Goal: Task Accomplishment & Management: Manage account settings

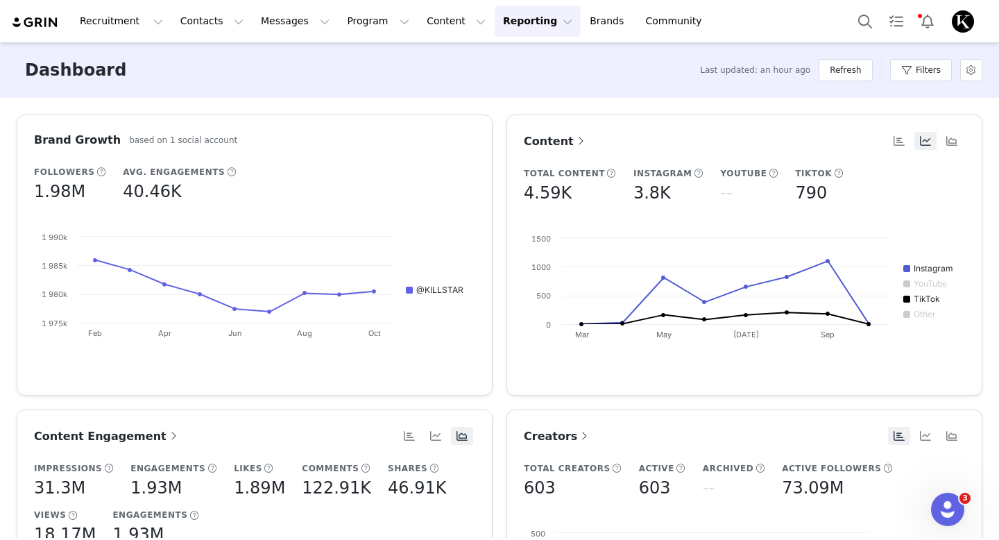
scroll to position [816, 0]
click at [277, 22] on button "Messages Messages" at bounding box center [295, 21] width 85 height 31
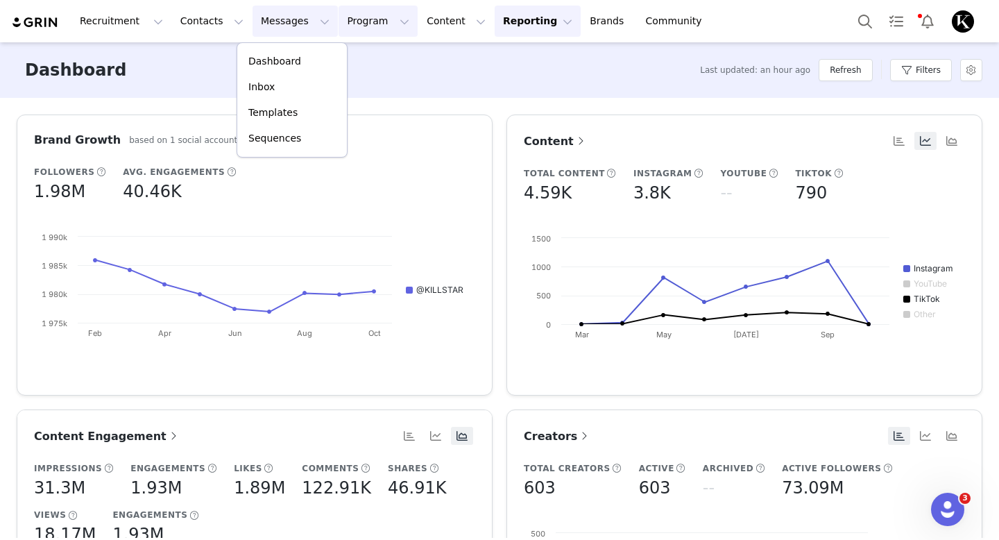
click at [359, 28] on button "Program Program" at bounding box center [378, 21] width 79 height 31
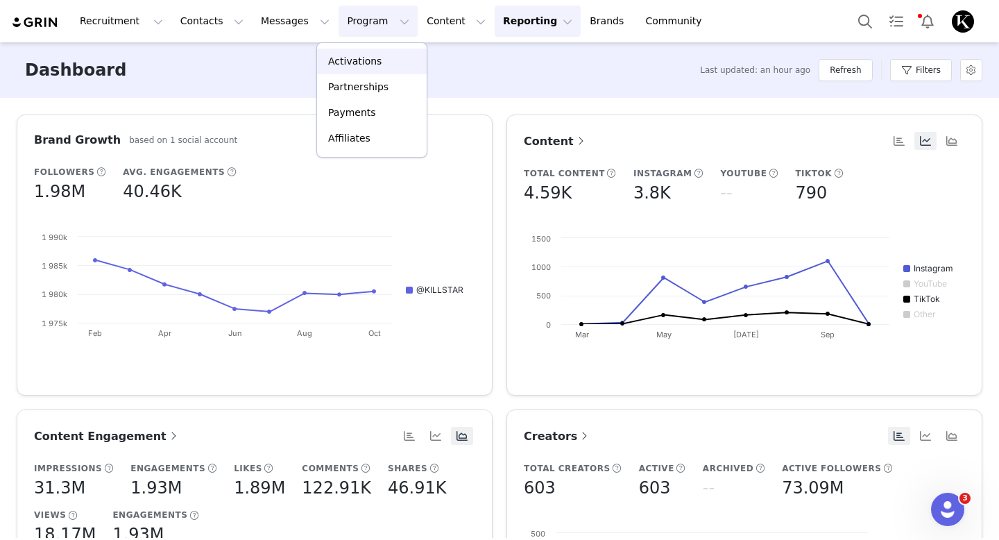
click at [388, 57] on div "Activations" at bounding box center [371, 61] width 93 height 15
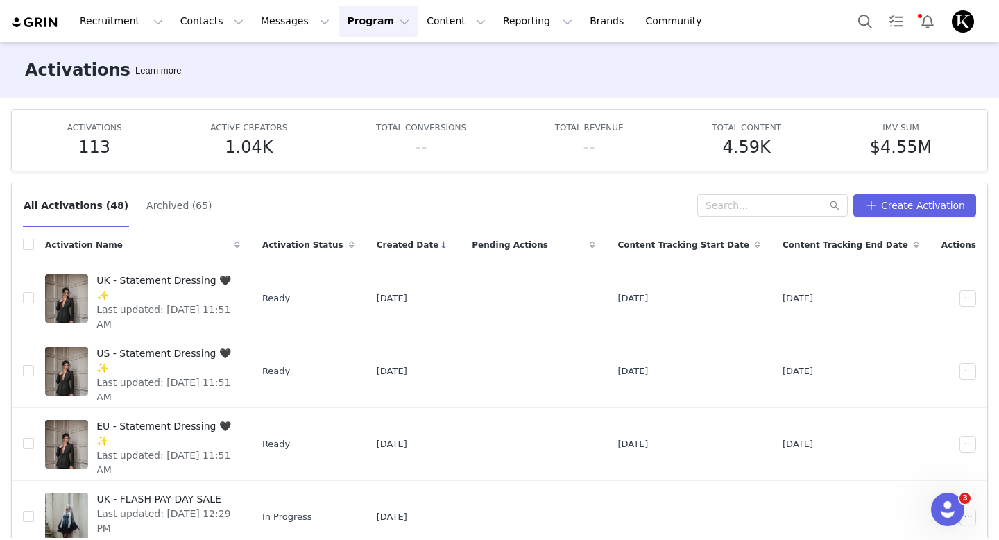
scroll to position [43, 0]
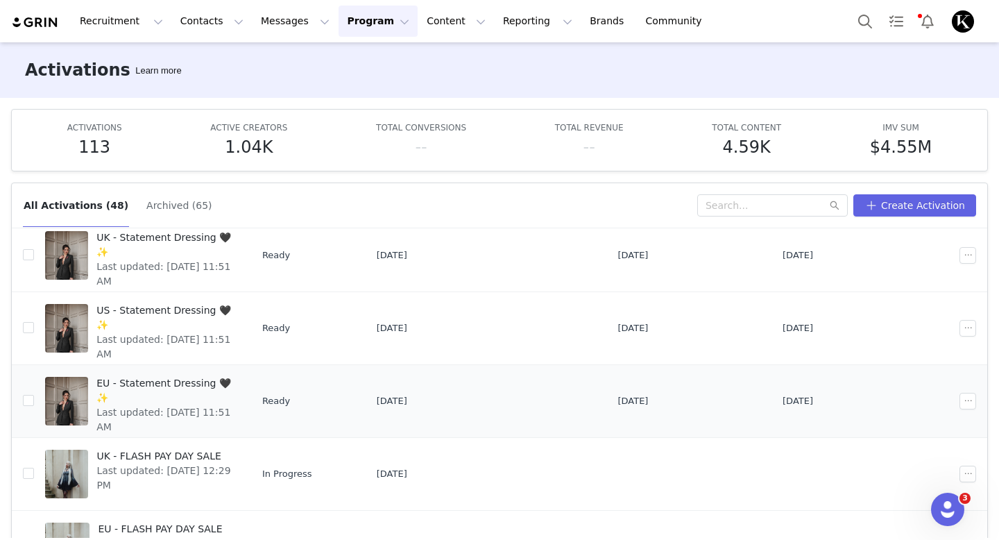
click at [214, 386] on span "EU - Statement Dressing 🖤✨" at bounding box center [163, 390] width 135 height 29
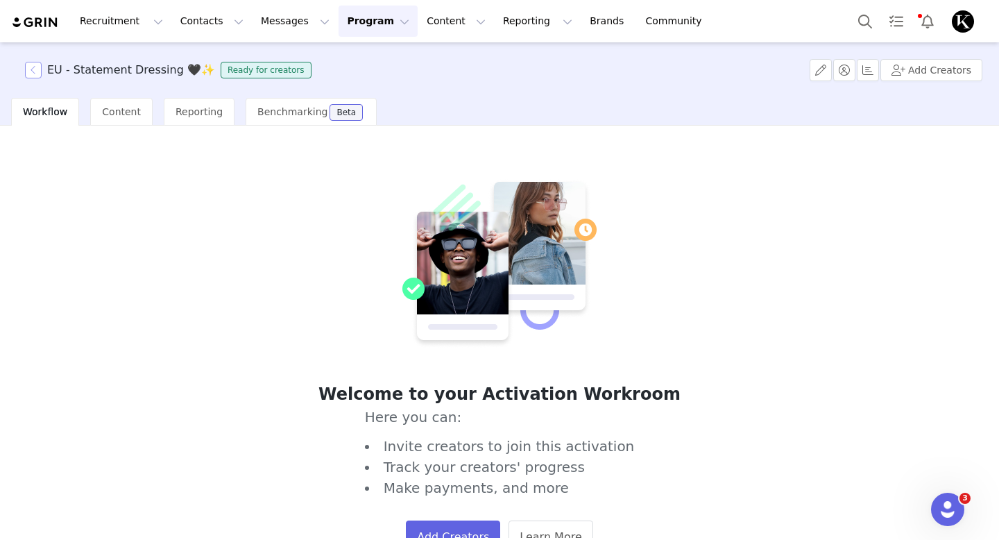
click at [37, 69] on button "button" at bounding box center [33, 70] width 17 height 17
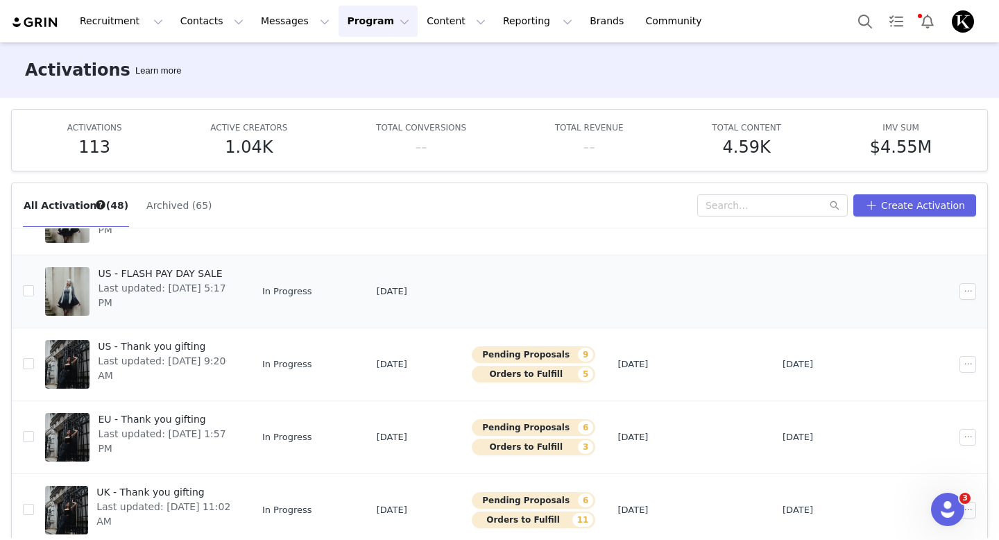
scroll to position [403, 0]
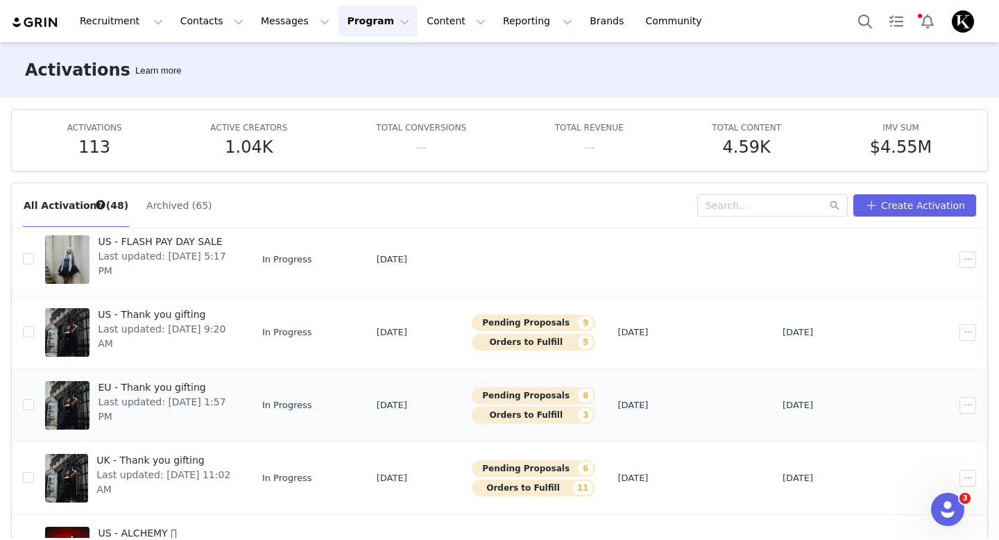
click at [200, 391] on span "EU - Thank you gifting" at bounding box center [164, 387] width 133 height 15
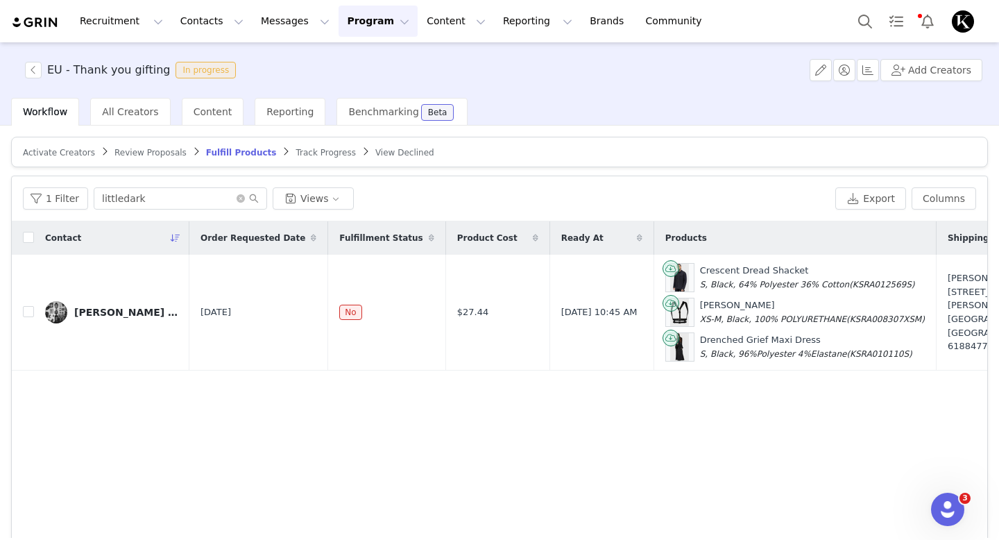
click at [169, 158] on article "Activate Creators Review Proposals Fulfill Products Track Progress View Declined" at bounding box center [499, 152] width 977 height 31
click at [164, 149] on span "Review Proposals" at bounding box center [150, 153] width 72 height 10
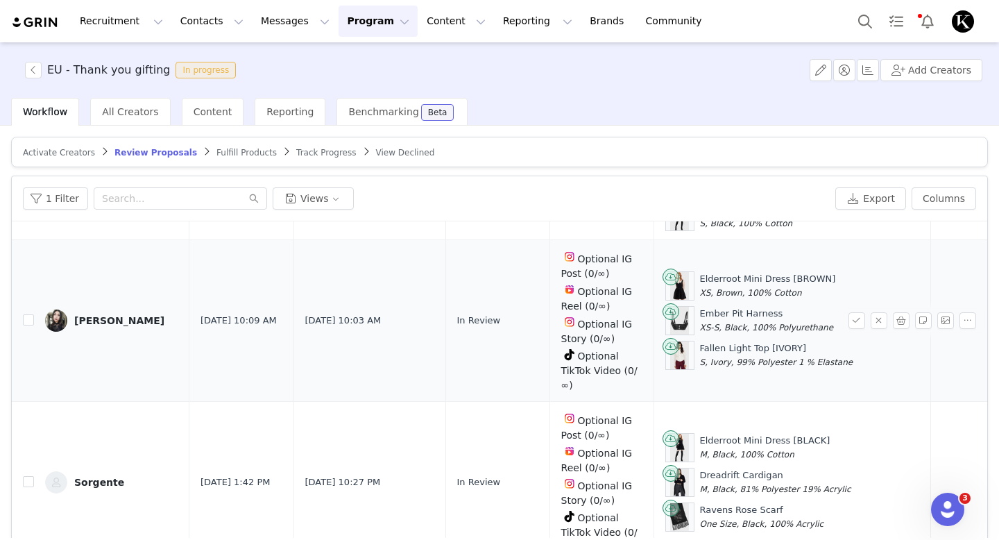
scroll to position [105, 0]
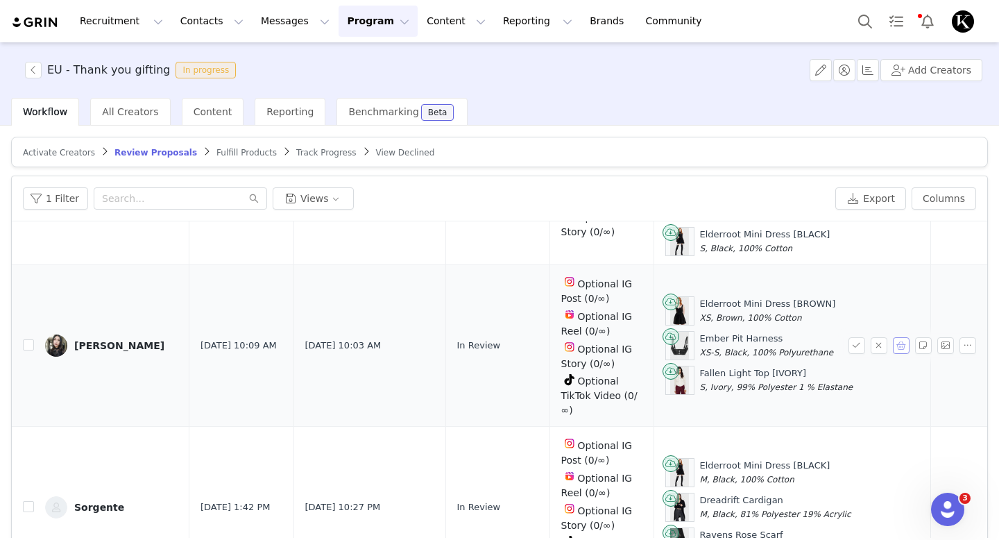
click at [895, 347] on button "button" at bounding box center [901, 345] width 17 height 17
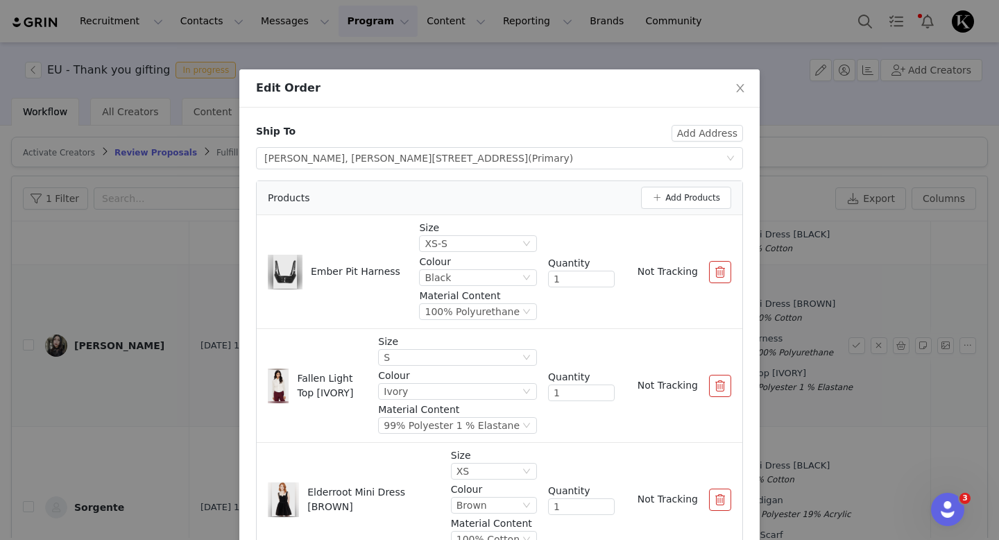
scroll to position [87, 0]
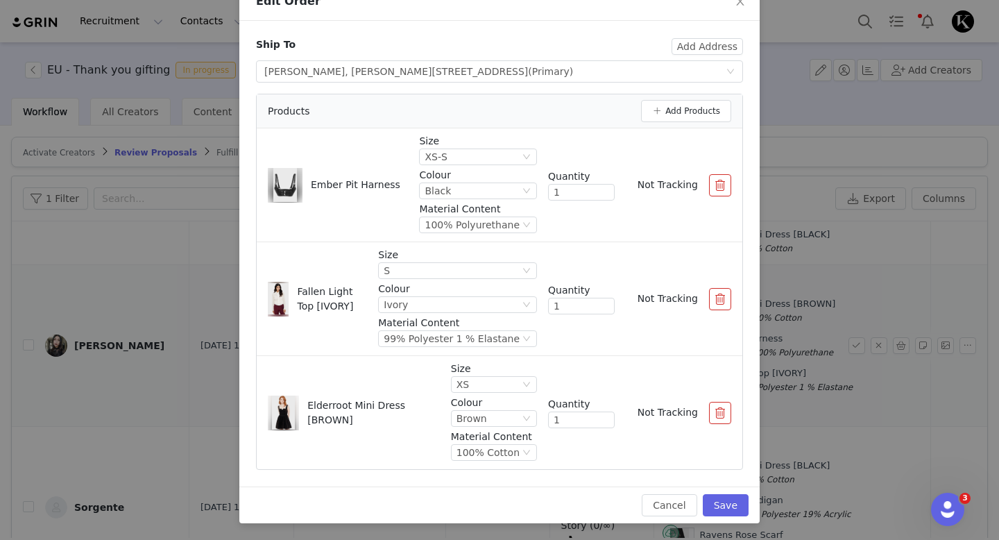
click at [715, 299] on button "button" at bounding box center [720, 299] width 22 height 22
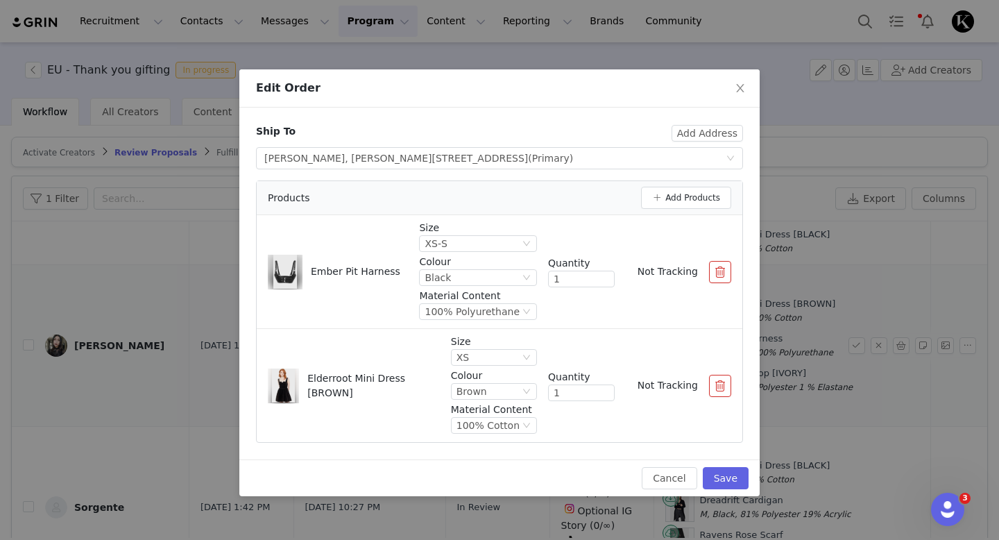
scroll to position [0, 0]
click at [695, 196] on button "Add Products" at bounding box center [686, 198] width 90 height 22
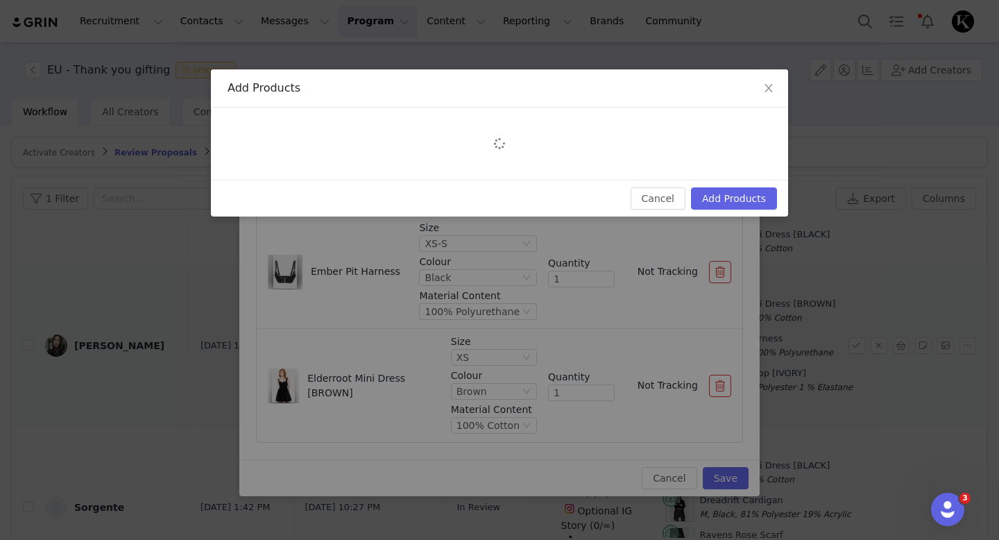
click at [332, 137] on div at bounding box center [499, 144] width 577 height 72
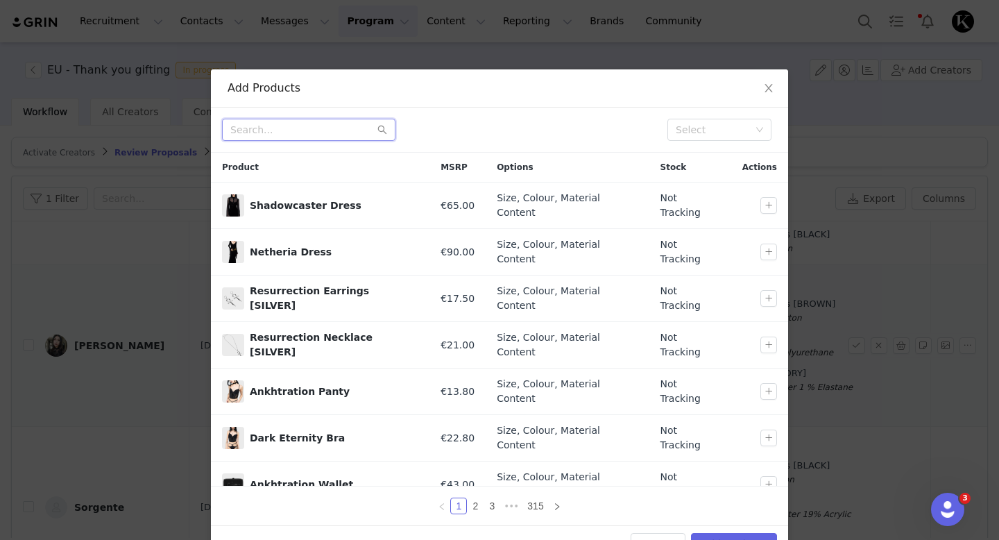
click at [307, 133] on input "text" at bounding box center [308, 130] width 173 height 22
paste input "Dark [PERSON_NAME] Dress"
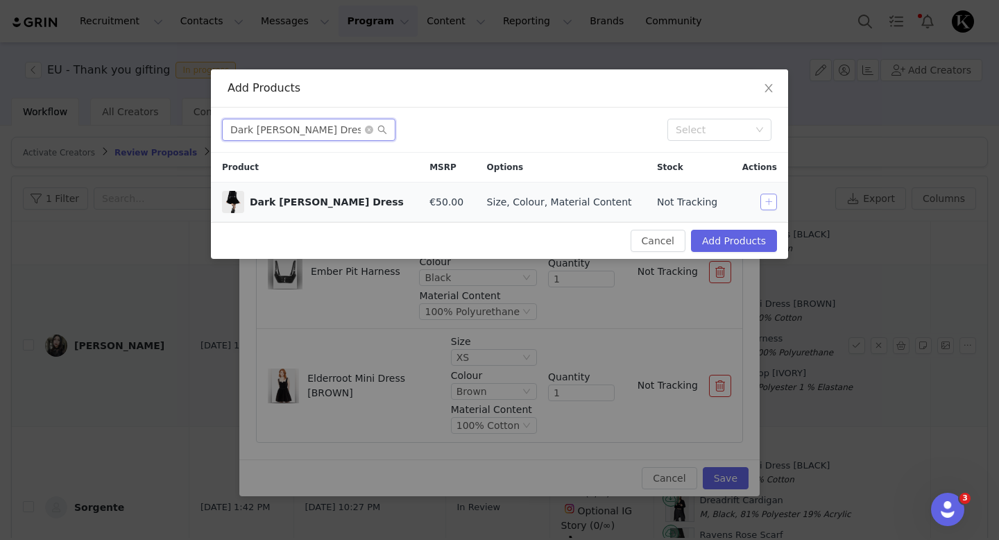
type input "Dark [PERSON_NAME] Dress"
click at [770, 201] on button "button" at bounding box center [768, 202] width 17 height 17
click at [746, 239] on button "Add Products" at bounding box center [734, 241] width 86 height 22
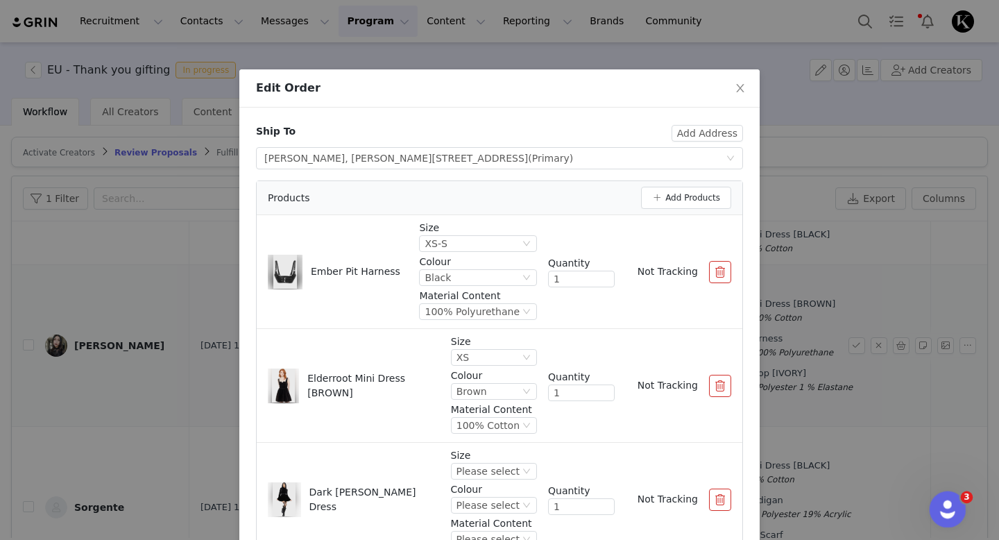
click at [932, 500] on div "Open Intercom Messenger" at bounding box center [946, 507] width 46 height 46
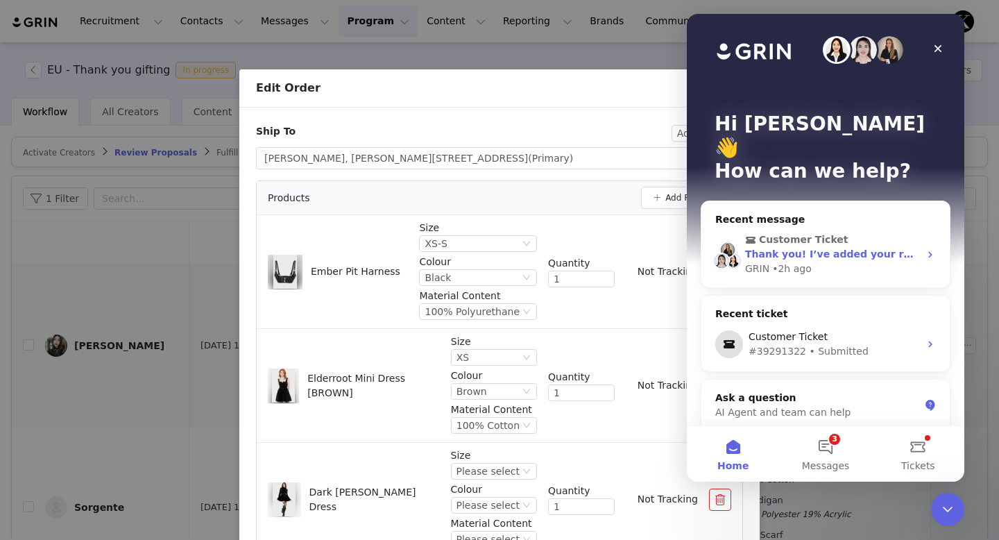
click at [859, 262] on div "GRIN • 2h ago" at bounding box center [832, 269] width 174 height 15
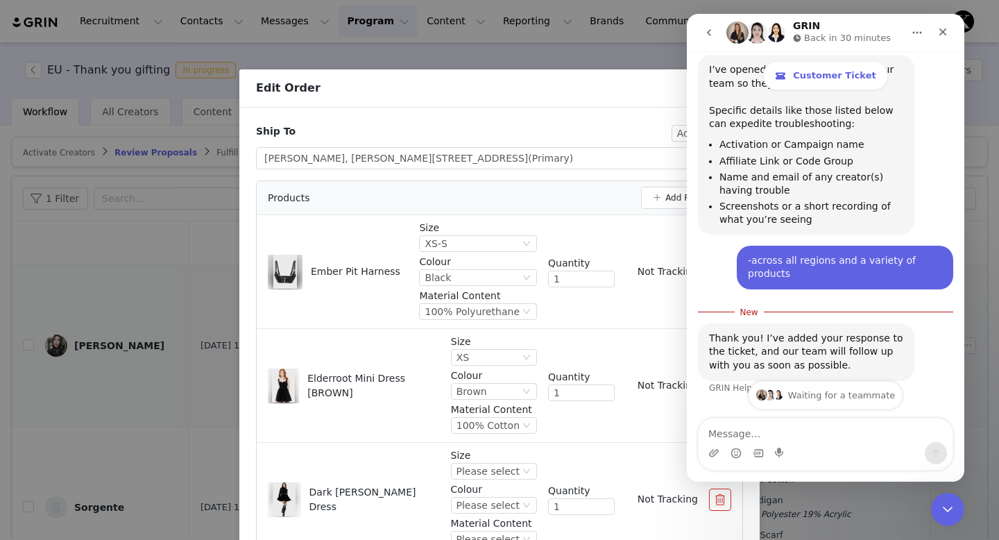
scroll to position [839, 0]
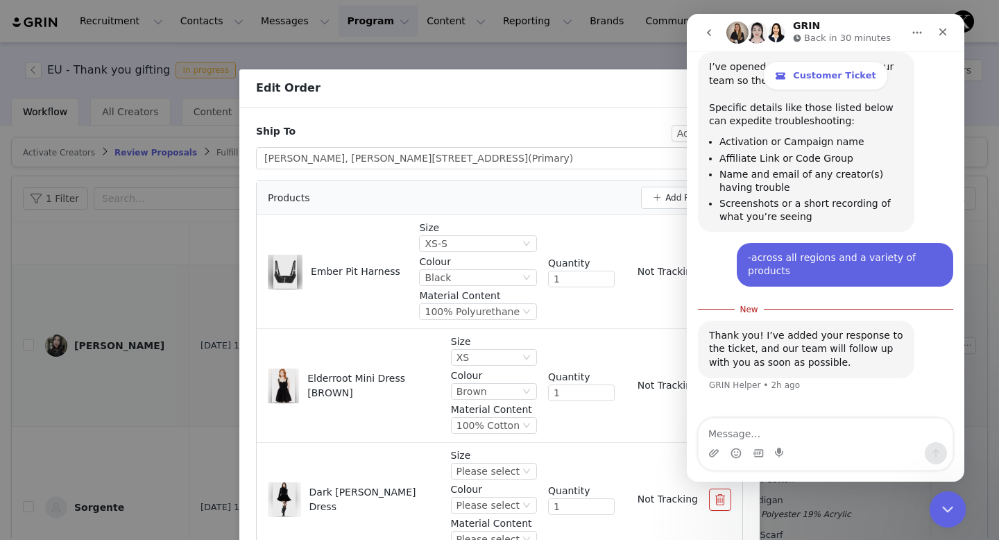
click at [951, 519] on div "Close Intercom Messenger" at bounding box center [945, 506] width 33 height 33
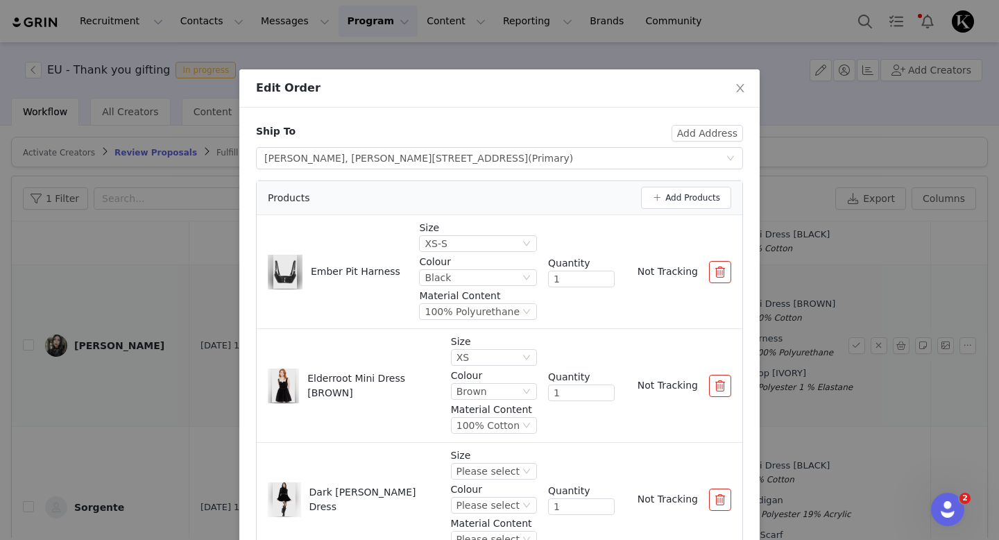
scroll to position [87, 0]
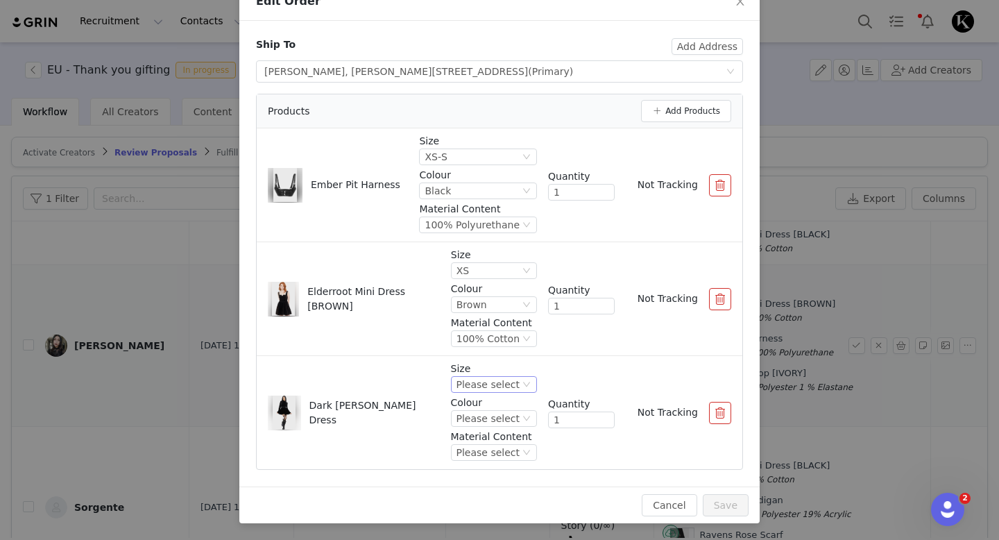
click at [506, 380] on div "Please select" at bounding box center [488, 384] width 63 height 15
click at [485, 250] on li "XS" at bounding box center [496, 248] width 82 height 22
click at [502, 413] on div "Please select" at bounding box center [488, 418] width 63 height 15
click at [489, 459] on li "Black" at bounding box center [496, 465] width 82 height 22
click at [496, 447] on div "Please select" at bounding box center [488, 452] width 63 height 15
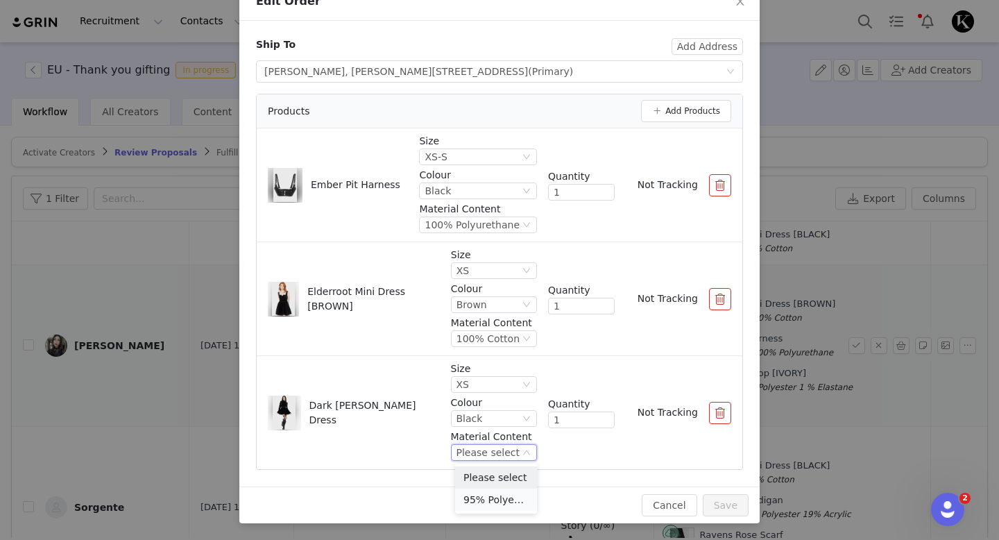
click at [492, 500] on li "95% Polyester 5% Elastane" at bounding box center [496, 499] width 82 height 22
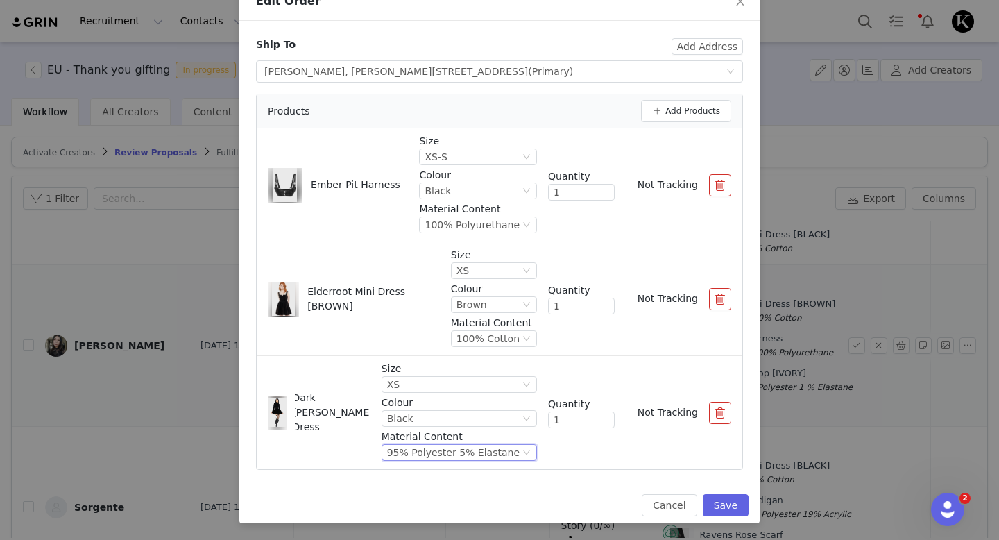
click at [621, 454] on div "Size XS Colour Black Material Content 95% Polyester 5% Elastane Quantity 1 Not …" at bounding box center [557, 412] width 350 height 102
click at [728, 505] on button "Save" at bounding box center [726, 505] width 46 height 22
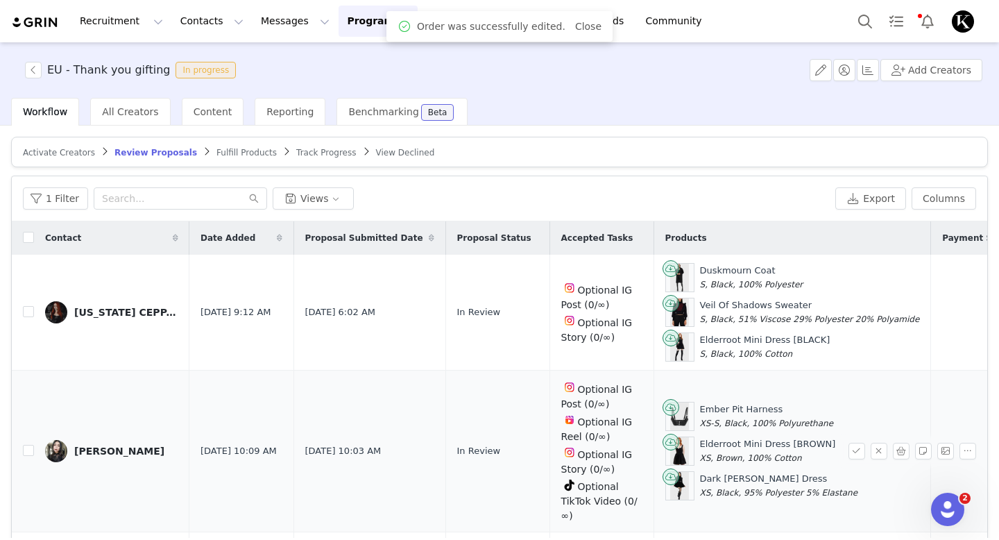
scroll to position [8, 0]
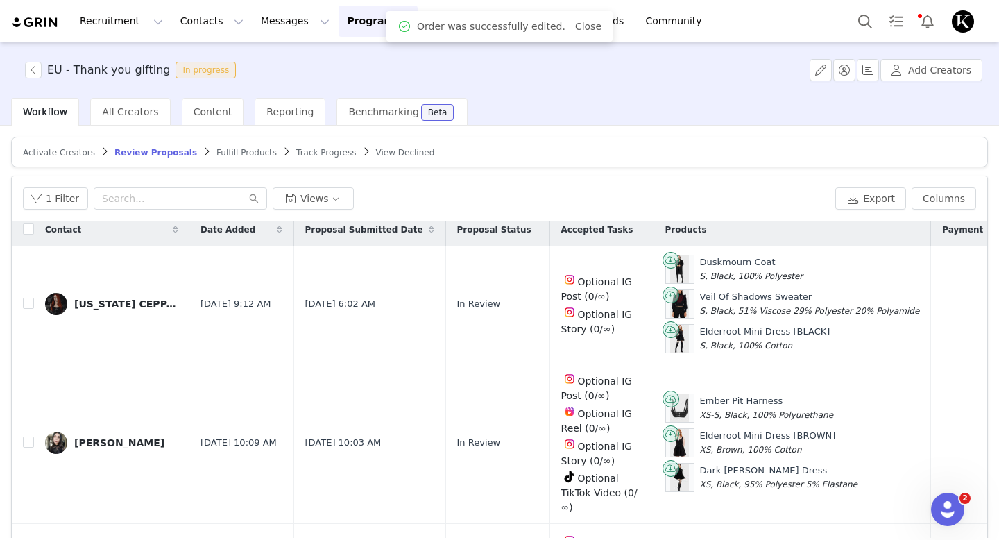
click at [859, 445] on button "button" at bounding box center [856, 442] width 17 height 17
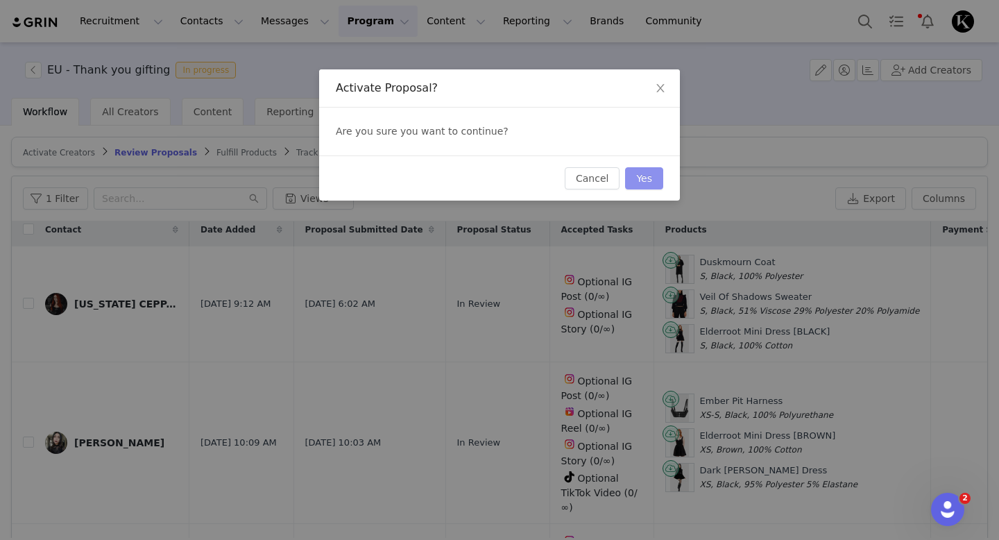
click at [648, 183] on button "Yes" at bounding box center [644, 178] width 38 height 22
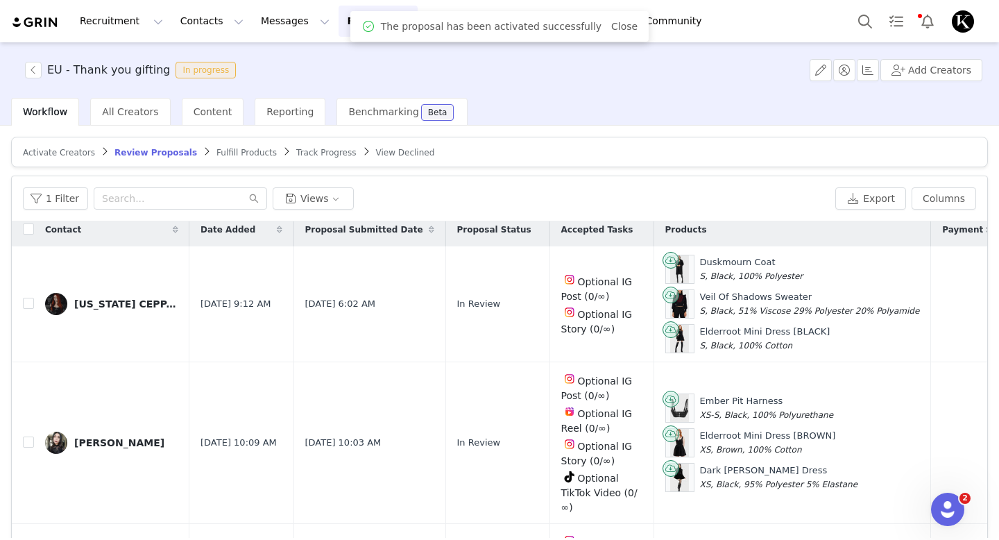
scroll to position [0, 0]
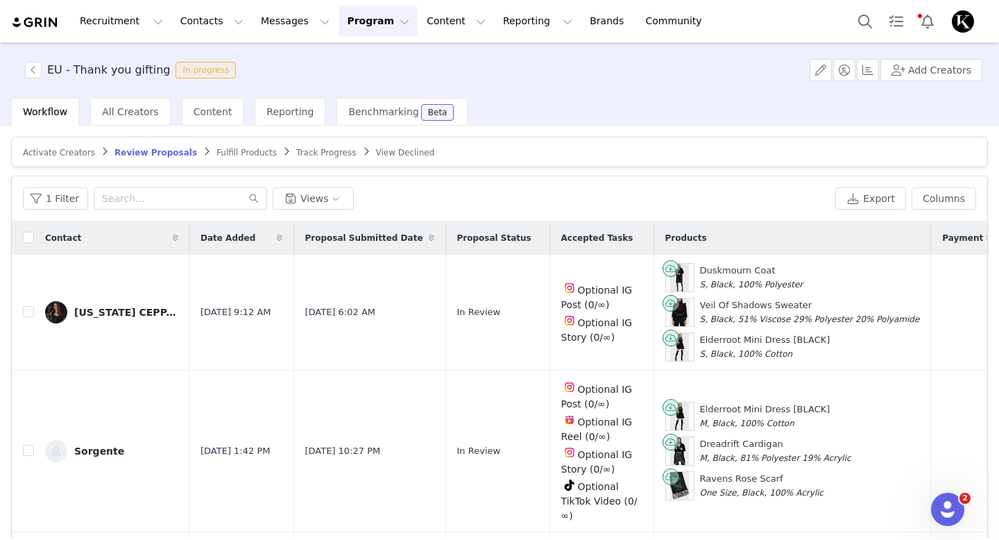
click at [216, 152] on span "Fulfill Products" at bounding box center [246, 153] width 60 height 10
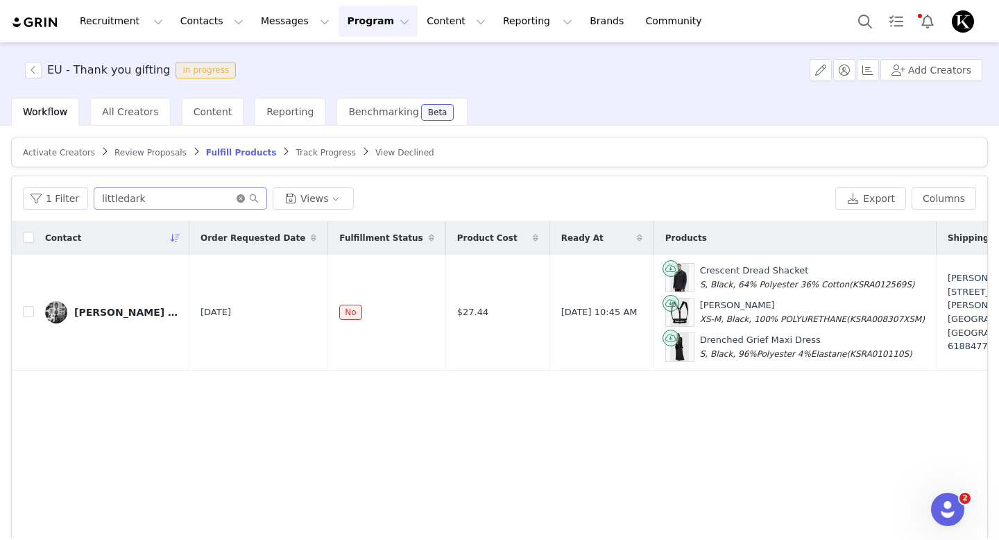
click at [237, 196] on icon "icon: close-circle" at bounding box center [241, 198] width 8 height 8
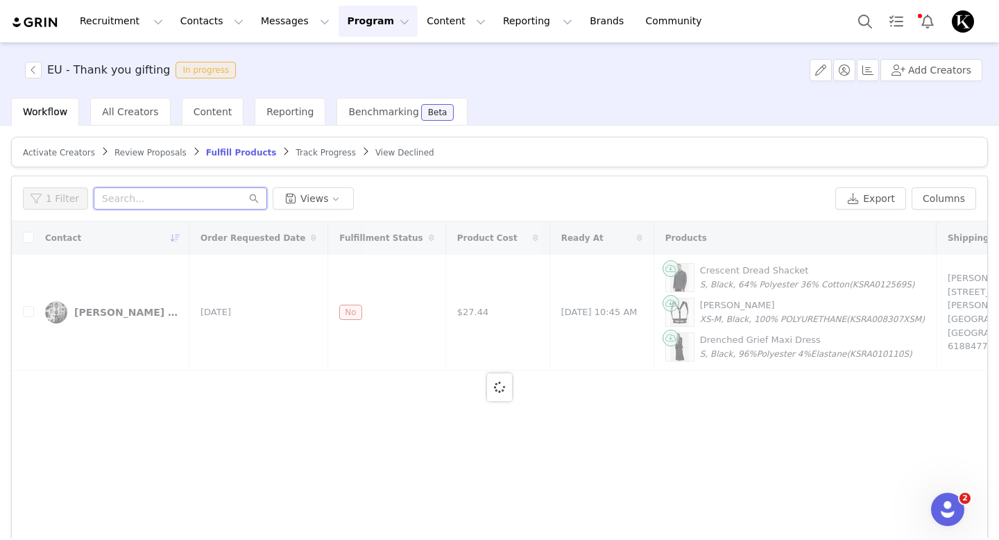
click at [237, 196] on input "text" at bounding box center [180, 198] width 173 height 22
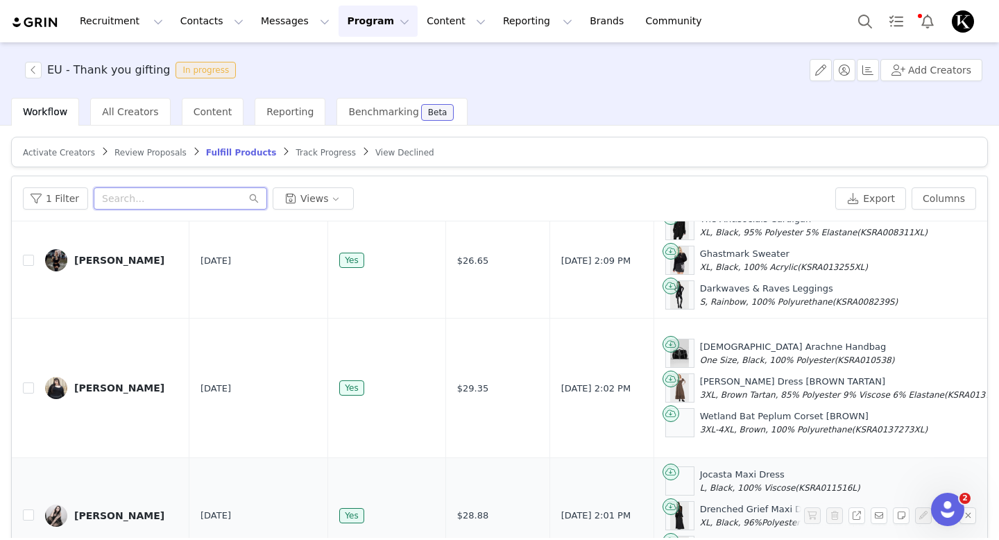
scroll to position [66, 0]
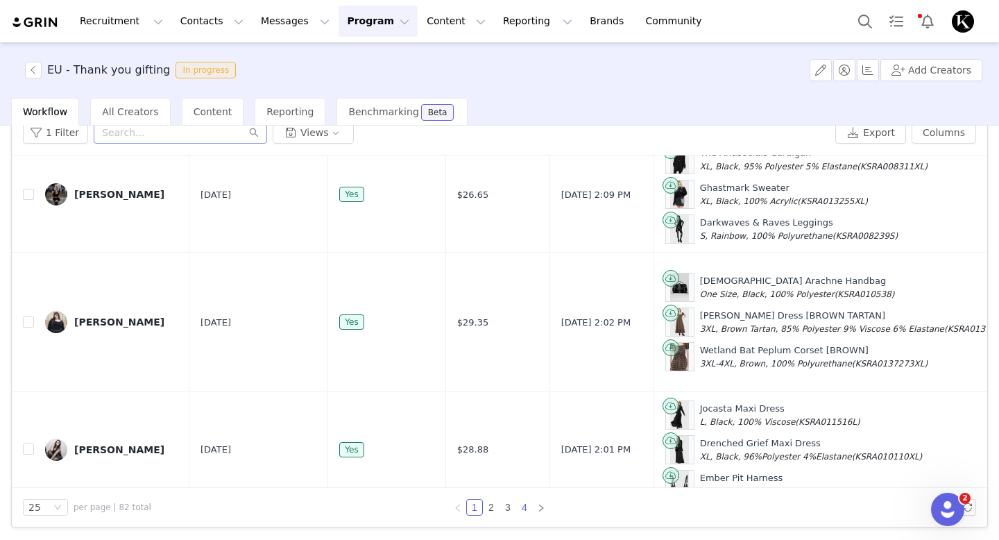
click at [527, 508] on link "4" at bounding box center [524, 507] width 15 height 15
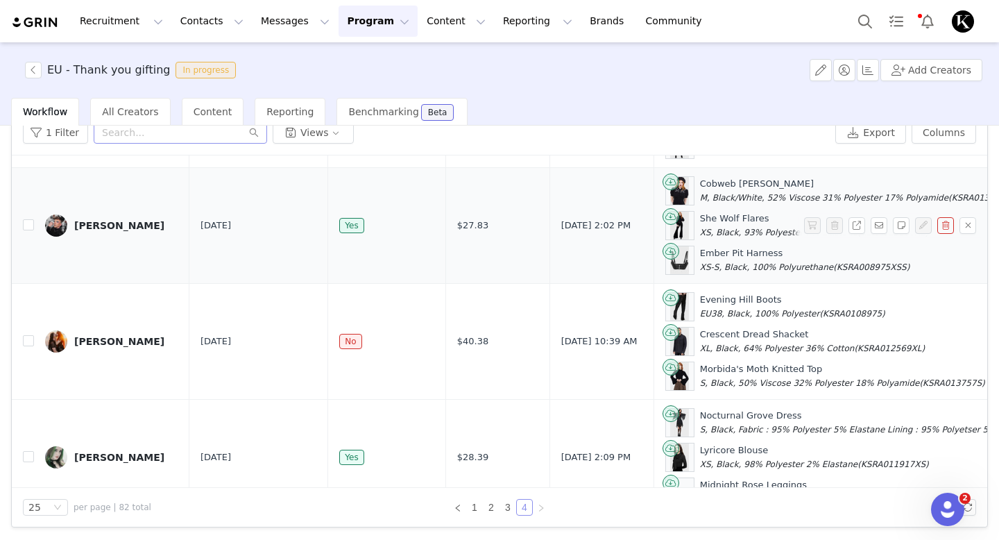
scroll to position [512, 0]
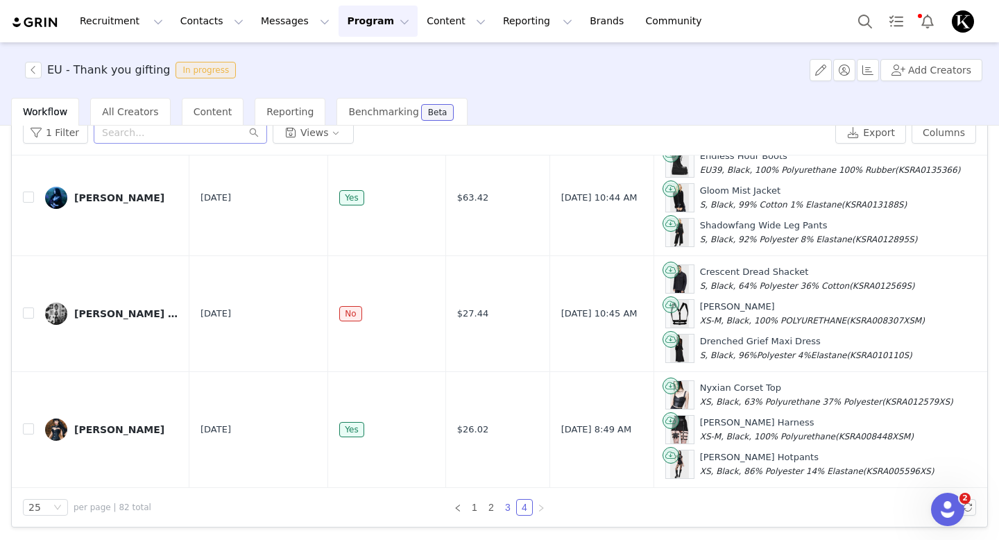
click at [509, 506] on link "3" at bounding box center [507, 507] width 15 height 15
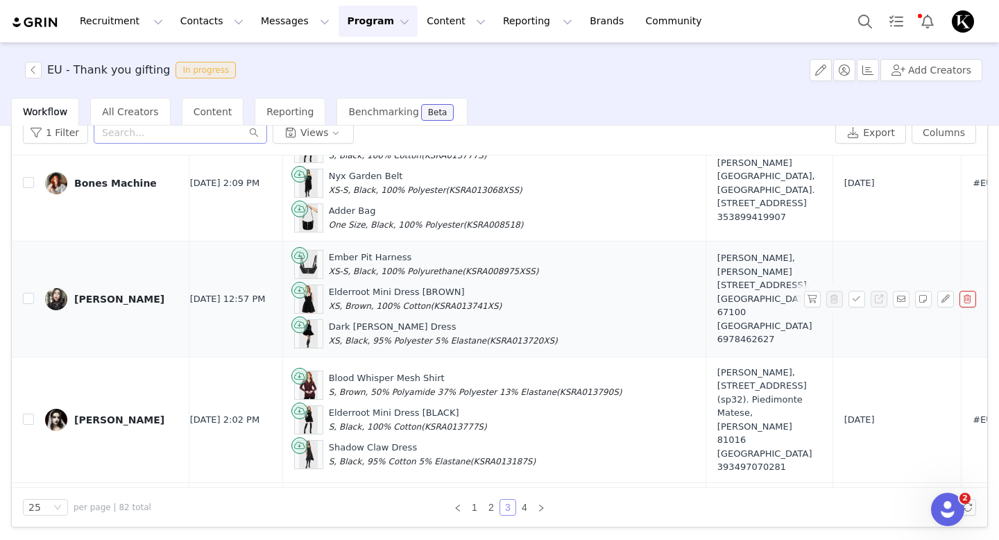
scroll to position [2171, 634]
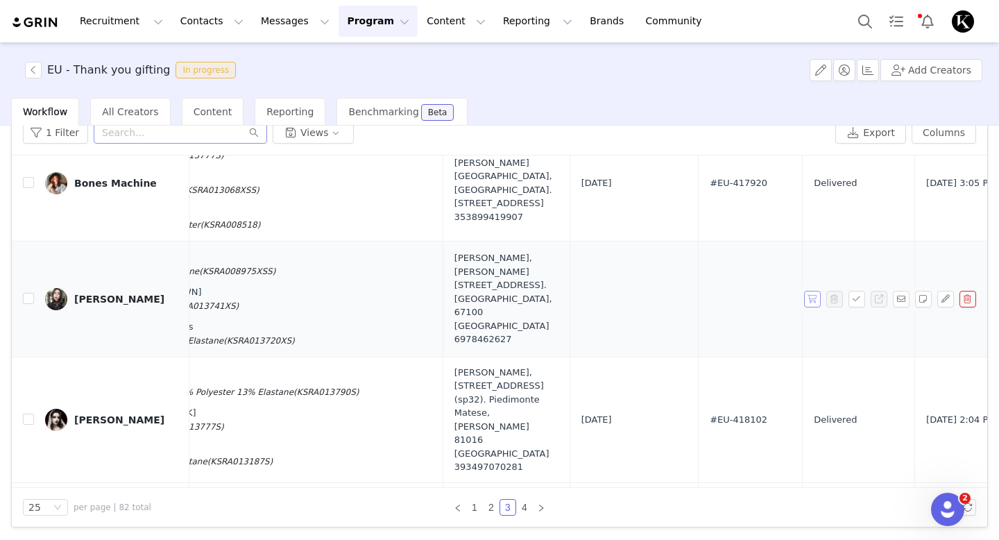
click at [808, 291] on button "button" at bounding box center [812, 299] width 17 height 17
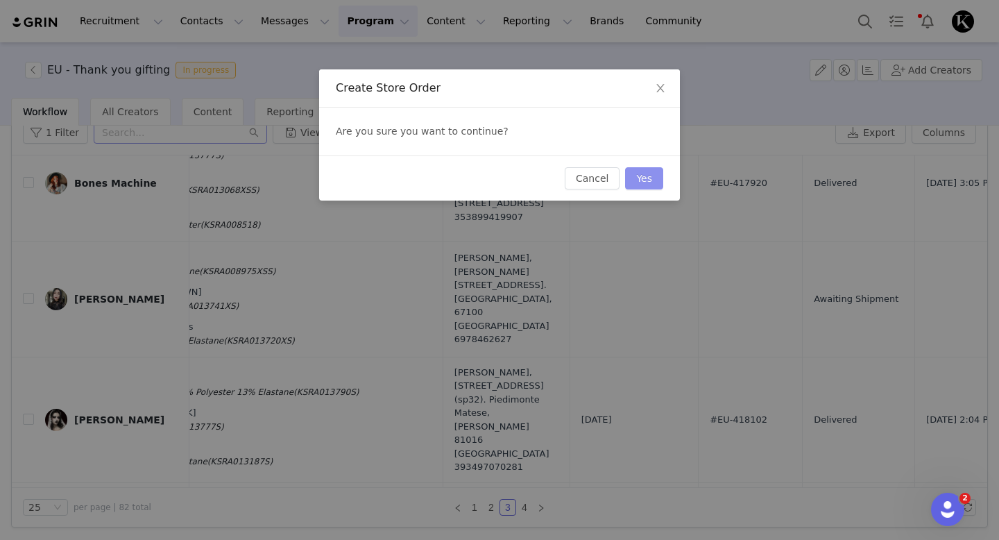
click at [638, 170] on button "Yes" at bounding box center [644, 178] width 38 height 22
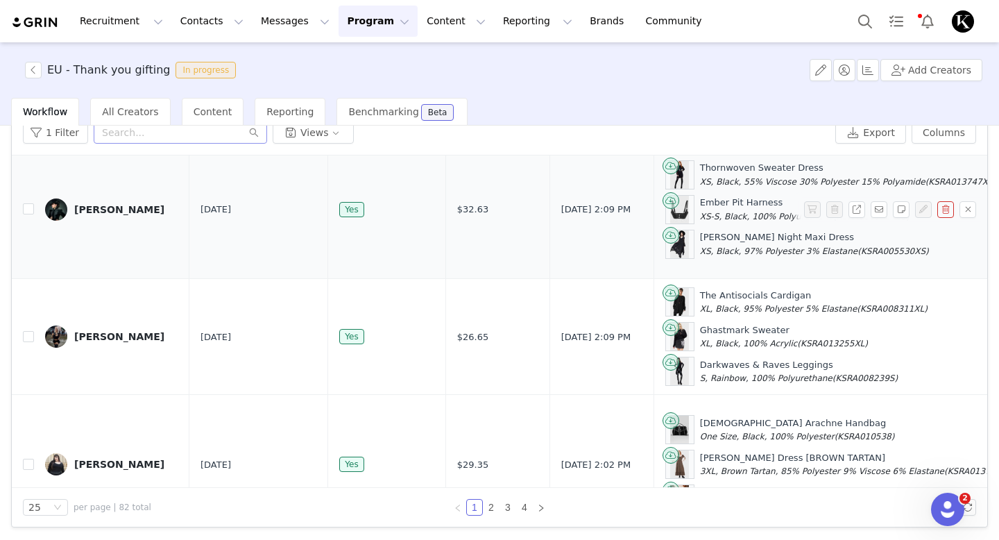
scroll to position [2635, 0]
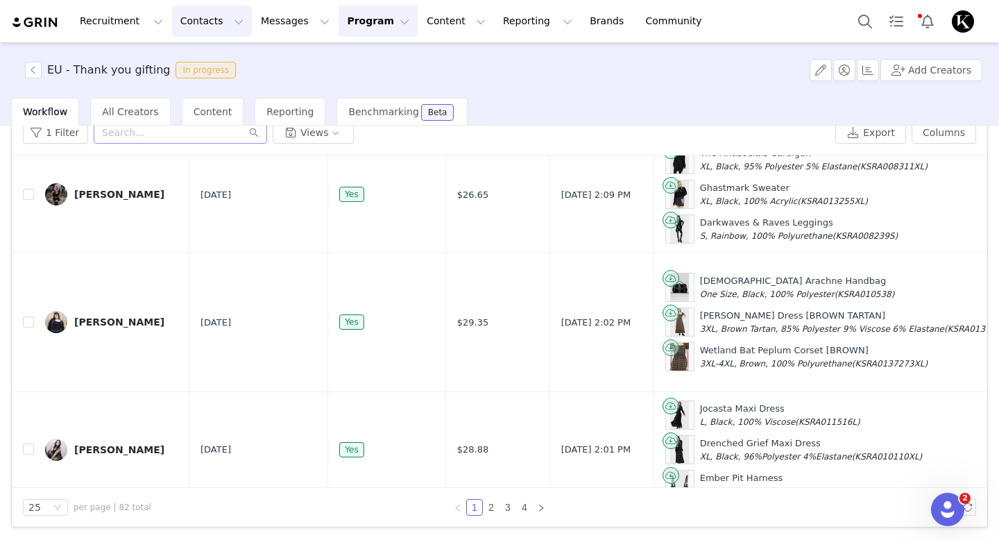
click at [183, 19] on button "Contacts Contacts" at bounding box center [212, 21] width 80 height 31
click at [196, 69] on link "Creators" at bounding box center [217, 62] width 110 height 26
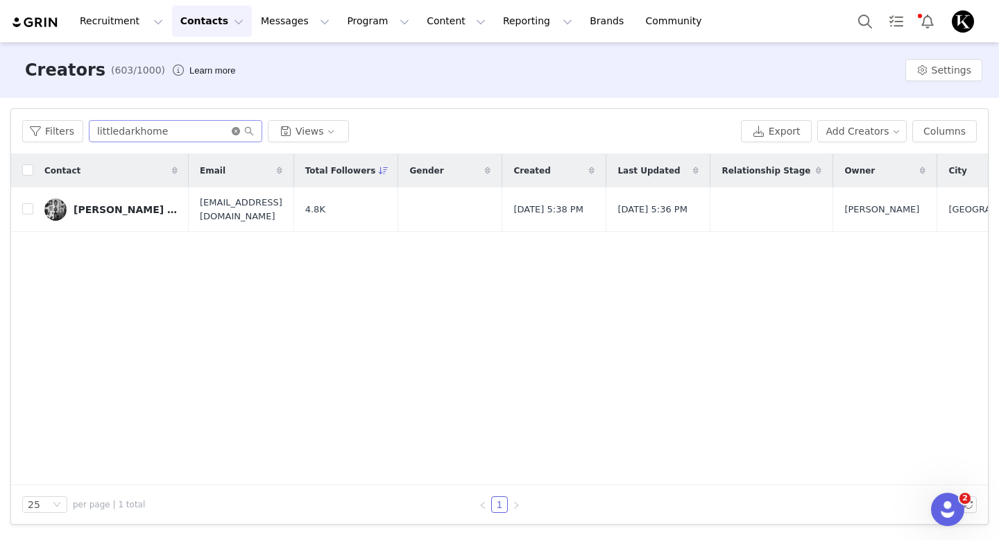
click at [232, 130] on icon "icon: close-circle" at bounding box center [236, 131] width 8 height 8
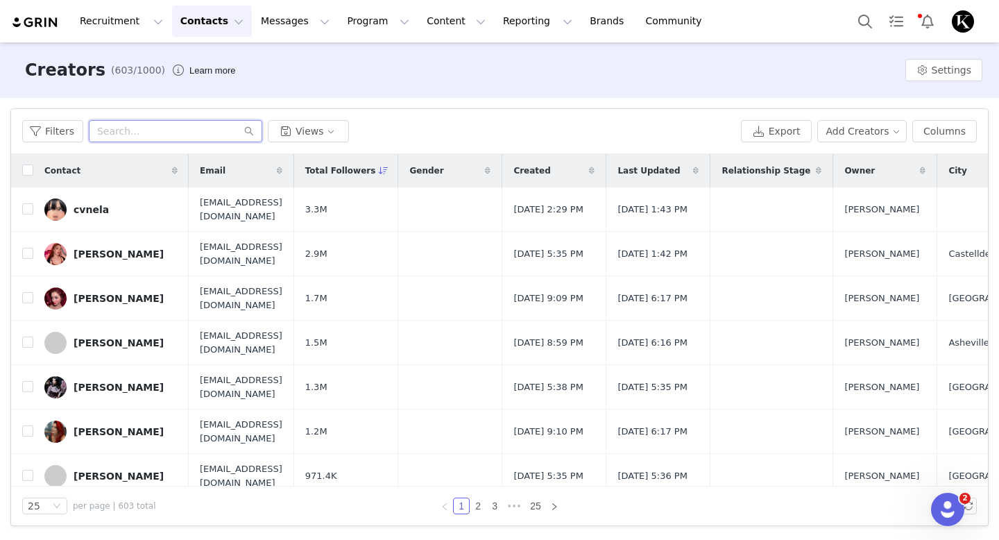
click at [185, 128] on input "text" at bounding box center [175, 131] width 173 height 22
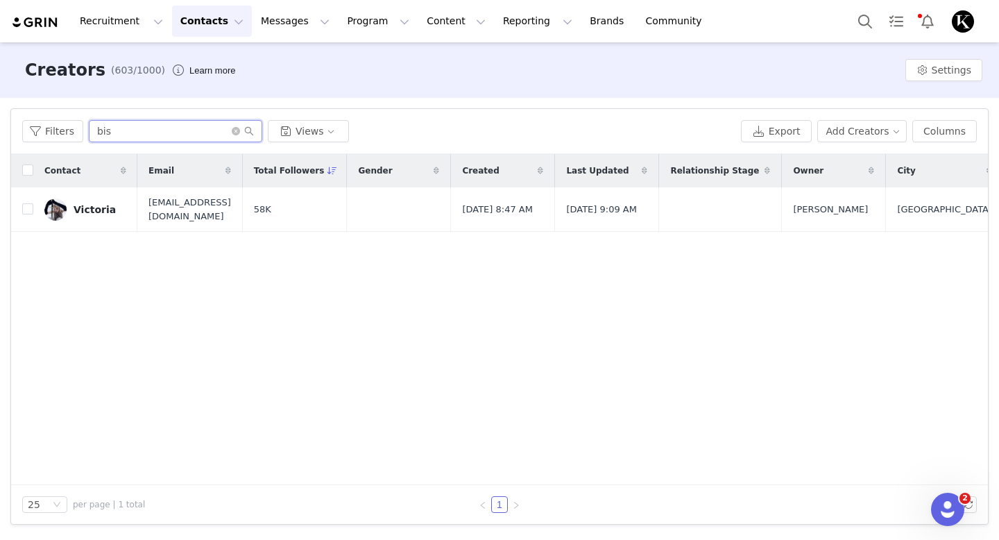
type input "bis"
click at [83, 213] on div "Victoria" at bounding box center [95, 209] width 42 height 11
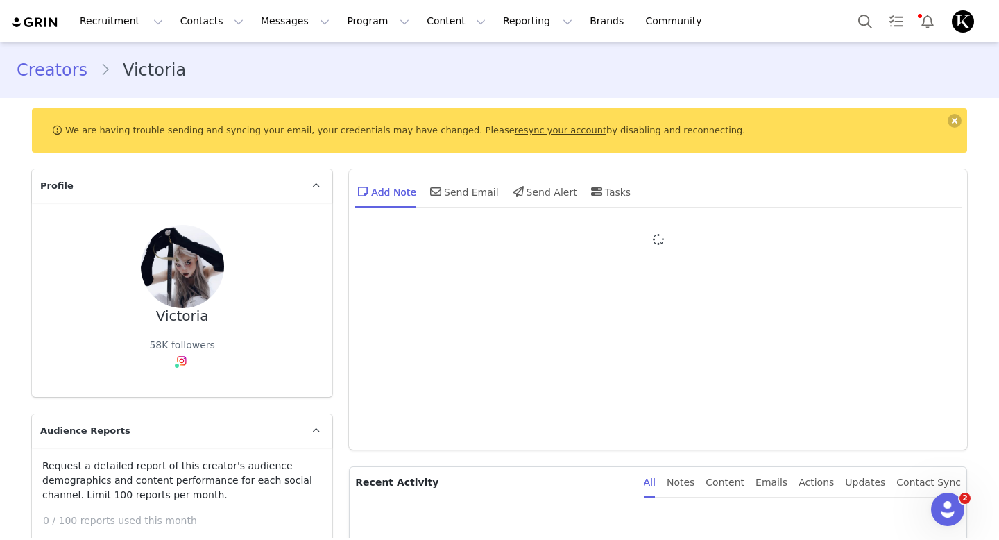
type input "+1 ([GEOGRAPHIC_DATA])"
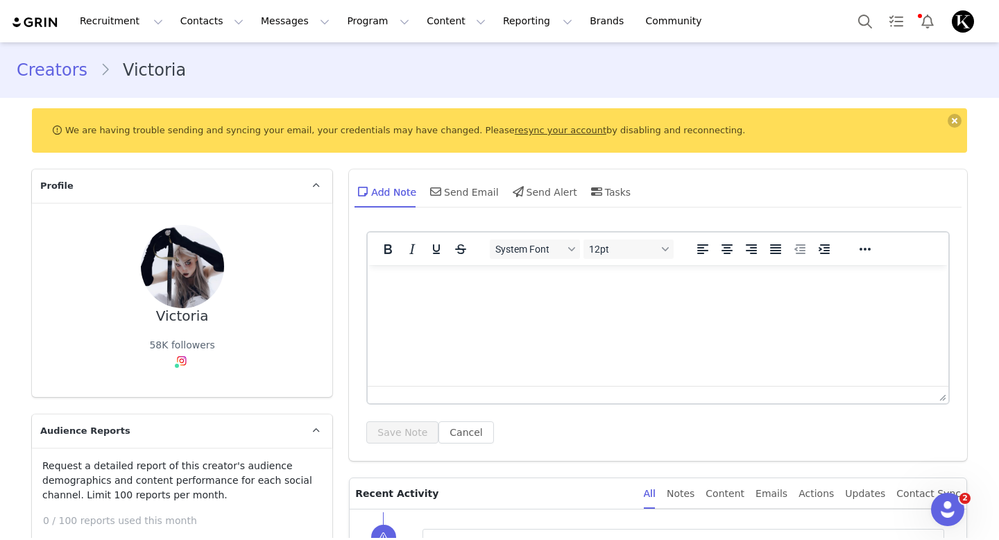
click at [515, 133] on link "resync your account" at bounding box center [561, 130] width 92 height 10
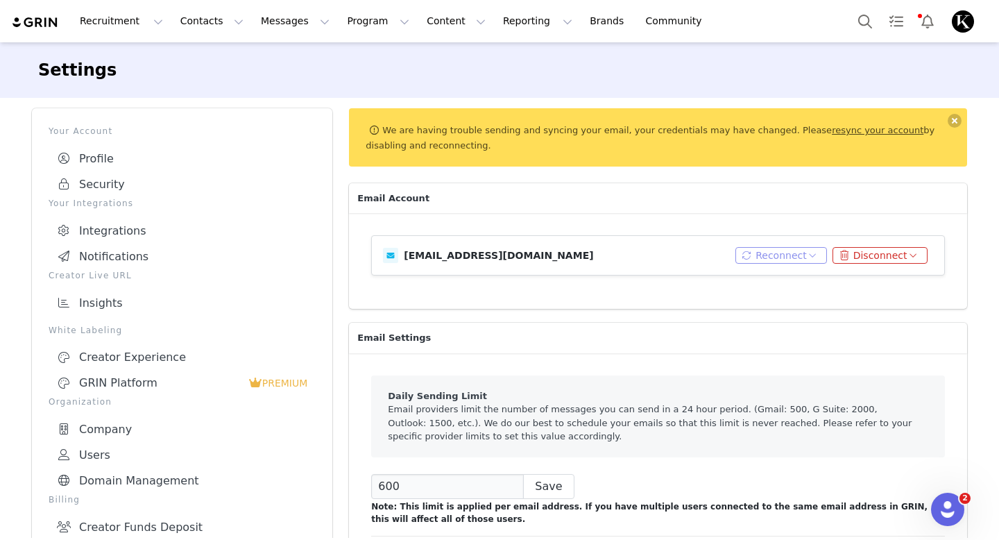
click at [819, 257] on button "Reconnect" at bounding box center [781, 255] width 92 height 17
click at [804, 276] on li "Connect Email" at bounding box center [786, 280] width 89 height 22
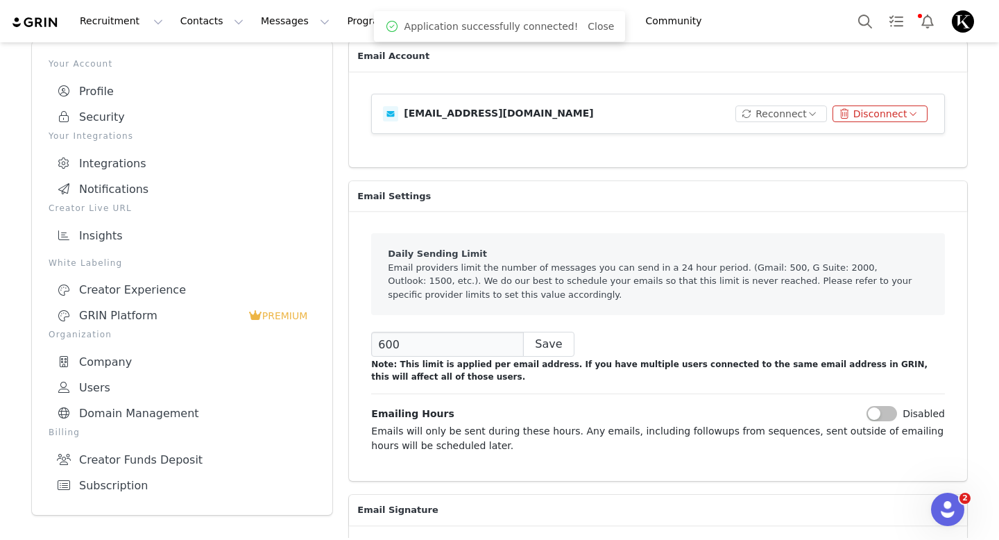
scroll to position [161, 0]
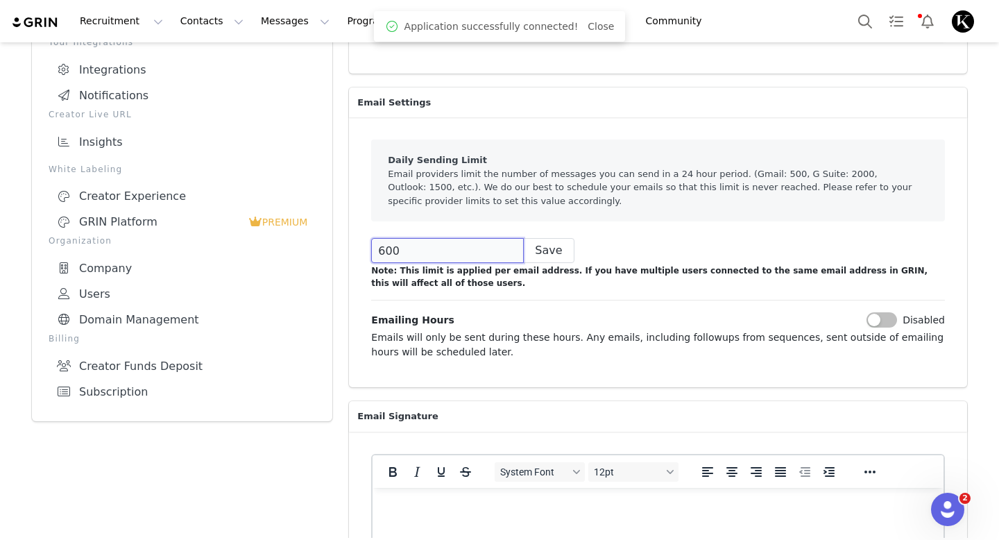
click at [454, 250] on input "600" at bounding box center [447, 250] width 153 height 25
click at [509, 294] on div "Daily Sending Limit Email providers limit the number of messages you can send i…" at bounding box center [658, 252] width 618 height 270
click at [448, 250] on input "600" at bounding box center [447, 250] width 153 height 25
type input "6"
type input "500"
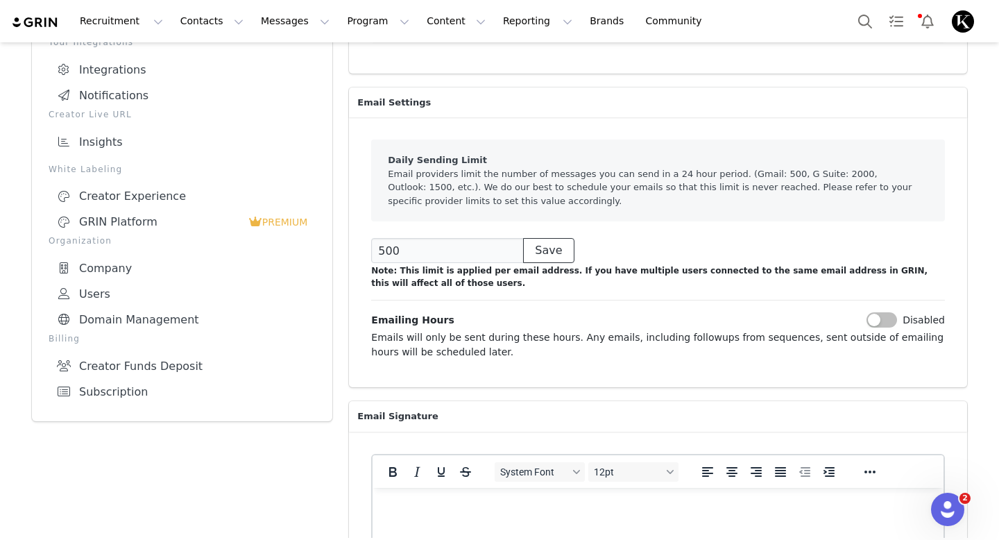
click at [543, 255] on button "Save" at bounding box center [548, 250] width 51 height 25
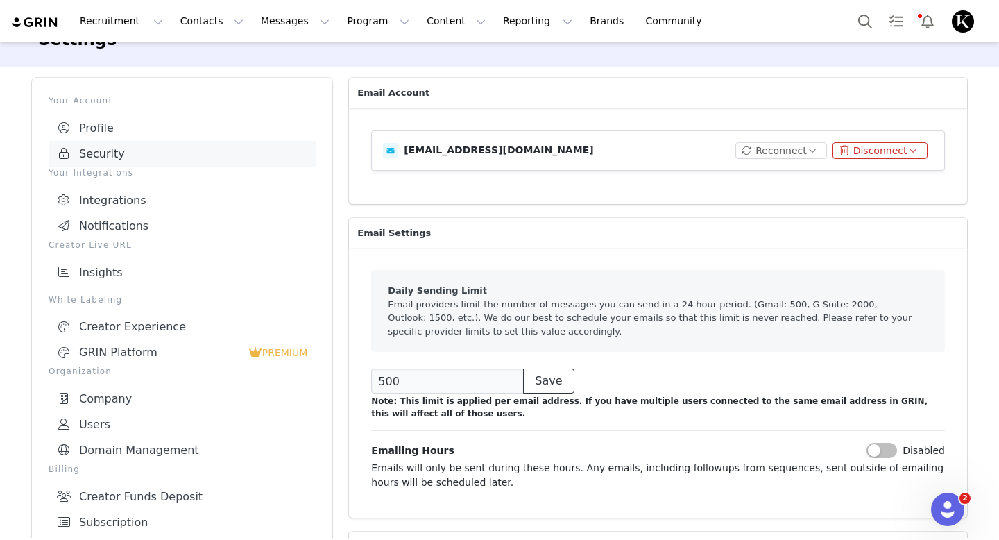
scroll to position [0, 0]
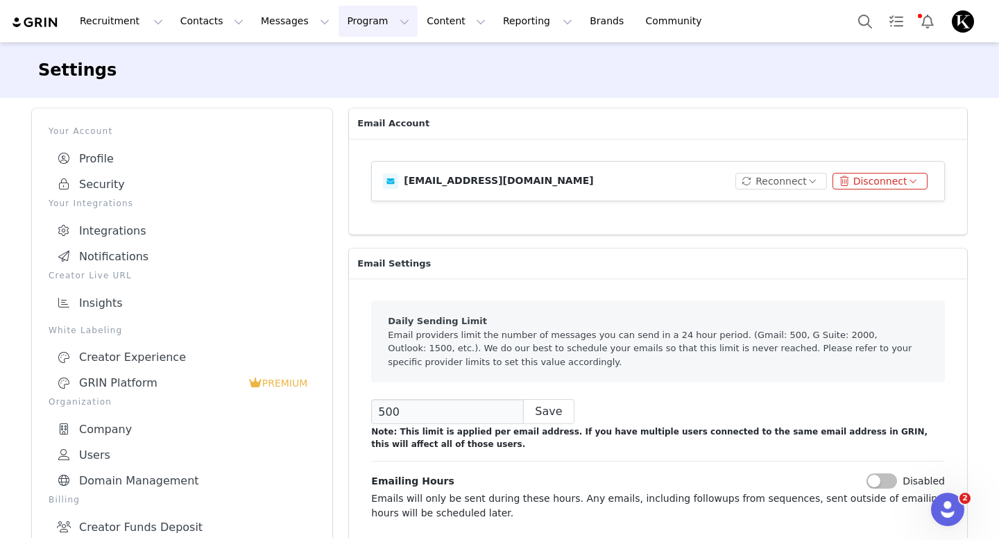
click at [382, 10] on button "Program Program" at bounding box center [378, 21] width 79 height 31
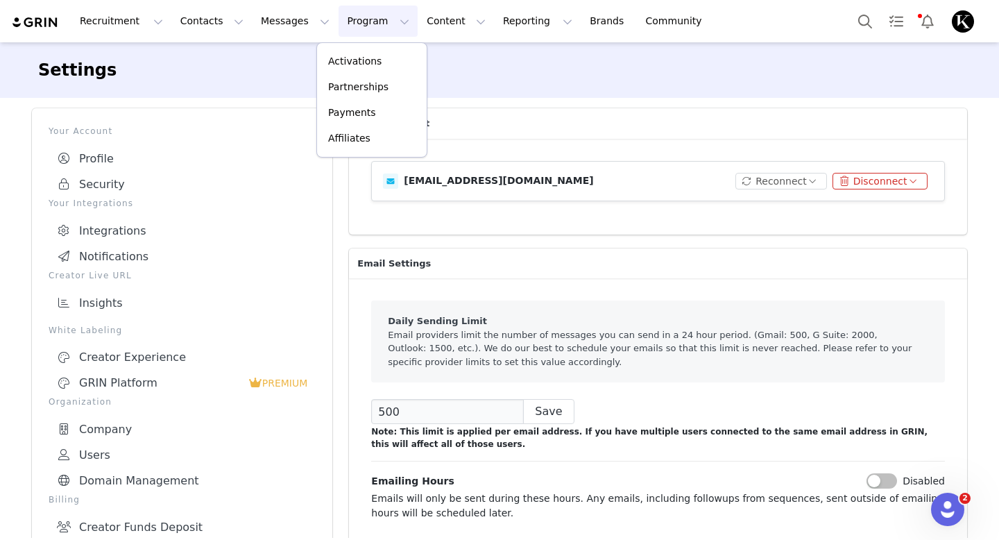
click at [291, 56] on div "Settings" at bounding box center [500, 69] width 956 height 47
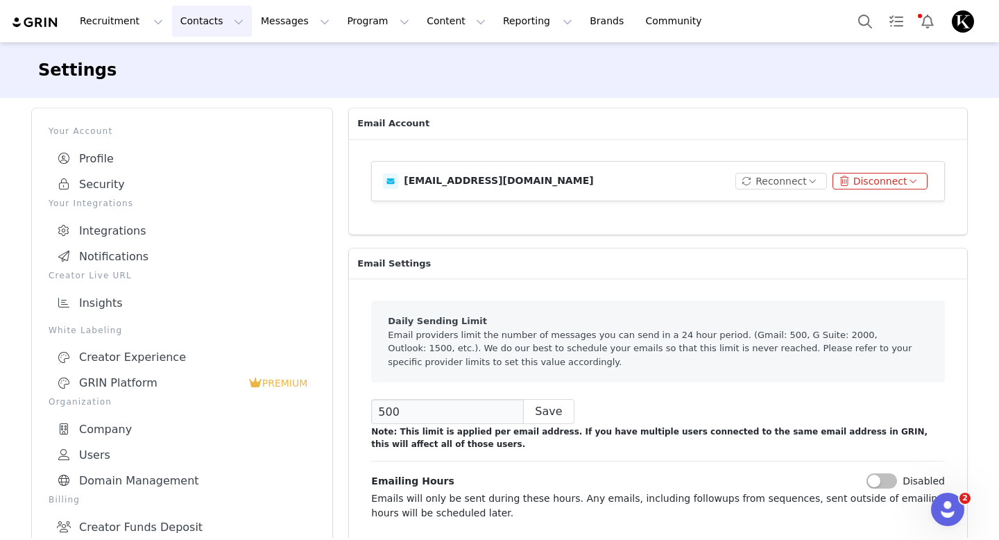
click at [221, 35] on button "Contacts Contacts" at bounding box center [212, 21] width 80 height 31
click at [212, 59] on div "Creators" at bounding box center [217, 61] width 93 height 15
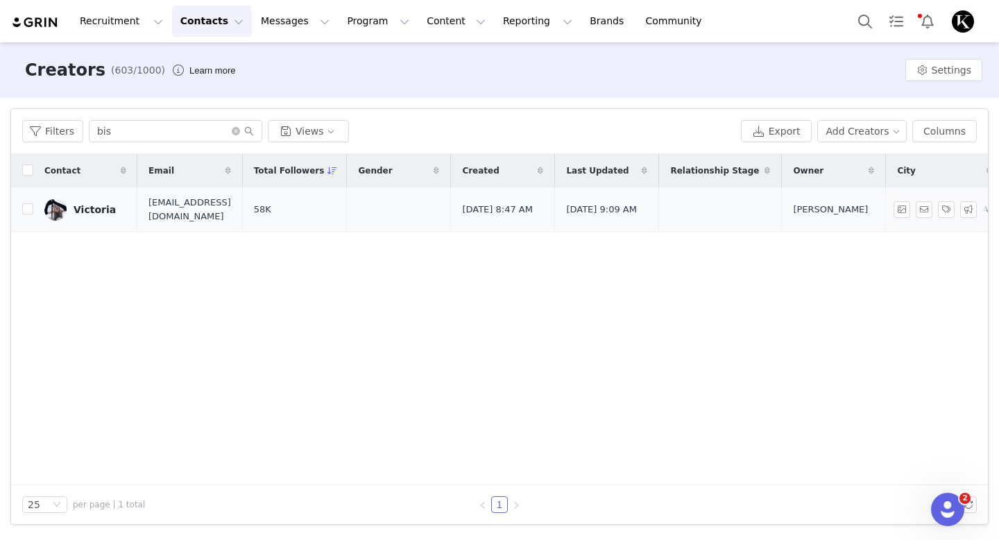
click at [99, 204] on div "Victoria" at bounding box center [95, 209] width 42 height 11
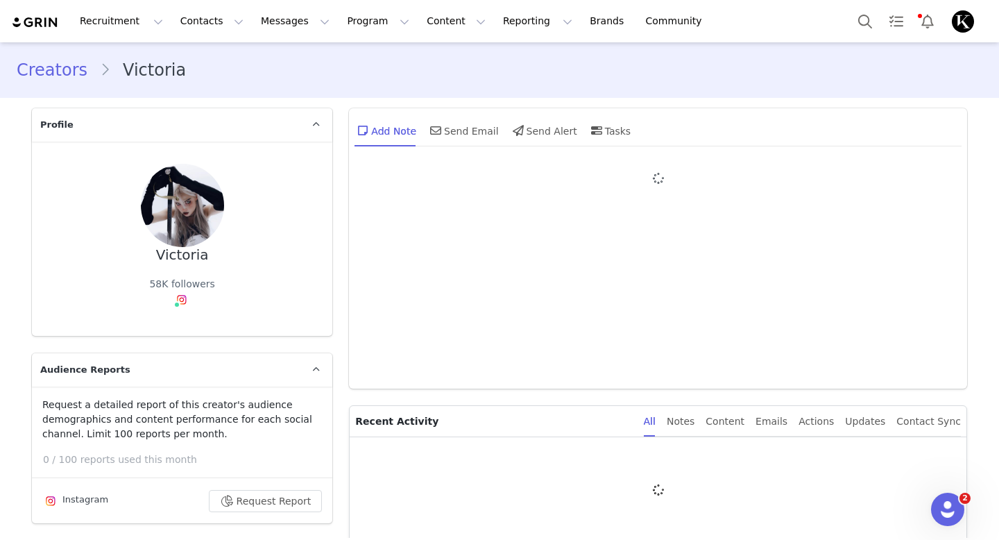
type input "+1 ([GEOGRAPHIC_DATA])"
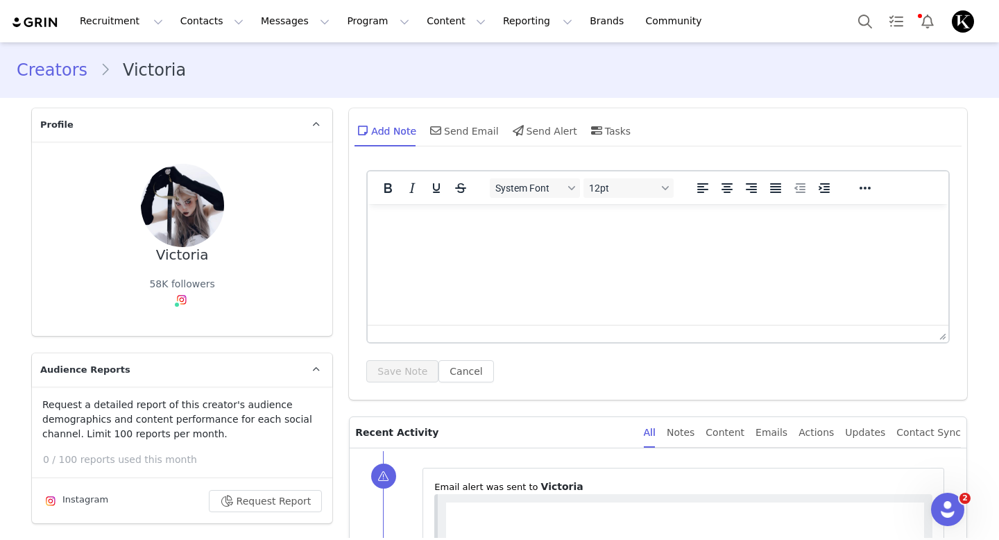
click at [62, 71] on link "Creators" at bounding box center [58, 70] width 83 height 25
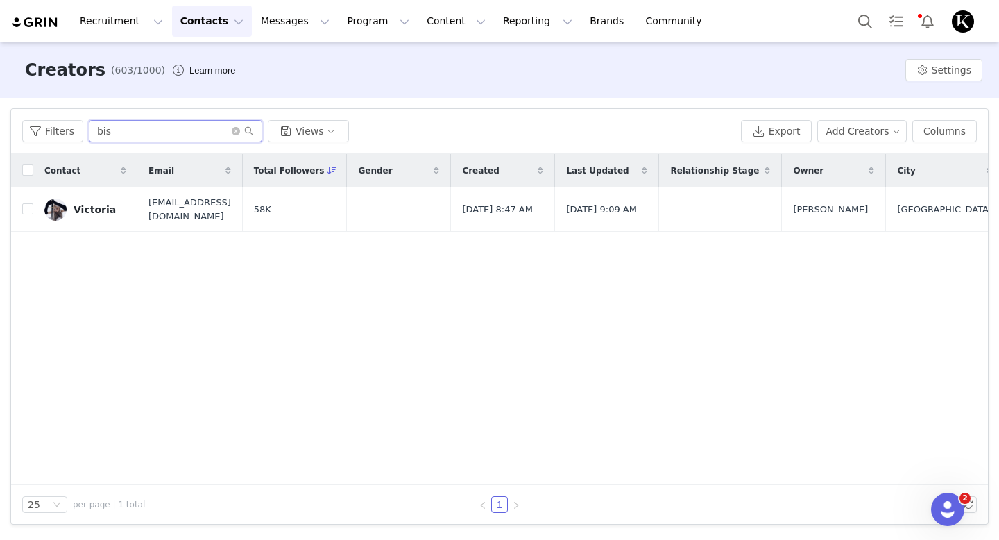
click at [100, 135] on input "bis" at bounding box center [175, 131] width 173 height 22
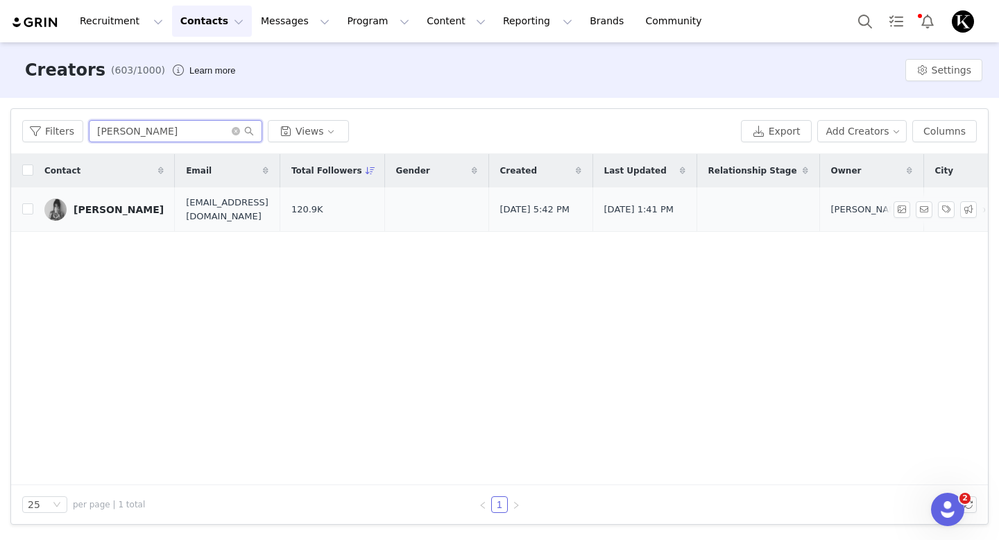
type input "[PERSON_NAME]"
click at [116, 212] on div "[PERSON_NAME]" at bounding box center [119, 209] width 90 height 11
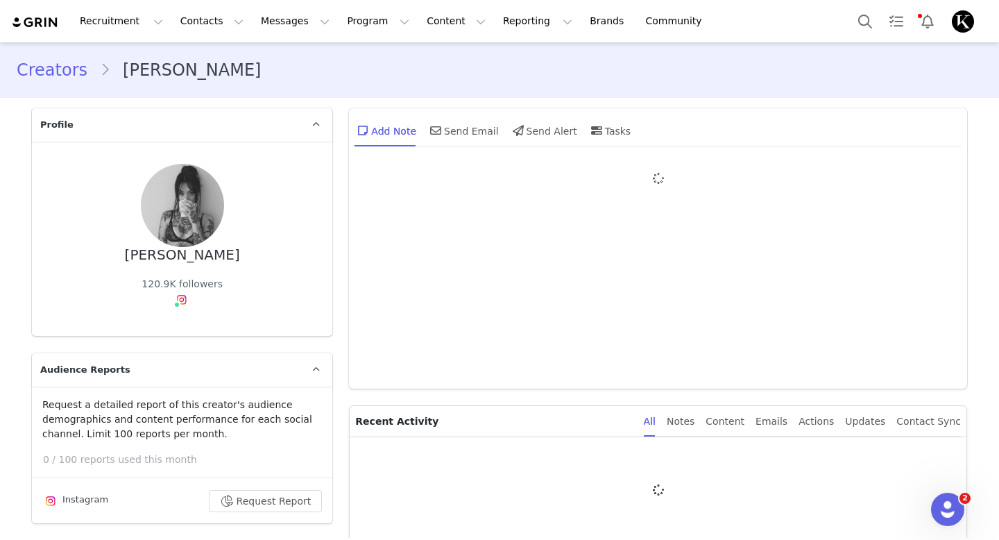
type input "+1 ([GEOGRAPHIC_DATA])"
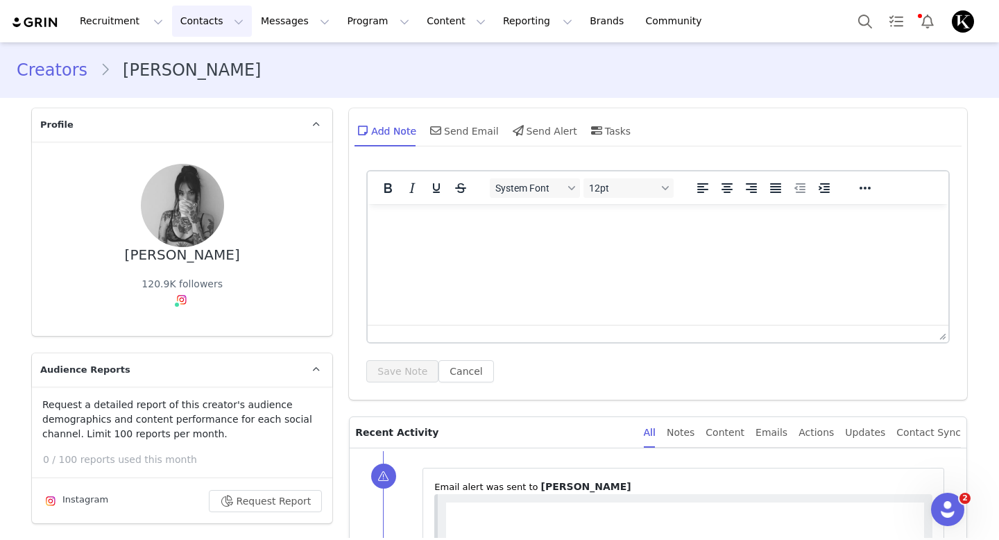
click at [191, 33] on button "Contacts Contacts" at bounding box center [212, 21] width 80 height 31
click at [198, 53] on link "Creators" at bounding box center [217, 62] width 110 height 26
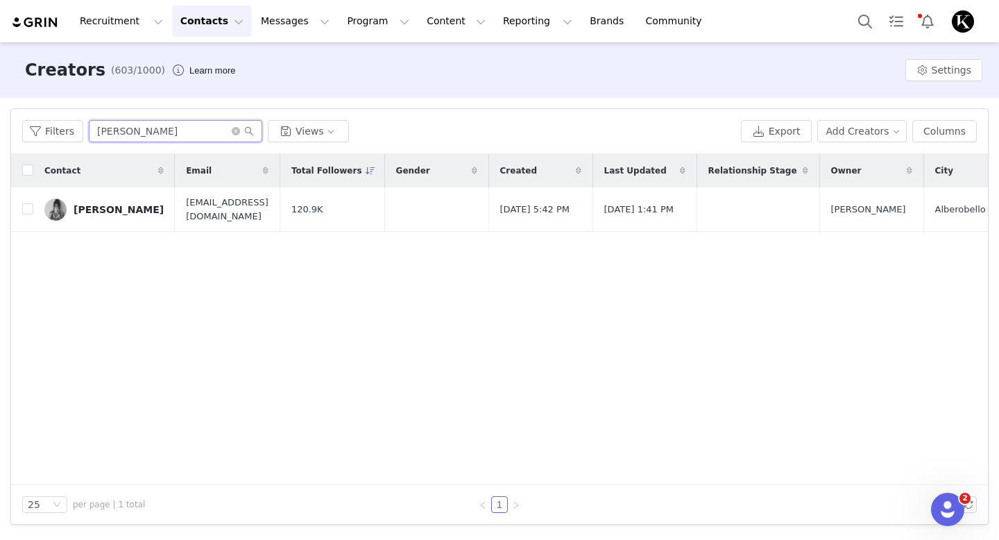
click at [157, 129] on input "[PERSON_NAME]" at bounding box center [175, 131] width 173 height 22
type input "counthaze"
click at [132, 214] on link "[PERSON_NAME]" at bounding box center [103, 209] width 119 height 22
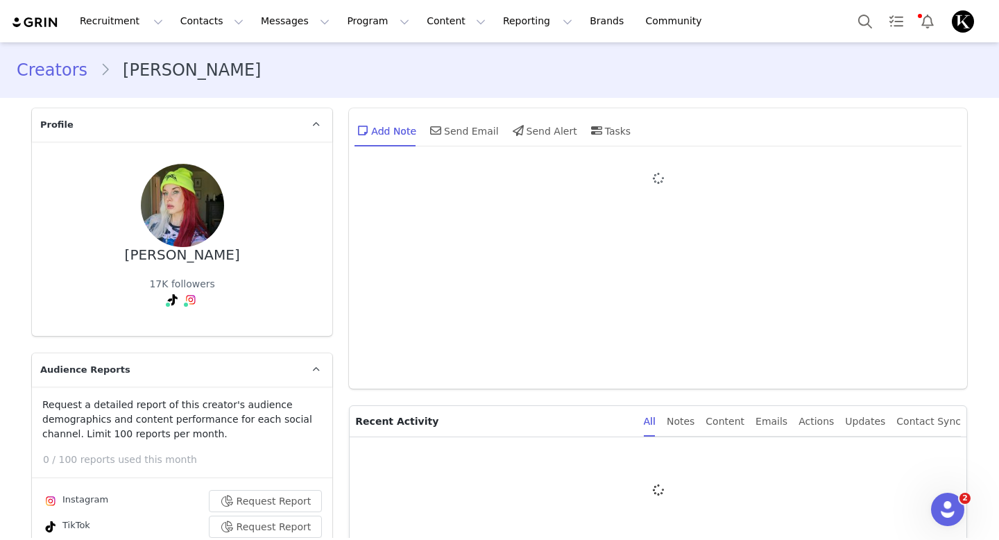
type input "+1 ([GEOGRAPHIC_DATA])"
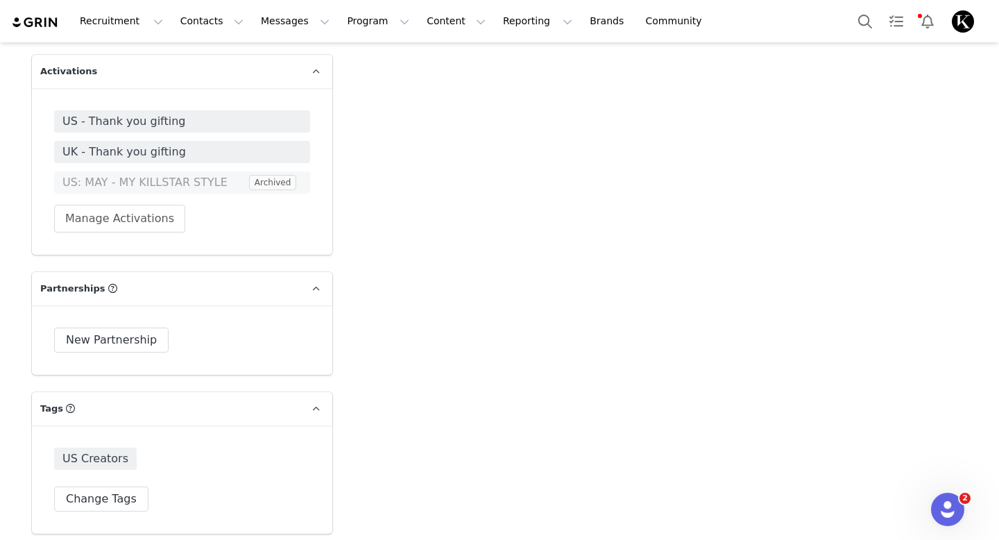
scroll to position [2914, 0]
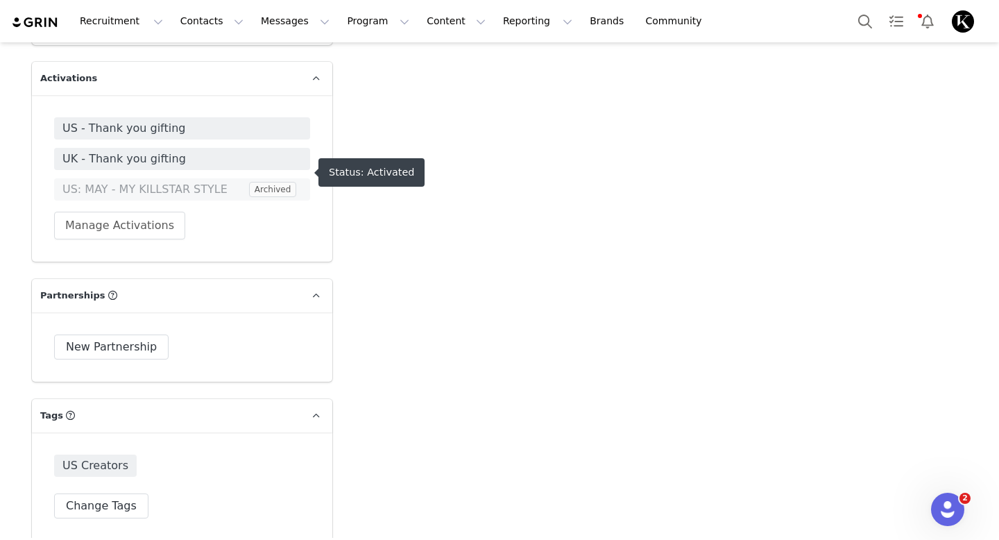
click at [203, 120] on span "US - Thank you gifting" at bounding box center [181, 128] width 239 height 17
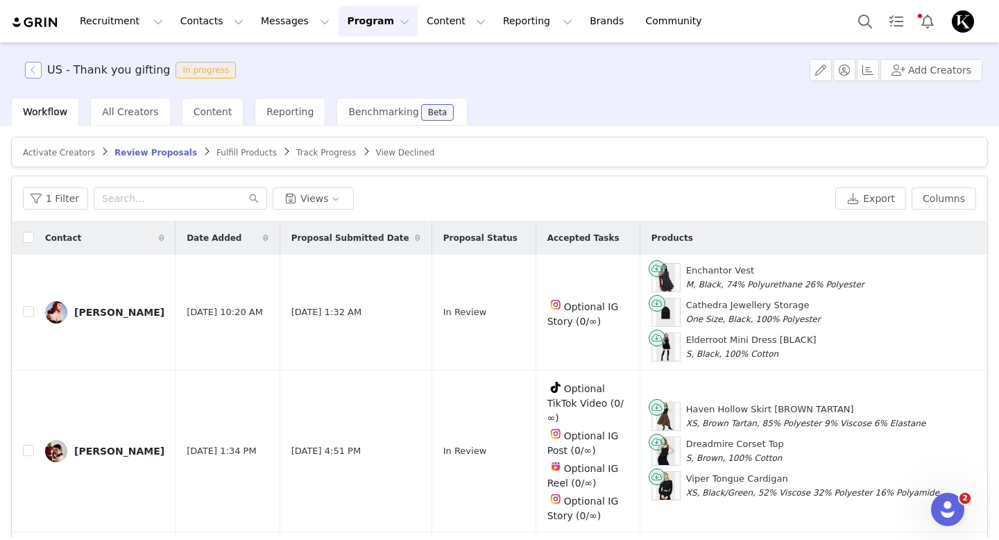
click at [29, 64] on button "button" at bounding box center [33, 70] width 17 height 17
click at [193, 20] on button "Contacts Contacts" at bounding box center [212, 21] width 80 height 31
click at [211, 54] on p "Creators" at bounding box center [194, 61] width 42 height 15
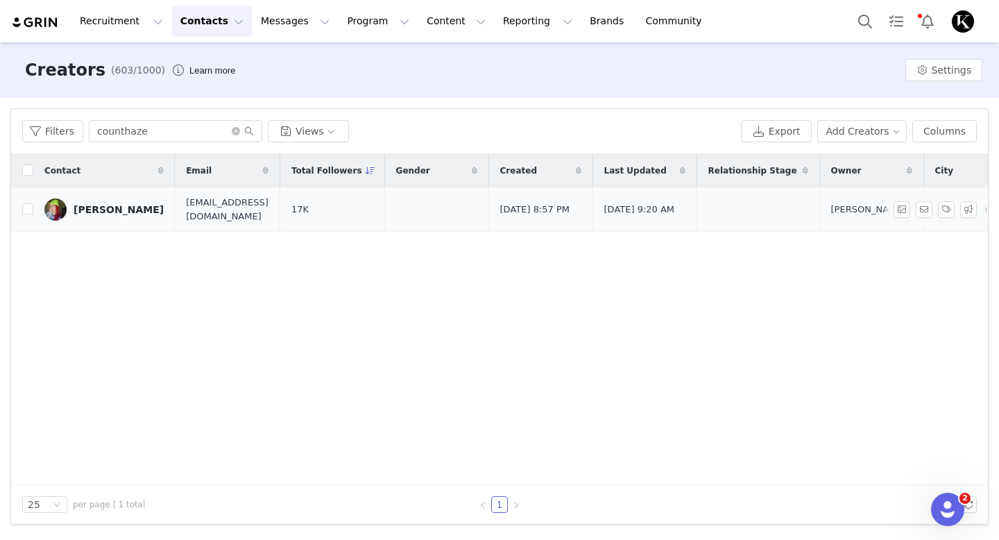
click at [139, 207] on div "[PERSON_NAME]" at bounding box center [119, 209] width 90 height 11
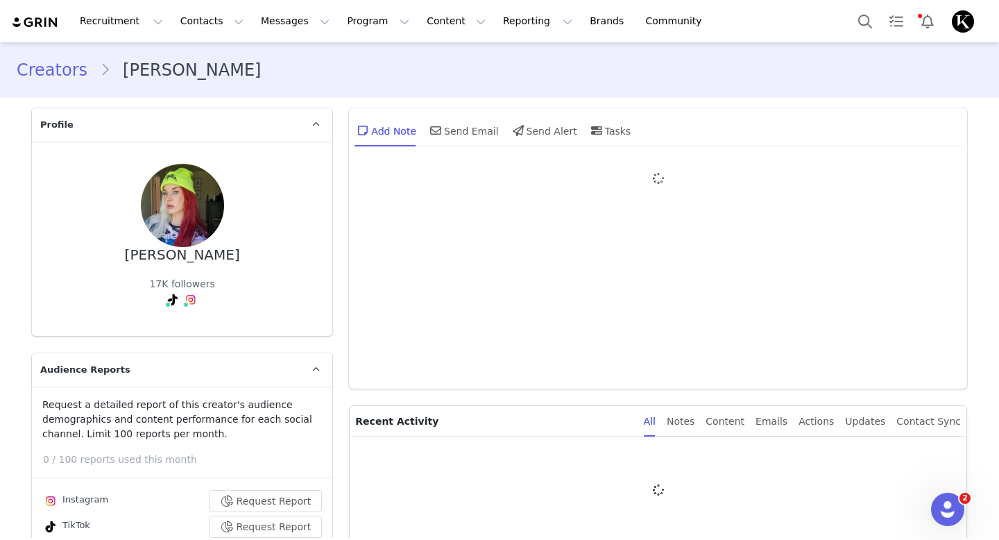
type input "+1 ([GEOGRAPHIC_DATA])"
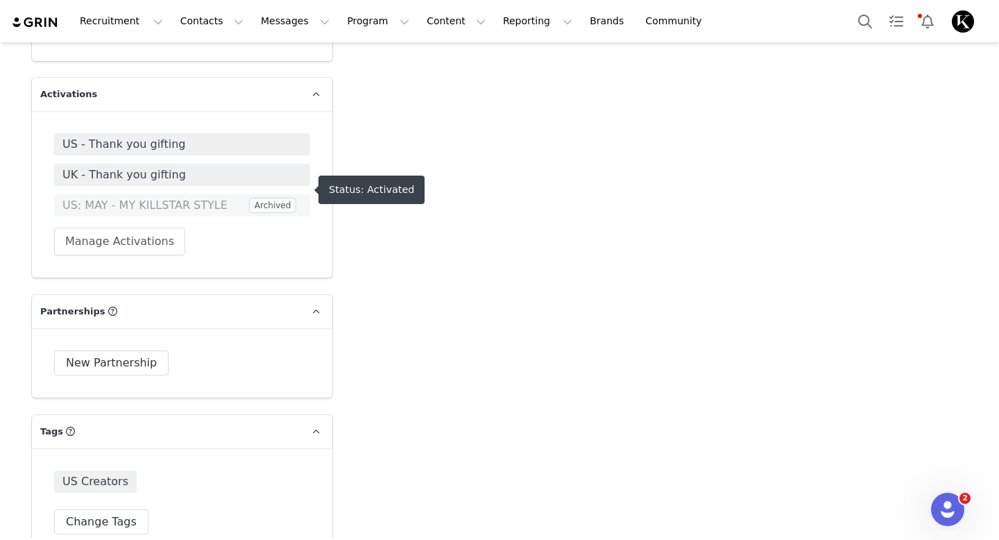
scroll to position [2899, 0]
click at [160, 166] on span "UK - Thank you gifting" at bounding box center [181, 174] width 239 height 17
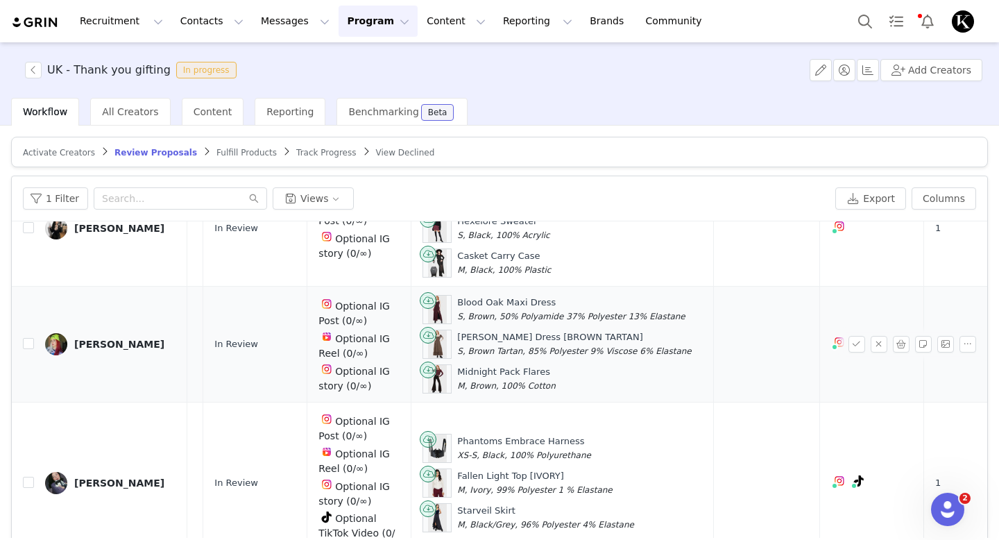
scroll to position [225, 240]
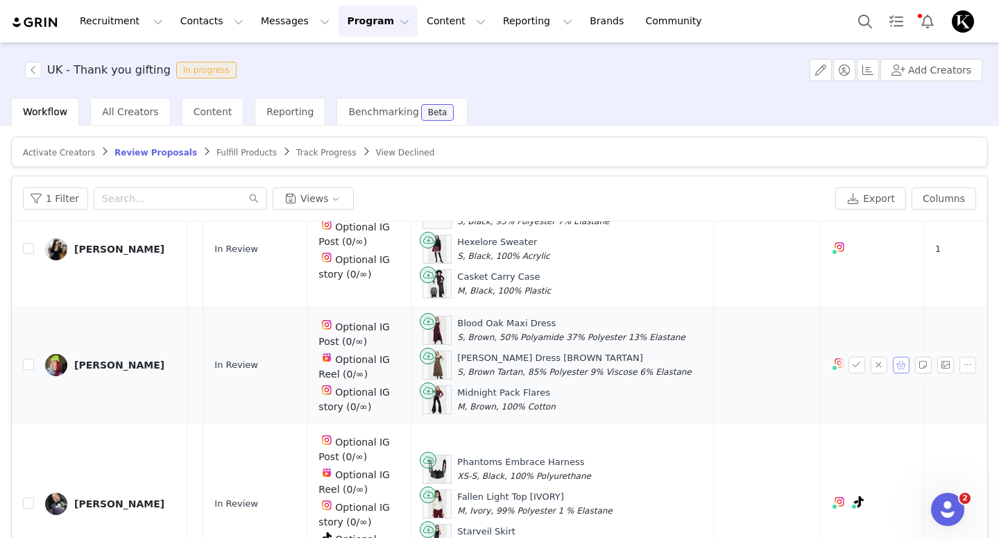
click at [900, 362] on button "button" at bounding box center [901, 365] width 17 height 17
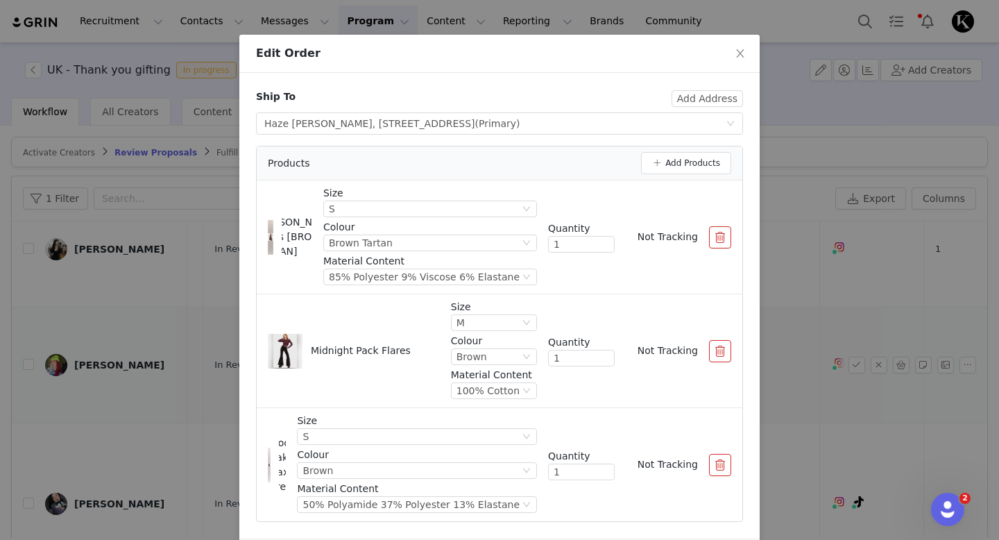
scroll to position [37, 0]
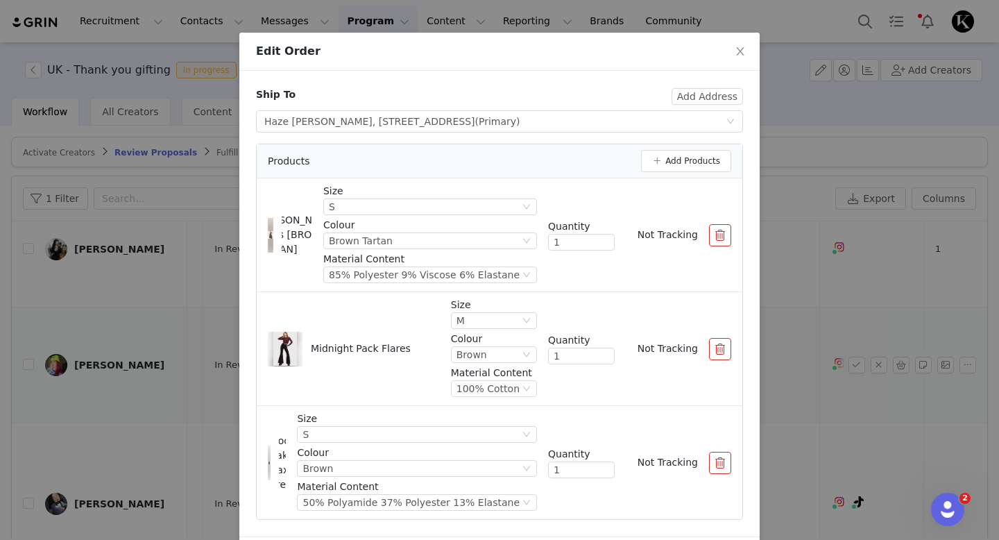
click at [722, 243] on button "button" at bounding box center [720, 235] width 22 height 22
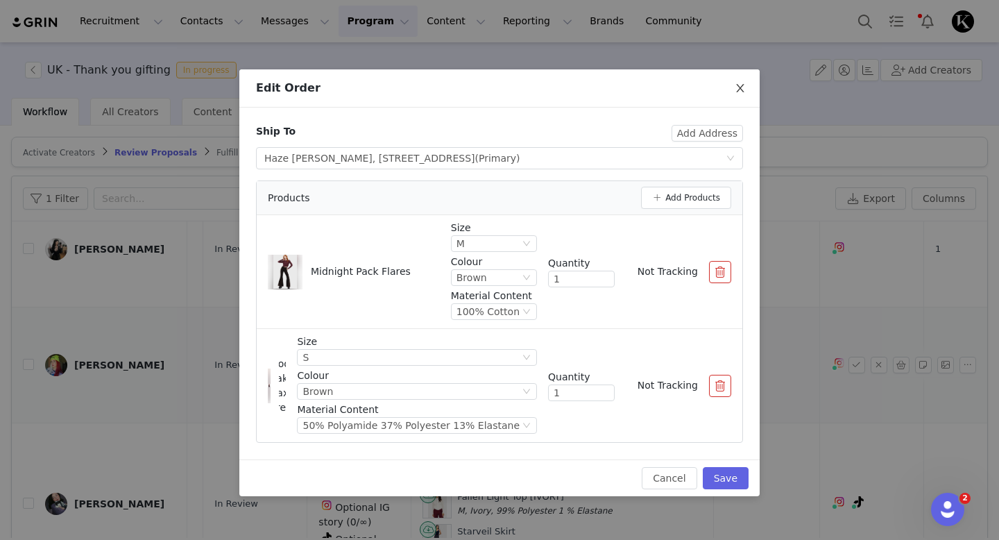
click at [731, 83] on span "Close" at bounding box center [740, 88] width 39 height 39
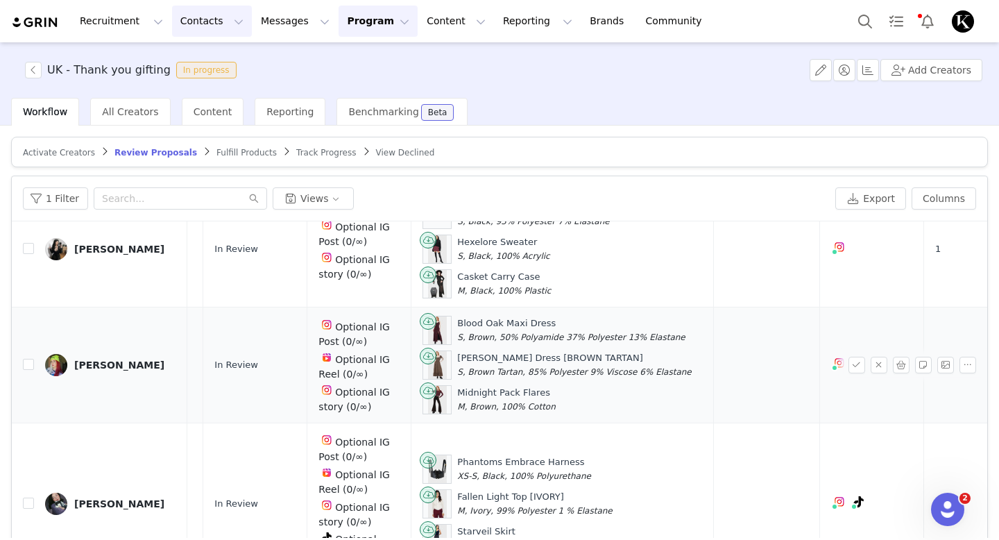
click at [183, 25] on button "Contacts Contacts" at bounding box center [212, 21] width 80 height 31
click at [188, 60] on p "Creators" at bounding box center [194, 61] width 42 height 15
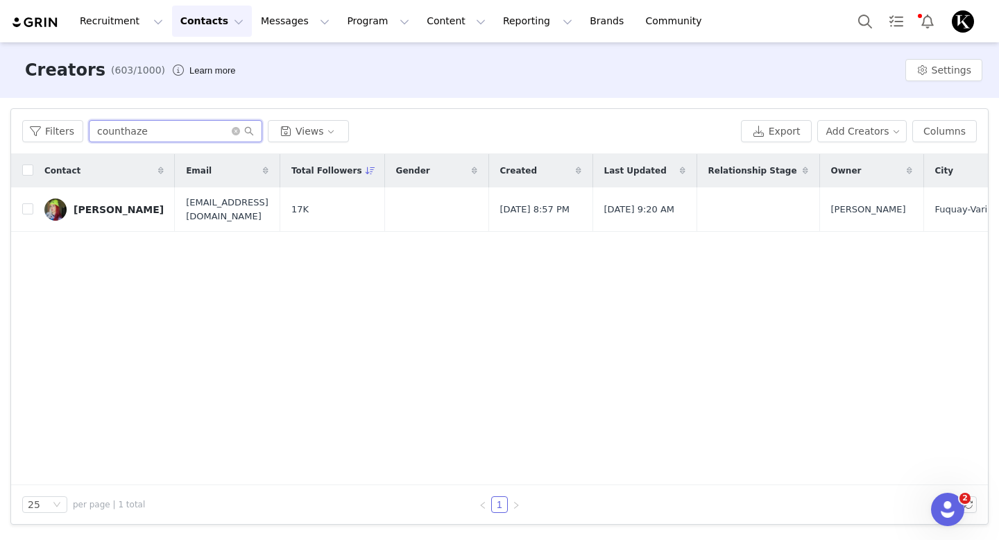
click at [131, 134] on input "counthaze" at bounding box center [175, 131] width 173 height 22
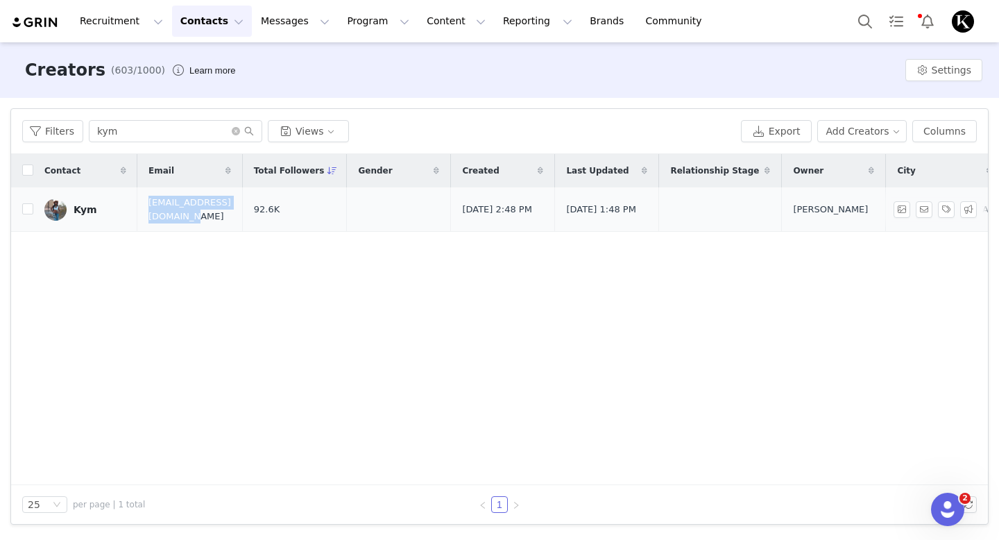
drag, startPoint x: 266, startPoint y: 213, endPoint x: 146, endPoint y: 212, distance: 120.7
click at [146, 212] on td "[EMAIL_ADDRESS][DOMAIN_NAME]" at bounding box center [189, 209] width 105 height 44
copy span "[EMAIL_ADDRESS][DOMAIN_NAME]"
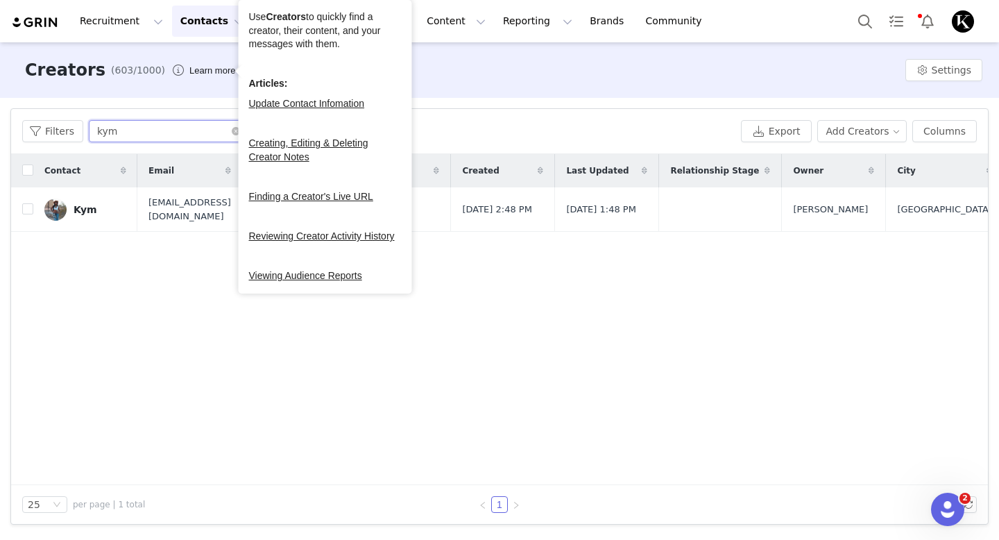
click at [170, 126] on input "kym" at bounding box center [175, 131] width 173 height 22
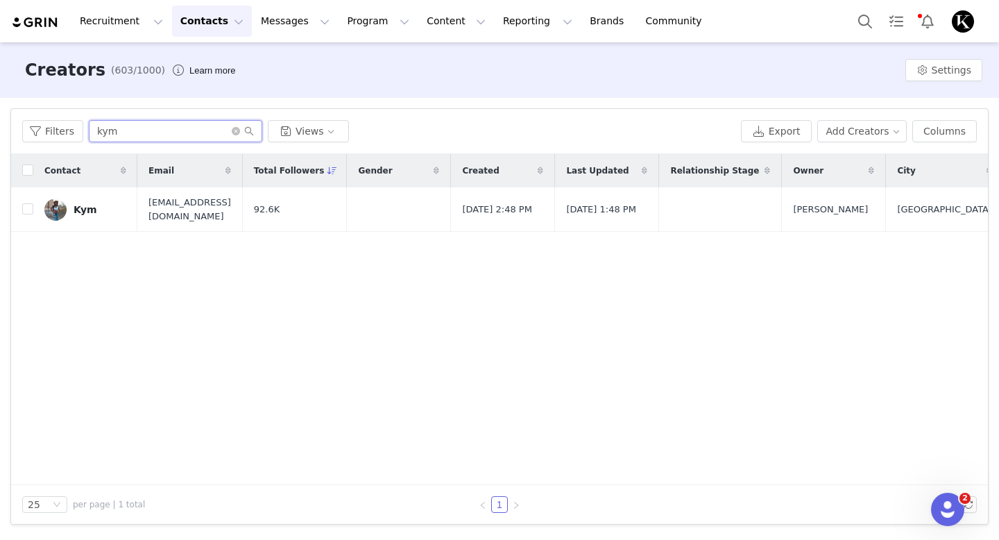
click at [155, 128] on input "kym" at bounding box center [175, 131] width 173 height 22
paste input "[EMAIL_ADDRESS][DOMAIN_NAME]"
type input "[EMAIL_ADDRESS][DOMAIN_NAME]"
click at [92, 216] on link "Hayley" at bounding box center [85, 209] width 82 height 22
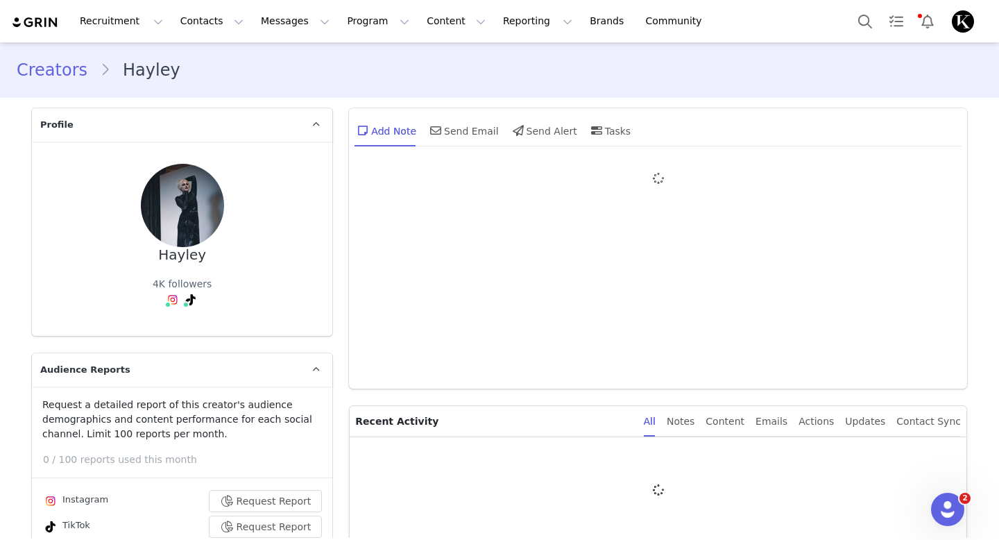
type input "+44 ([GEOGRAPHIC_DATA])"
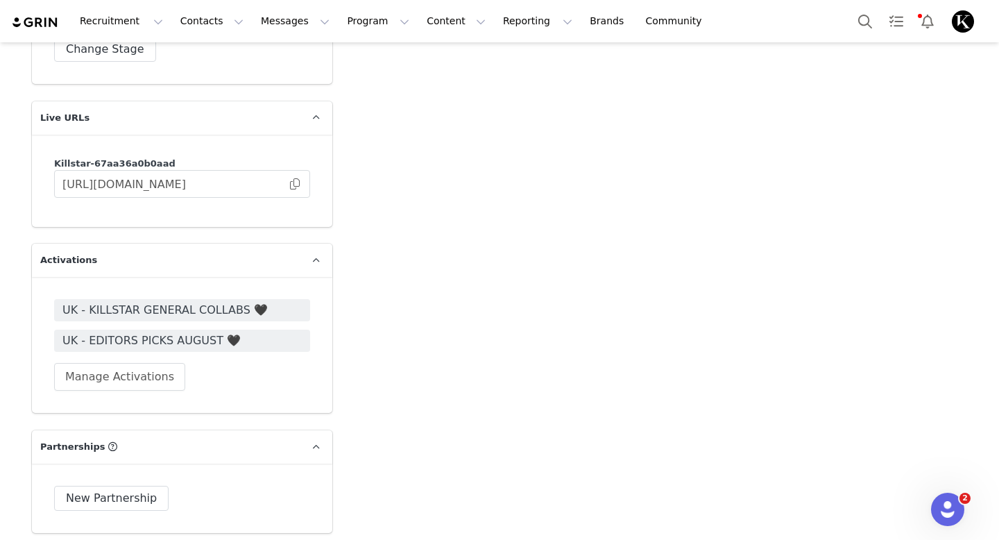
scroll to position [2831, 0]
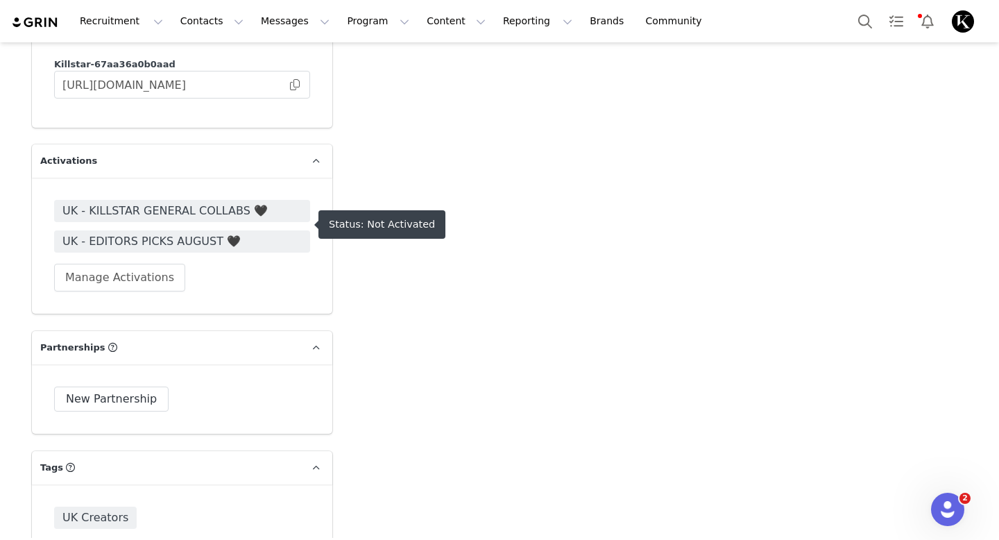
click at [181, 233] on span "UK - EDITORS PICKS AUGUST 🖤" at bounding box center [181, 241] width 239 height 17
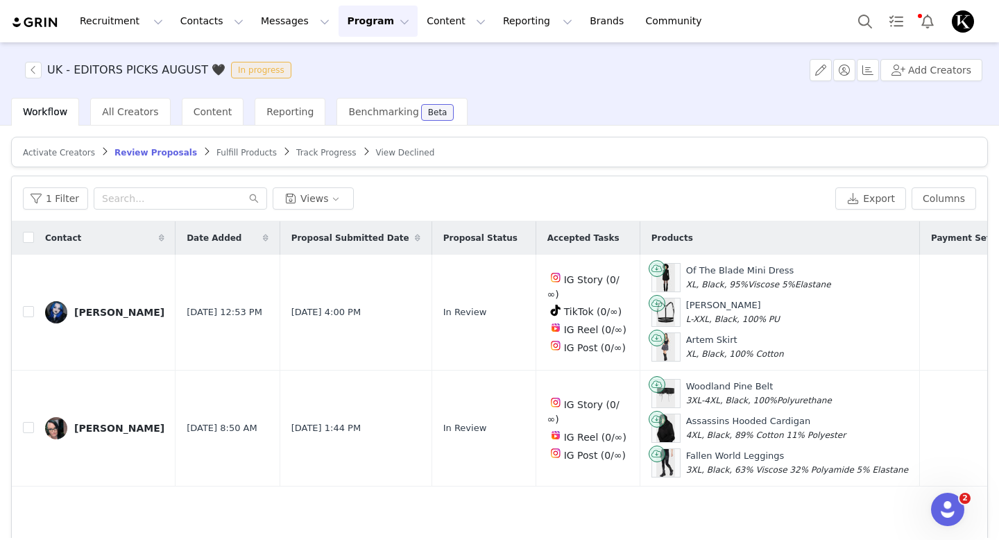
click at [223, 144] on article "Activate Creators Review Proposals Fulfill Products Track Progress View Declined" at bounding box center [499, 152] width 977 height 31
click at [222, 154] on span "Fulfill Products" at bounding box center [246, 153] width 60 height 10
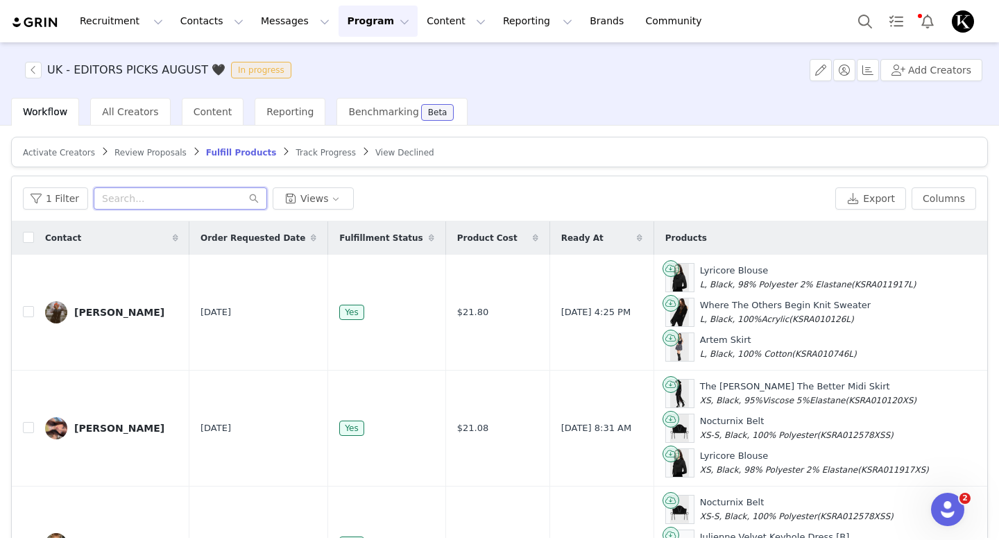
click at [146, 198] on input "text" at bounding box center [180, 198] width 173 height 22
paste input "[EMAIL_ADDRESS][DOMAIN_NAME]"
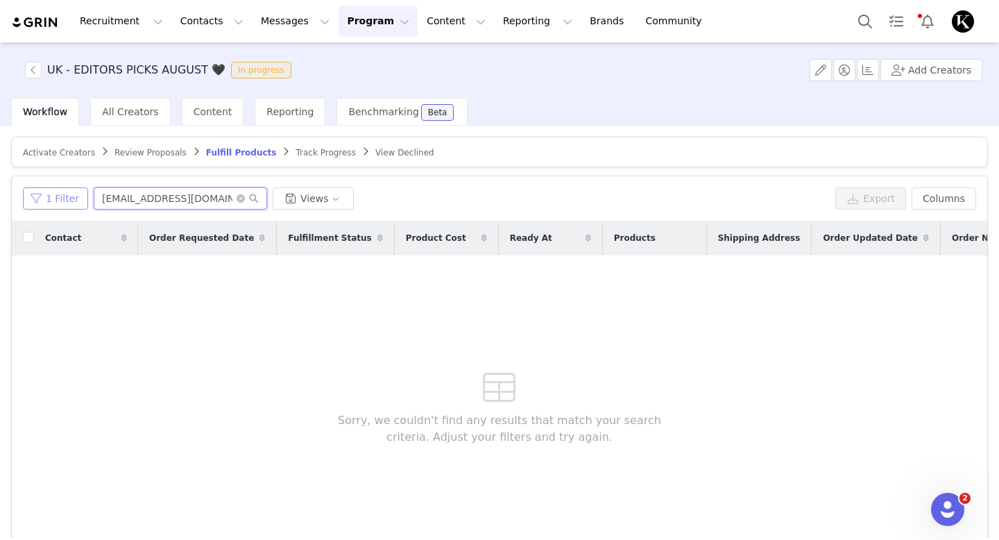
type input "[EMAIL_ADDRESS][DOMAIN_NAME]"
click at [71, 201] on button "1 Filter" at bounding box center [55, 198] width 65 height 22
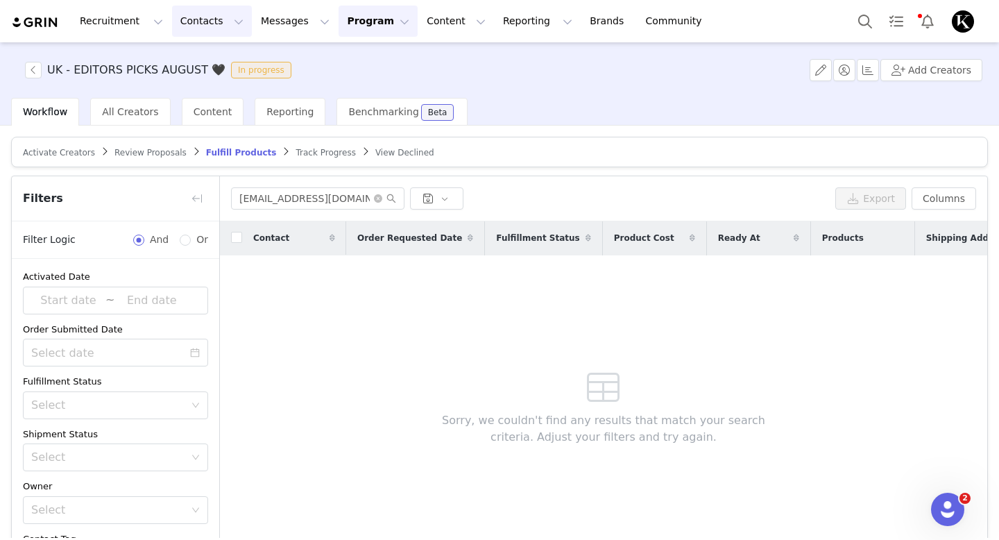
click at [192, 22] on button "Contacts Contacts" at bounding box center [212, 21] width 80 height 31
click at [218, 56] on div "Creators" at bounding box center [217, 61] width 93 height 15
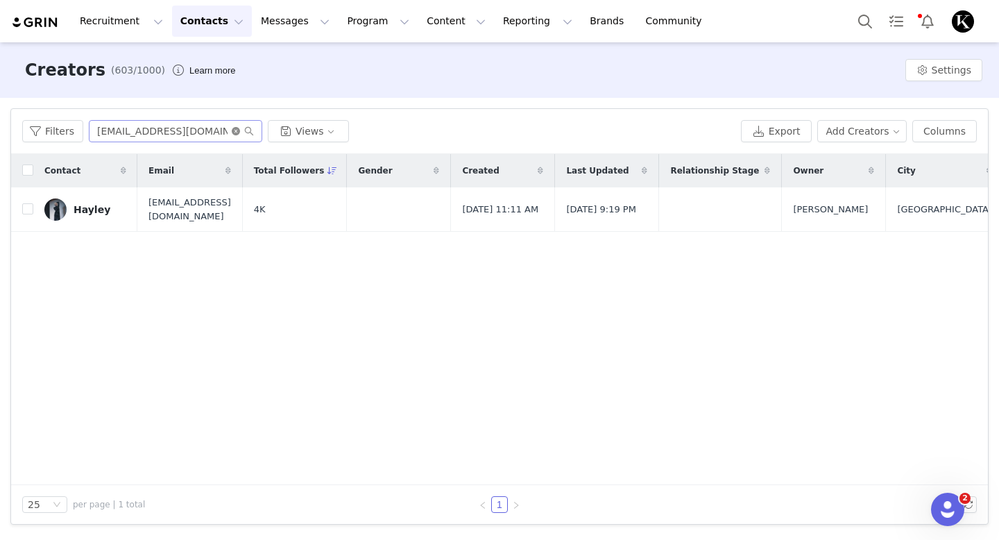
click at [236, 134] on icon "icon: close-circle" at bounding box center [236, 131] width 8 height 8
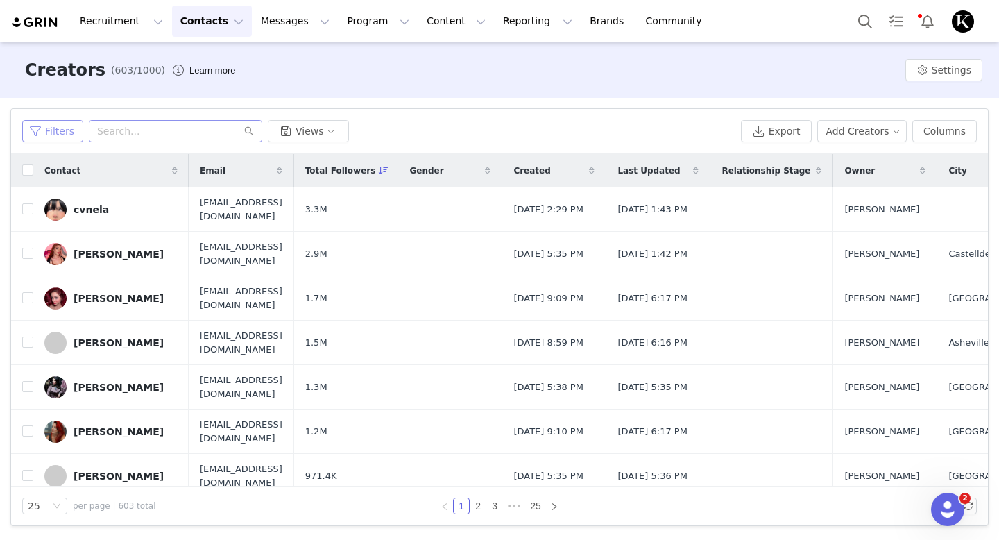
click at [49, 129] on button "Filters" at bounding box center [52, 131] width 61 height 22
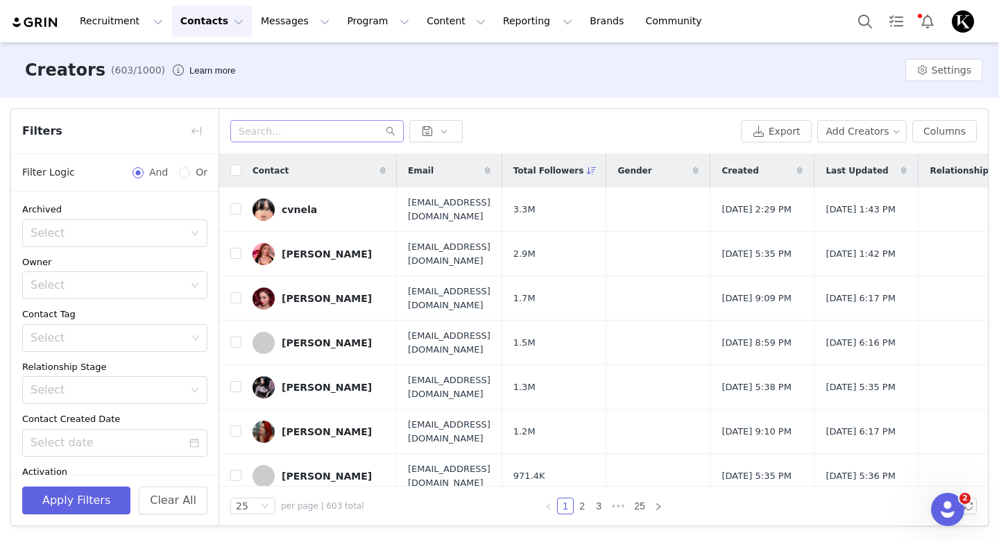
scroll to position [195, 0]
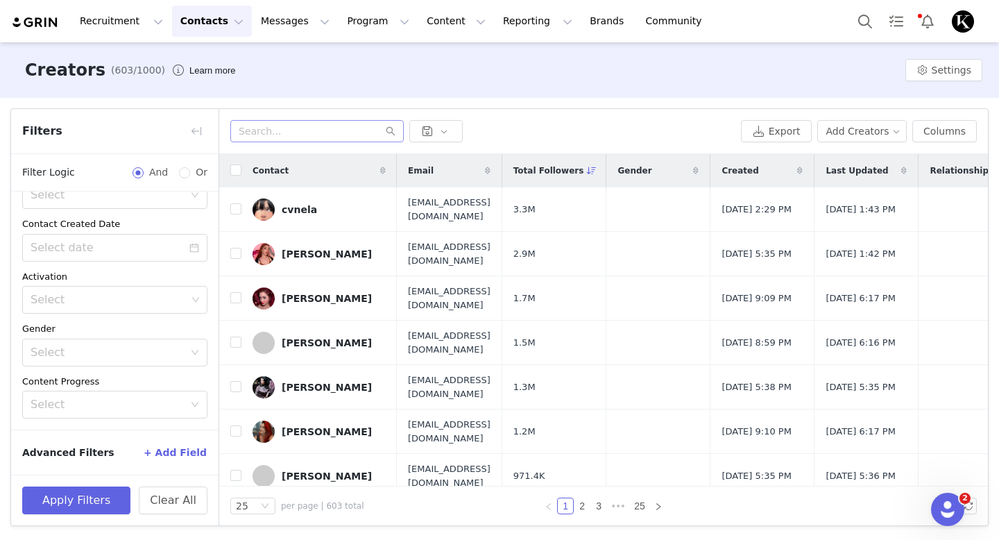
click at [311, 69] on div "Creators (603/1000) Learn more Settings" at bounding box center [499, 70] width 999 height 56
click at [518, 23] on button "Reporting Reporting" at bounding box center [538, 21] width 86 height 31
click at [509, 69] on link "Dashboard" at bounding box center [515, 62] width 110 height 26
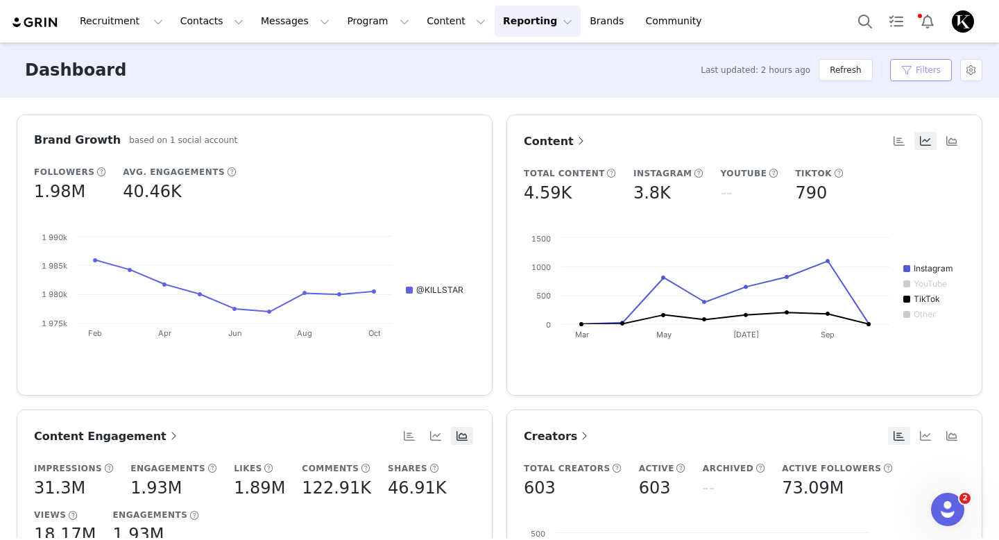
click at [936, 70] on button "Filters" at bounding box center [921, 70] width 62 height 22
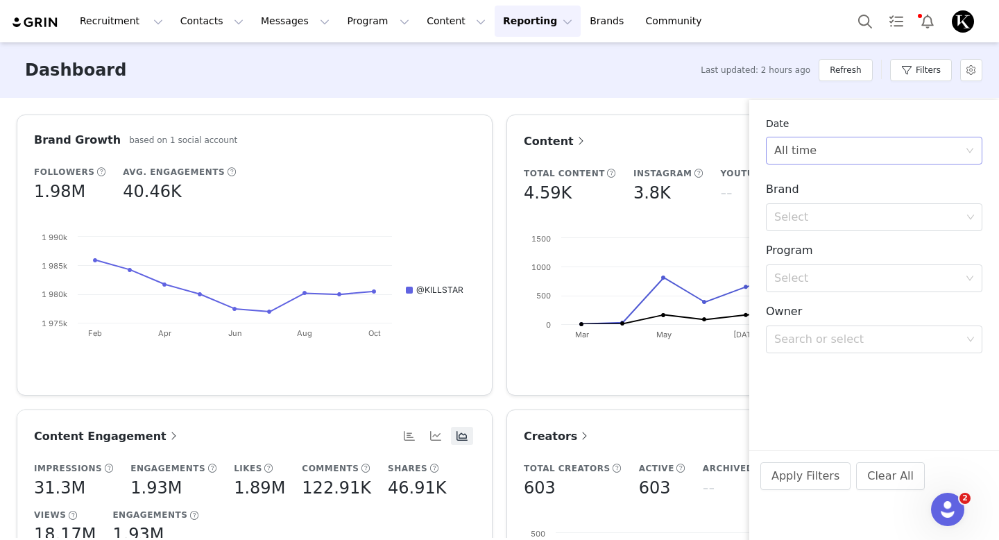
click at [839, 152] on div "All time" at bounding box center [869, 150] width 191 height 26
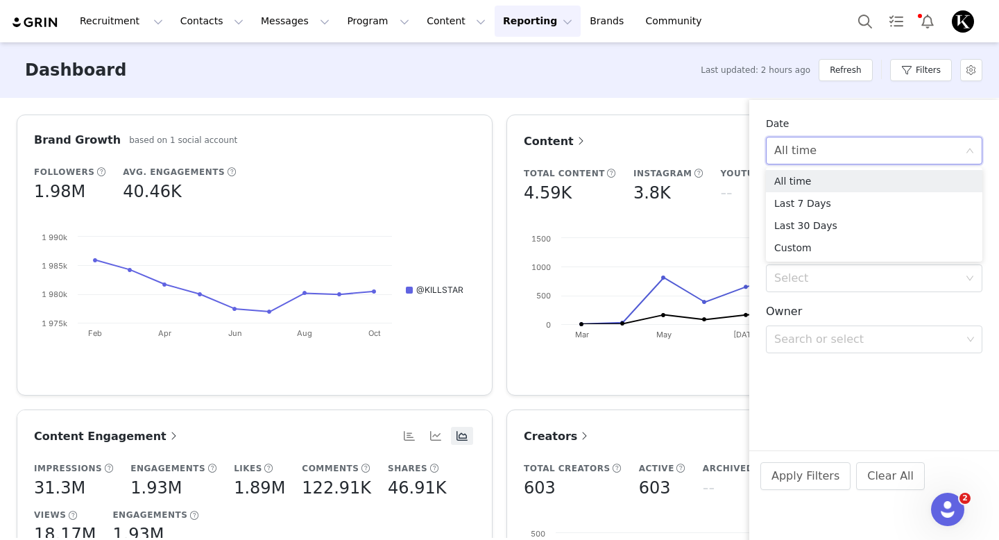
click at [825, 121] on div "Date" at bounding box center [874, 124] width 216 height 15
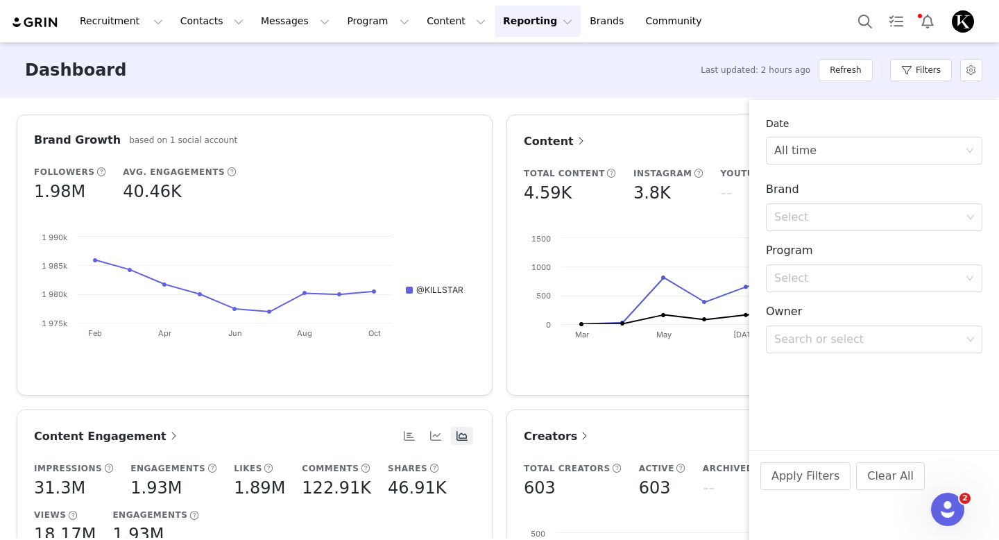
click at [694, 62] on div "Dashboard Last updated: 2 hours ago Refresh Filters" at bounding box center [499, 70] width 999 height 56
click at [801, 478] on button "Apply Filters" at bounding box center [805, 476] width 90 height 28
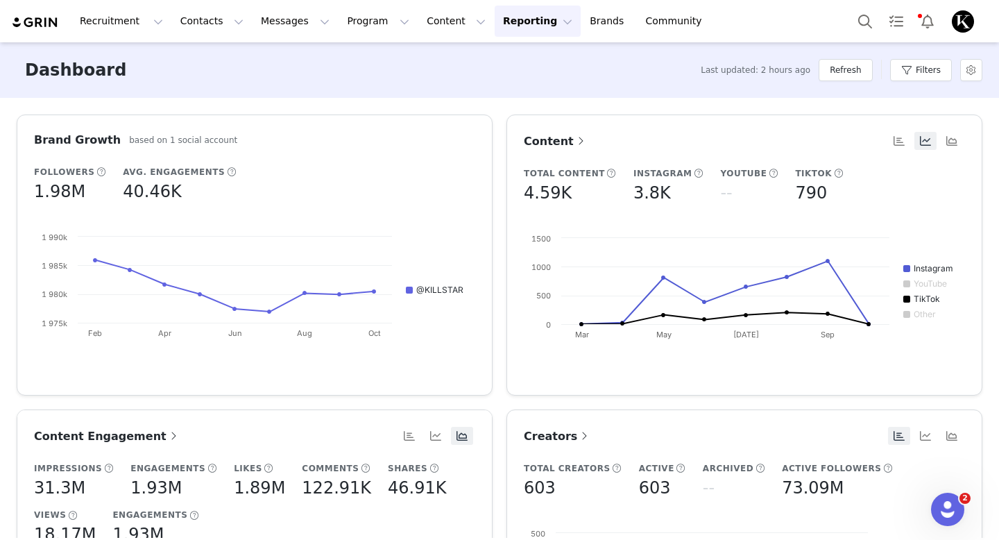
click at [564, 440] on span "Creators" at bounding box center [557, 435] width 67 height 13
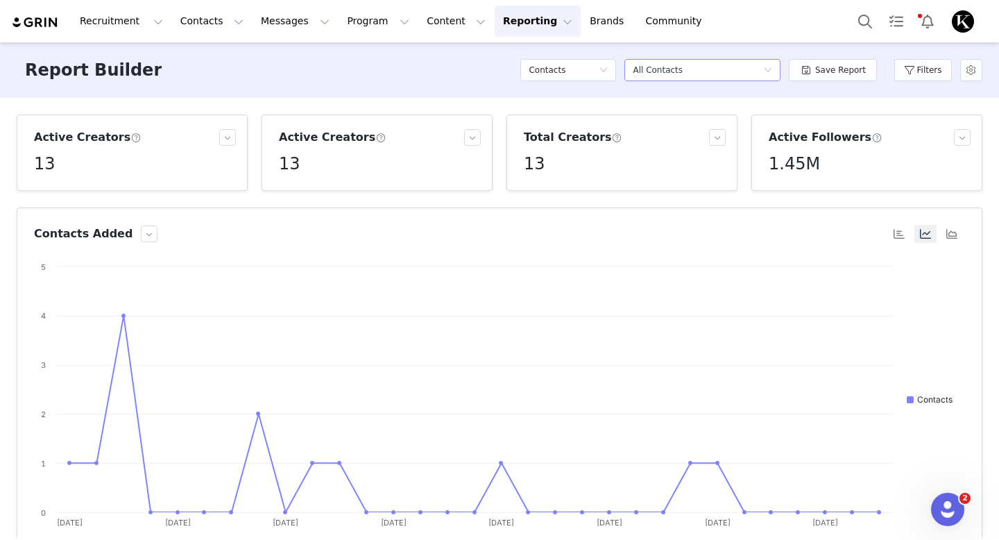
click at [658, 69] on div "All Contacts" at bounding box center [658, 70] width 50 height 21
click at [478, 70] on div "Report Builder Contacts Select a report All Contacts Save Report Filters" at bounding box center [499, 70] width 999 height 56
click at [753, 71] on div "Select a report All Contacts" at bounding box center [698, 70] width 130 height 21
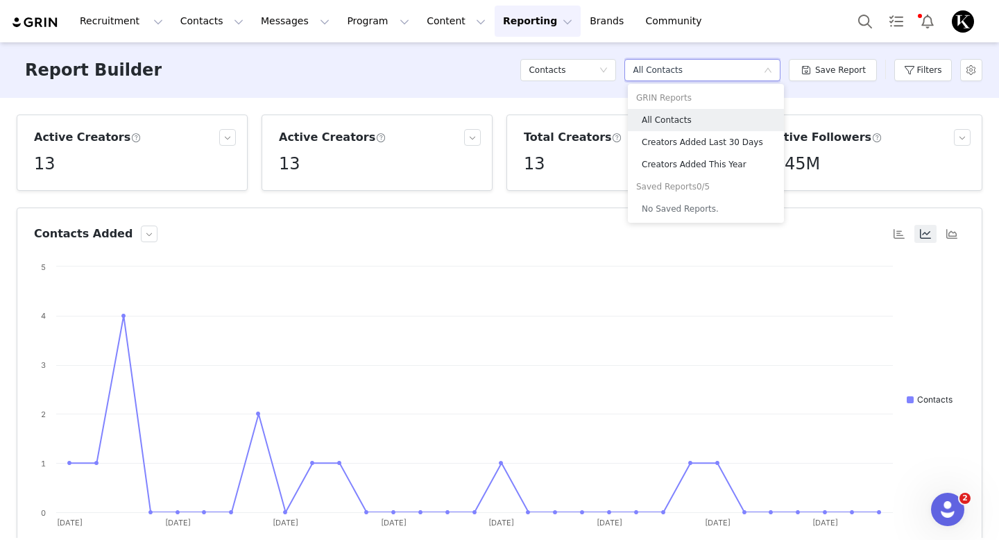
click at [765, 55] on div "Select a report All Contacts" at bounding box center [702, 70] width 156 height 42
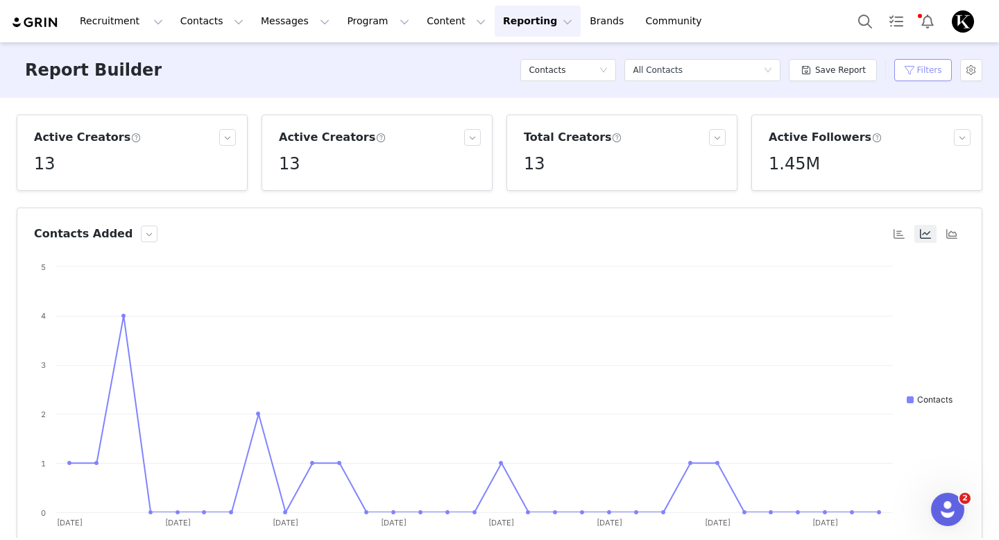
click at [918, 68] on button "Filters" at bounding box center [923, 70] width 58 height 22
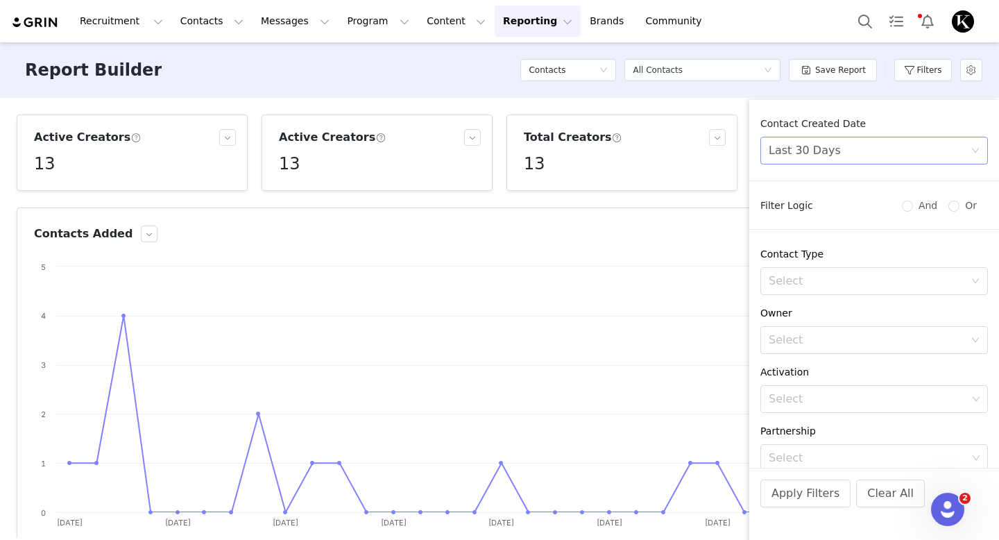
click at [865, 153] on div "Last 30 Days" at bounding box center [870, 150] width 202 height 26
click at [824, 180] on li "All time" at bounding box center [874, 181] width 228 height 22
click at [805, 499] on button "Apply Filters" at bounding box center [805, 493] width 90 height 28
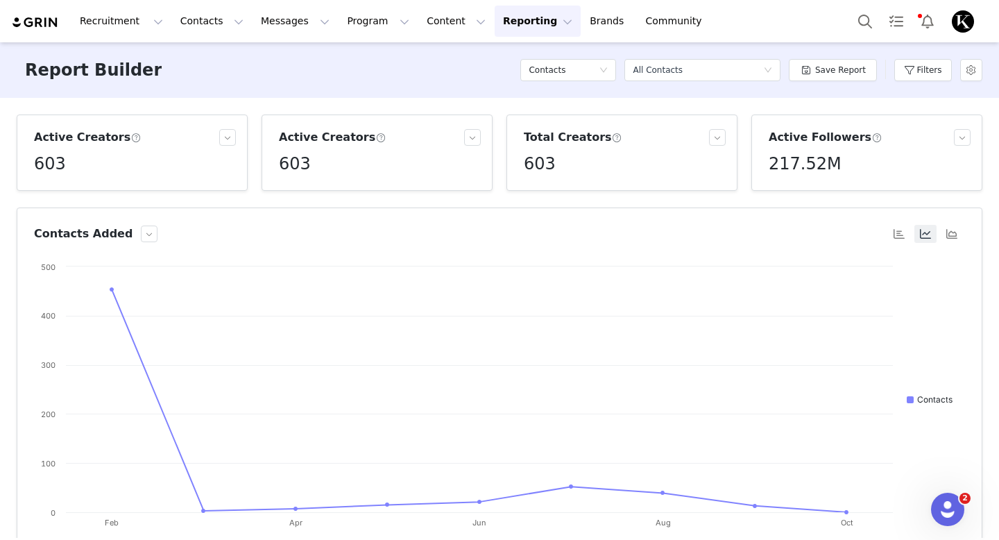
click at [914, 83] on div "Filters" at bounding box center [923, 70] width 58 height 42
click at [914, 77] on button "Filters" at bounding box center [923, 70] width 58 height 22
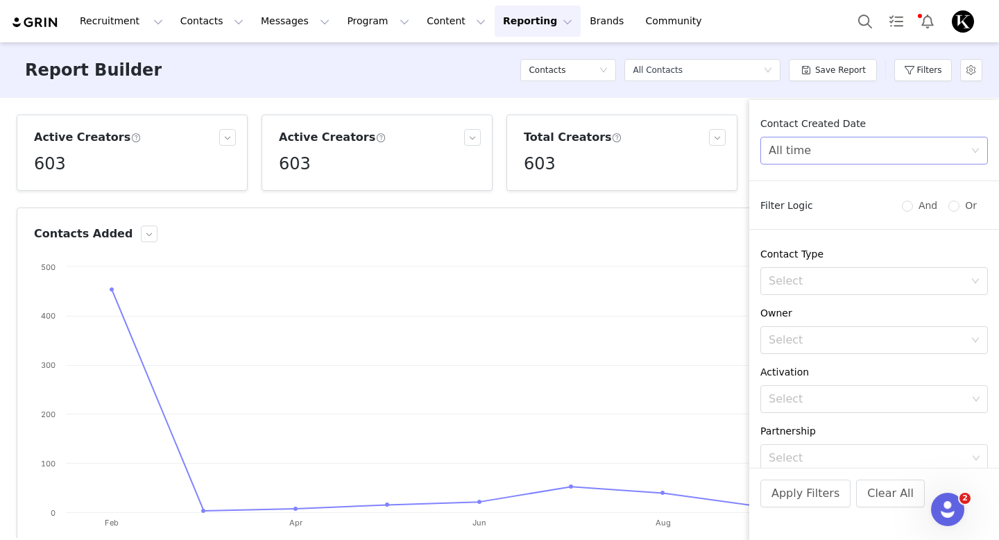
click at [852, 153] on div "All time" at bounding box center [870, 150] width 202 height 26
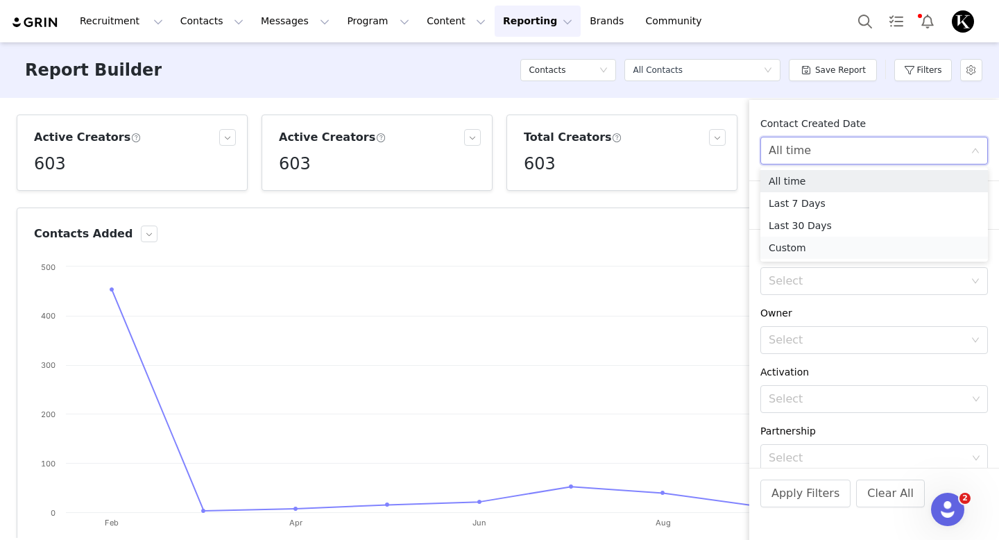
click at [815, 248] on li "Custom" at bounding box center [874, 248] width 228 height 22
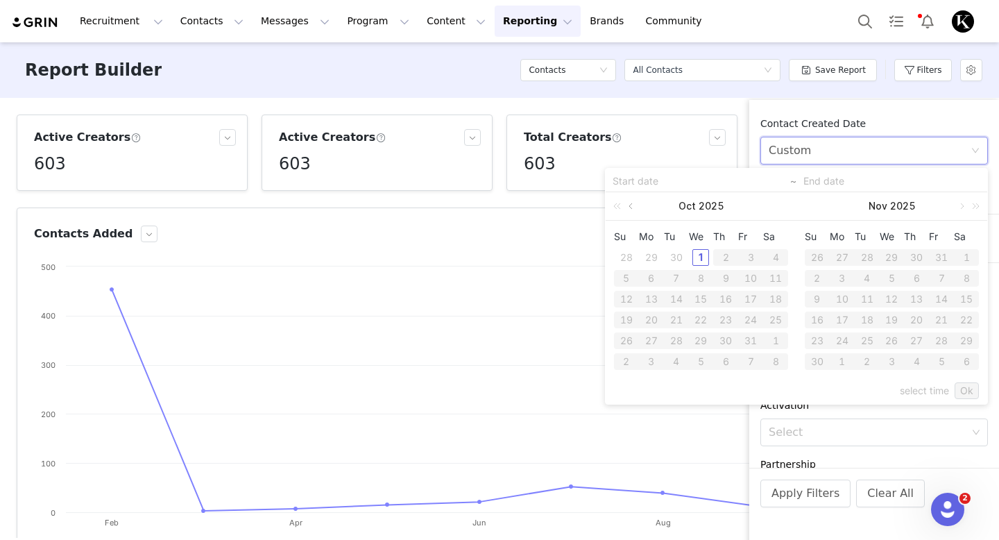
click at [634, 205] on link at bounding box center [632, 206] width 12 height 28
click at [676, 251] on div "1" at bounding box center [676, 257] width 17 height 17
type input "[DATE]"
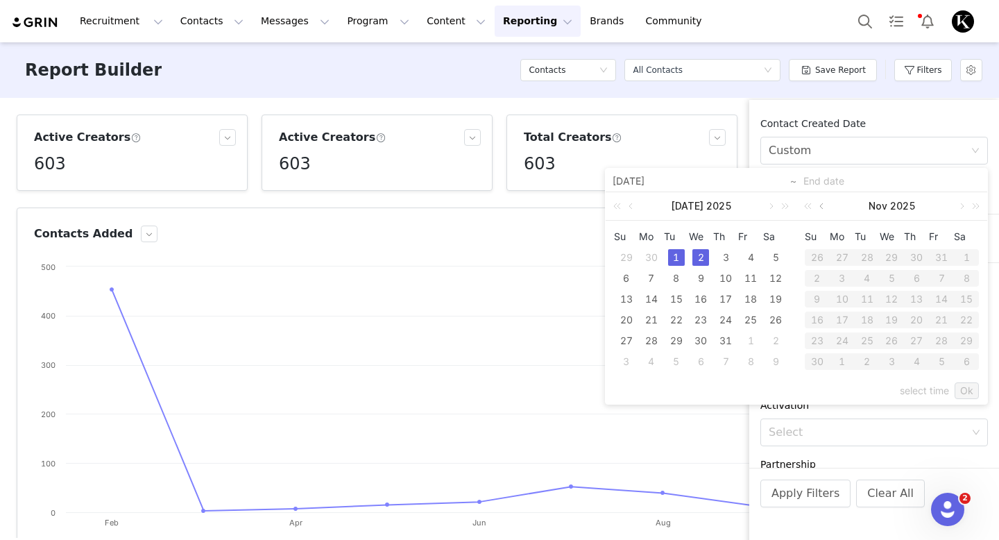
click at [820, 209] on link at bounding box center [823, 206] width 12 height 28
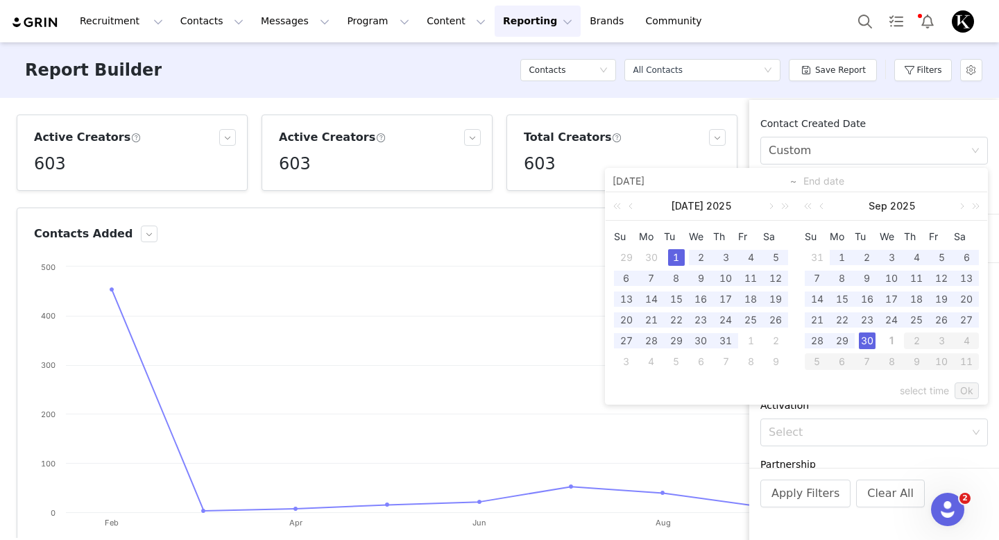
click at [865, 339] on div "30" at bounding box center [867, 340] width 17 height 17
type input "[DATE]"
click at [967, 390] on link "Ok" at bounding box center [967, 390] width 24 height 17
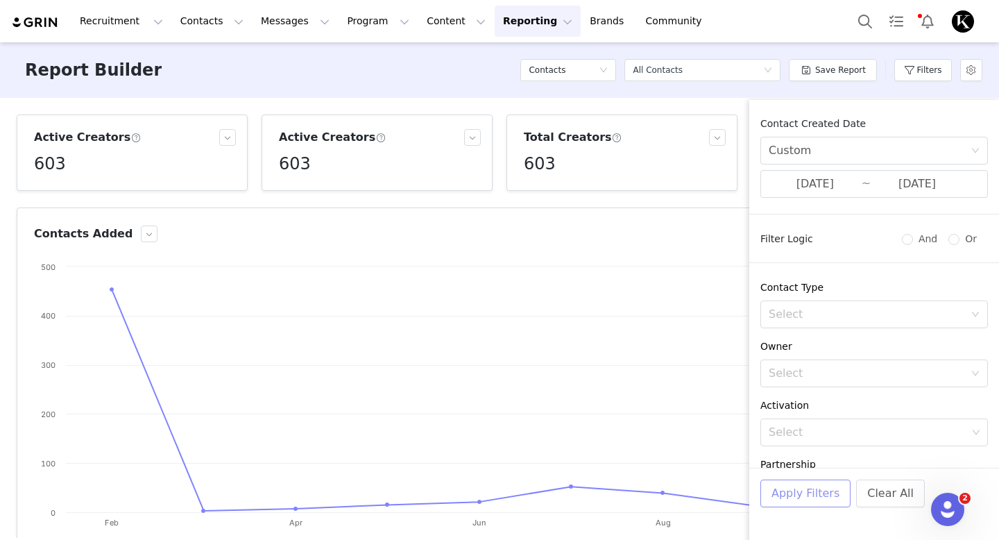
click at [798, 496] on button "Apply Filters" at bounding box center [805, 493] width 90 height 28
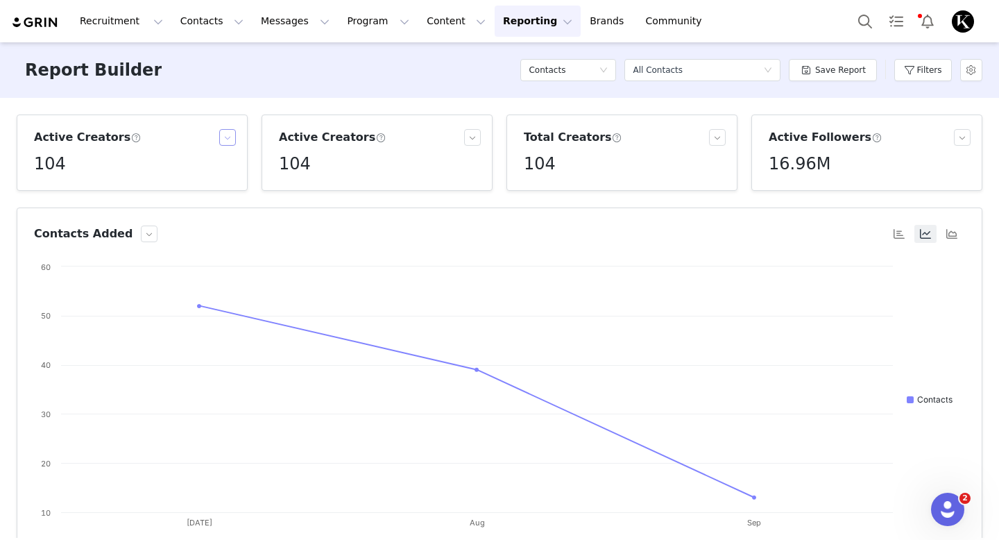
click at [222, 138] on button "button" at bounding box center [227, 137] width 17 height 17
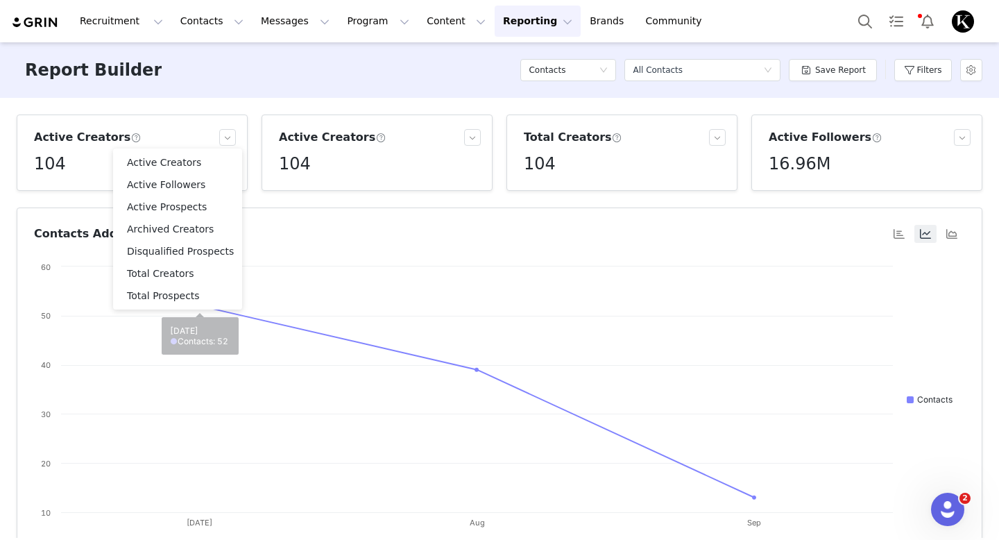
click at [242, 78] on div "Report Builder Contacts Select a report All Contacts Save Report Filters" at bounding box center [499, 70] width 999 height 56
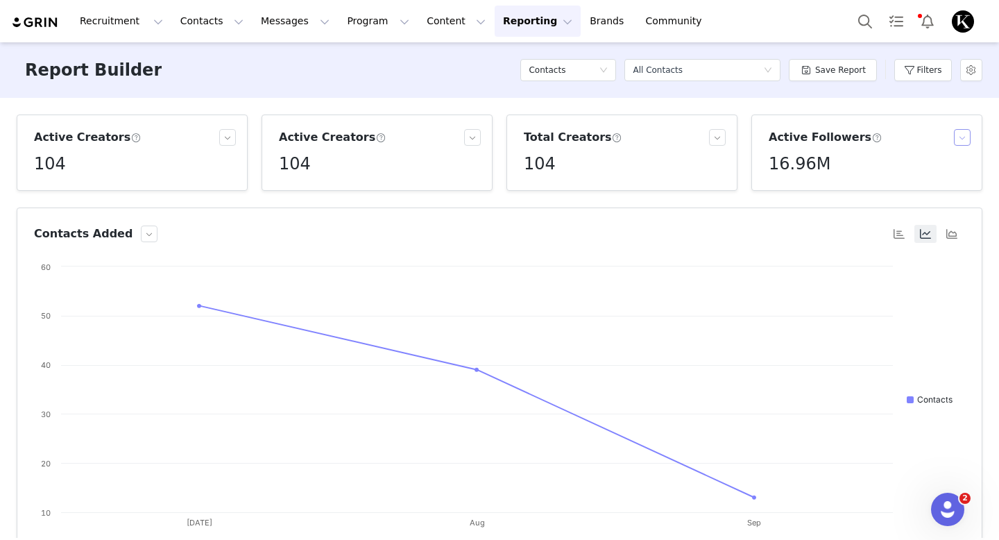
click at [962, 144] on button "button" at bounding box center [962, 137] width 17 height 17
click at [469, 78] on div "Report Builder Contacts Select a report All Contacts Save Report Filters" at bounding box center [499, 70] width 999 height 56
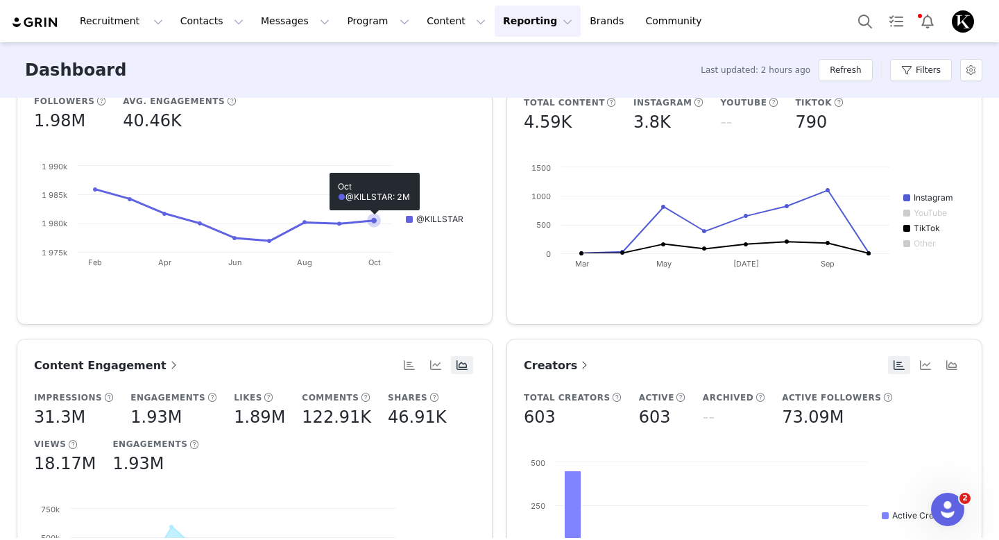
scroll to position [192, 0]
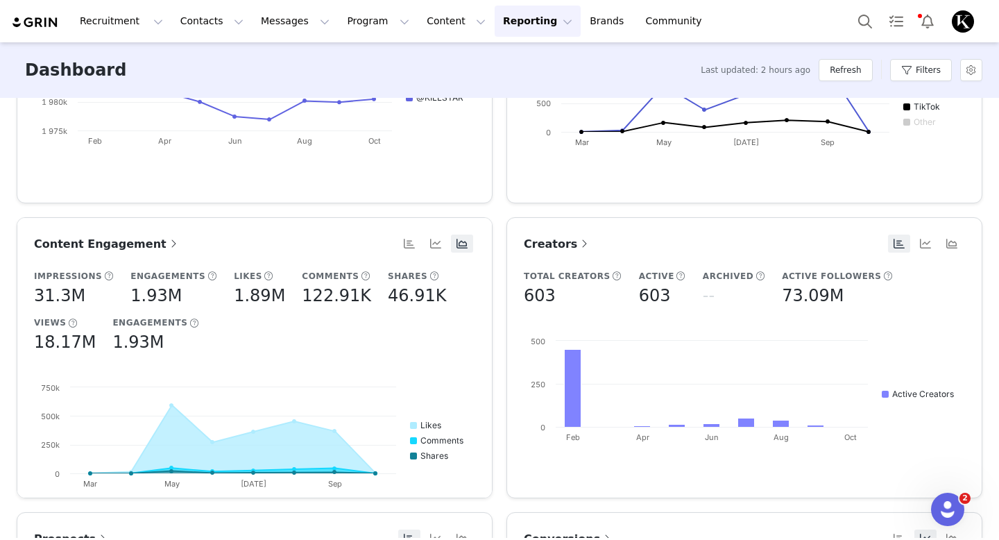
click at [118, 241] on span "Content Engagement" at bounding box center [107, 243] width 146 height 13
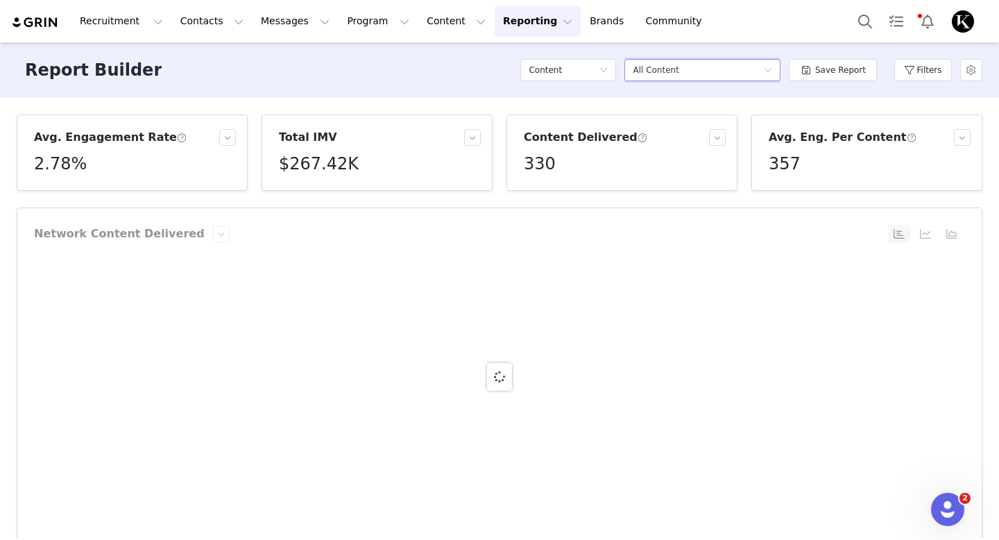
click at [754, 69] on div "Select a report All Content" at bounding box center [698, 70] width 130 height 21
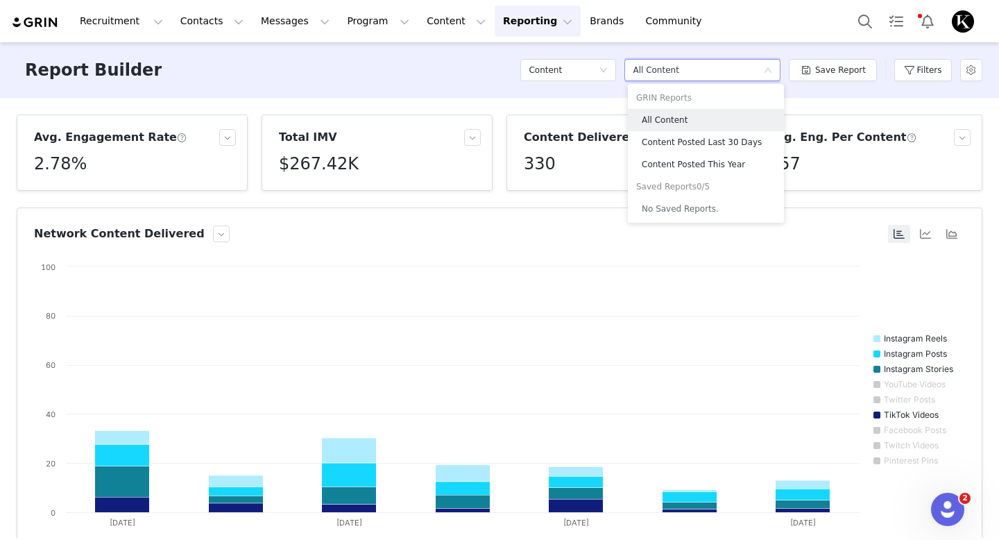
click at [772, 31] on div "Recruitment Recruitment Creator Search Curated Lists Landing Pages Web Extensio…" at bounding box center [499, 21] width 999 height 42
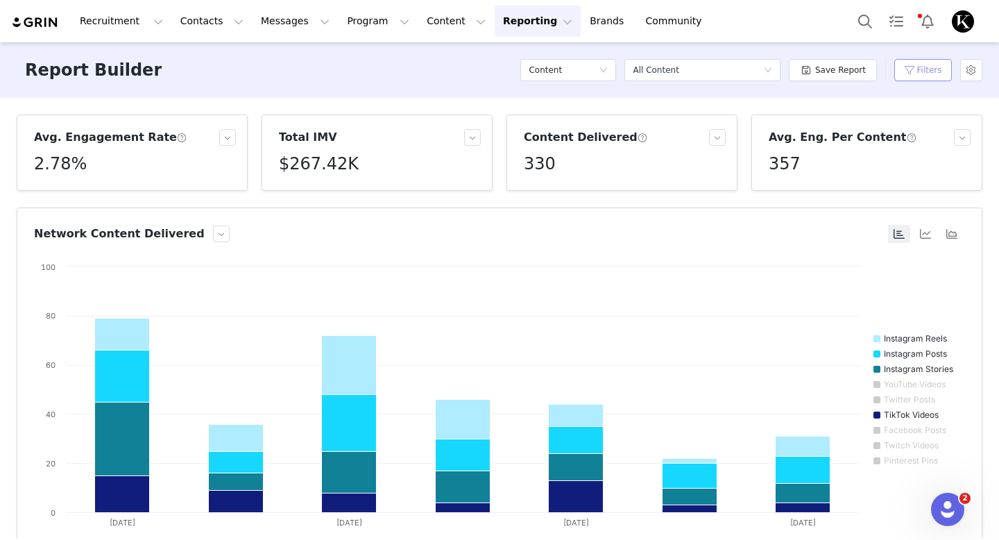
click at [935, 70] on button "Filters" at bounding box center [923, 70] width 58 height 22
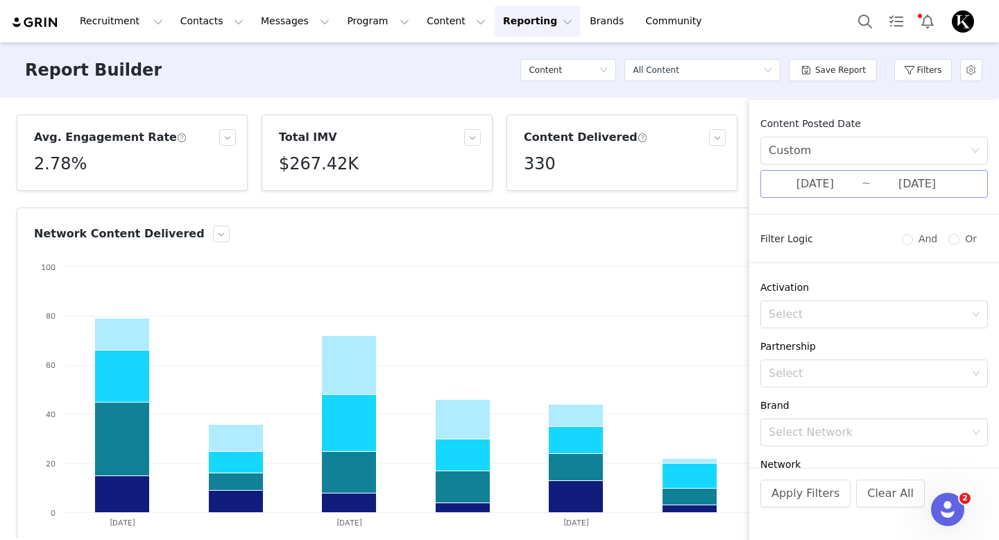
click at [871, 190] on input "[DATE]" at bounding box center [917, 184] width 93 height 18
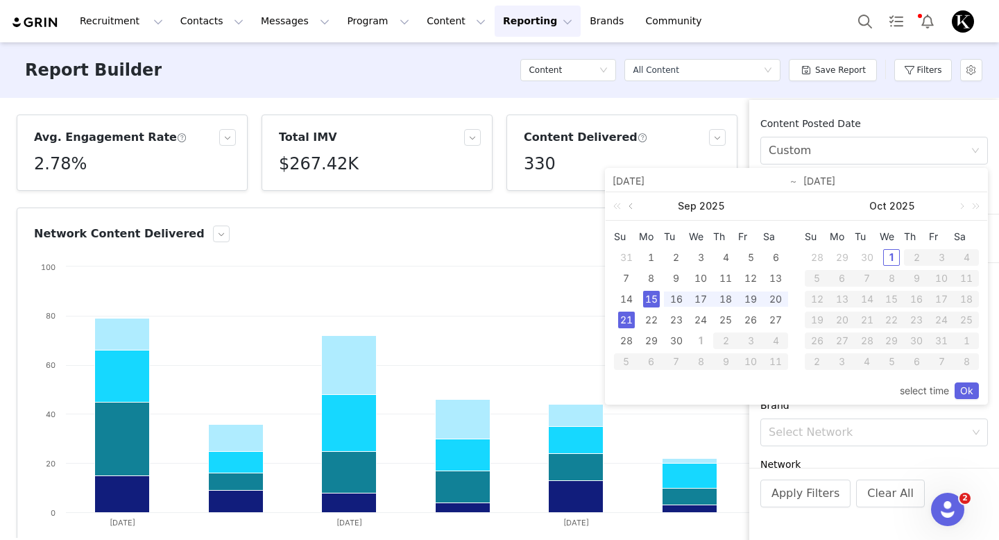
click at [634, 208] on link at bounding box center [632, 206] width 12 height 28
click at [768, 208] on link at bounding box center [770, 206] width 12 height 28
click at [676, 258] on div "1" at bounding box center [676, 257] width 17 height 17
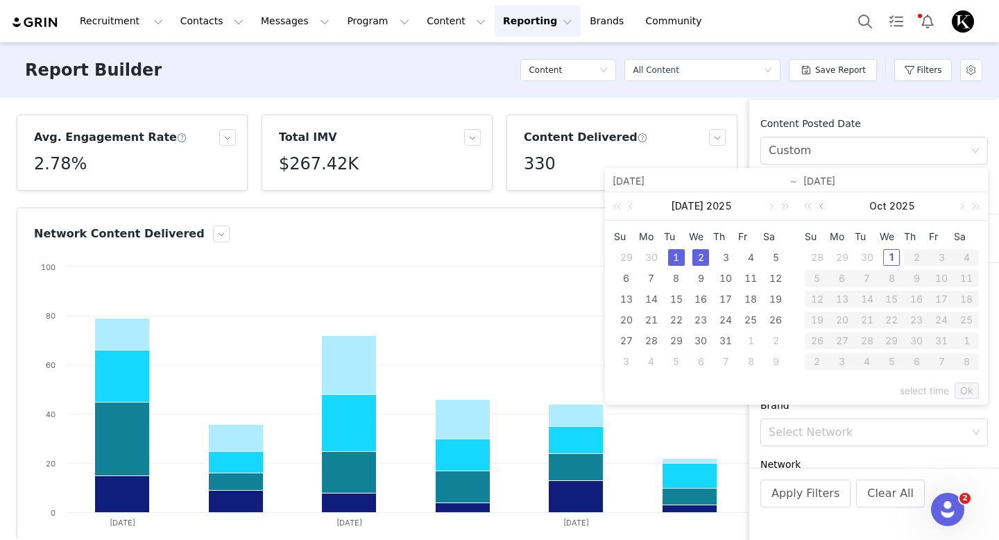
click at [821, 210] on link at bounding box center [823, 206] width 12 height 28
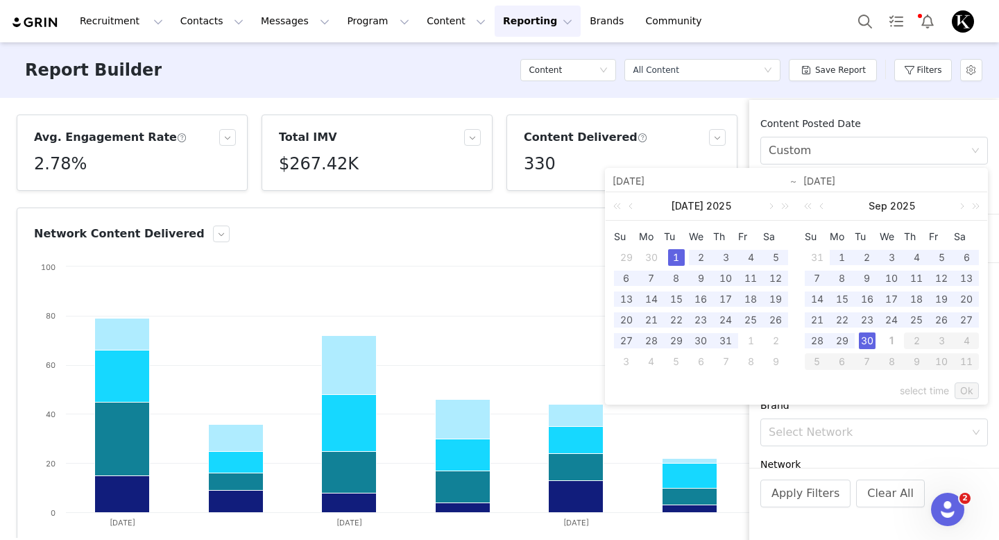
click at [871, 342] on div "30" at bounding box center [867, 340] width 17 height 17
type input "[DATE]"
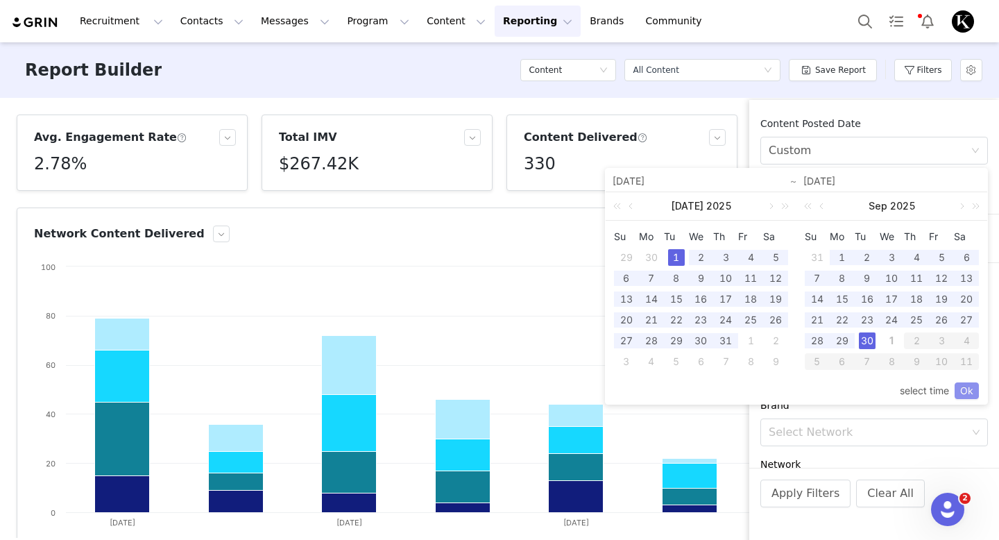
click at [965, 387] on link "Ok" at bounding box center [967, 390] width 24 height 17
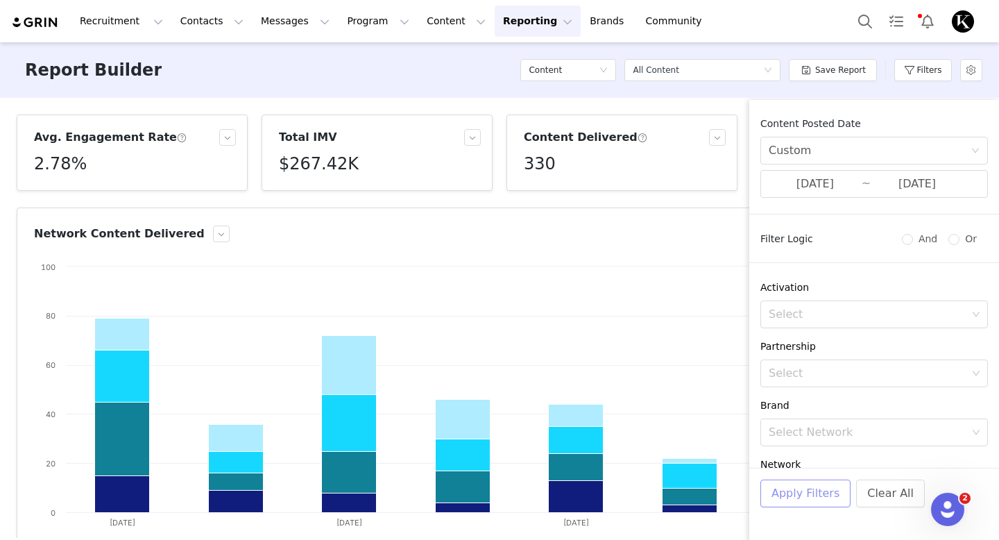
click at [809, 504] on button "Apply Filters" at bounding box center [805, 493] width 90 height 28
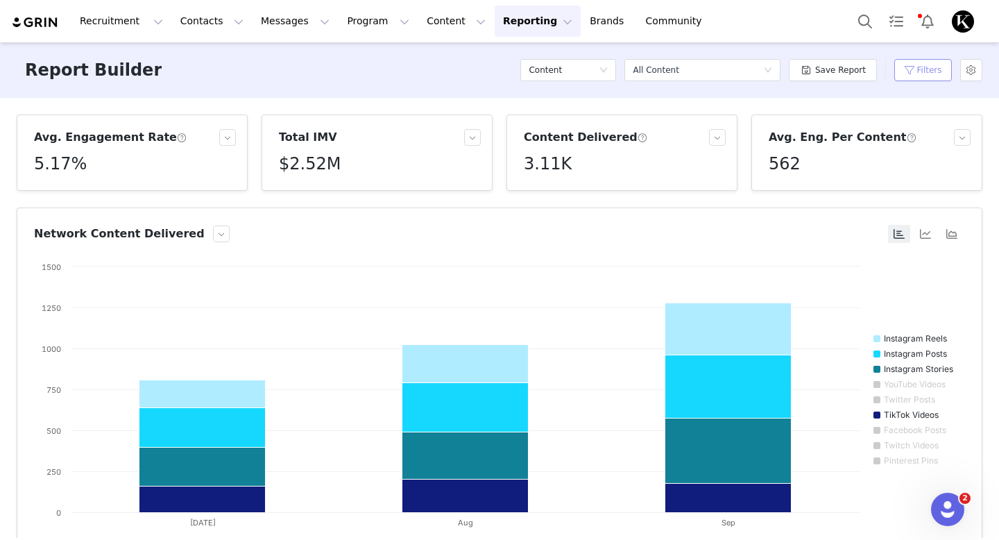
click at [935, 69] on button "Filters" at bounding box center [923, 70] width 58 height 22
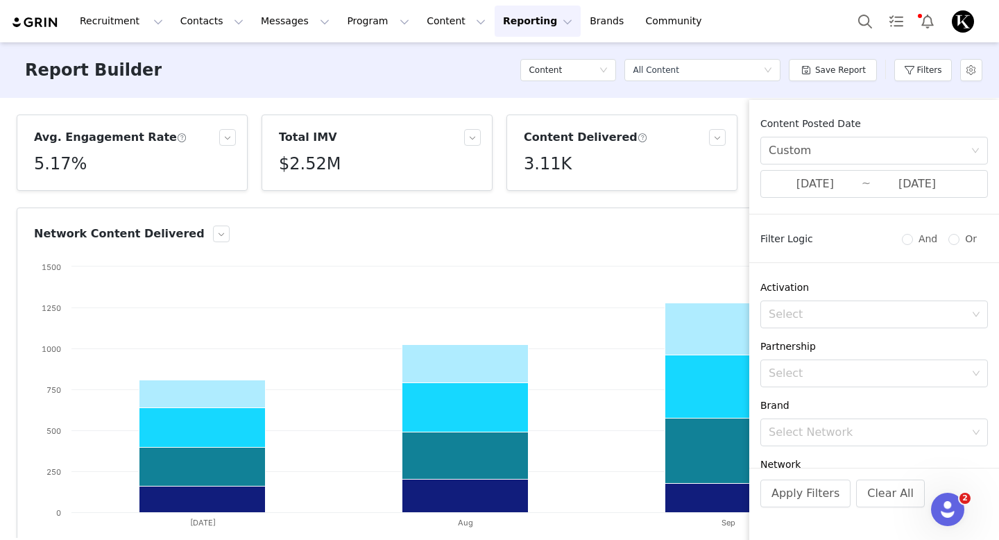
click at [454, 98] on div "Avg. Engagement Rate 5.17% Total IMV $2.52M Content Delivered 3.11K Avg. Eng. P…" at bounding box center [499, 318] width 999 height 440
click at [833, 182] on input "[DATE]" at bounding box center [815, 184] width 93 height 18
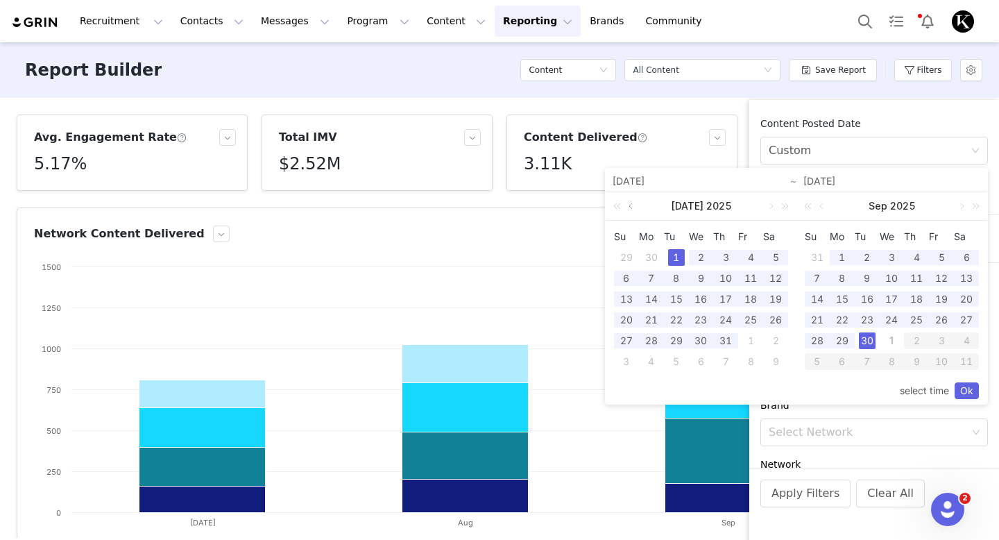
click at [632, 208] on link at bounding box center [632, 206] width 12 height 28
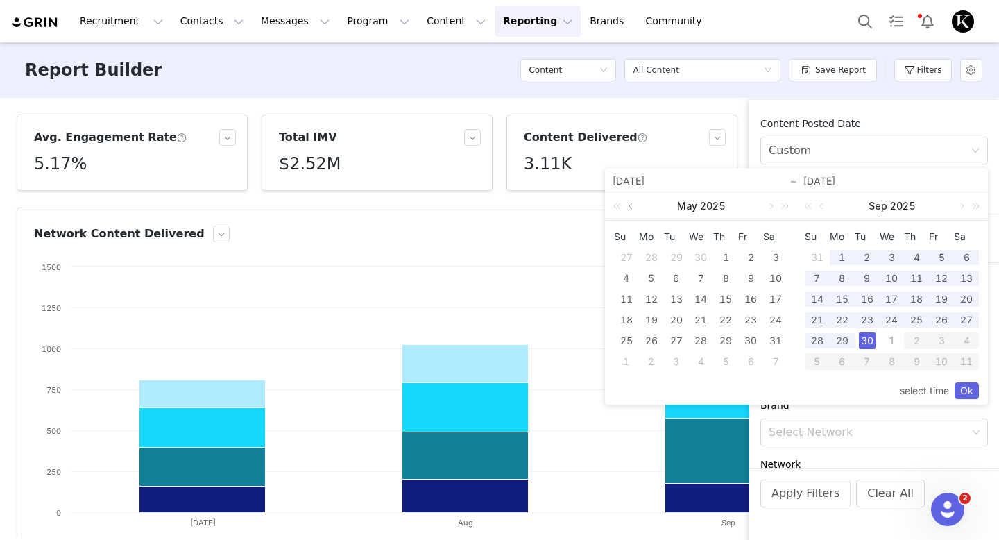
click at [632, 208] on link at bounding box center [632, 206] width 12 height 28
click at [679, 261] on div "1" at bounding box center [676, 257] width 17 height 17
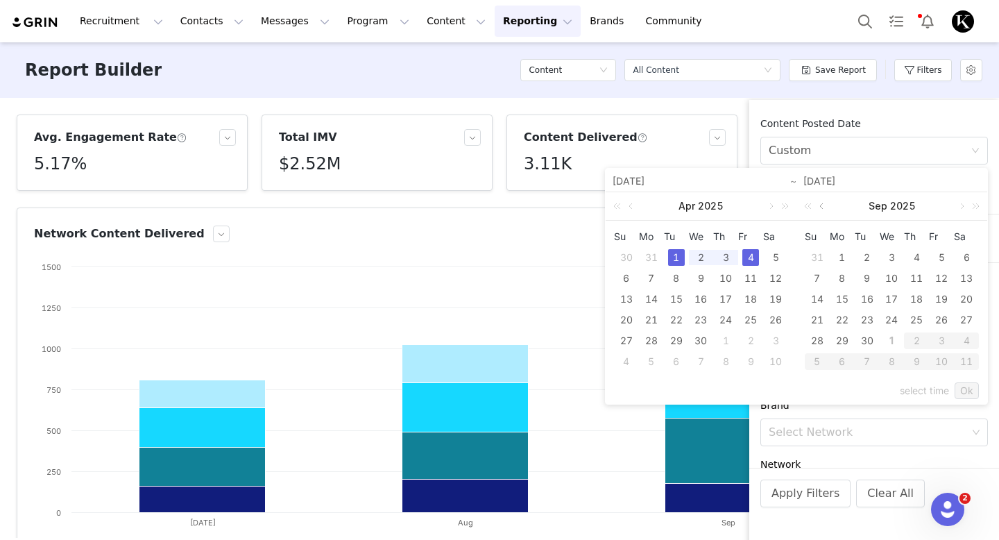
click at [820, 212] on link at bounding box center [823, 206] width 12 height 28
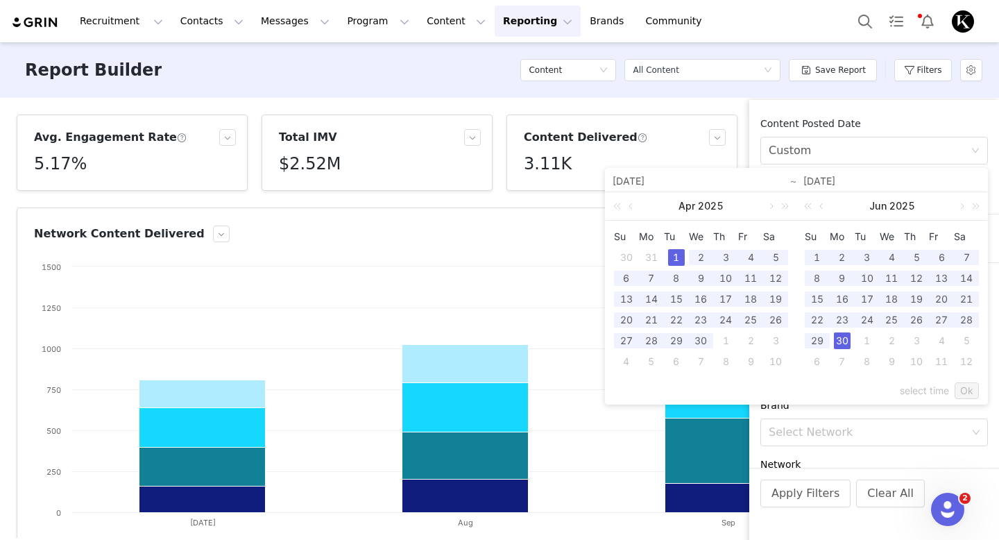
click at [841, 343] on div "30" at bounding box center [842, 340] width 17 height 17
type input "[DATE]"
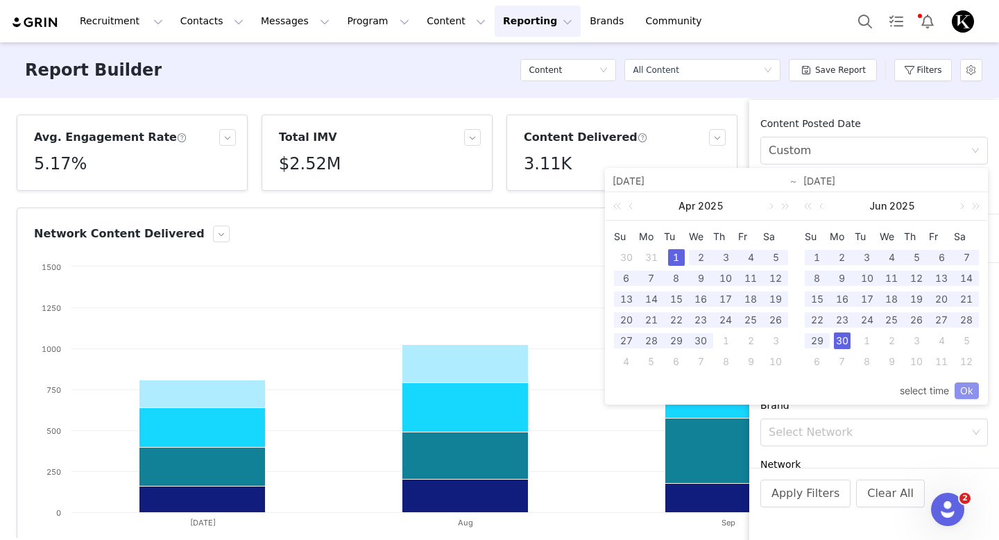
click at [970, 393] on link "Ok" at bounding box center [967, 390] width 24 height 17
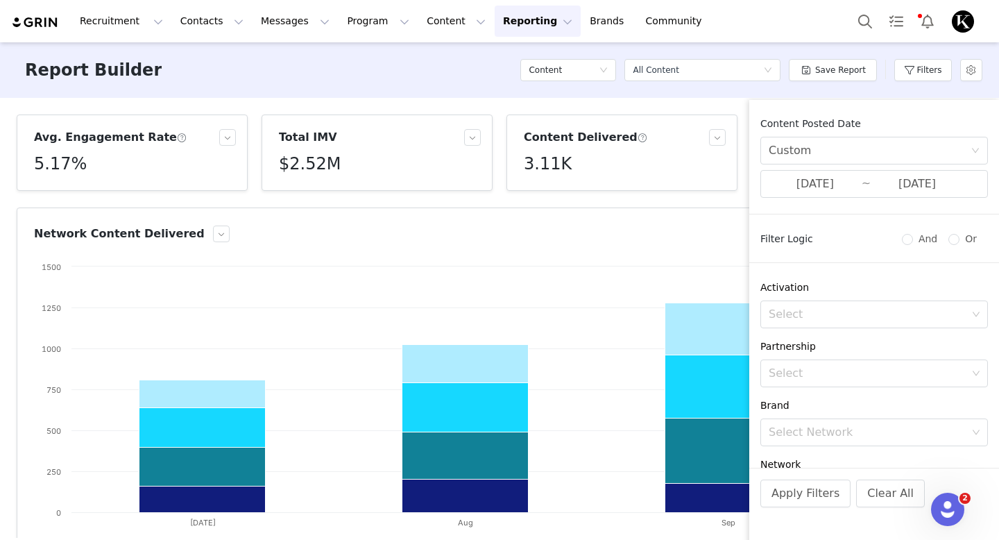
click at [409, 76] on div "Report Builder Content Select a report All Content Save Report Filters" at bounding box center [499, 70] width 999 height 56
click at [835, 153] on div "Custom" at bounding box center [870, 150] width 202 height 26
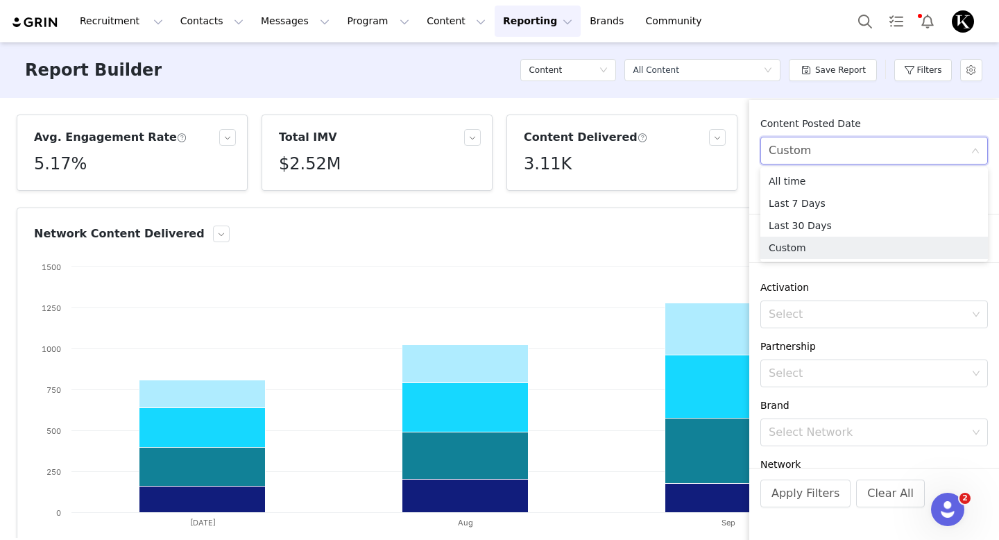
click at [812, 122] on span "Content Posted Date" at bounding box center [810, 123] width 101 height 11
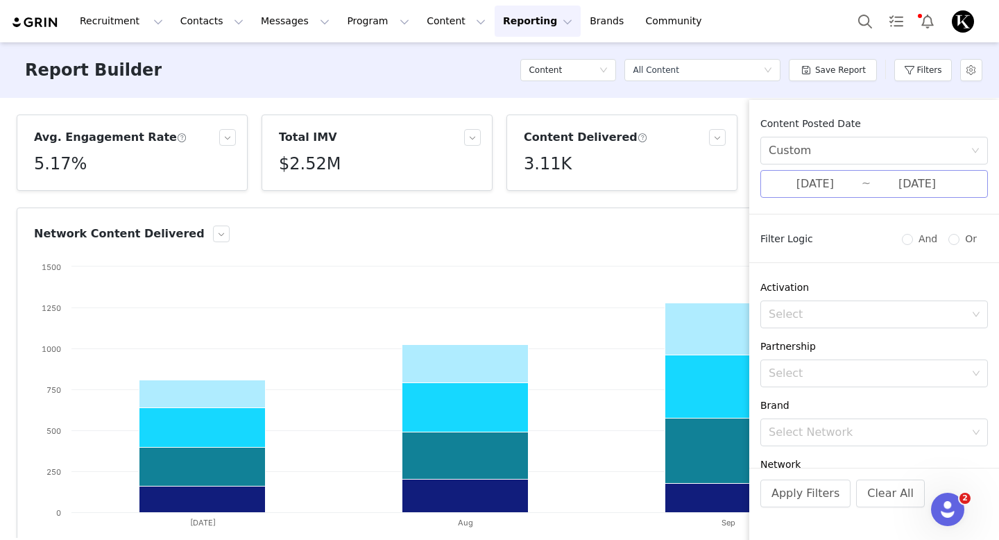
click at [812, 186] on input "[DATE]" at bounding box center [815, 184] width 93 height 18
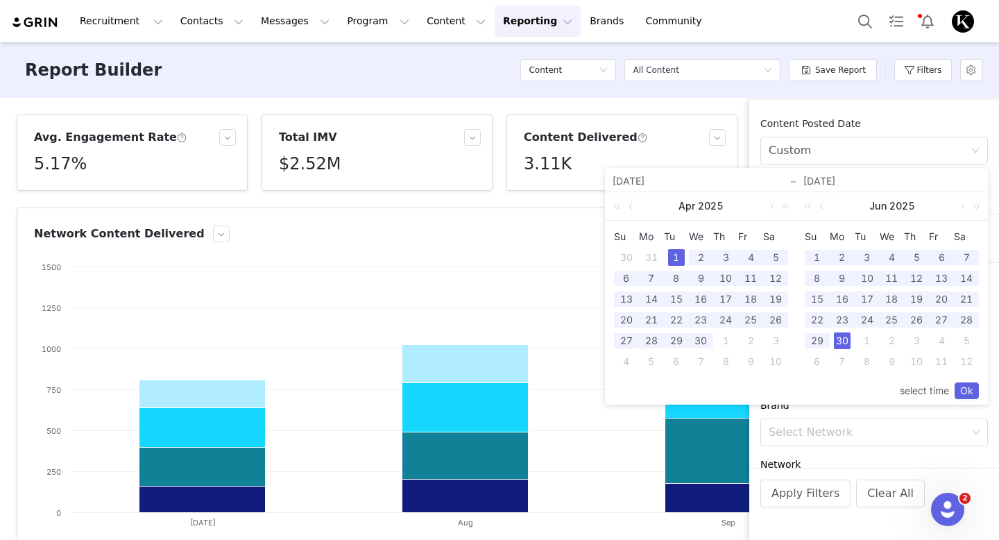
click at [853, 118] on span "Content Posted Date" at bounding box center [810, 123] width 101 height 11
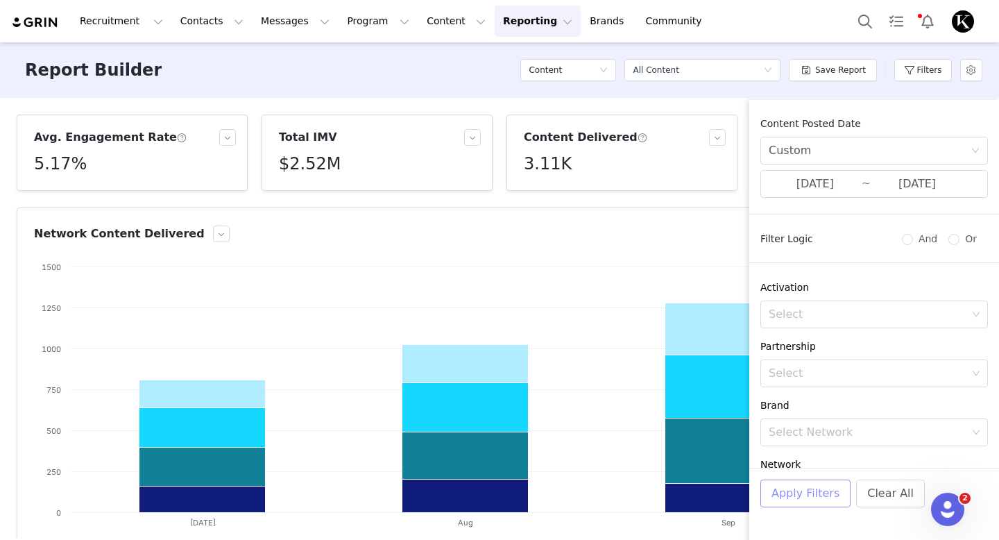
click at [794, 500] on button "Apply Filters" at bounding box center [805, 493] width 90 height 28
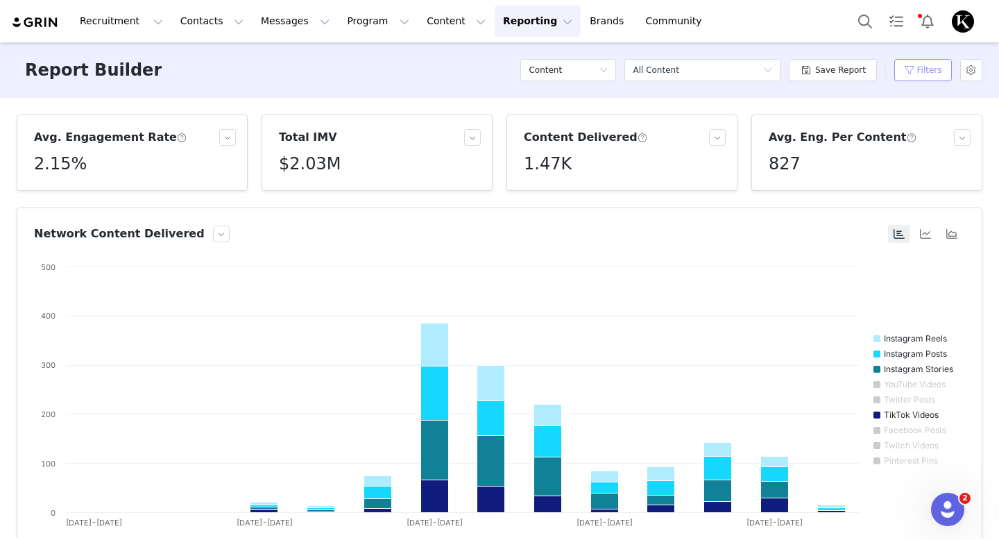
click at [932, 69] on button "Filters" at bounding box center [923, 70] width 58 height 22
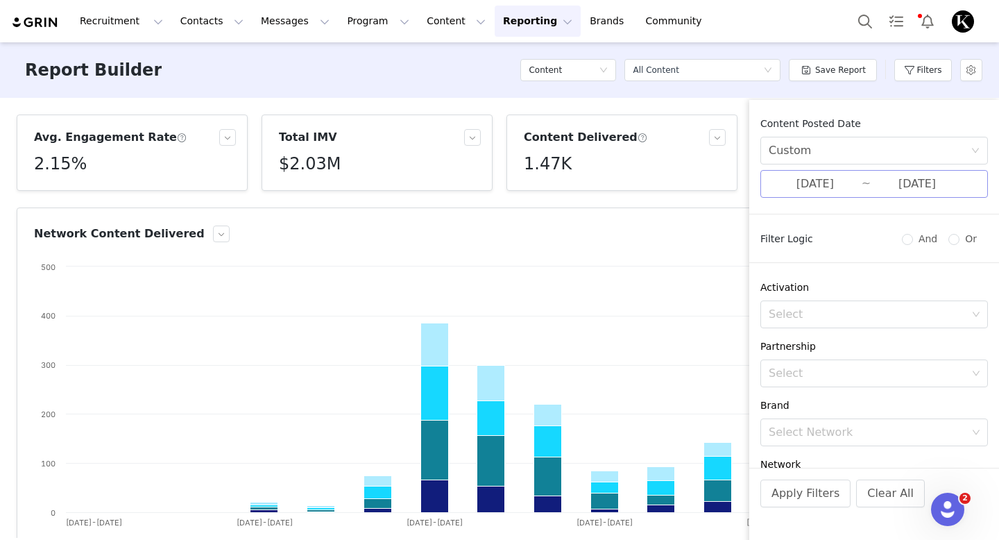
click at [830, 189] on input "[DATE]" at bounding box center [815, 184] width 93 height 18
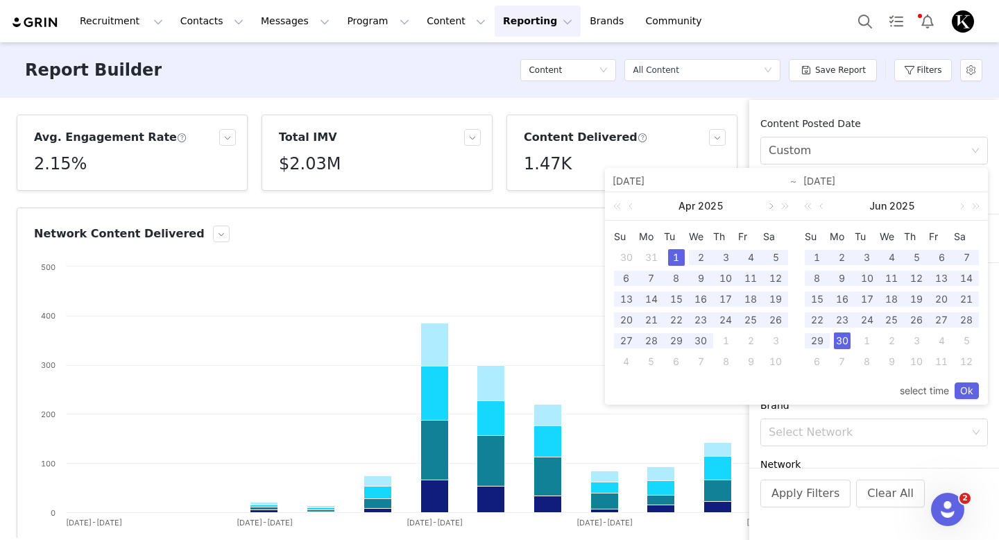
click at [773, 205] on link at bounding box center [770, 206] width 12 height 28
click at [773, 205] on div "[DATE]" at bounding box center [701, 206] width 191 height 28
click at [959, 210] on link at bounding box center [961, 206] width 12 height 28
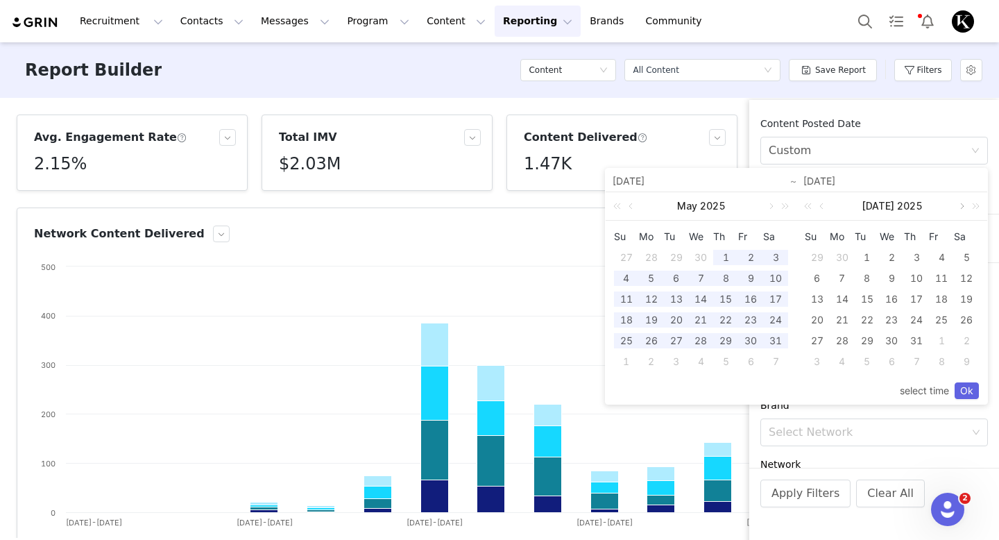
click at [957, 210] on link at bounding box center [961, 206] width 12 height 28
click at [771, 206] on link at bounding box center [770, 206] width 12 height 28
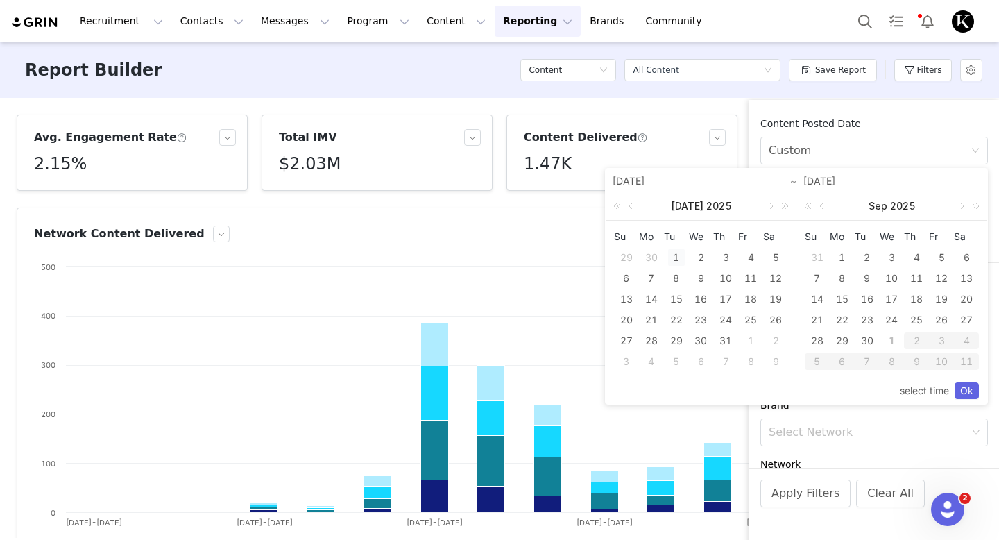
click at [675, 257] on div "1" at bounding box center [676, 257] width 17 height 17
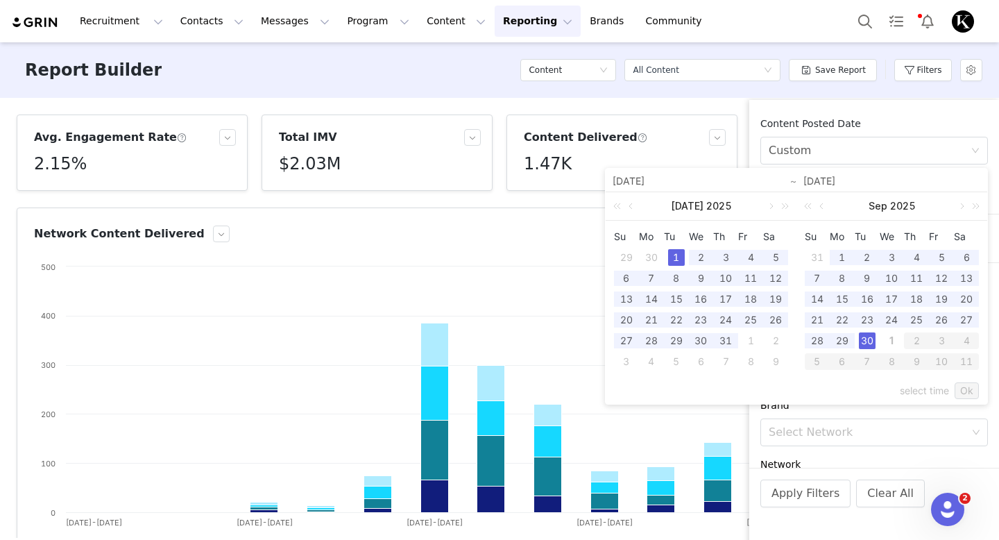
click at [868, 341] on div "30" at bounding box center [867, 340] width 17 height 17
type input "[DATE]"
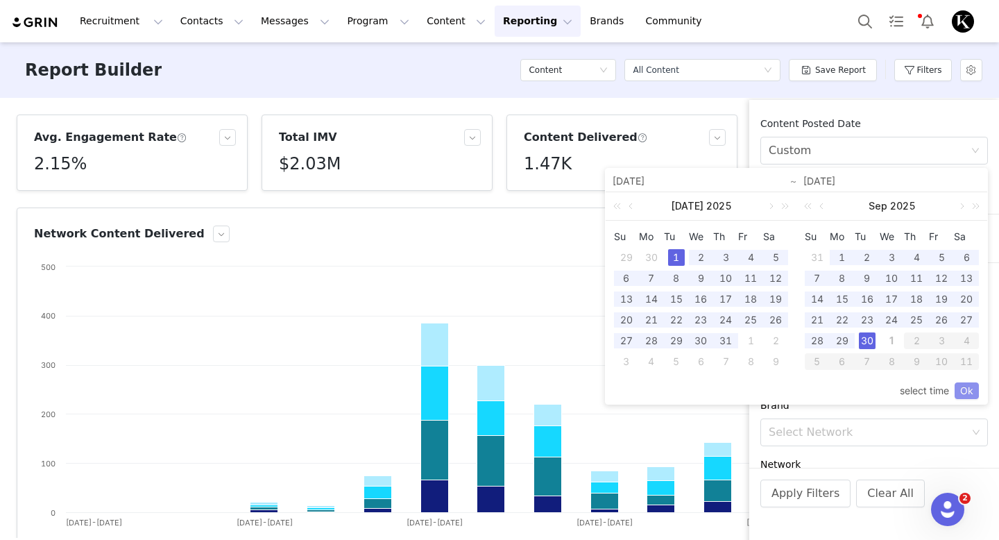
click at [958, 386] on link "Ok" at bounding box center [967, 390] width 24 height 17
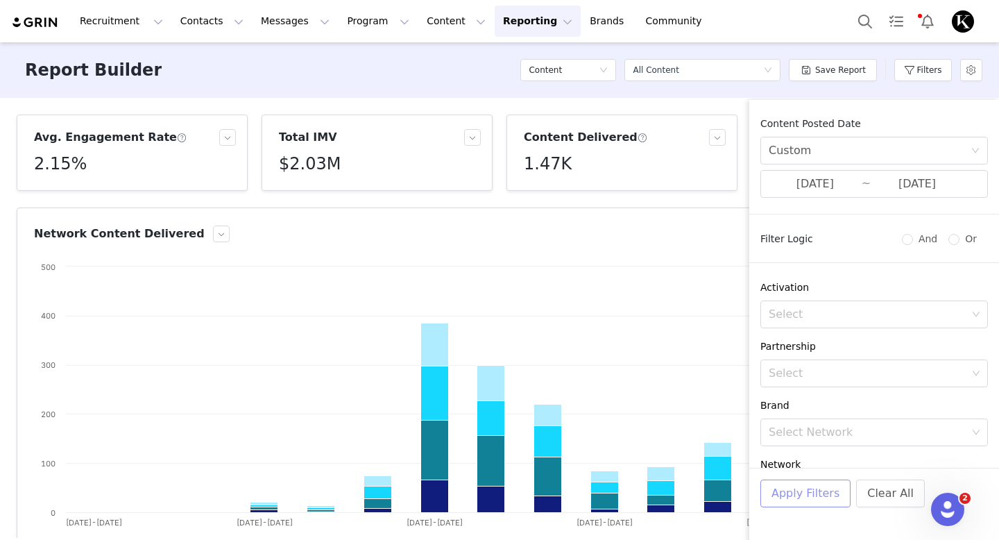
click at [811, 490] on button "Apply Filters" at bounding box center [805, 493] width 90 height 28
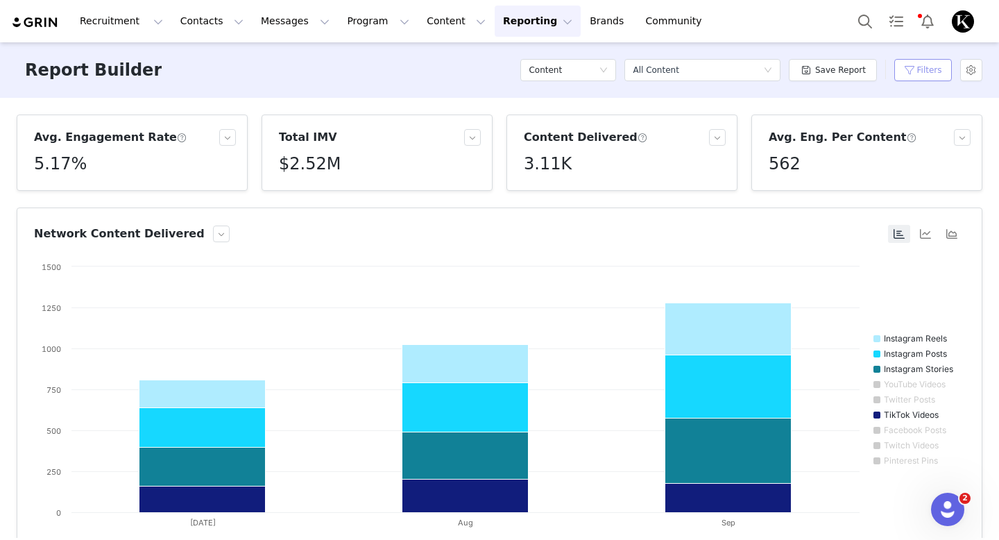
click at [924, 74] on button "Filters" at bounding box center [923, 70] width 58 height 22
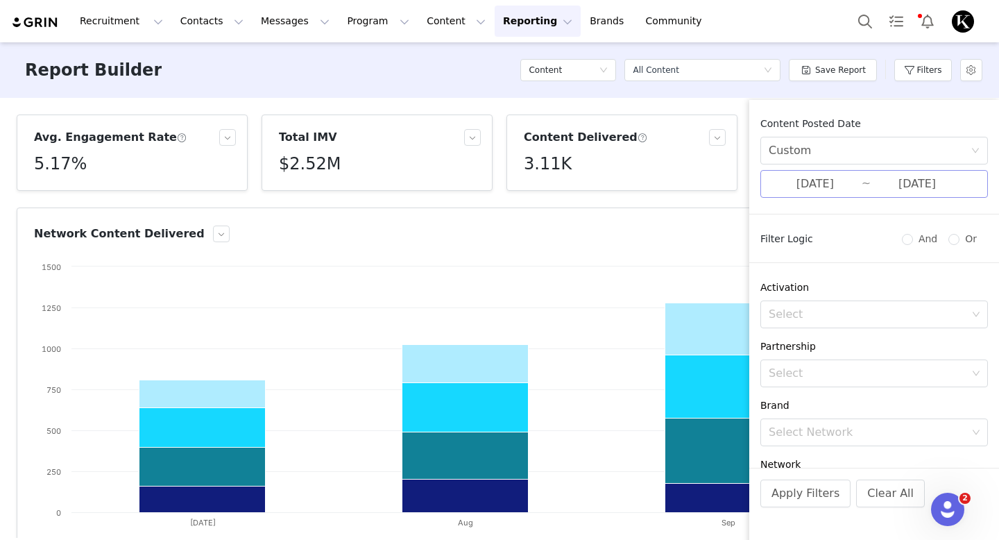
click at [824, 190] on input "[DATE]" at bounding box center [815, 184] width 93 height 18
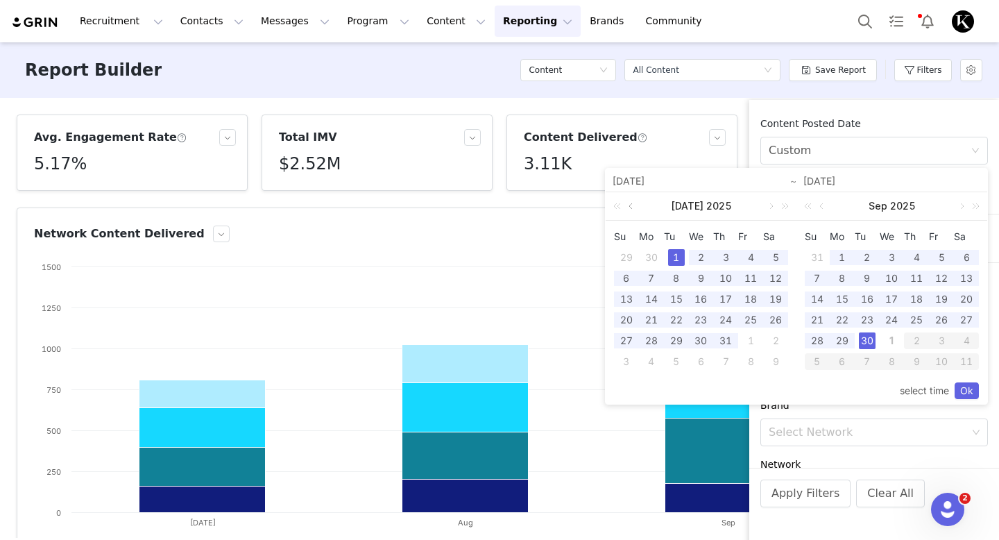
click at [635, 208] on link at bounding box center [632, 206] width 12 height 28
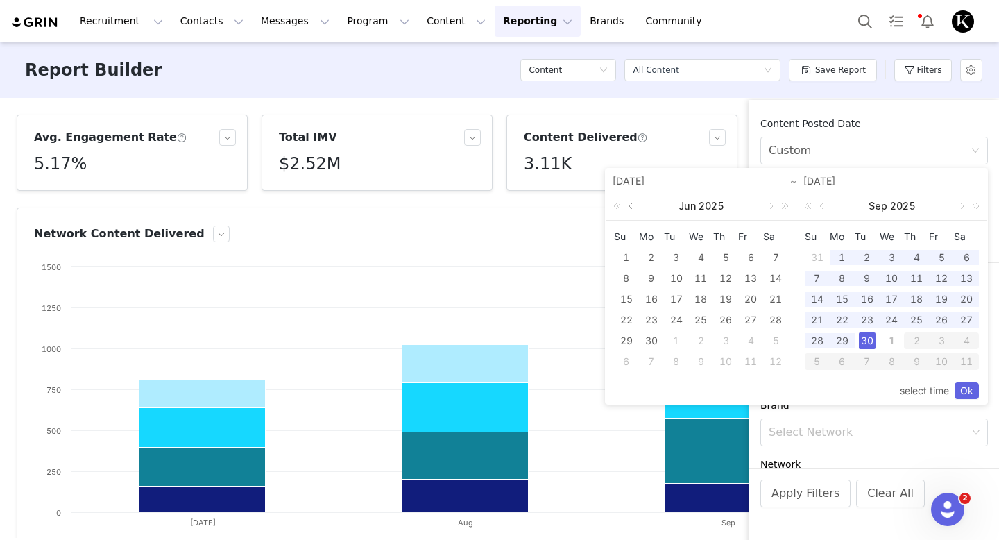
click at [635, 208] on link at bounding box center [632, 206] width 12 height 28
click at [674, 259] on div "1" at bounding box center [676, 257] width 17 height 17
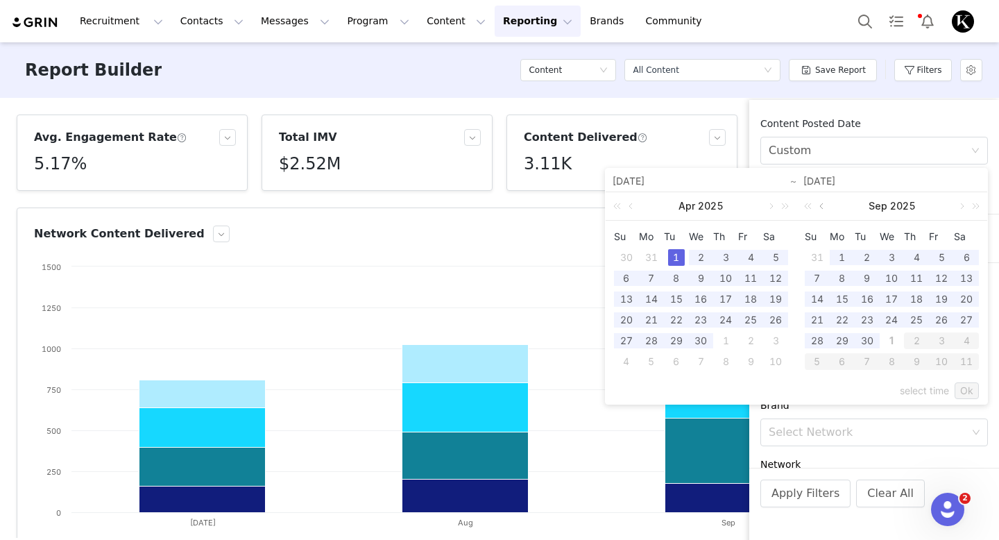
click at [825, 207] on link at bounding box center [823, 206] width 12 height 28
click at [915, 341] on div "31" at bounding box center [916, 340] width 17 height 17
type input "[DATE]"
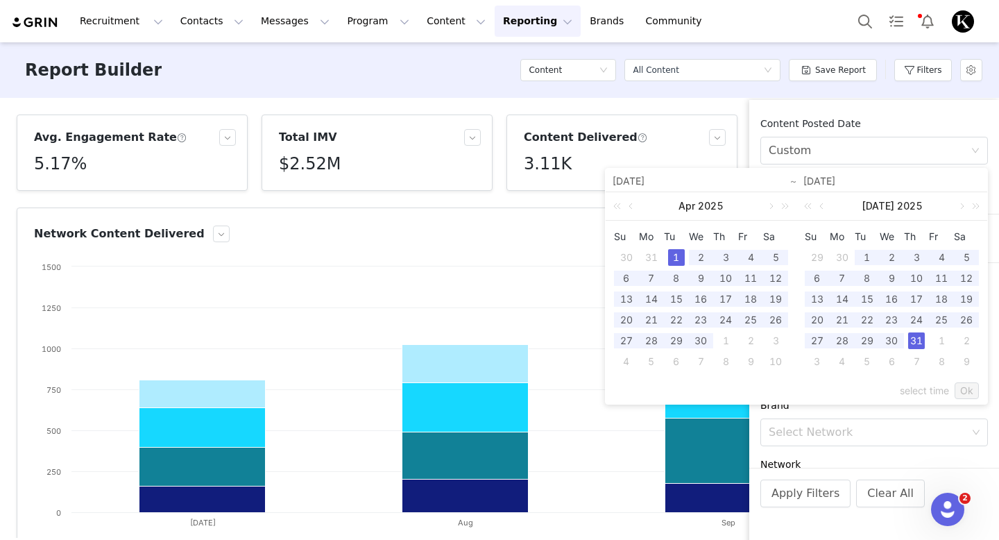
type input "[DATE]"
click at [818, 200] on link at bounding box center [823, 206] width 12 height 28
click at [839, 346] on div "30" at bounding box center [842, 340] width 17 height 17
click at [672, 255] on div "1" at bounding box center [676, 257] width 17 height 17
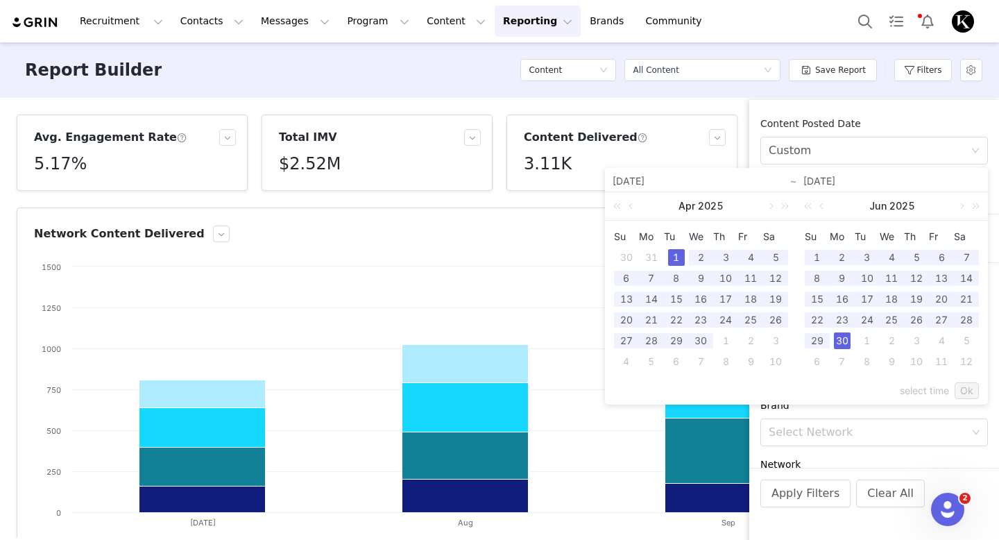
type input "[DATE]"
click at [966, 389] on link "Ok" at bounding box center [967, 390] width 24 height 17
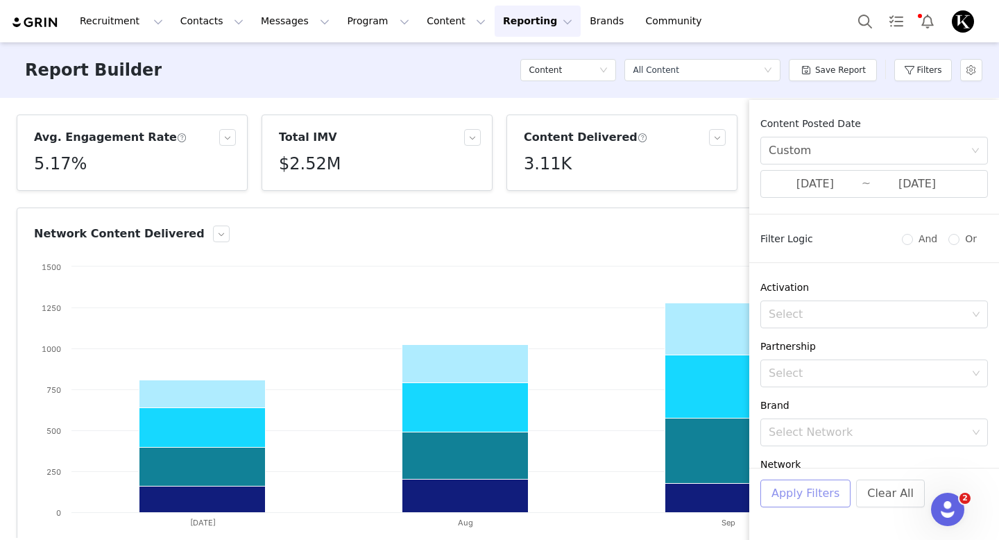
click at [793, 496] on button "Apply Filters" at bounding box center [805, 493] width 90 height 28
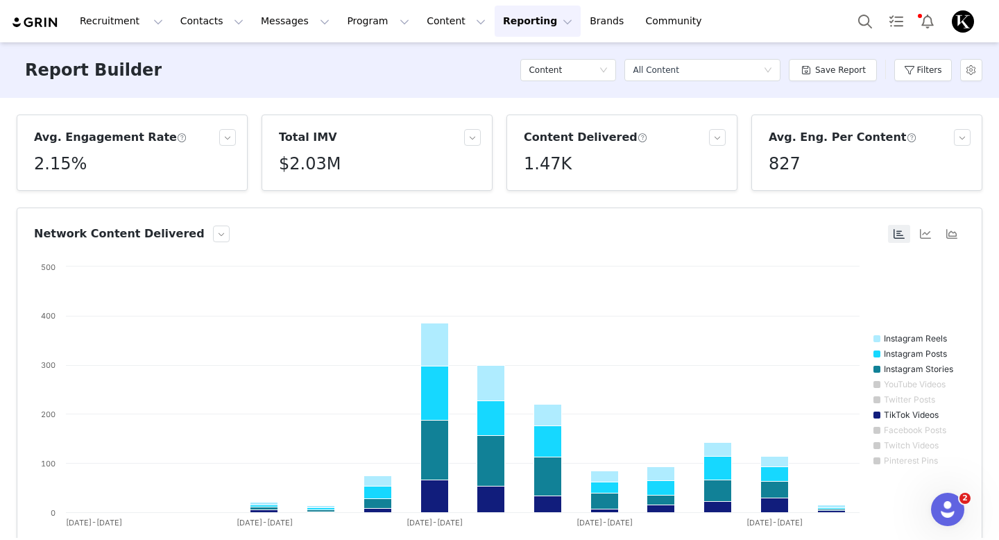
click at [868, 155] on div "827" at bounding box center [870, 163] width 202 height 25
click at [955, 137] on button "button" at bounding box center [962, 137] width 17 height 17
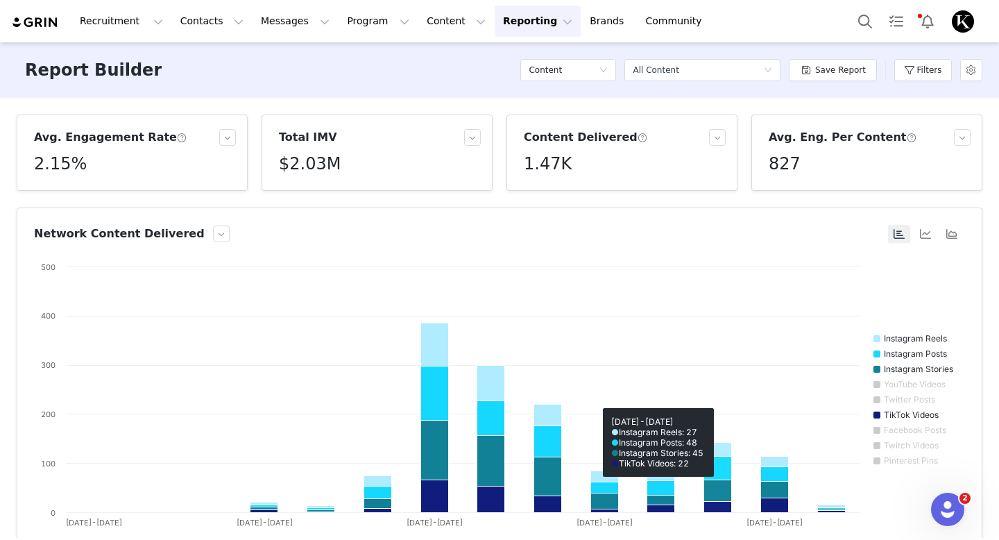
click at [496, 76] on div "Report Builder Content Select a report All Content Save Report Filters" at bounding box center [499, 70] width 999 height 56
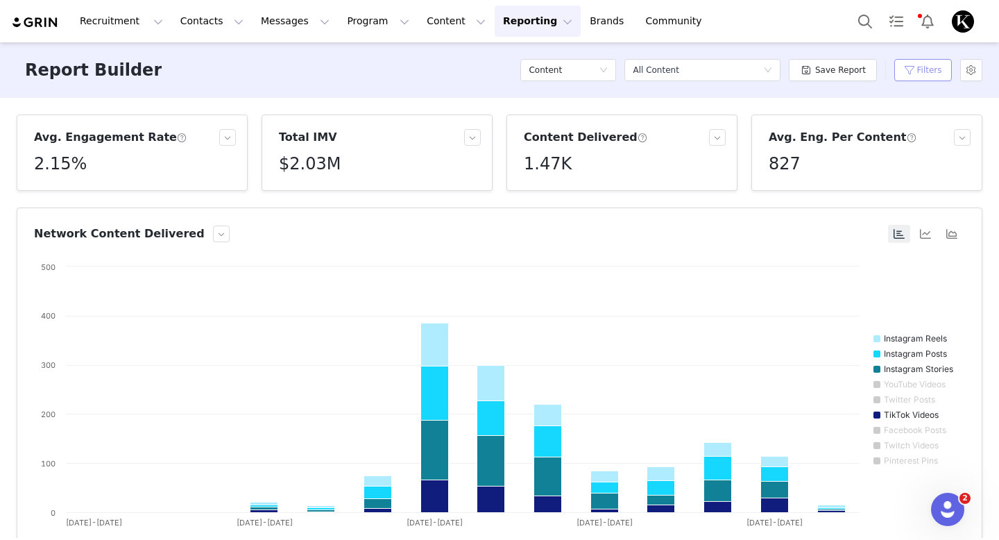
click at [912, 74] on button "Filters" at bounding box center [923, 70] width 58 height 22
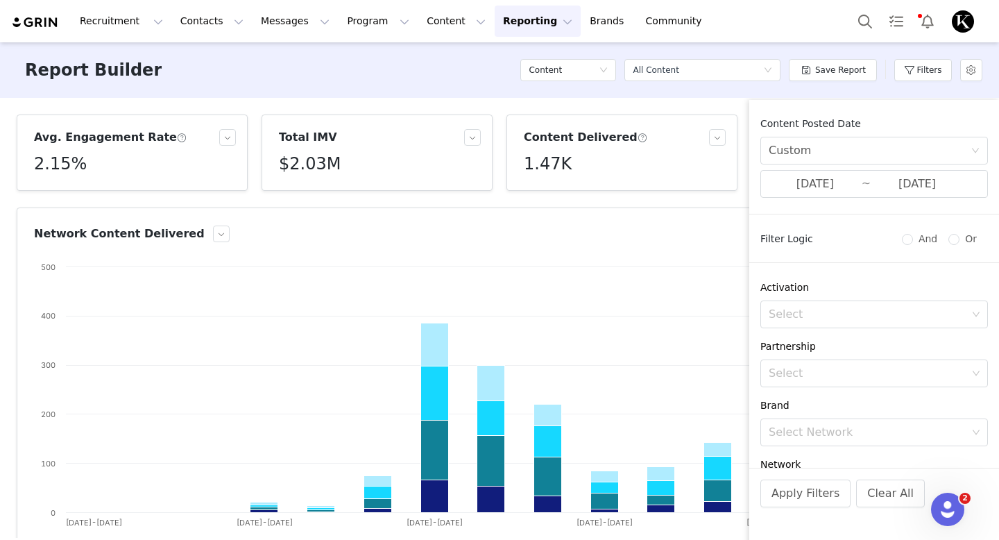
click at [446, 69] on div "Report Builder Content Select a report All Content Save Report Filters" at bounding box center [499, 70] width 999 height 56
click at [276, 104] on div "Avg. Engagement Rate 2.15% Total IMV $2.03M Content Delivered 1.47K Avg. Eng. P…" at bounding box center [499, 318] width 999 height 440
click at [152, 99] on div "Avg. Engagement Rate 2.15% Total IMV $2.03M Content Delivered 1.47K Avg. Eng. P…" at bounding box center [499, 318] width 999 height 440
click at [504, 21] on button "Reporting Reporting" at bounding box center [538, 21] width 86 height 31
click at [504, 58] on p "Dashboard" at bounding box center [497, 61] width 53 height 15
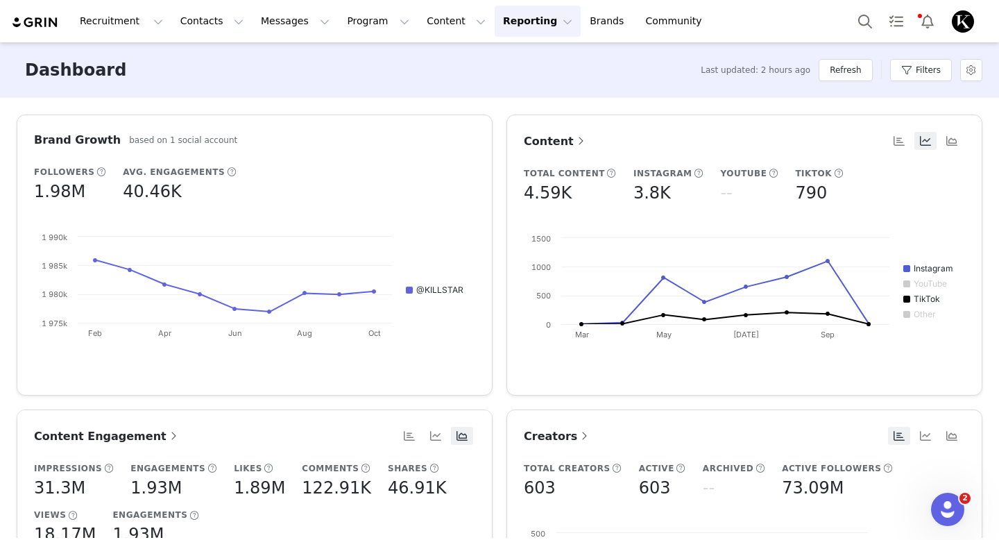
scroll to position [21, 0]
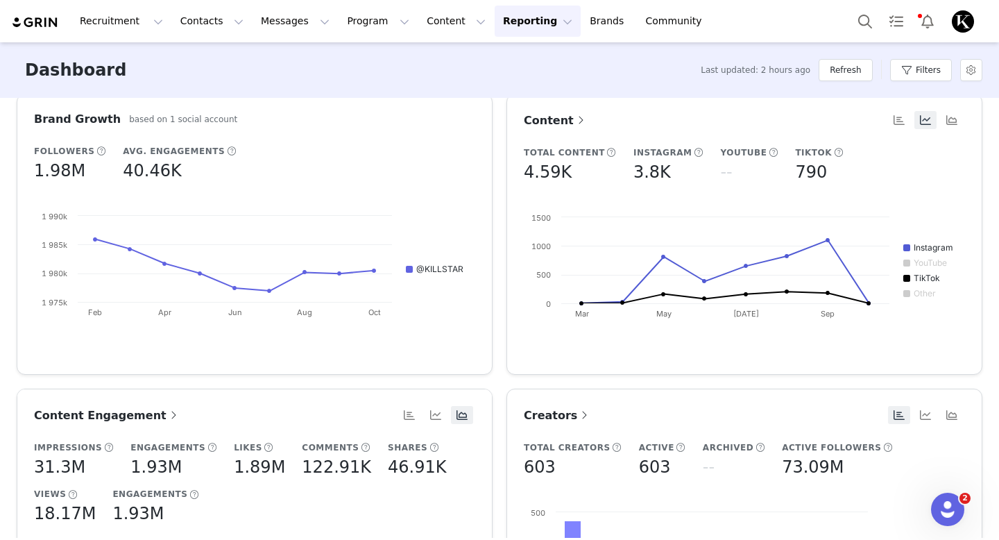
click at [561, 409] on span "Creators" at bounding box center [557, 415] width 67 height 13
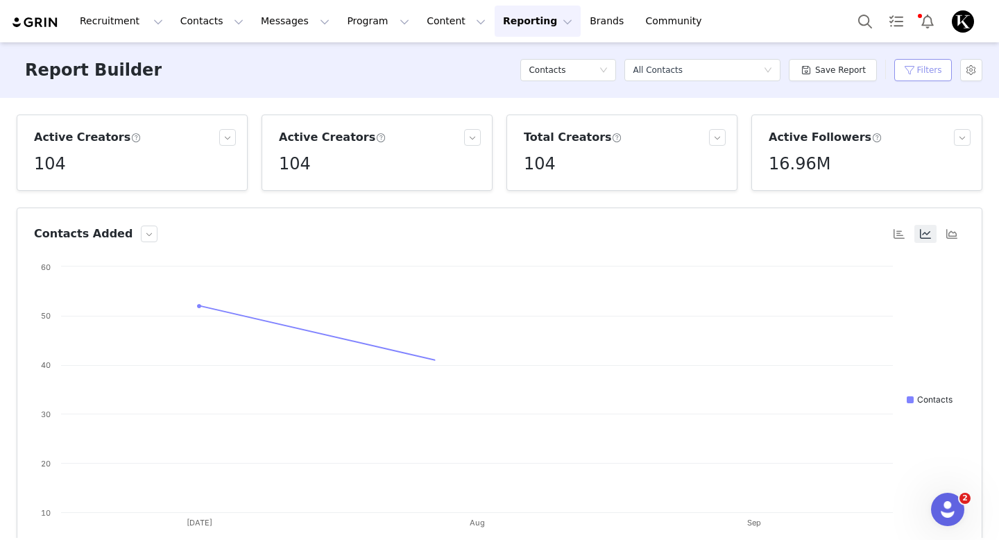
click at [905, 69] on button "Filters" at bounding box center [923, 70] width 58 height 22
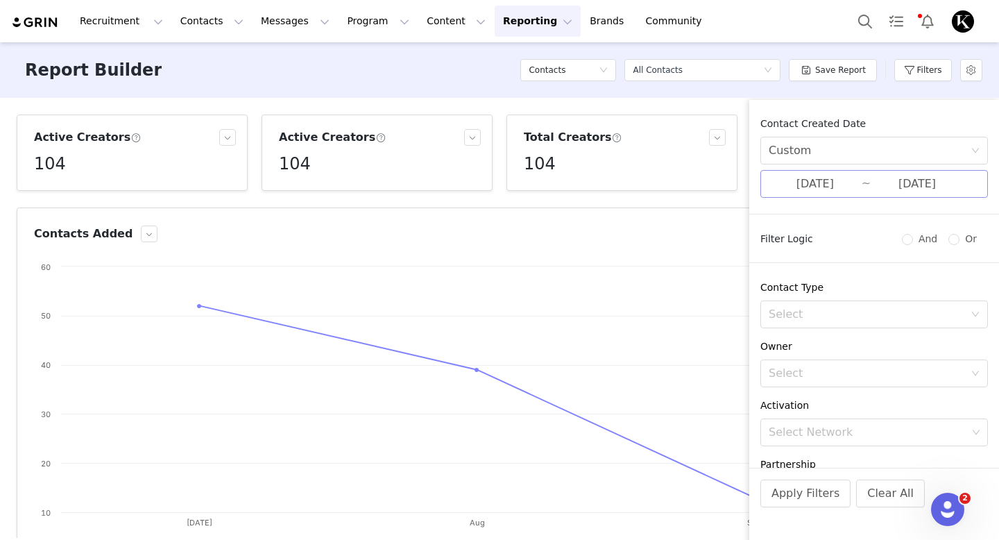
click at [812, 187] on input "[DATE]" at bounding box center [815, 184] width 93 height 18
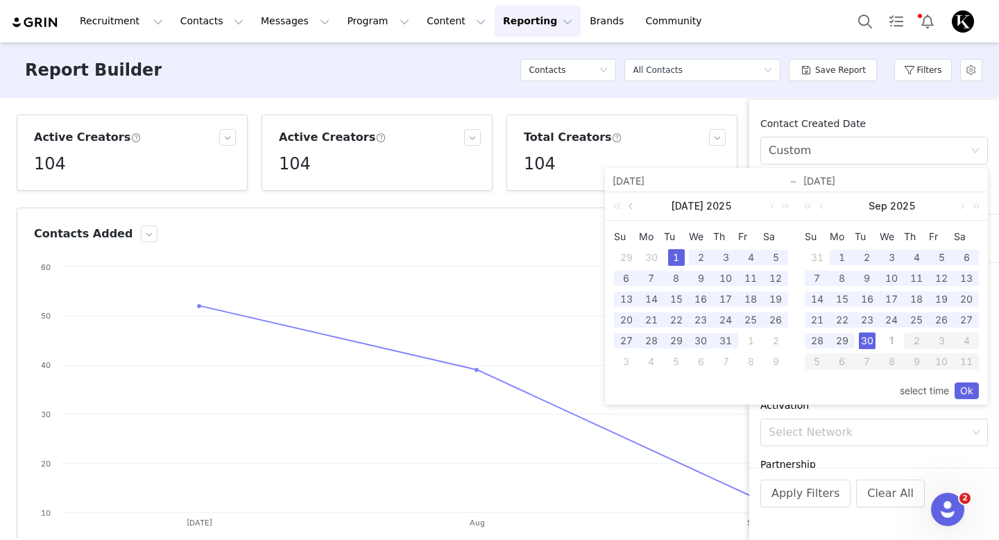
click at [629, 209] on link at bounding box center [632, 206] width 12 height 28
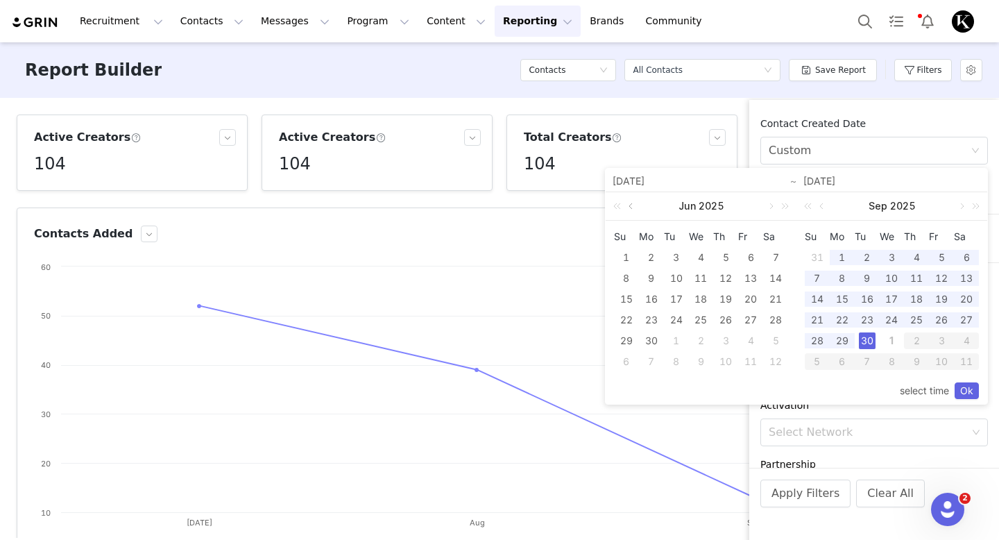
click at [629, 209] on link at bounding box center [632, 206] width 12 height 28
click at [771, 205] on link at bounding box center [770, 206] width 12 height 28
click at [629, 212] on link at bounding box center [632, 206] width 12 height 28
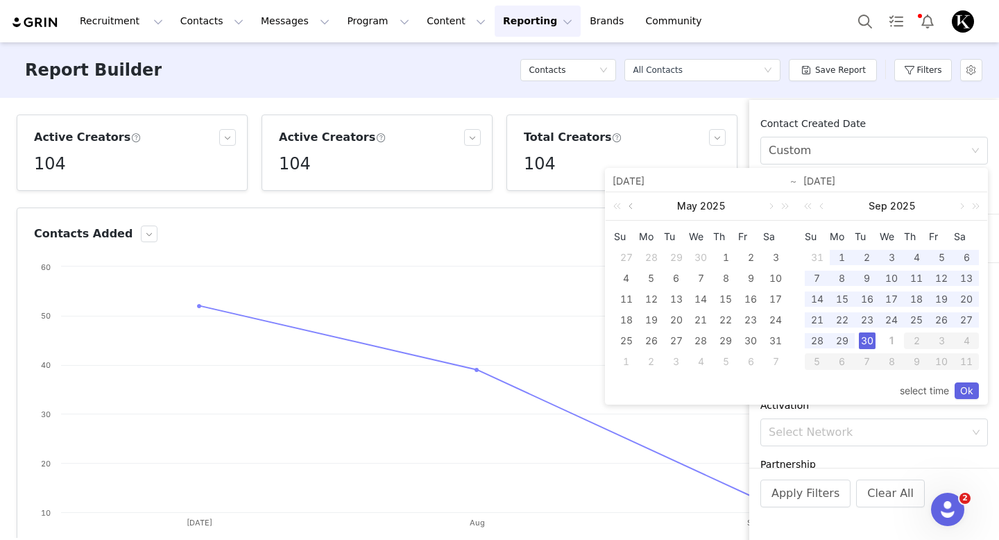
click at [629, 212] on link at bounding box center [632, 206] width 12 height 28
click at [676, 258] on div "1" at bounding box center [676, 257] width 17 height 17
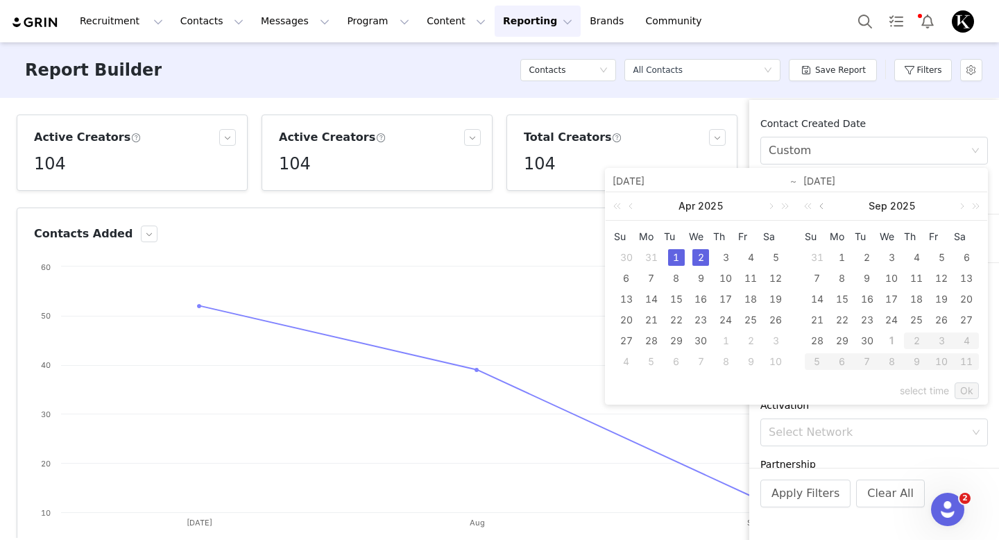
click at [824, 205] on link at bounding box center [823, 206] width 12 height 28
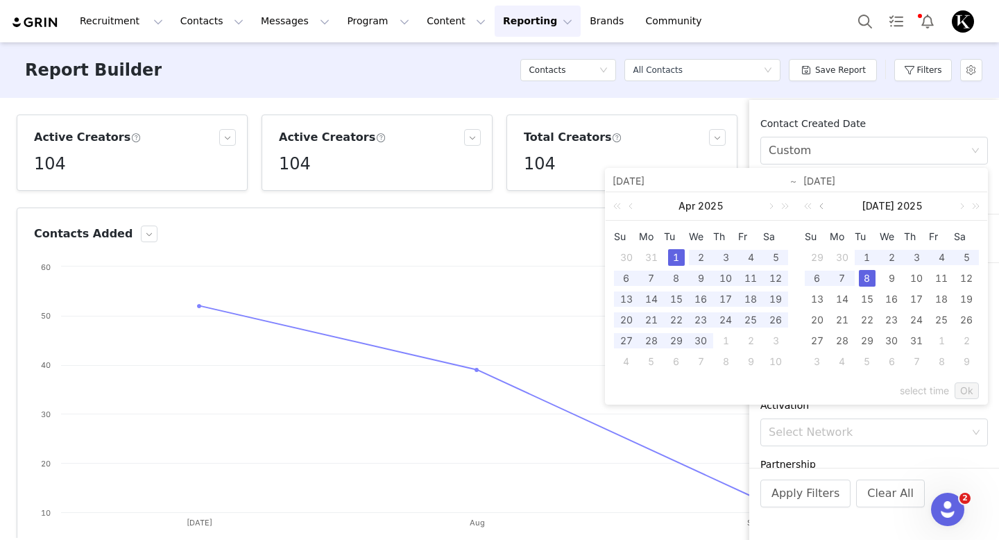
click at [821, 203] on link at bounding box center [823, 206] width 12 height 28
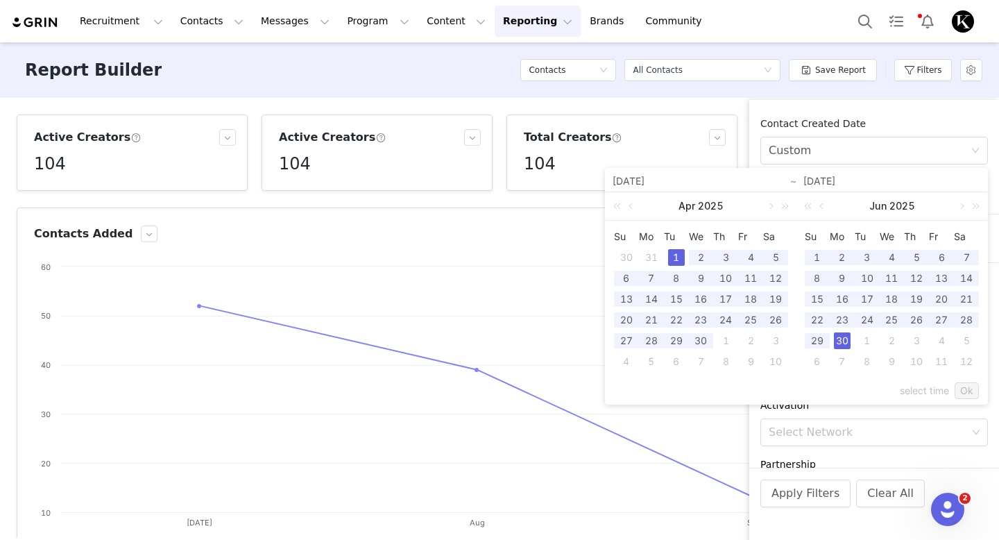
click at [843, 338] on div "30" at bounding box center [842, 340] width 17 height 17
type input "[DATE]"
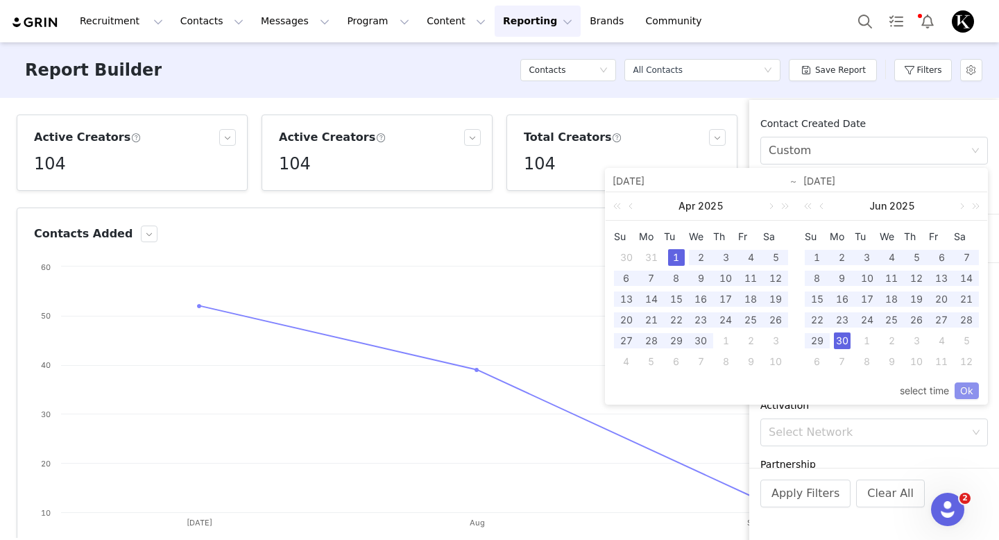
click at [963, 389] on link "Ok" at bounding box center [967, 390] width 24 height 17
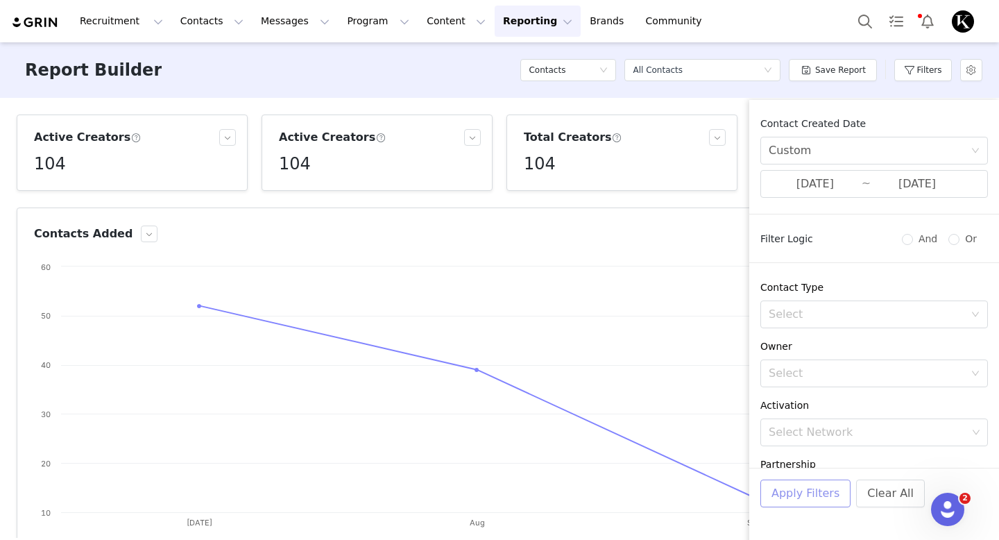
click at [803, 486] on button "Apply Filters" at bounding box center [805, 493] width 90 height 28
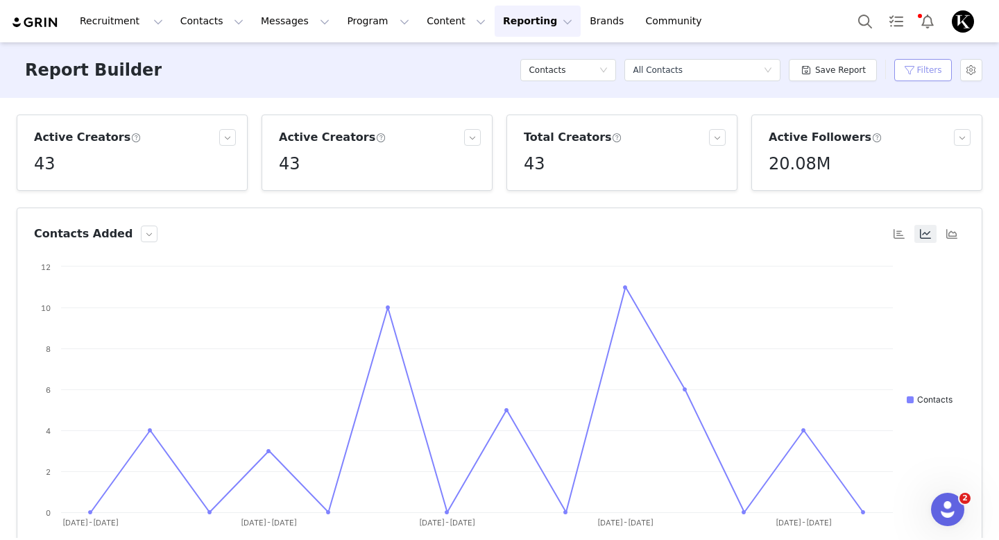
click at [919, 74] on button "Filters" at bounding box center [923, 70] width 58 height 22
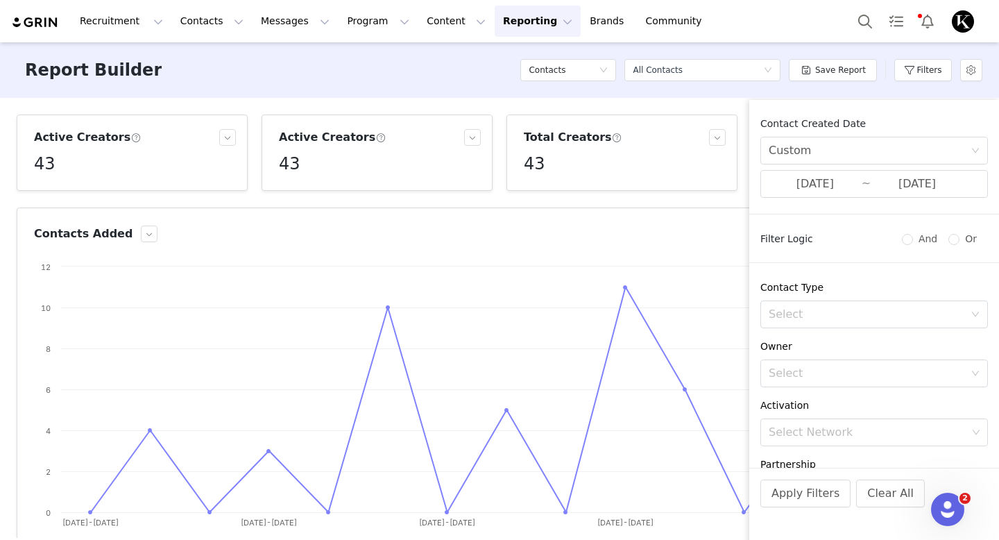
click at [429, 61] on div "Report Builder Contacts Select a report All Contacts Save Report Filters" at bounding box center [499, 70] width 999 height 56
click at [519, 33] on button "Reporting Reporting" at bounding box center [538, 21] width 86 height 31
click at [519, 63] on p "Dashboard" at bounding box center [497, 61] width 53 height 15
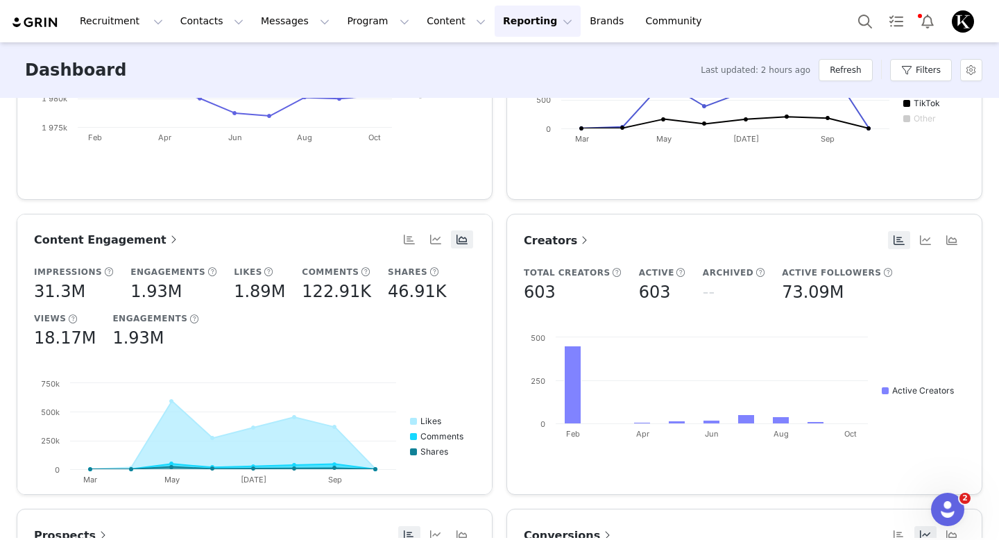
scroll to position [222, 0]
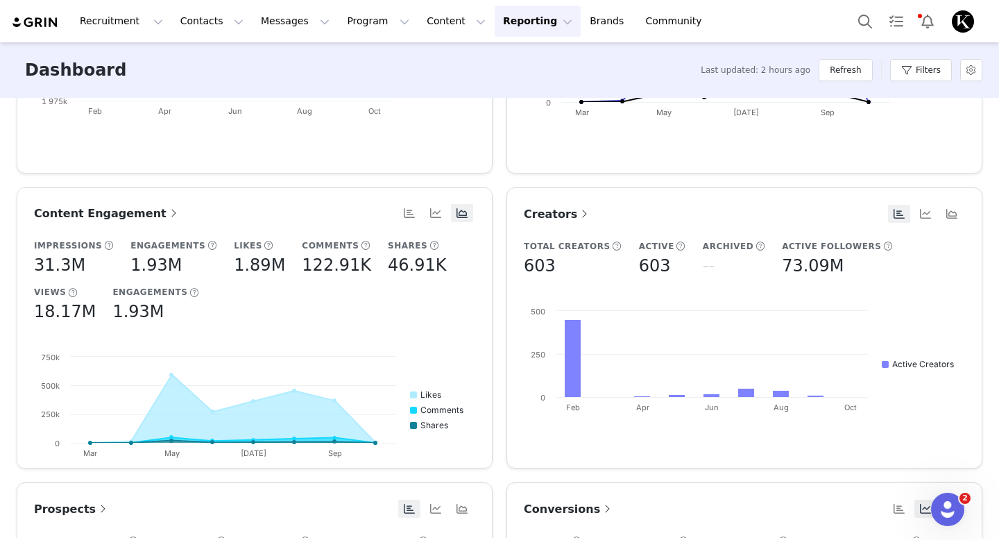
click at [110, 237] on article "Content Engagement Impressions 31.3M Engagements 1.93M Likes 1.89M Comments 122…" at bounding box center [255, 327] width 476 height 281
click at [110, 211] on span "Content Engagement" at bounding box center [107, 213] width 146 height 13
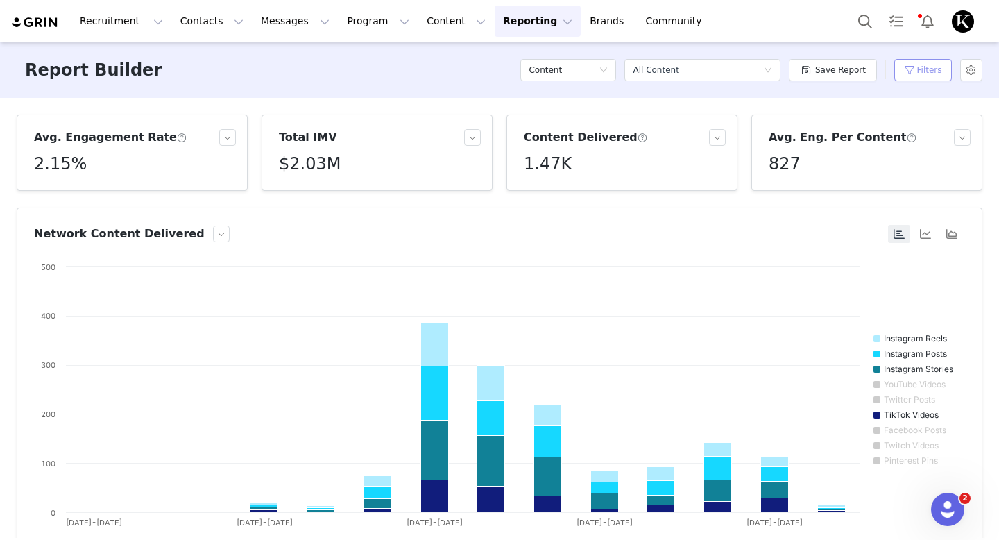
click at [922, 69] on button "Filters" at bounding box center [923, 70] width 58 height 22
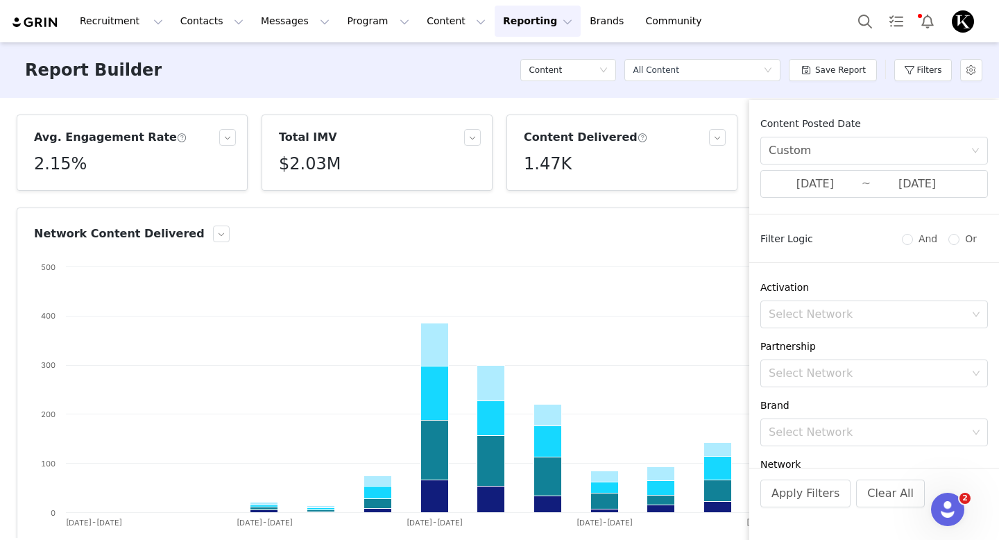
click at [420, 87] on div "Report Builder Content Select a report All Content Save Report Filters" at bounding box center [499, 70] width 999 height 56
click at [523, 221] on article "Network Content Delivered Created with Highcharts 9.3.3 Chart title Instagram R…" at bounding box center [500, 376] width 966 height 339
click at [808, 499] on button "Apply Filters" at bounding box center [805, 493] width 90 height 28
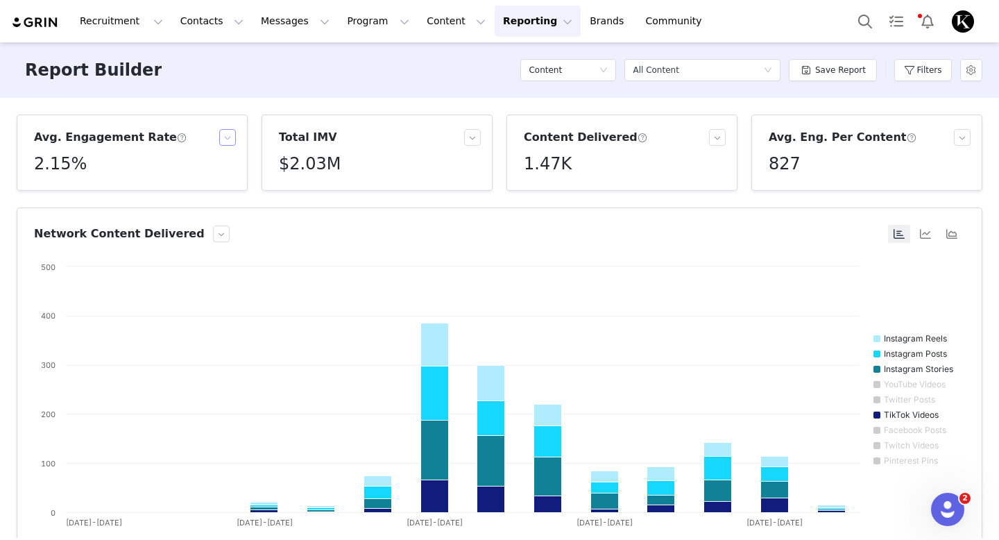
click at [219, 139] on button "button" at bounding box center [227, 137] width 17 height 17
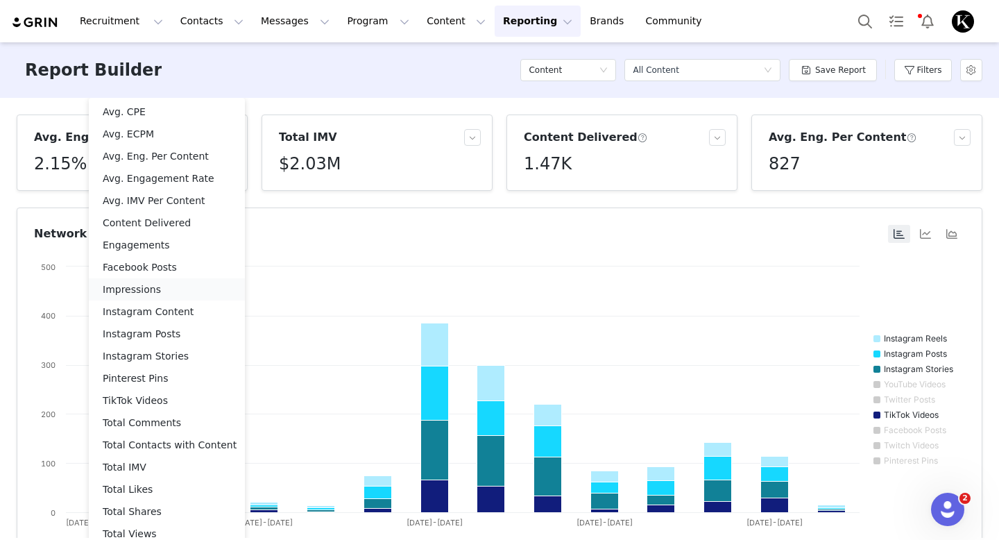
click at [175, 292] on li "Impressions" at bounding box center [167, 289] width 156 height 22
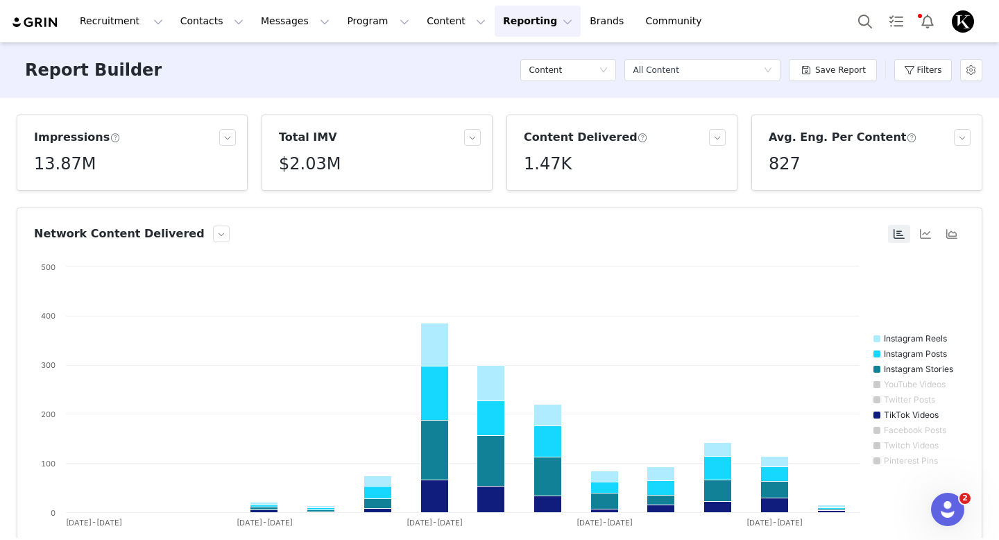
click at [249, 59] on div "Report Builder Content Select a report All Content Save Report Filters" at bounding box center [499, 70] width 999 height 56
click at [900, 71] on button "Filters" at bounding box center [923, 70] width 58 height 22
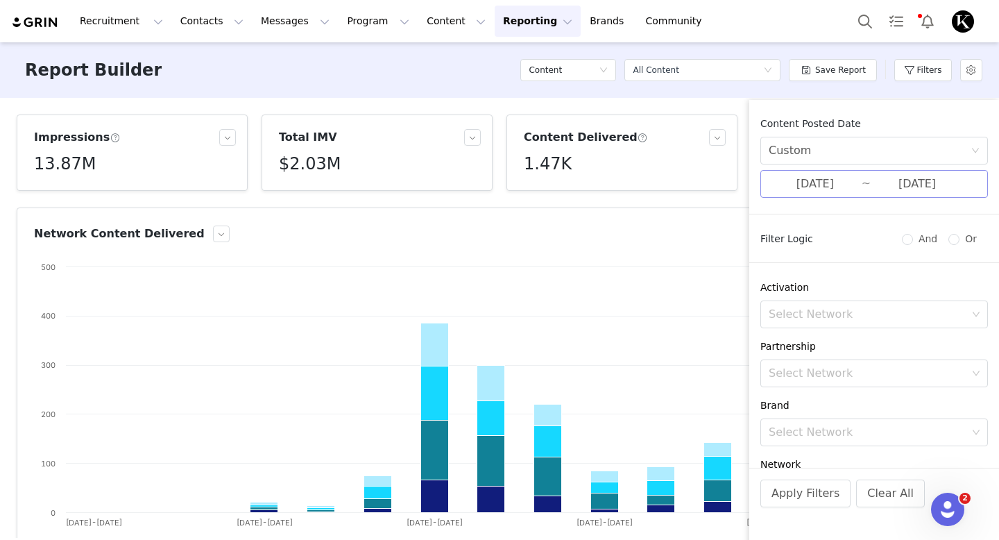
click at [824, 178] on input "[DATE]" at bounding box center [815, 184] width 93 height 18
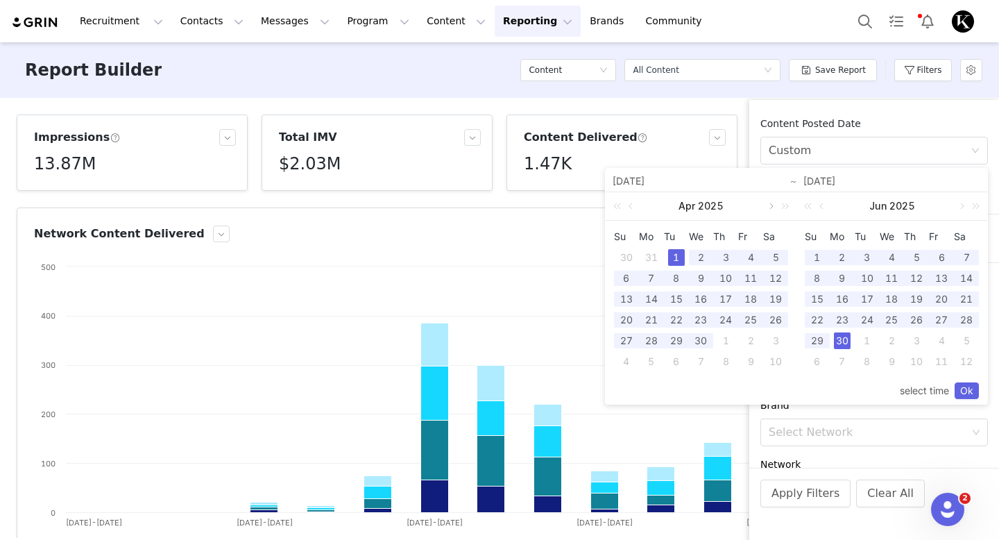
click at [772, 208] on link at bounding box center [770, 206] width 12 height 28
click at [772, 208] on div "[DATE]" at bounding box center [701, 206] width 191 height 28
click at [963, 208] on link at bounding box center [961, 206] width 12 height 28
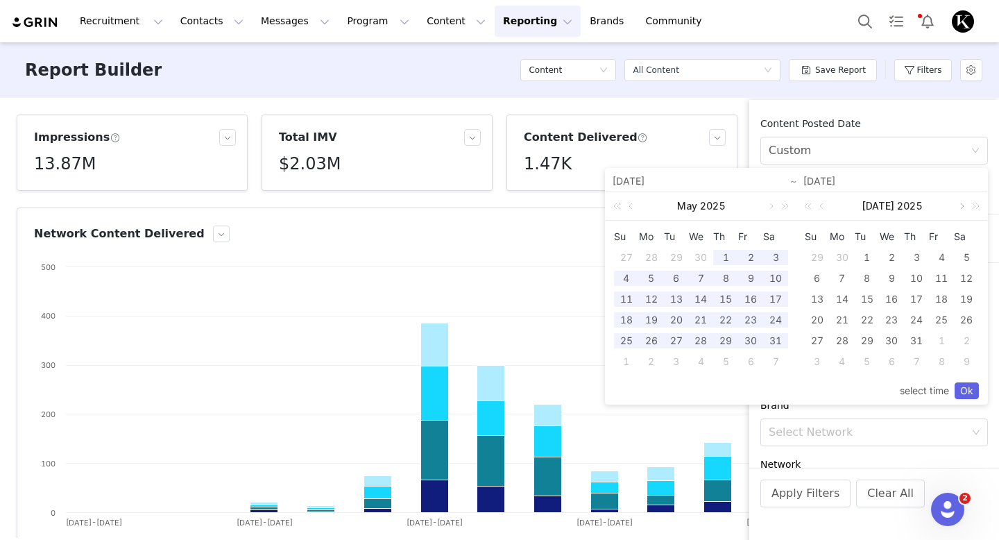
click at [962, 208] on link at bounding box center [961, 206] width 12 height 28
click at [771, 211] on link at bounding box center [770, 206] width 12 height 28
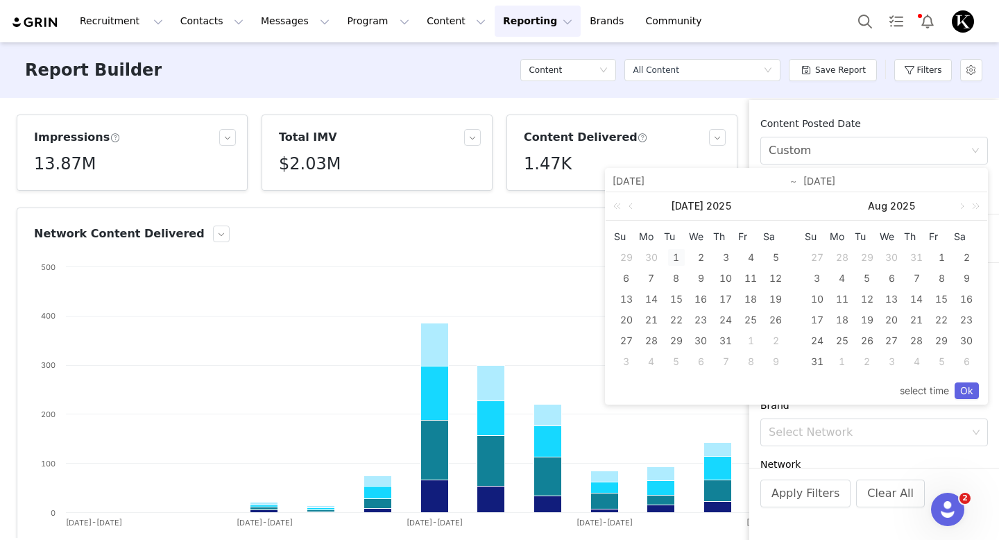
click at [678, 257] on div "1" at bounding box center [676, 257] width 17 height 17
click at [960, 205] on link at bounding box center [961, 206] width 12 height 28
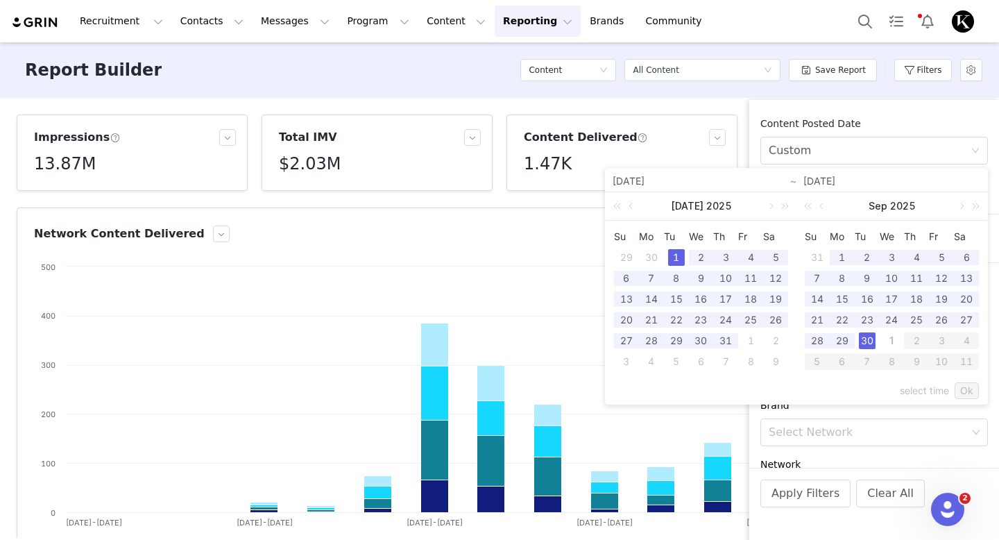
click at [862, 343] on div "30" at bounding box center [867, 340] width 17 height 17
type input "[DATE]"
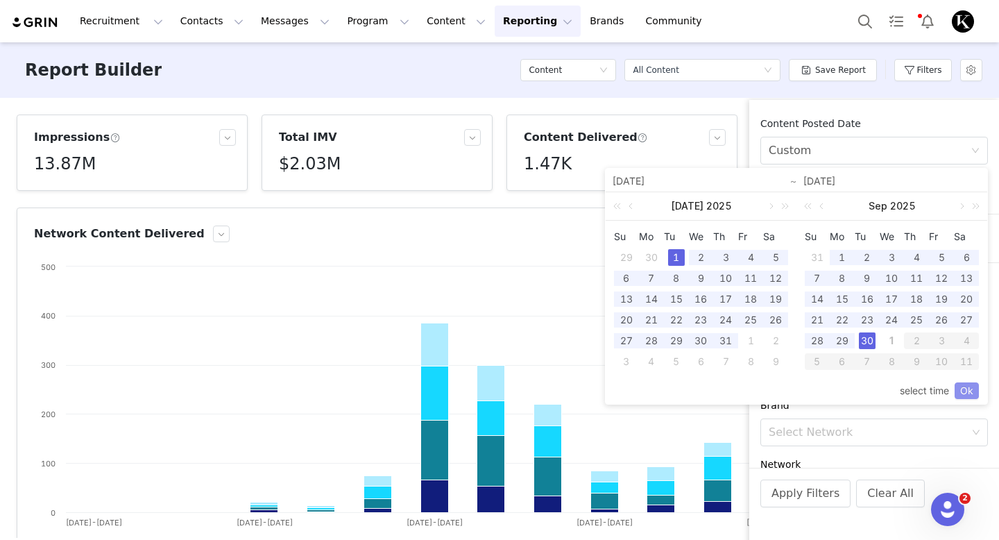
click at [957, 388] on link "Ok" at bounding box center [967, 390] width 24 height 17
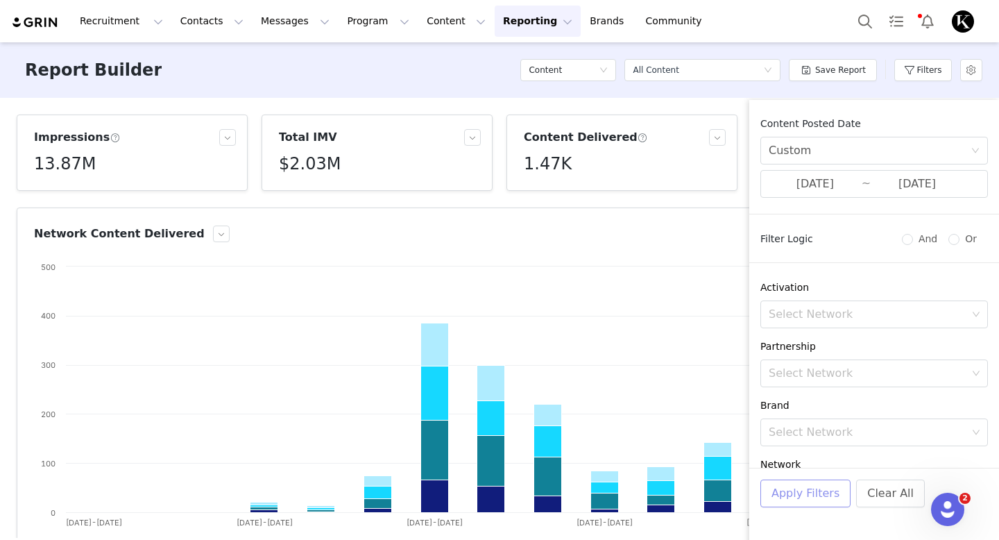
click at [812, 493] on button "Apply Filters" at bounding box center [805, 493] width 90 height 28
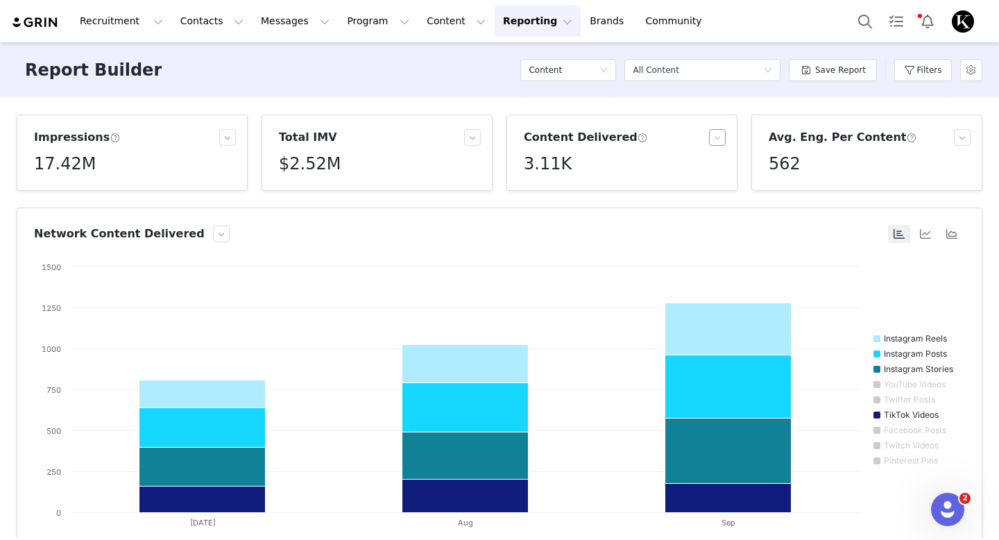
click at [713, 137] on button "button" at bounding box center [717, 137] width 17 height 17
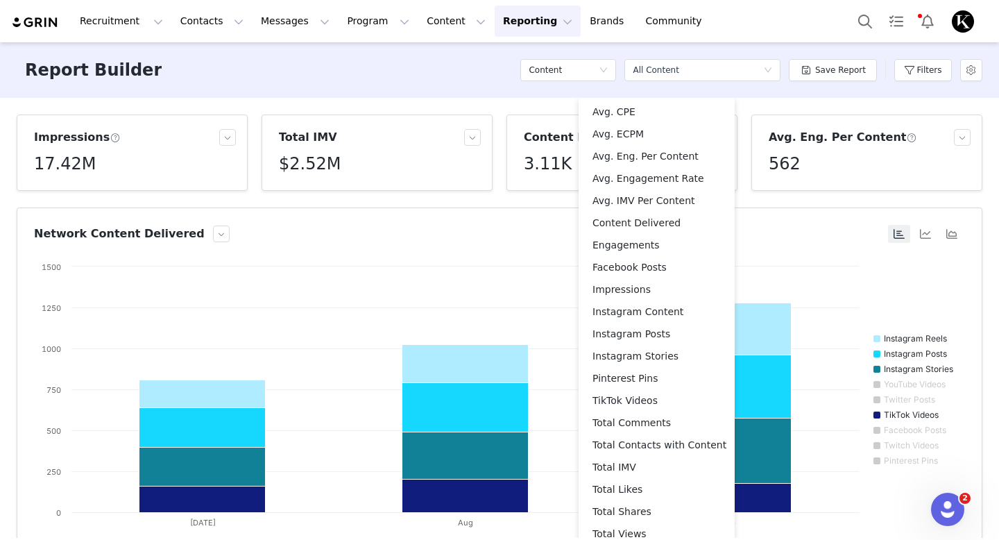
click at [409, 105] on div "Impressions 17.42M Total IMV $2.52M Content Delivered 3.11K Avg. Eng. Per Conte…" at bounding box center [499, 318] width 999 height 440
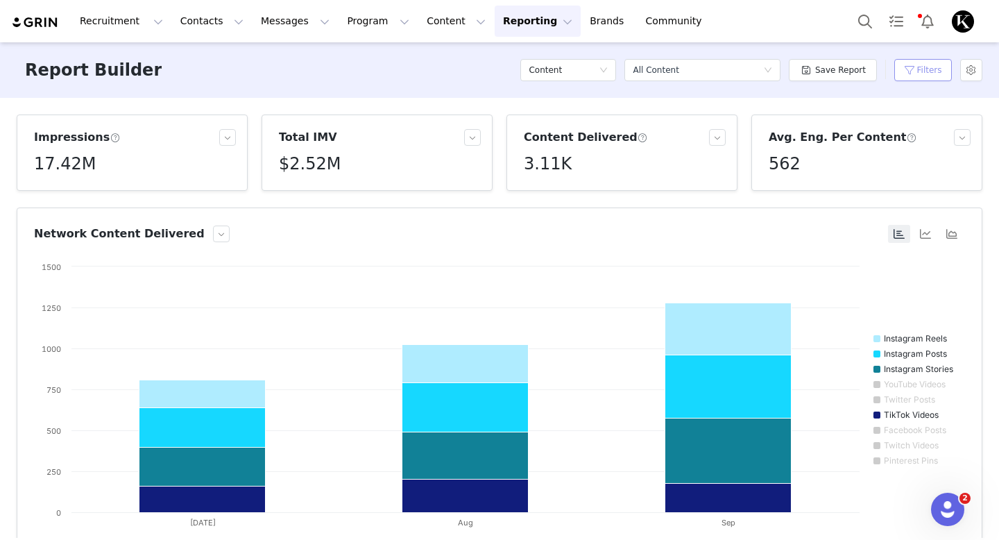
click at [935, 71] on button "Filters" at bounding box center [923, 70] width 58 height 22
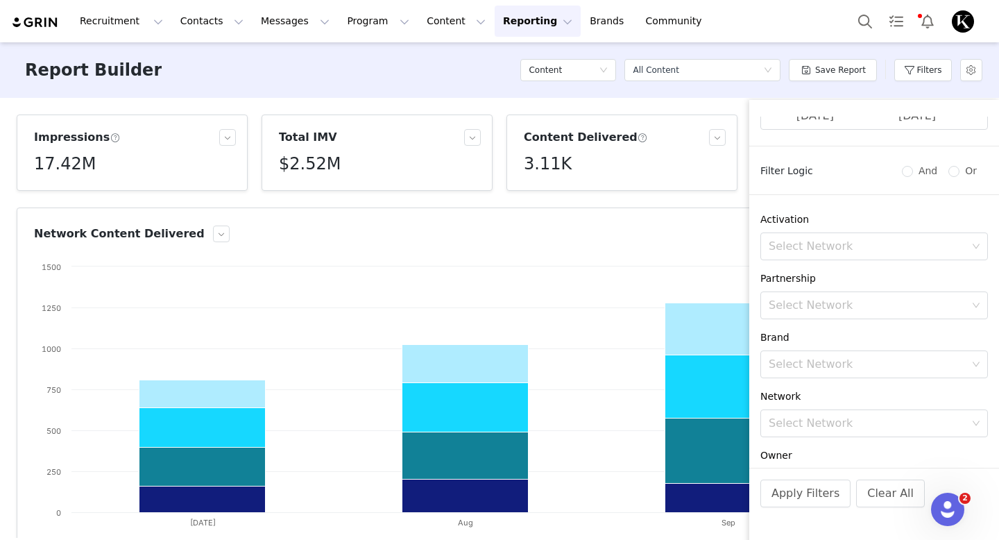
scroll to position [70, 0]
click at [835, 417] on div "Select Network" at bounding box center [868, 421] width 198 height 14
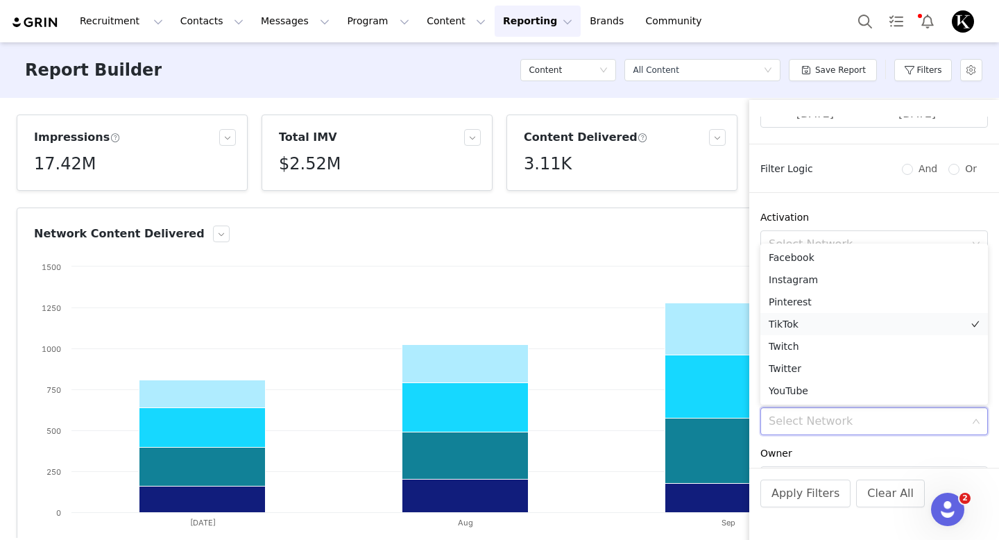
click at [811, 327] on li "TikTok" at bounding box center [874, 324] width 228 height 22
click at [812, 496] on button "Apply Filters" at bounding box center [805, 493] width 90 height 28
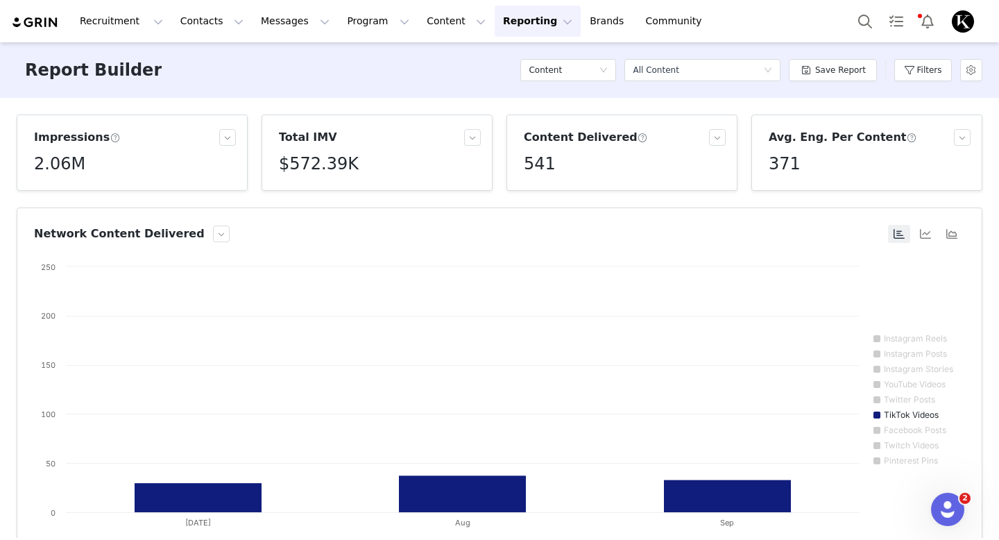
click at [477, 94] on div "Report Builder Content Select a report All Content Save Report Filters" at bounding box center [499, 70] width 999 height 56
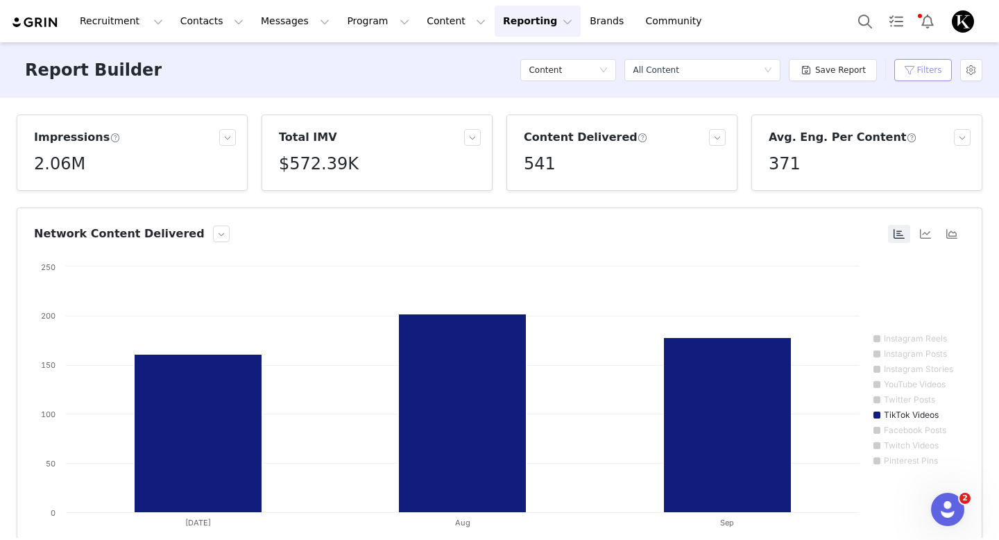
click at [901, 71] on button "Filters" at bounding box center [923, 70] width 58 height 22
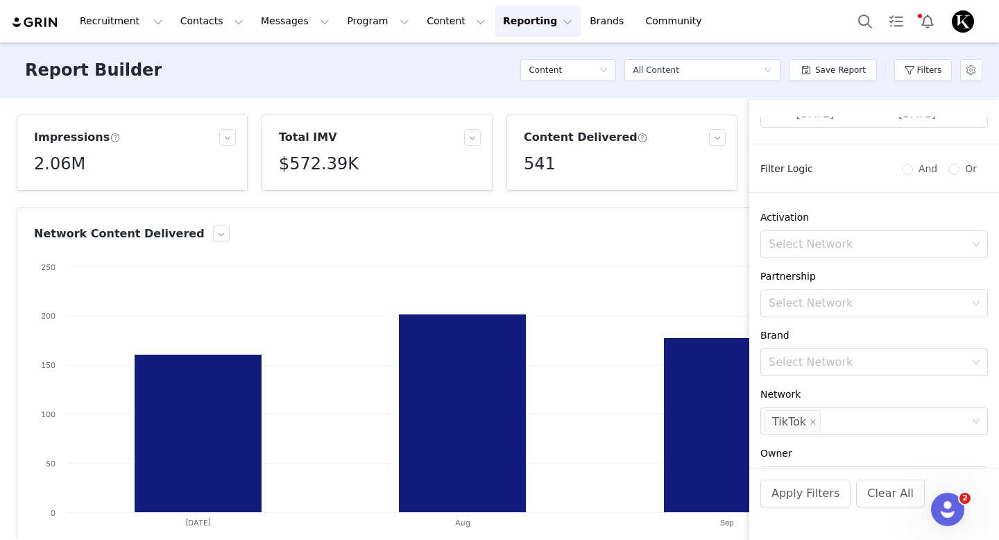
scroll to position [0, 0]
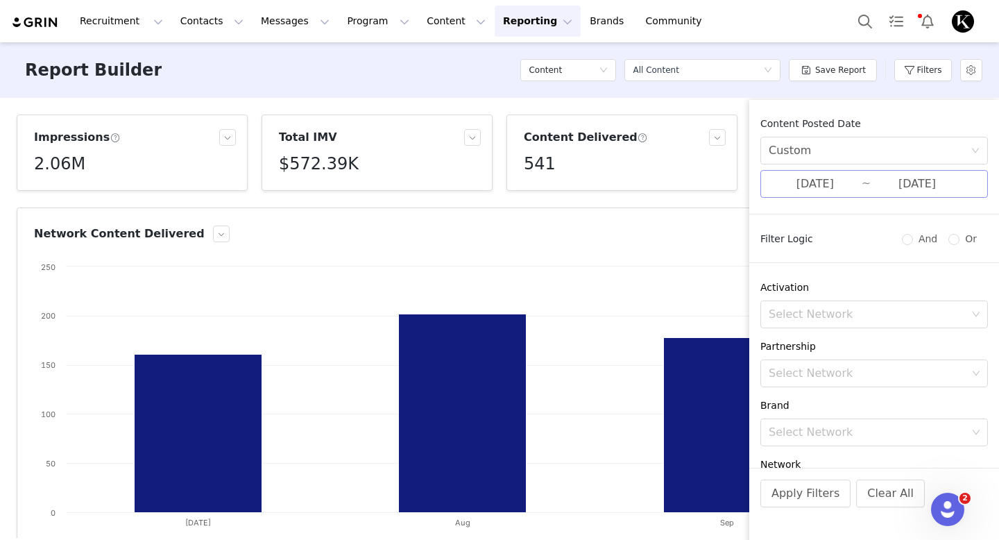
click at [808, 191] on input "[DATE]" at bounding box center [815, 184] width 93 height 18
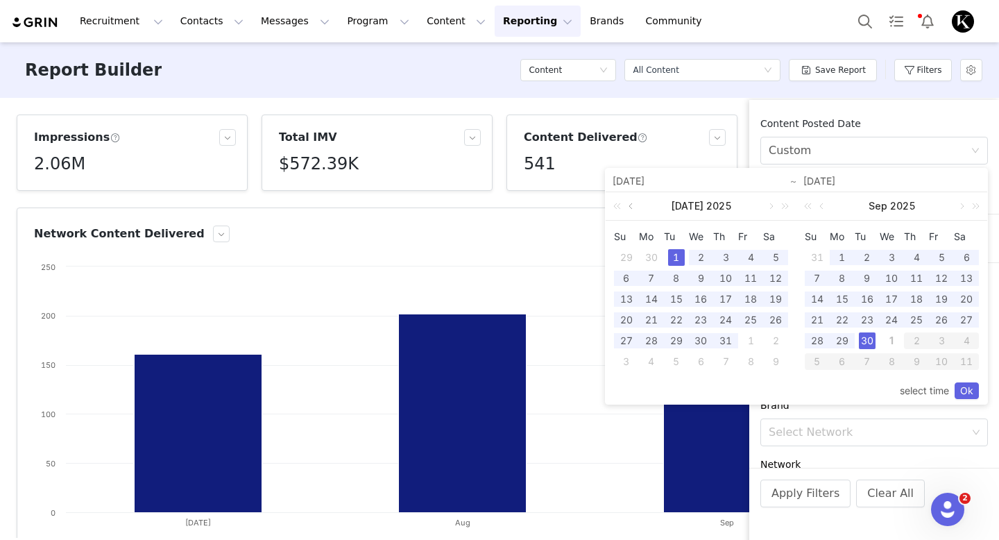
click at [633, 207] on link at bounding box center [632, 206] width 12 height 28
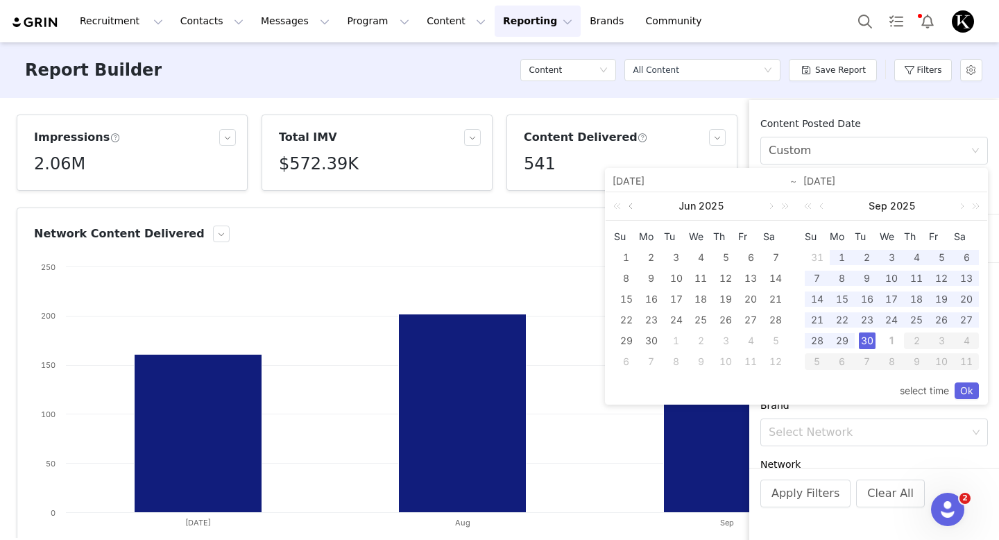
click at [633, 207] on link at bounding box center [632, 206] width 12 height 28
click at [673, 257] on div "1" at bounding box center [676, 257] width 17 height 17
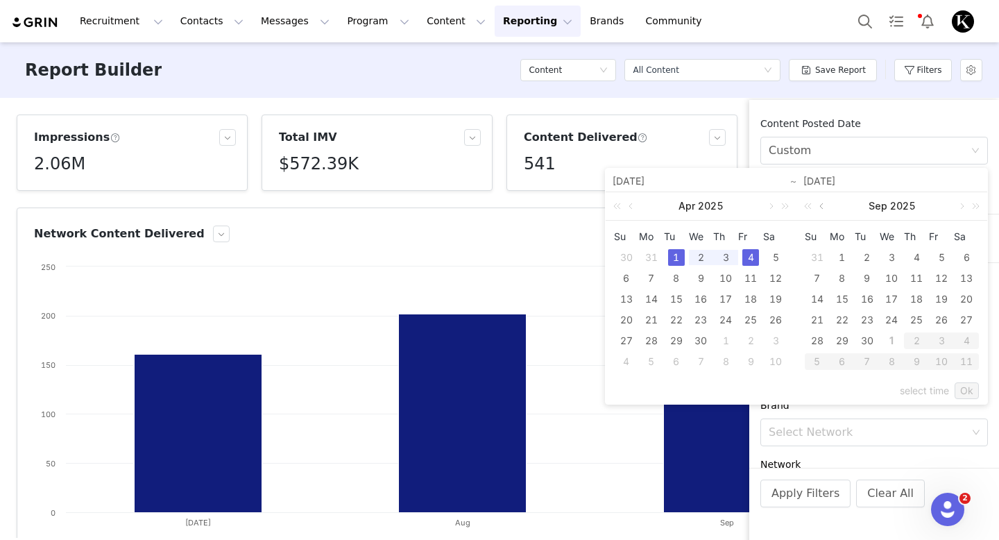
click at [819, 209] on link at bounding box center [823, 206] width 12 height 28
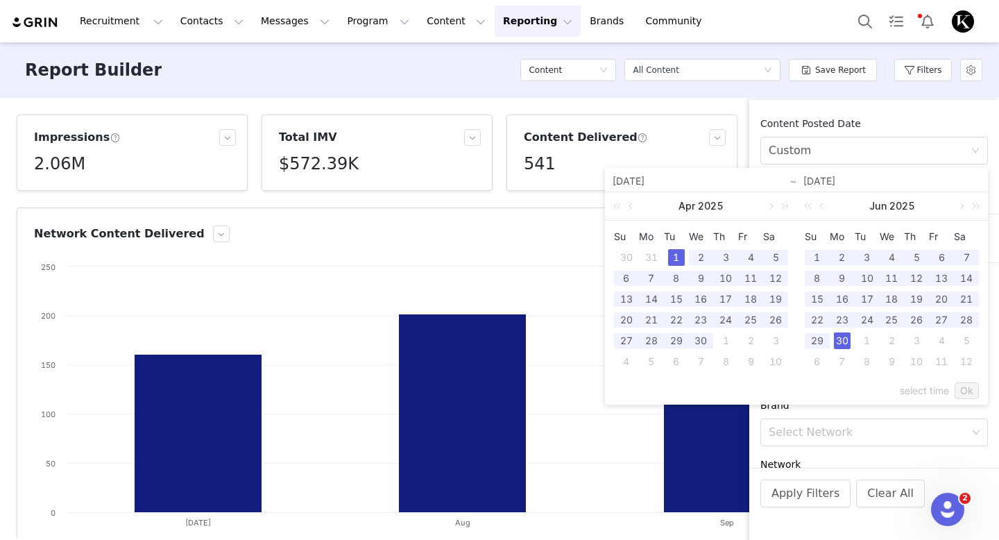
click at [841, 339] on div "30" at bounding box center [842, 340] width 17 height 17
type input "[DATE]"
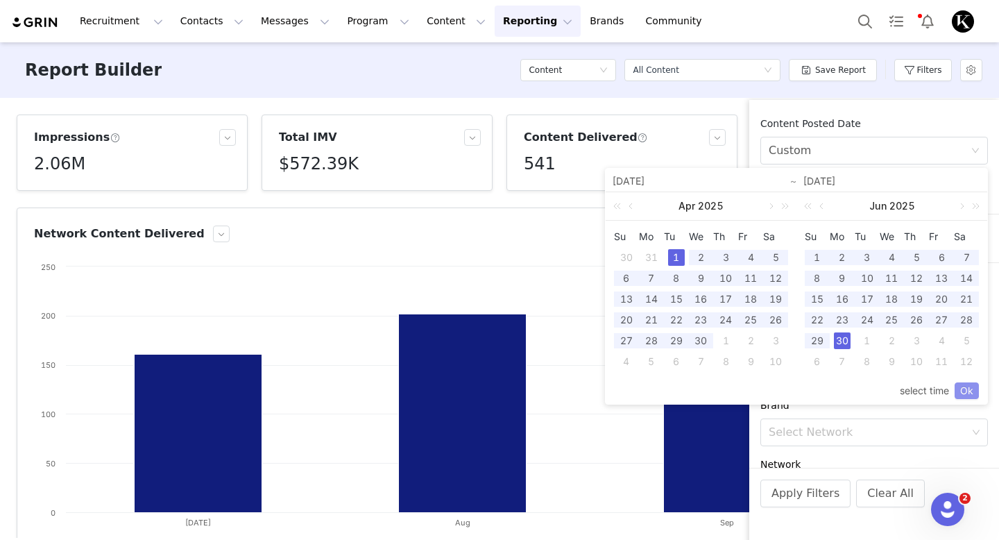
click at [969, 393] on link "Ok" at bounding box center [967, 390] width 24 height 17
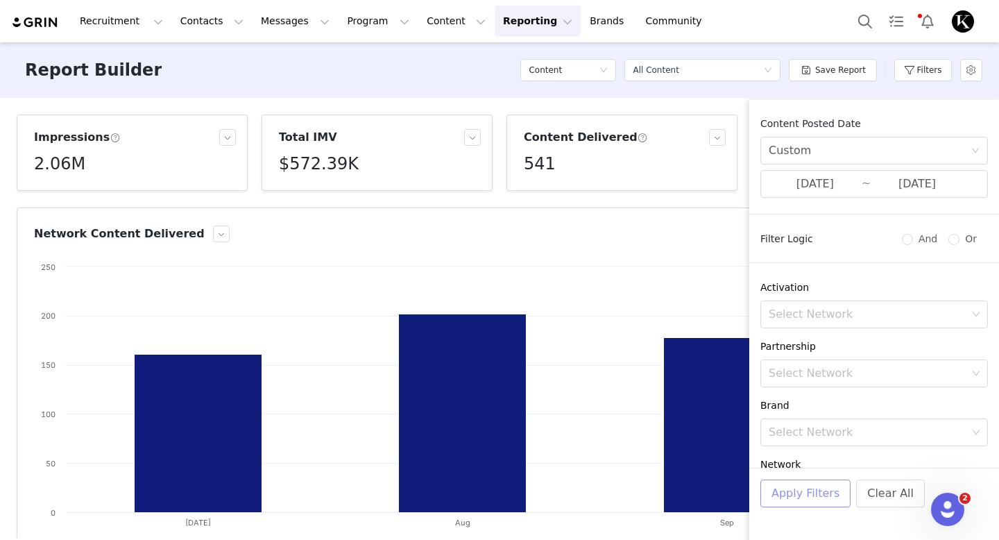
click at [818, 497] on button "Apply Filters" at bounding box center [805, 493] width 90 height 28
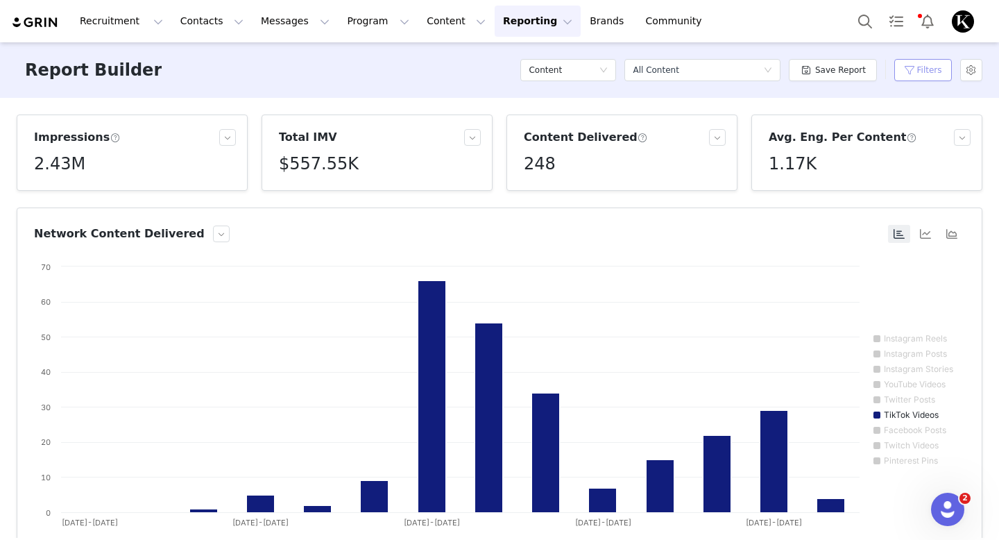
click at [918, 62] on button "Filters" at bounding box center [923, 70] width 58 height 22
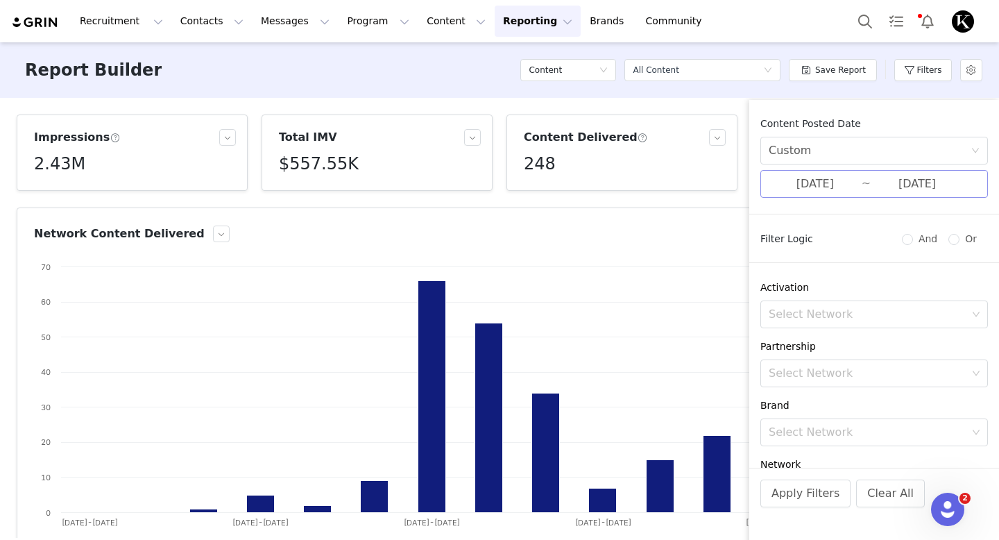
click at [813, 177] on input "[DATE]" at bounding box center [815, 184] width 93 height 18
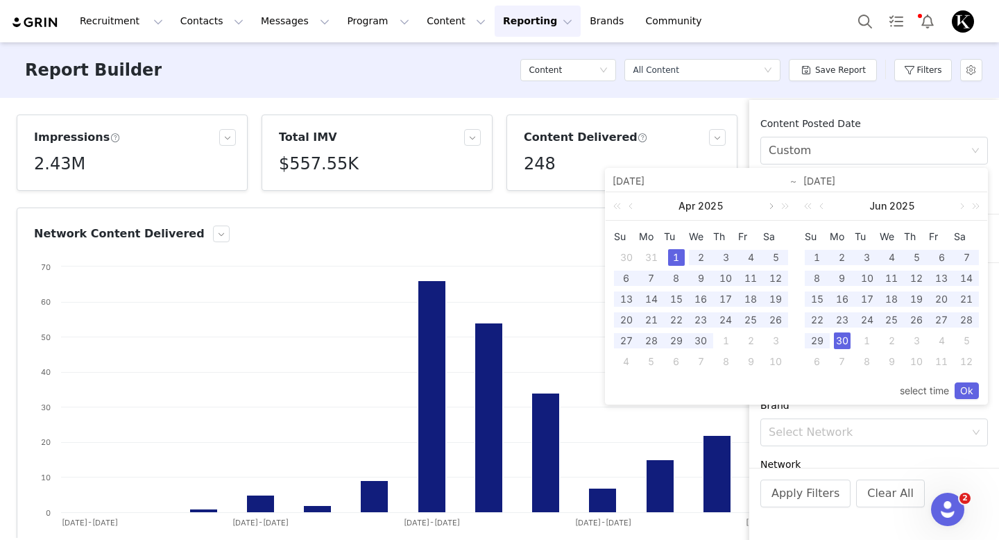
click at [768, 209] on link at bounding box center [770, 206] width 12 height 28
click at [630, 205] on link at bounding box center [632, 206] width 12 height 28
click at [770, 209] on link at bounding box center [770, 206] width 12 height 28
click at [633, 209] on link at bounding box center [632, 206] width 12 height 28
click at [960, 212] on link at bounding box center [961, 206] width 12 height 28
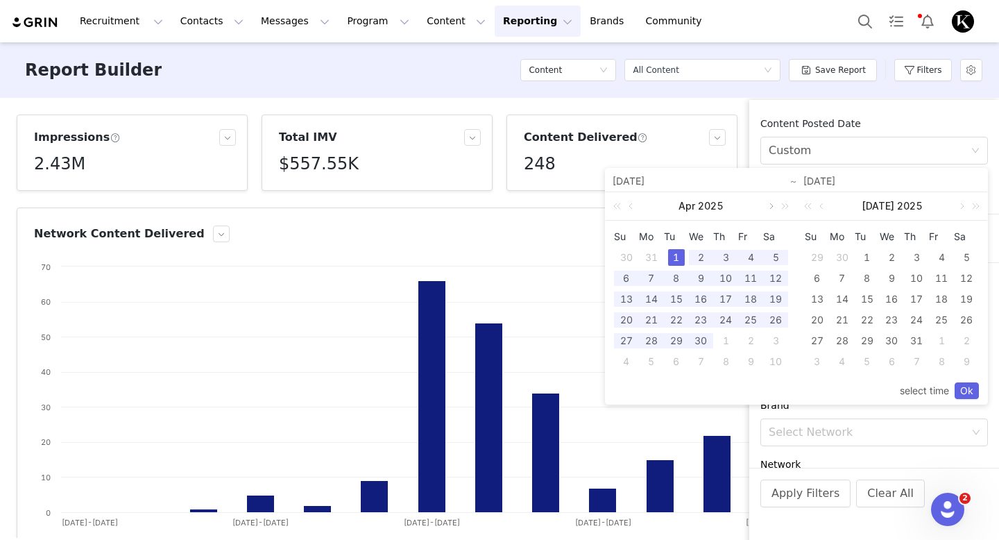
click at [770, 205] on link at bounding box center [770, 206] width 12 height 28
click at [961, 208] on link at bounding box center [961, 206] width 12 height 28
click at [774, 205] on link at bounding box center [783, 206] width 18 height 28
click at [960, 208] on link at bounding box center [961, 206] width 12 height 28
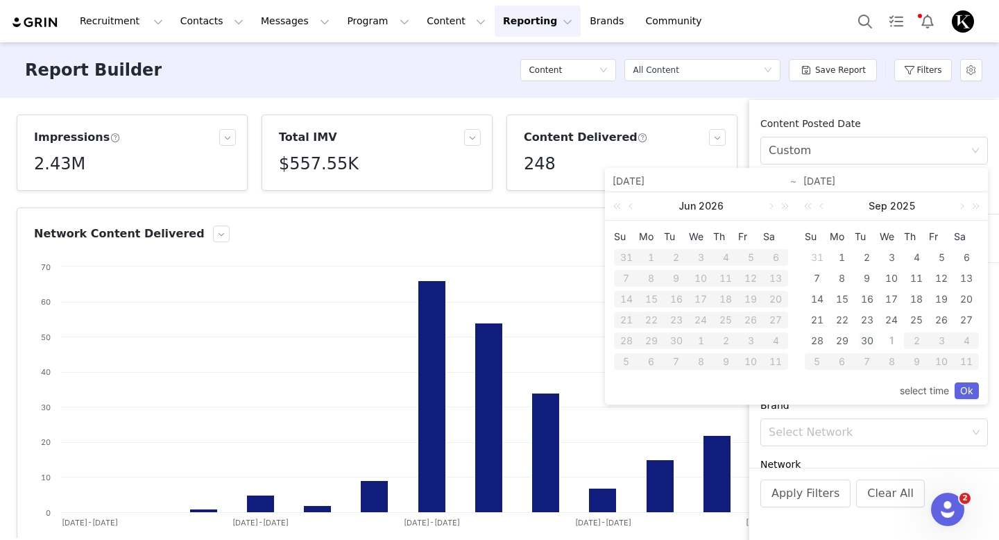
click at [864, 346] on div "30" at bounding box center [867, 340] width 17 height 17
click at [768, 209] on link at bounding box center [770, 206] width 12 height 28
click at [633, 207] on link at bounding box center [632, 206] width 12 height 28
click at [618, 207] on link at bounding box center [620, 206] width 18 height 28
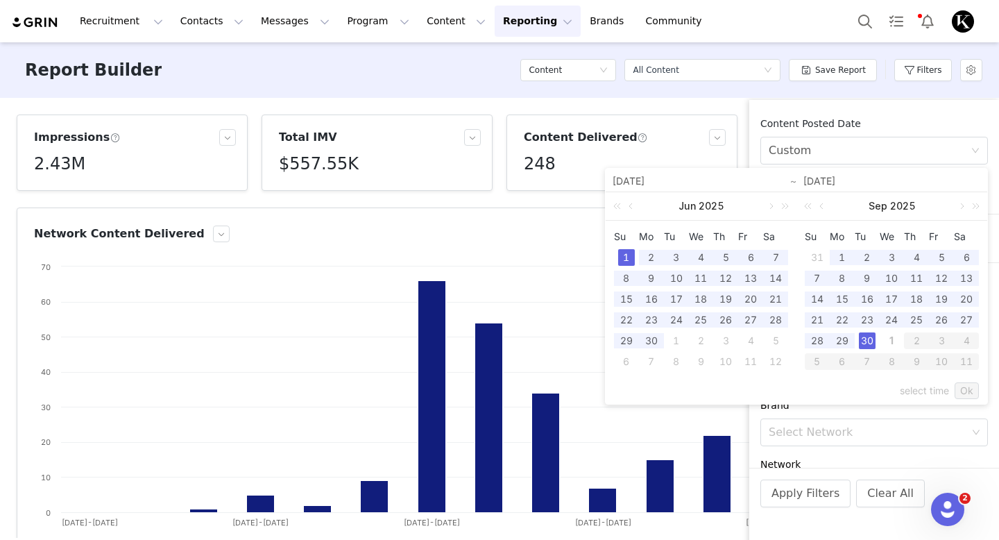
click at [626, 262] on div "1" at bounding box center [626, 257] width 17 height 17
type input "[DATE]"
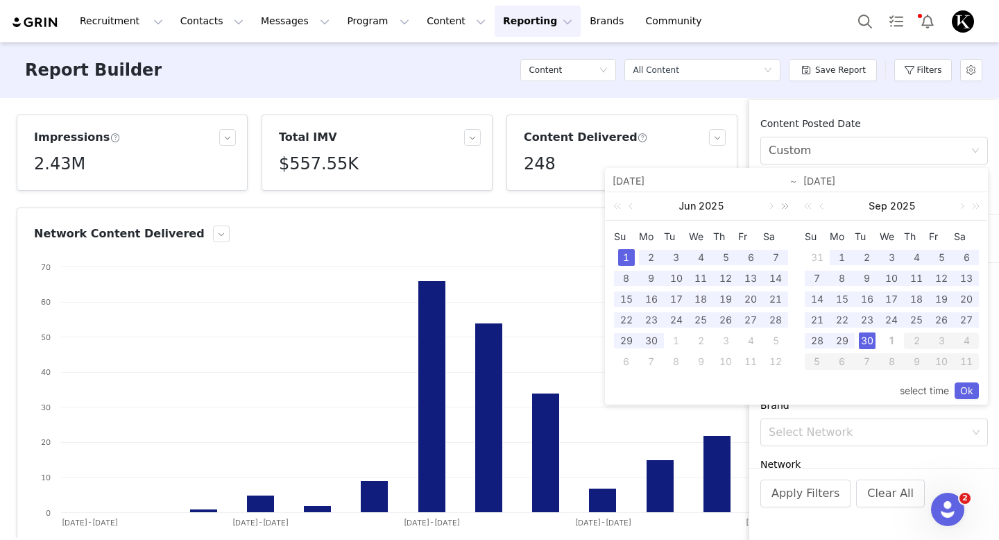
click at [775, 210] on link at bounding box center [783, 206] width 18 height 28
click at [626, 203] on link at bounding box center [632, 206] width 12 height 28
click at [617, 206] on link at bounding box center [620, 206] width 18 height 28
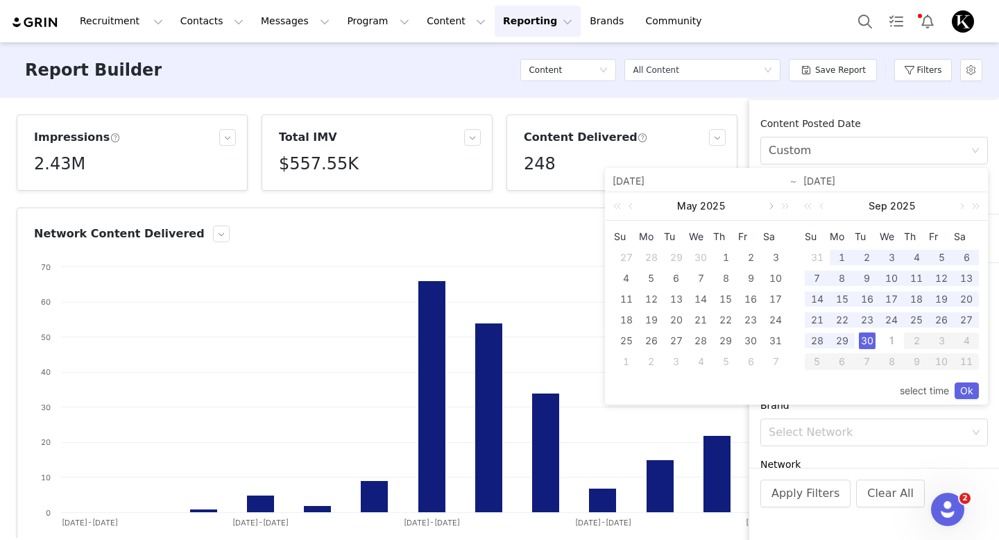
click at [772, 211] on link at bounding box center [770, 206] width 12 height 28
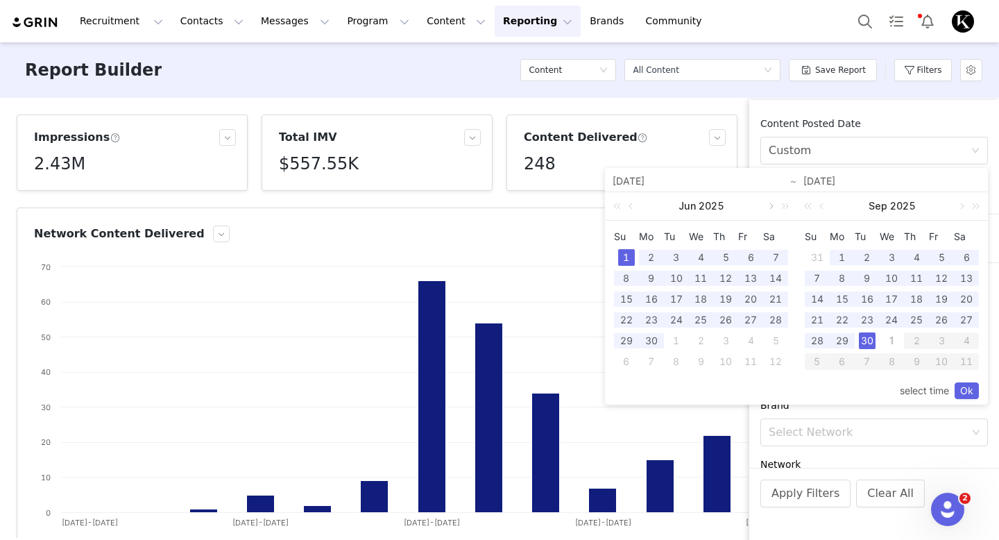
click at [772, 211] on link at bounding box center [770, 206] width 12 height 28
click at [673, 259] on div "1" at bounding box center [676, 257] width 17 height 17
click at [869, 343] on div "30" at bounding box center [867, 340] width 17 height 17
type input "[DATE]"
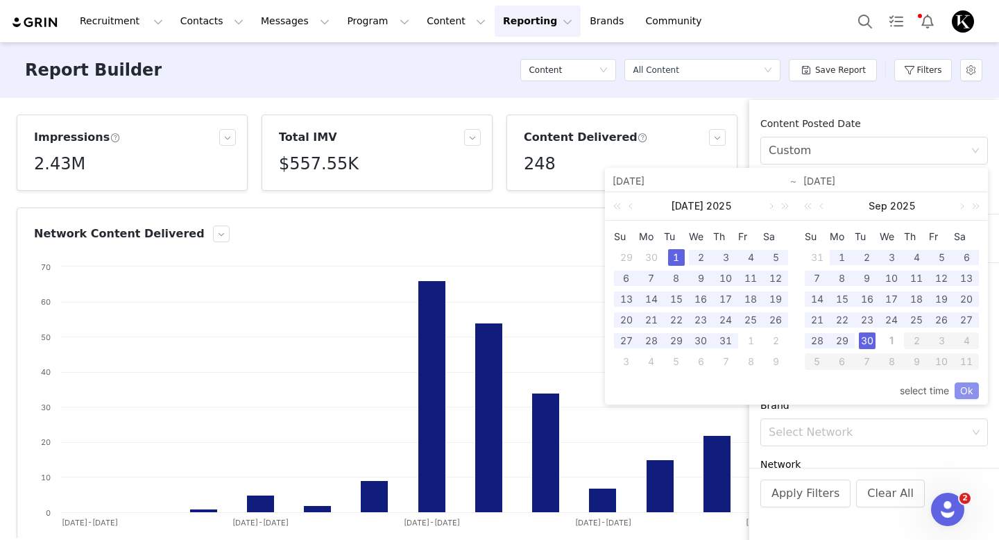
click at [968, 393] on link "Ok" at bounding box center [967, 390] width 24 height 17
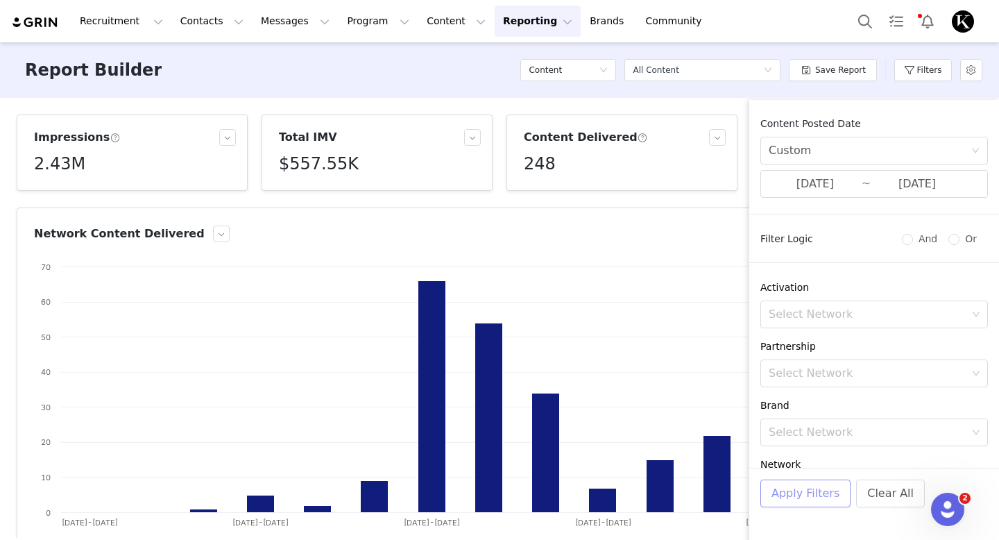
click at [819, 484] on button "Apply Filters" at bounding box center [805, 493] width 90 height 28
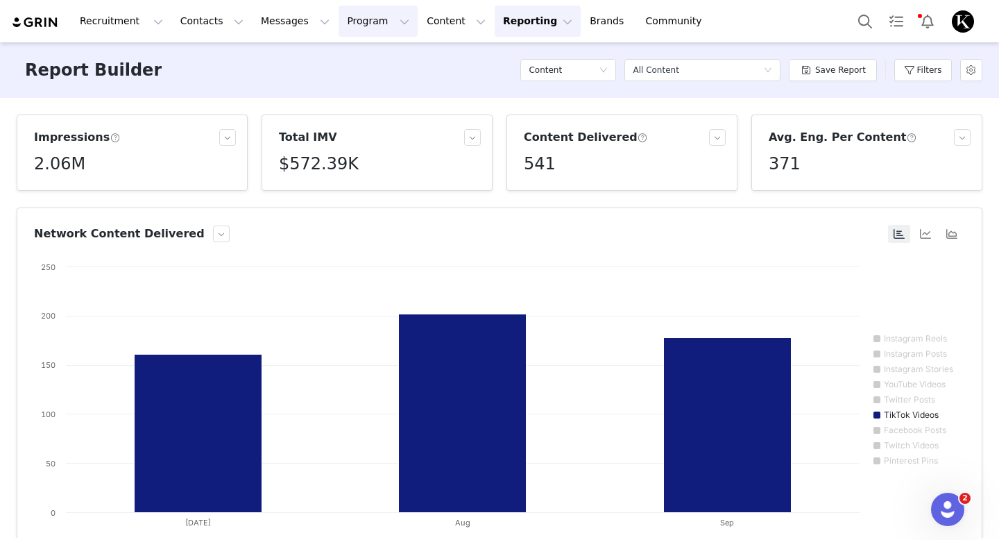
click at [339, 29] on button "Program Program" at bounding box center [378, 21] width 79 height 31
click at [466, 60] on div "Report Builder Content Select a report All Content Save Report Filters" at bounding box center [499, 70] width 999 height 56
click at [173, 19] on button "Contacts Contacts" at bounding box center [212, 21] width 80 height 31
click at [232, 62] on div "Creators" at bounding box center [217, 61] width 93 height 15
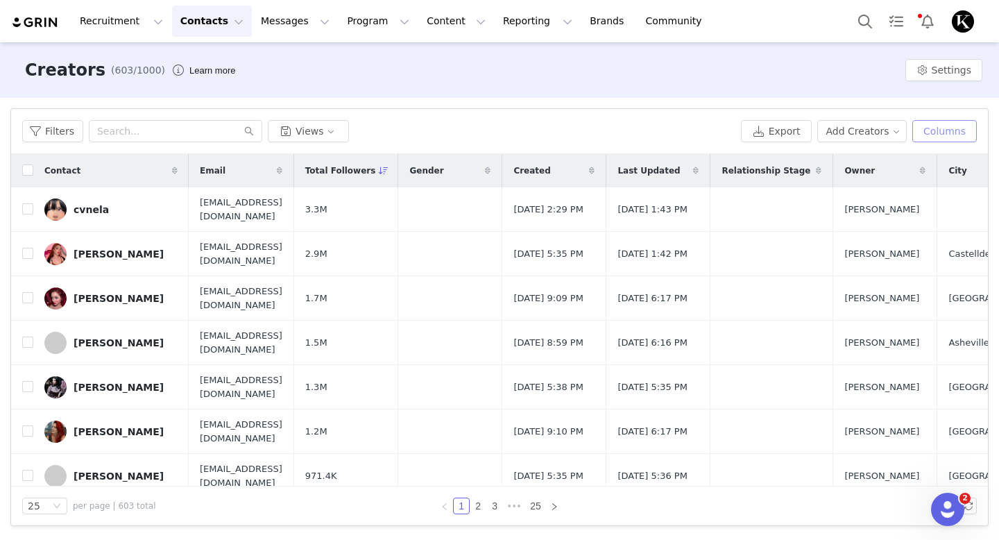
click at [966, 131] on button "Columns" at bounding box center [944, 131] width 65 height 22
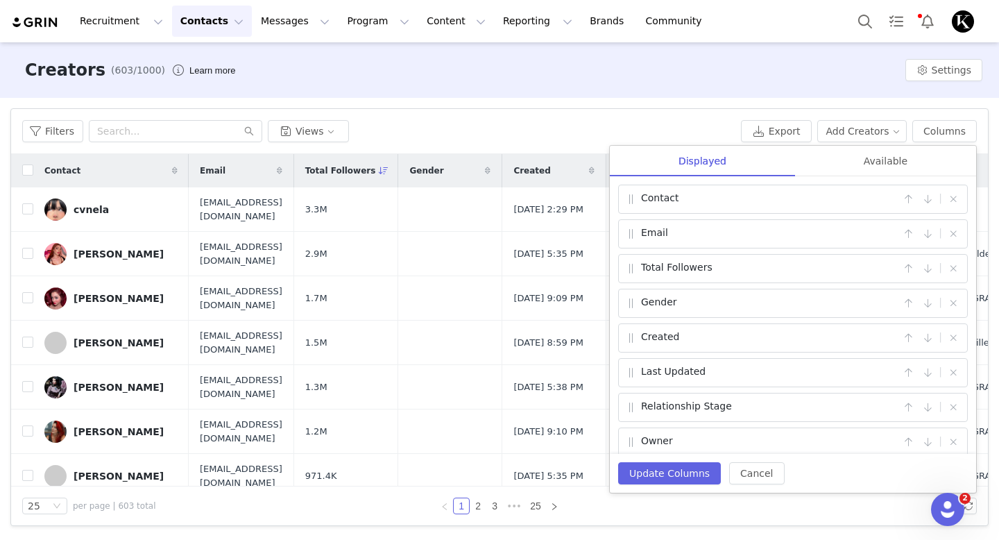
click at [789, 71] on div "Creators (603/1000) Learn more Settings" at bounding box center [499, 70] width 999 height 56
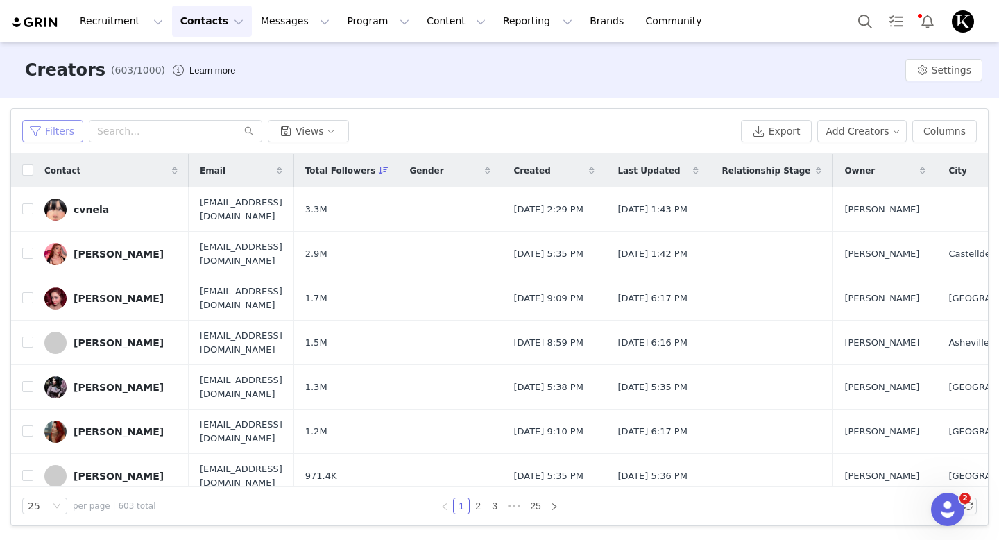
click at [65, 124] on button "Filters" at bounding box center [52, 131] width 61 height 22
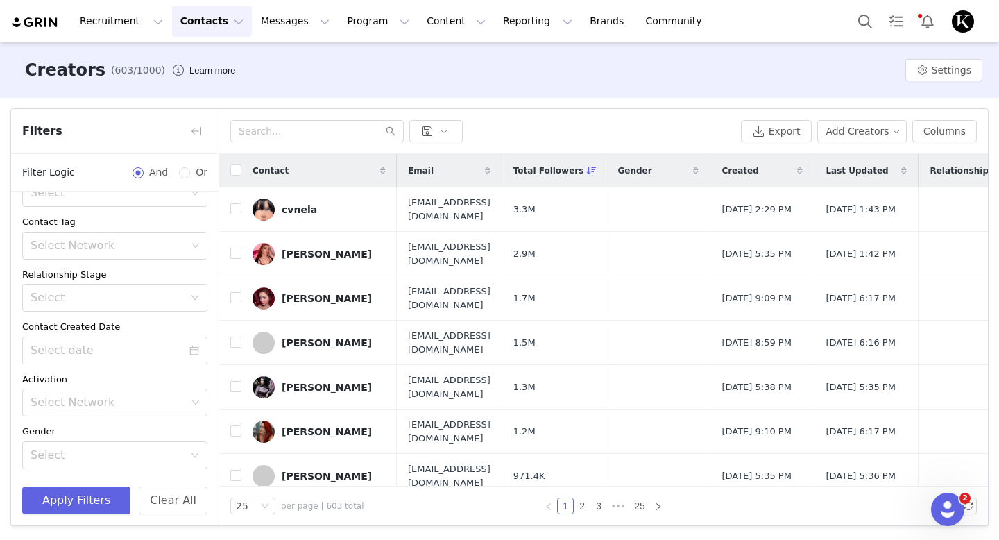
scroll to position [83, 0]
click at [108, 264] on div "Select Network" at bounding box center [109, 254] width 167 height 26
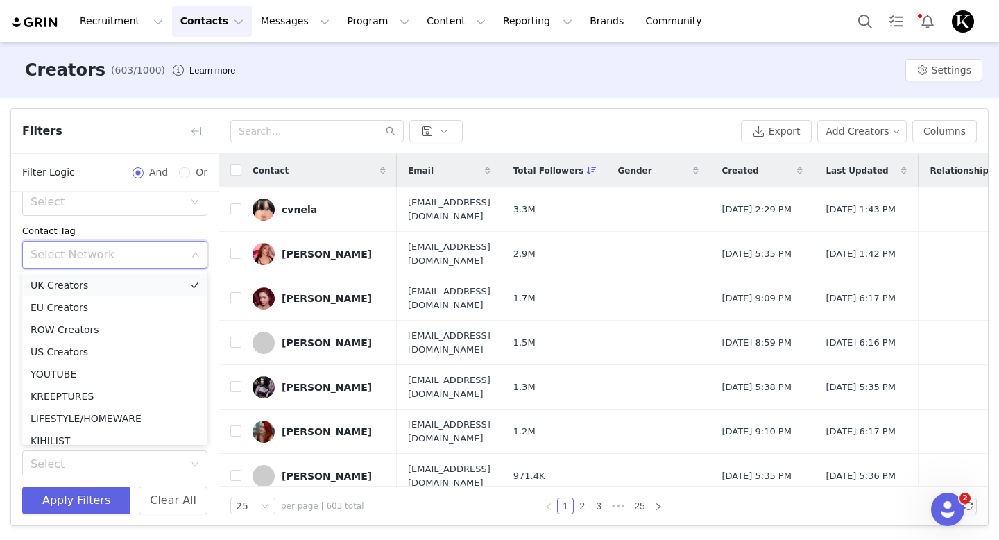
click at [94, 281] on li "UK Creators" at bounding box center [114, 285] width 185 height 22
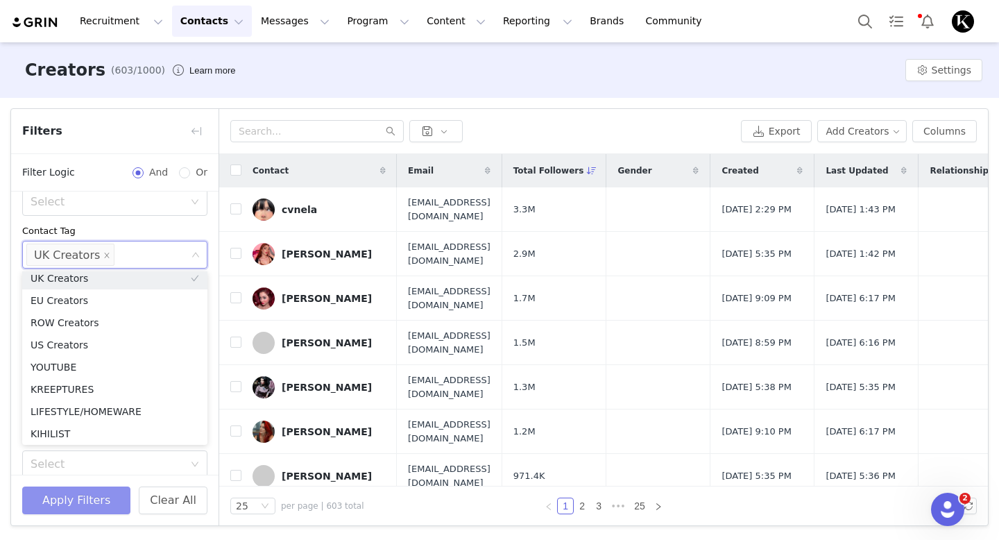
click at [89, 500] on button "Apply Filters" at bounding box center [76, 500] width 108 height 28
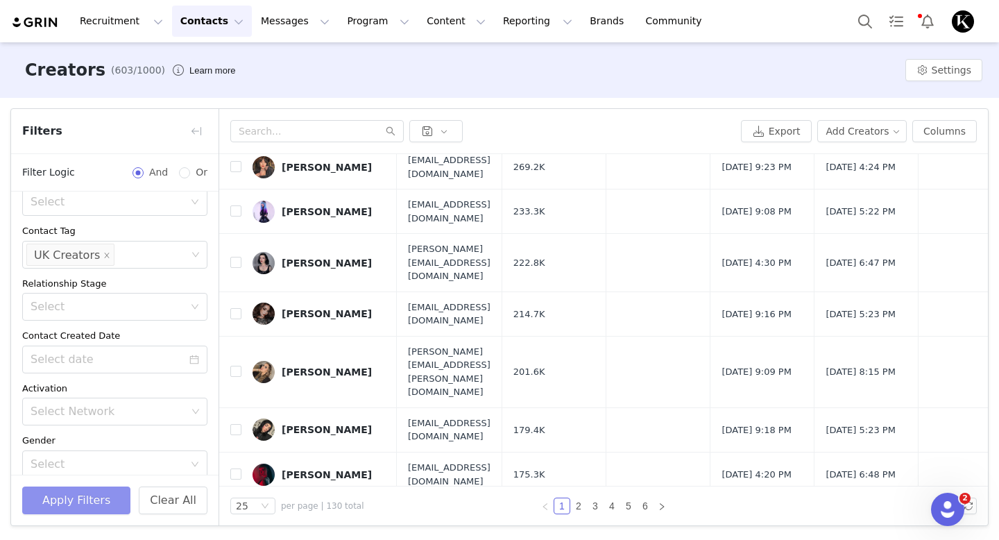
scroll to position [0, 0]
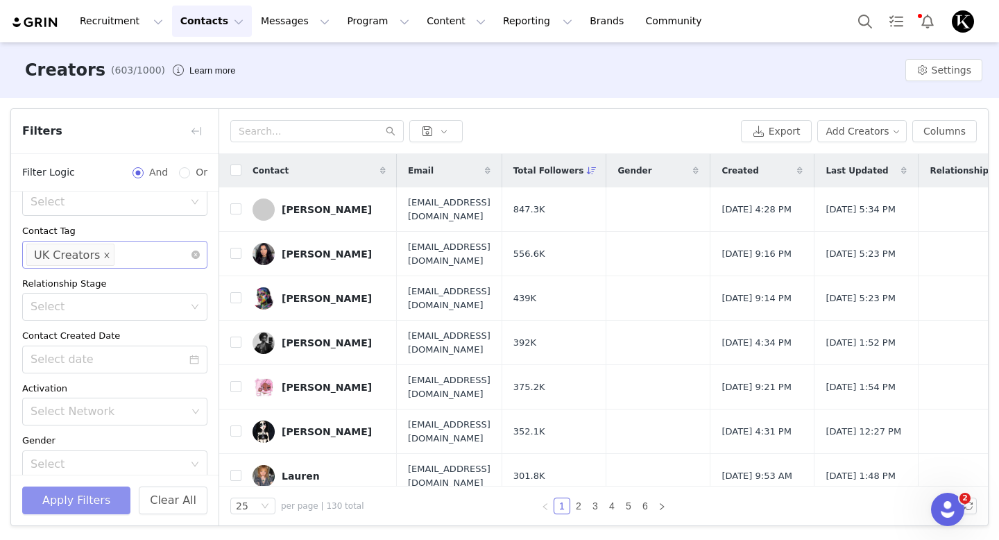
click at [103, 255] on icon "icon: close" at bounding box center [106, 254] width 7 height 7
click at [96, 255] on div "Select Network" at bounding box center [109, 255] width 156 height 14
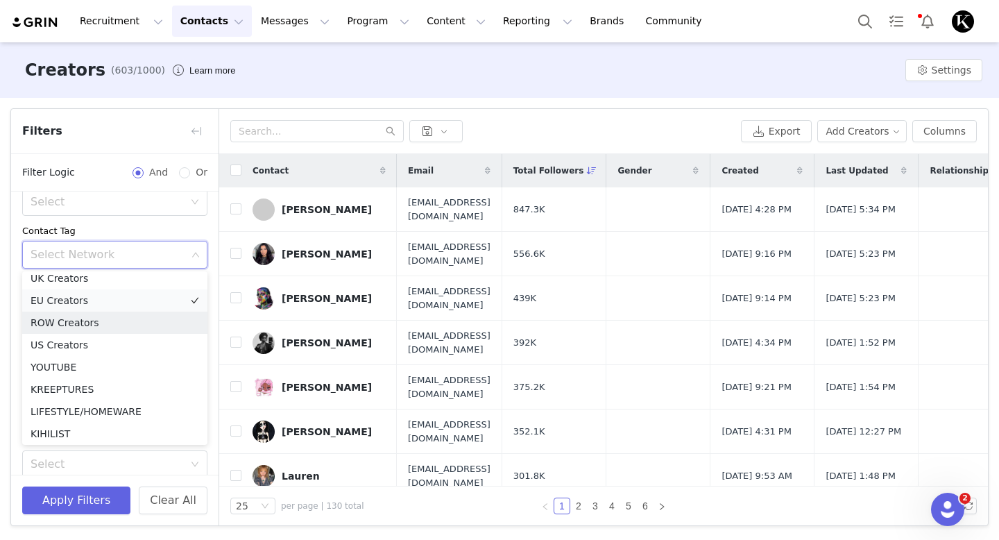
click at [92, 301] on li "EU Creators" at bounding box center [114, 300] width 185 height 22
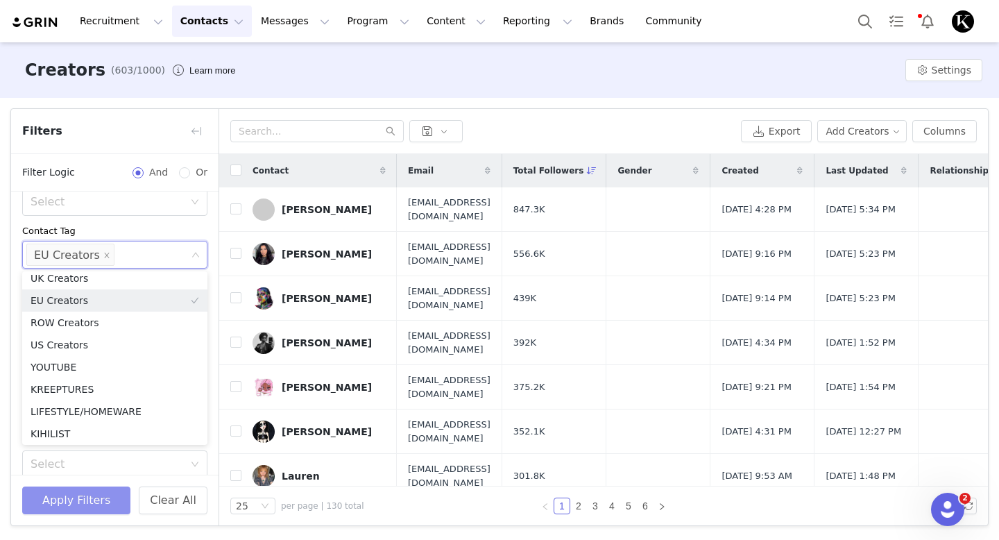
click at [68, 496] on button "Apply Filters" at bounding box center [76, 500] width 108 height 28
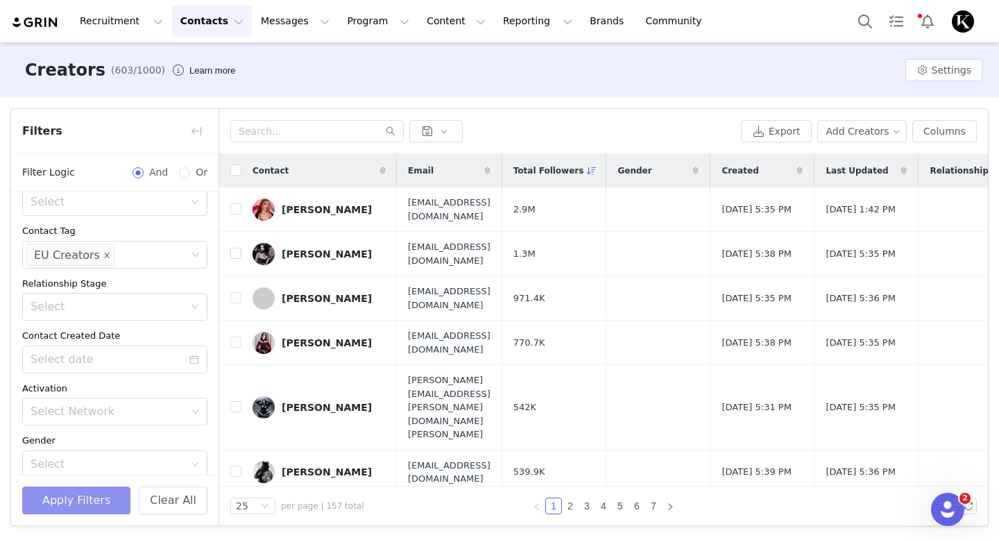
click at [103, 253] on icon "icon: close" at bounding box center [106, 254] width 7 height 7
click at [98, 253] on div "Select Network" at bounding box center [109, 255] width 156 height 14
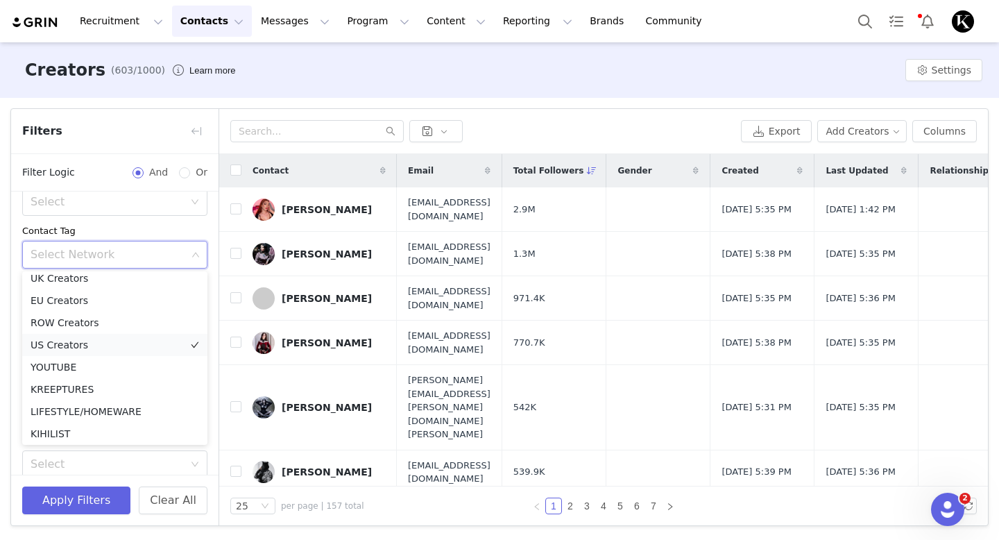
click at [78, 339] on li "US Creators" at bounding box center [114, 345] width 185 height 22
click at [78, 497] on button "Apply Filters" at bounding box center [76, 500] width 108 height 28
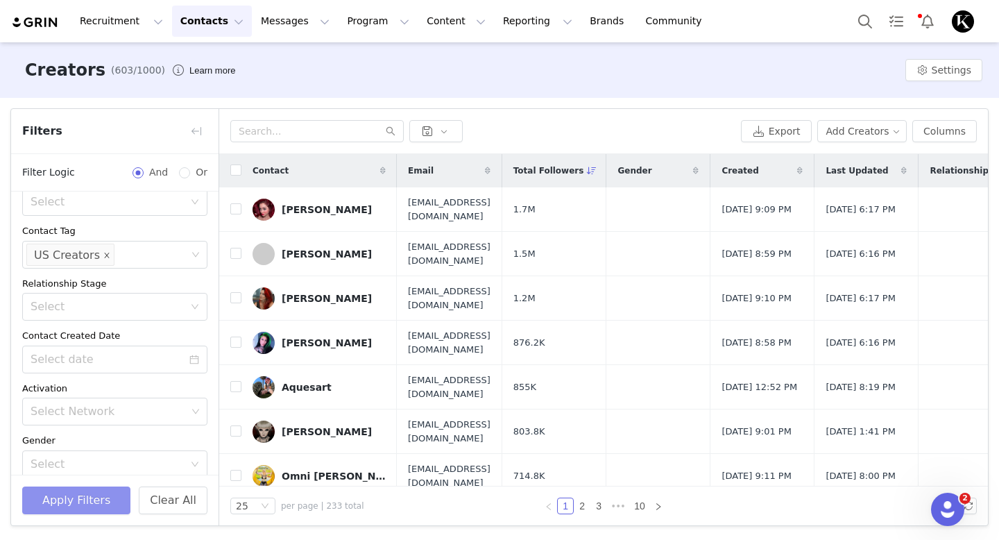
click at [103, 255] on icon "icon: close" at bounding box center [106, 254] width 7 height 7
click at [101, 255] on div "Select Network" at bounding box center [109, 255] width 156 height 14
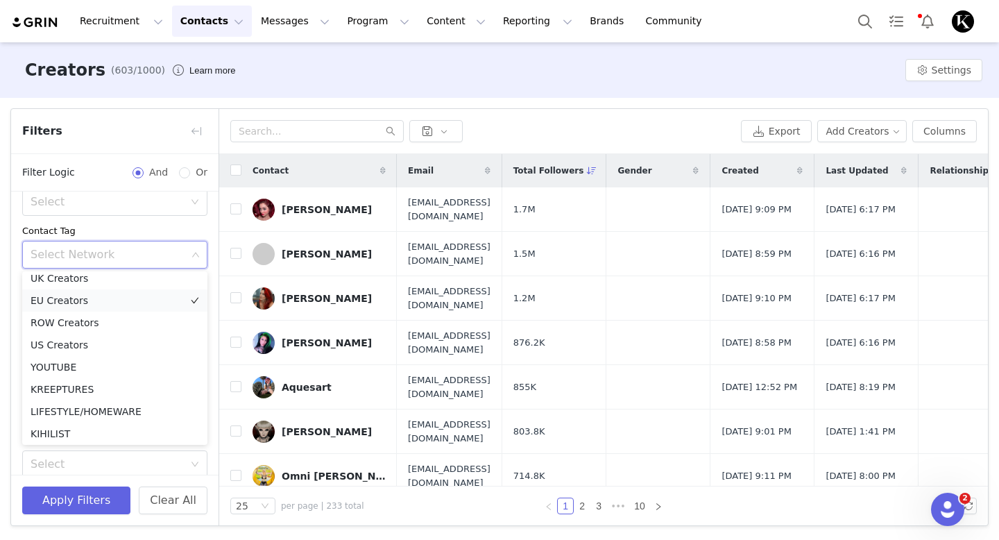
click at [89, 304] on li "EU Creators" at bounding box center [114, 300] width 185 height 22
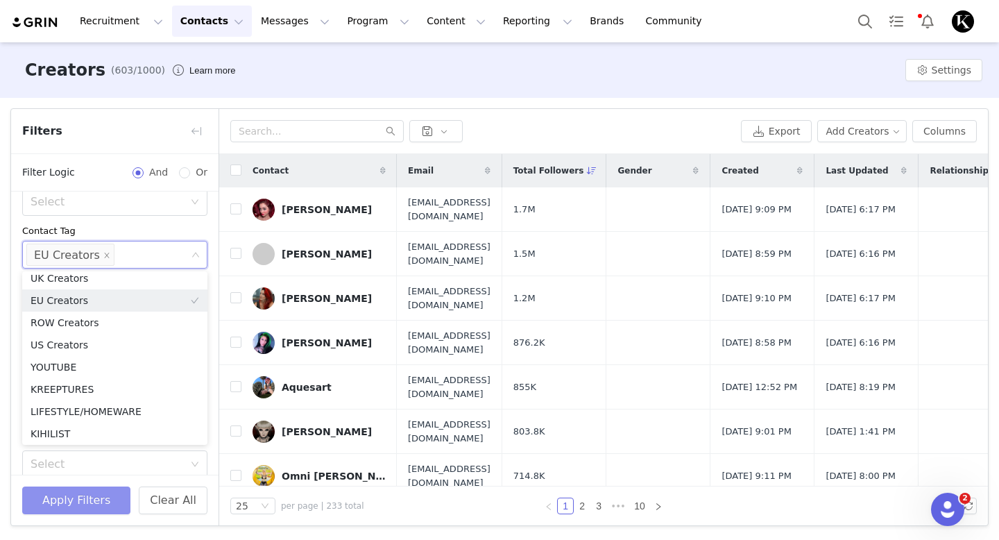
click at [90, 504] on button "Apply Filters" at bounding box center [76, 500] width 108 height 28
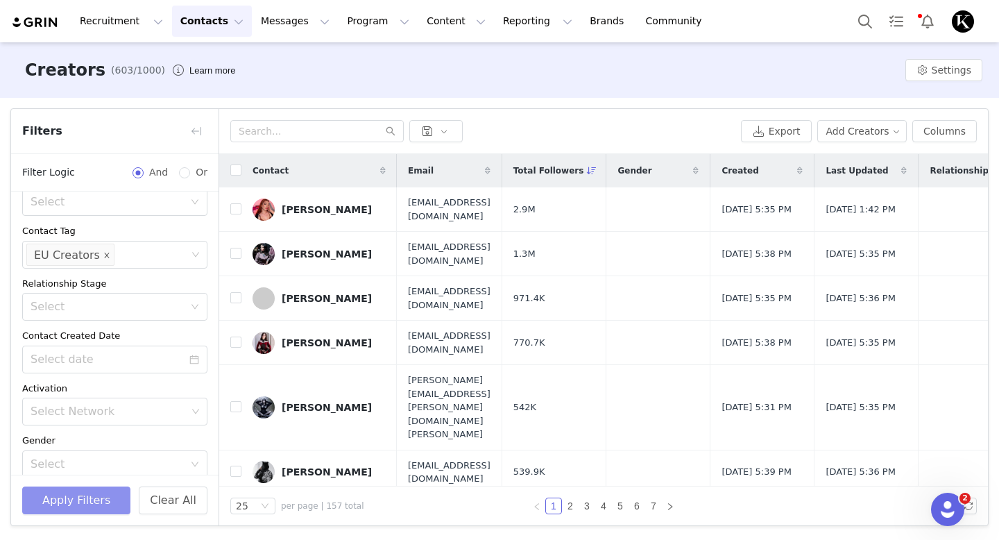
click at [104, 256] on icon "icon: close" at bounding box center [106, 254] width 5 height 5
click at [100, 256] on div "Select Network" at bounding box center [109, 255] width 156 height 14
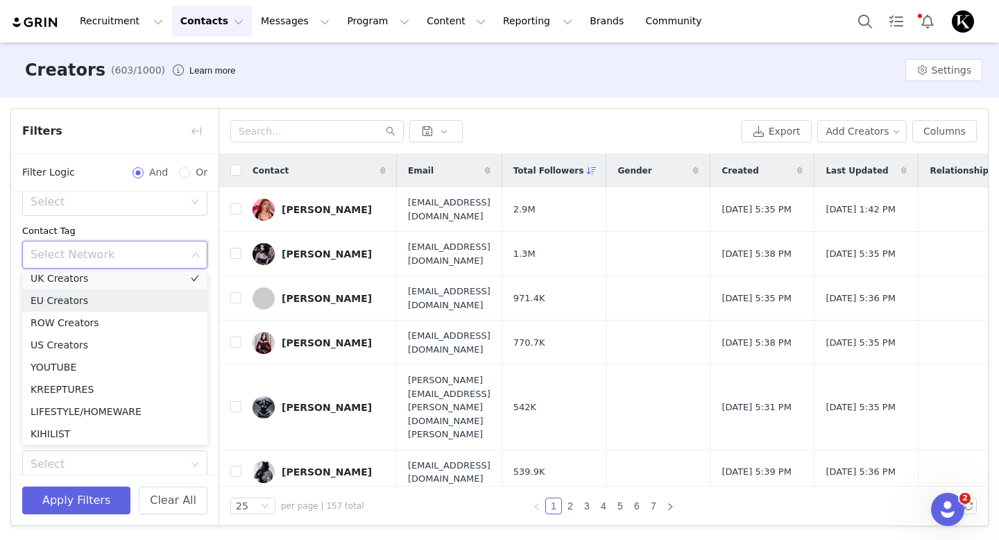
scroll to position [3, 0]
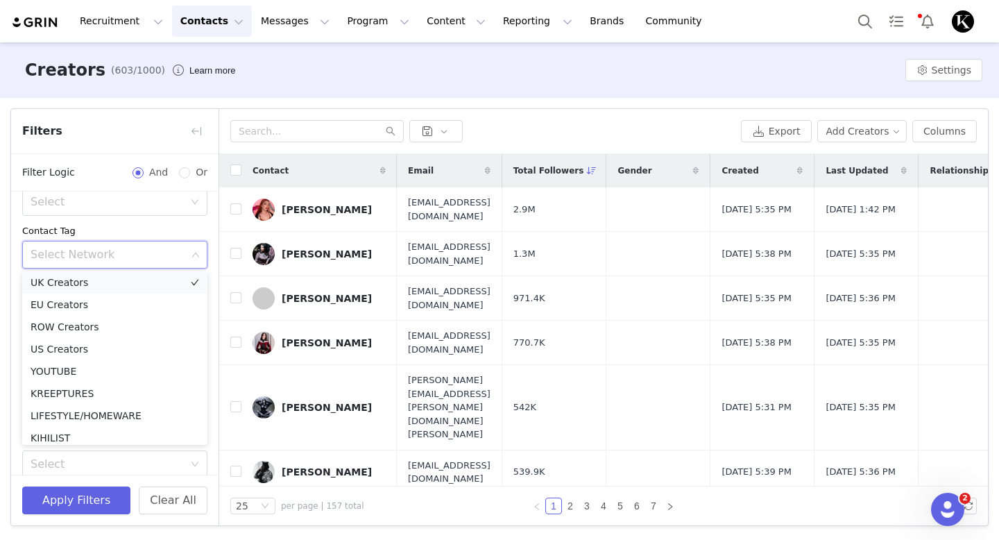
click at [86, 279] on li "UK Creators" at bounding box center [114, 282] width 185 height 22
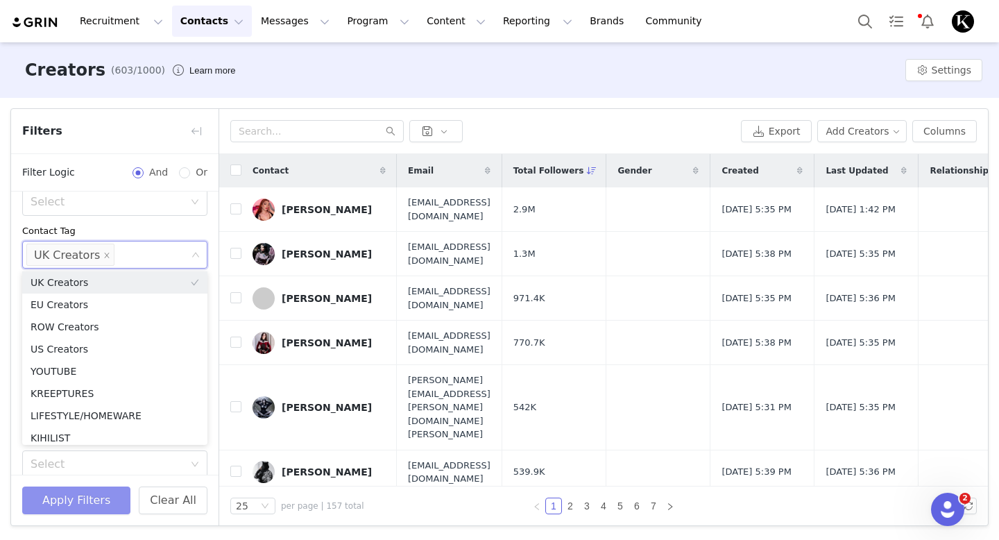
click at [72, 508] on button "Apply Filters" at bounding box center [76, 500] width 108 height 28
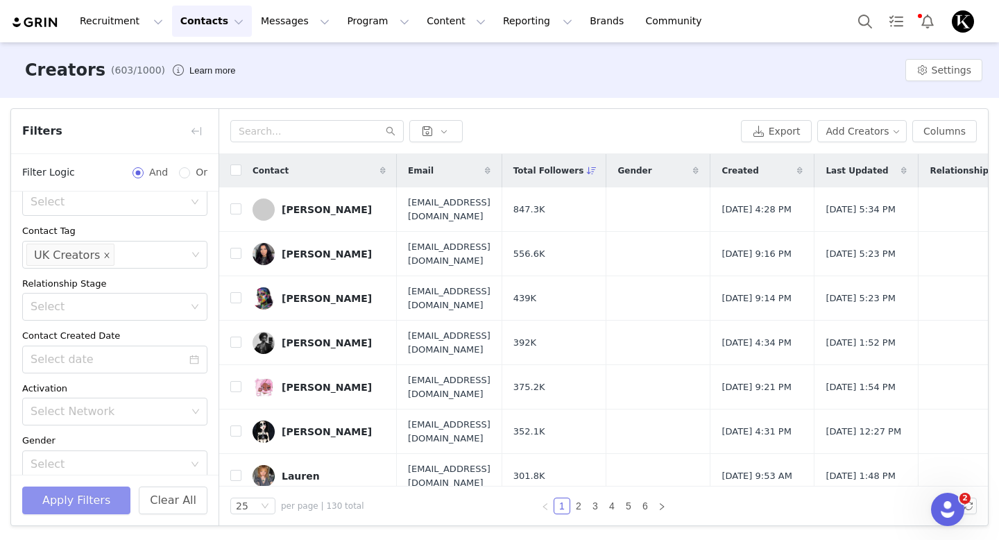
click at [105, 257] on icon "icon: close" at bounding box center [107, 254] width 5 height 5
click at [99, 257] on div "Select Network" at bounding box center [109, 255] width 156 height 14
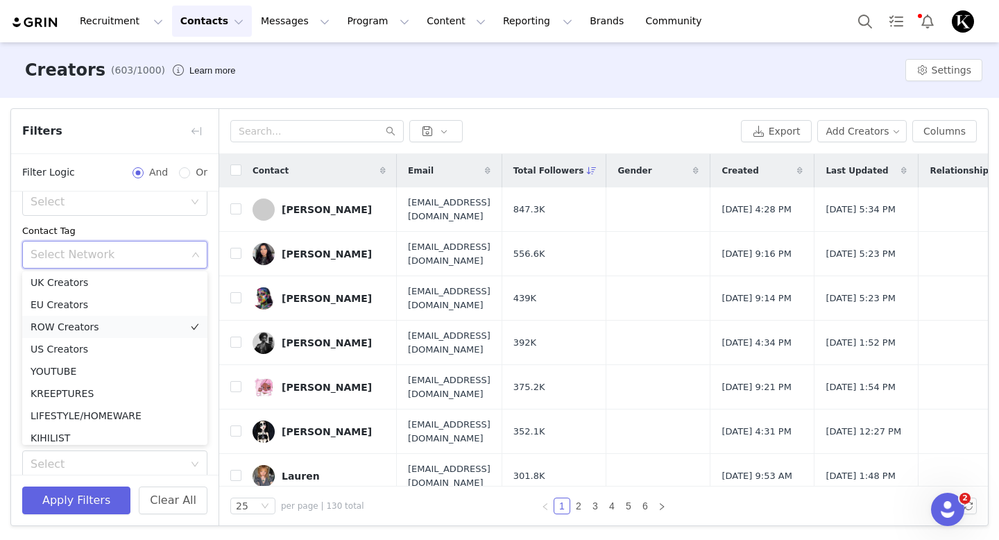
click at [74, 321] on li "ROW Creators" at bounding box center [114, 327] width 185 height 22
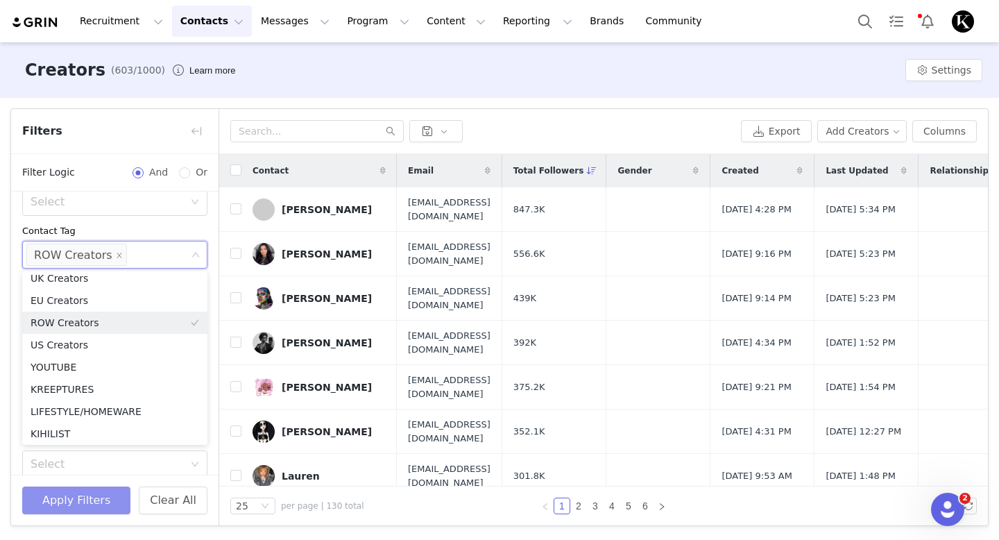
click at [86, 495] on button "Apply Filters" at bounding box center [76, 500] width 108 height 28
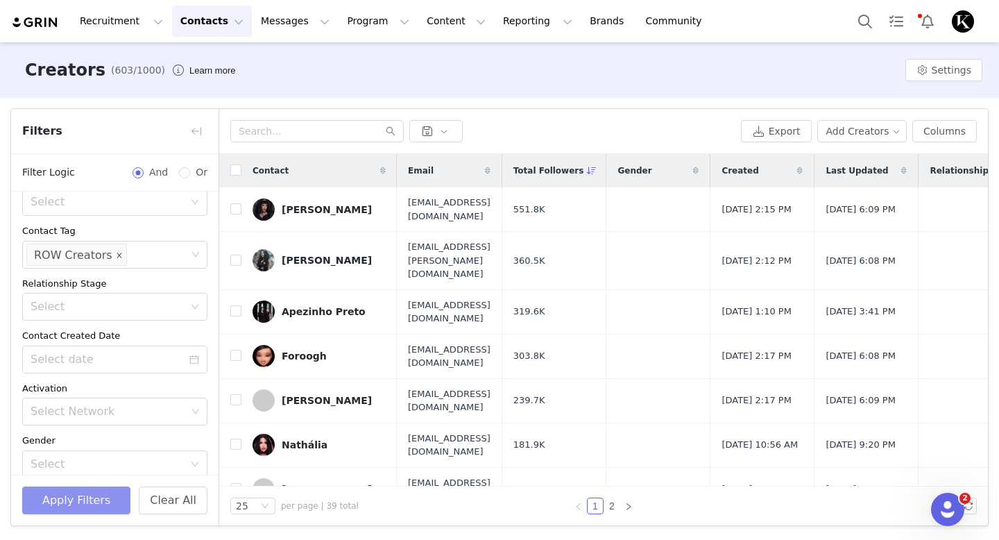
click at [116, 253] on icon "icon: close" at bounding box center [119, 254] width 7 height 7
click at [151, 264] on div "Select Network" at bounding box center [109, 254] width 167 height 26
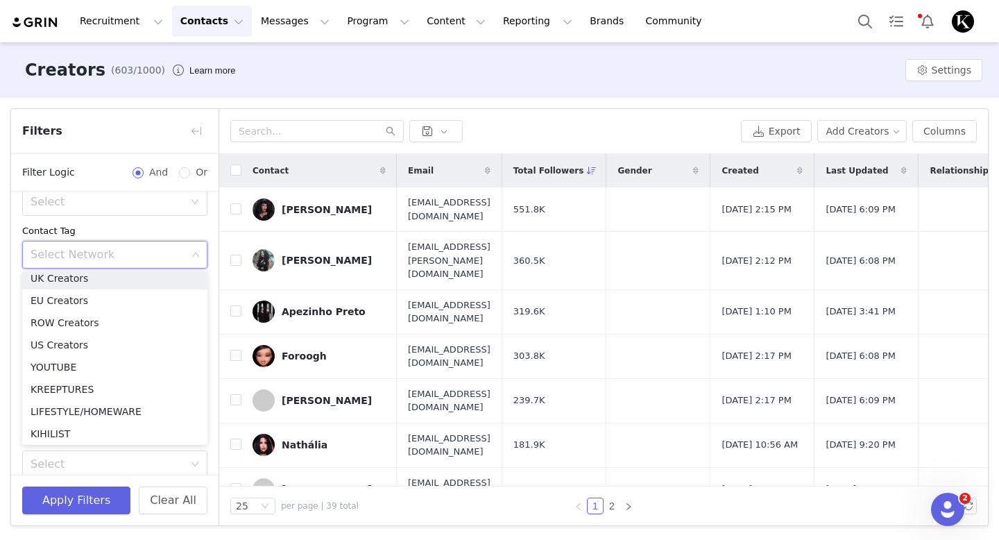
click at [348, 66] on div "Creators (603/1000) Learn more Settings" at bounding box center [499, 70] width 999 height 56
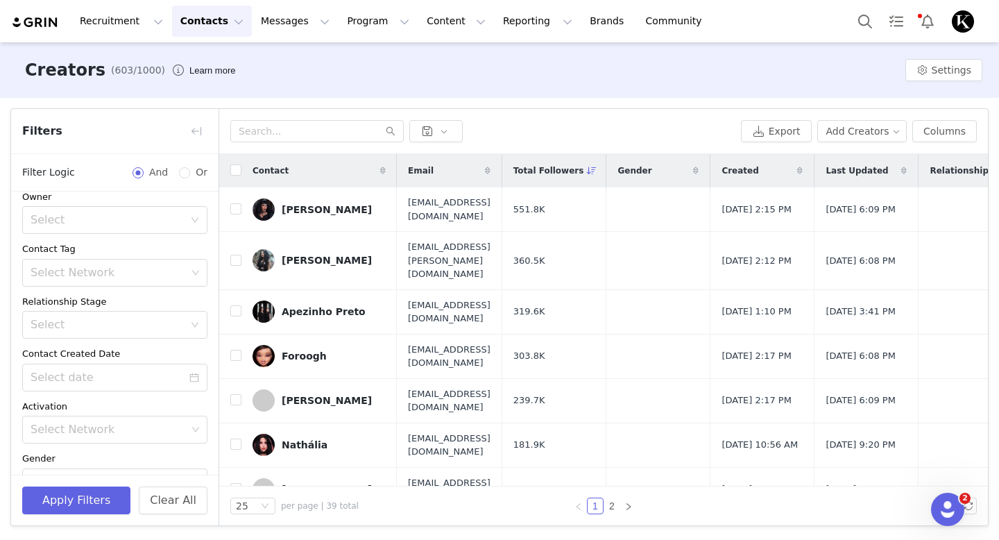
scroll to position [34, 0]
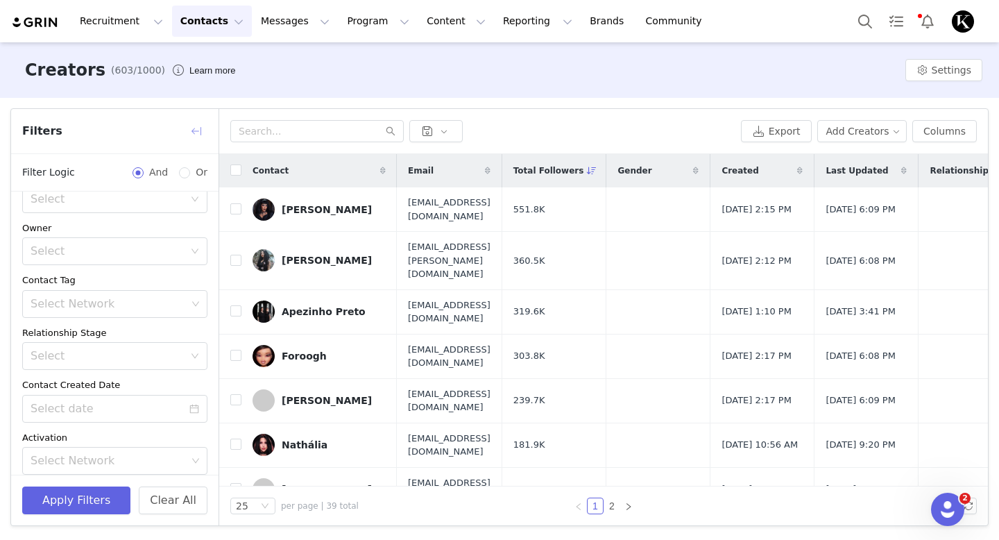
click at [200, 128] on button "button" at bounding box center [196, 131] width 22 height 22
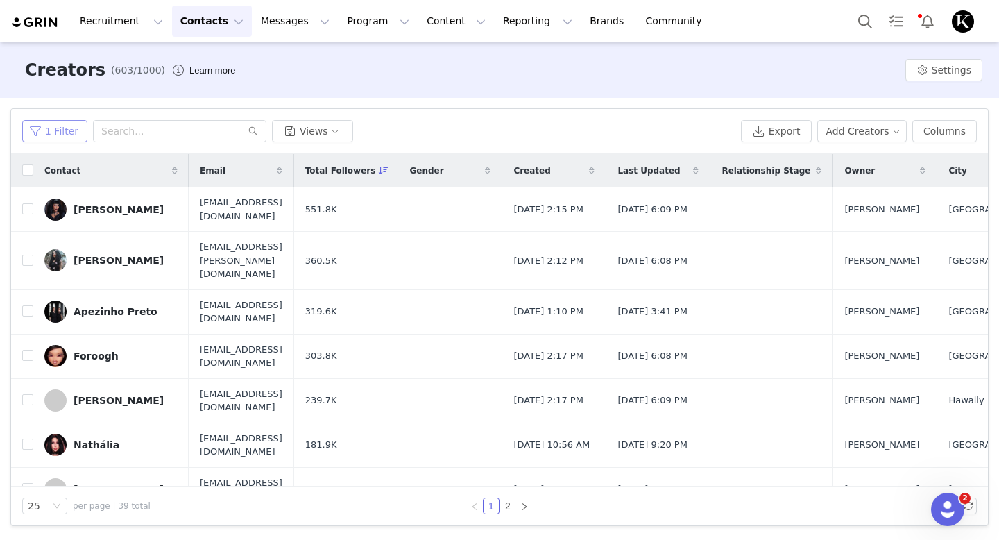
click at [64, 123] on button "1 Filter" at bounding box center [54, 131] width 65 height 22
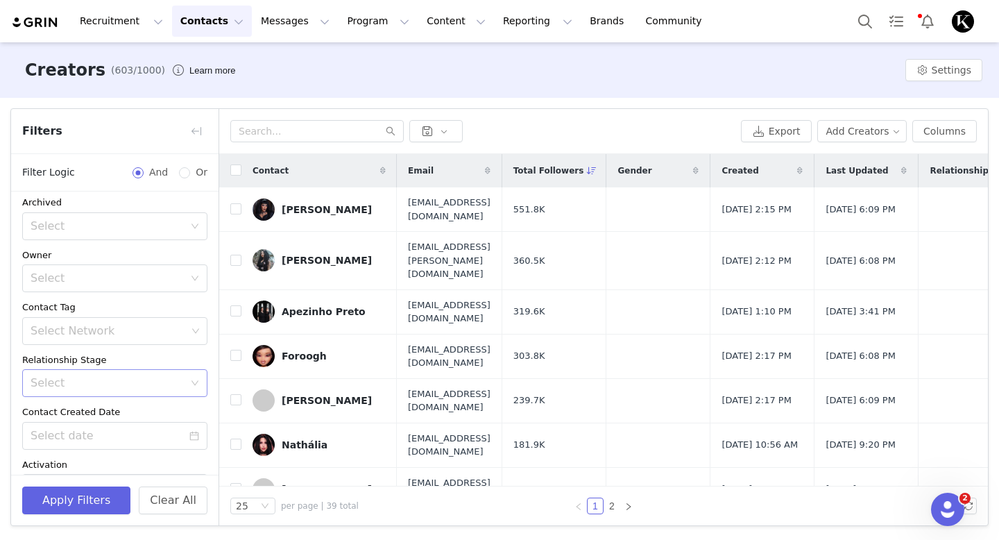
scroll to position [0, 0]
click at [138, 342] on div "Select Network" at bounding box center [109, 338] width 156 height 14
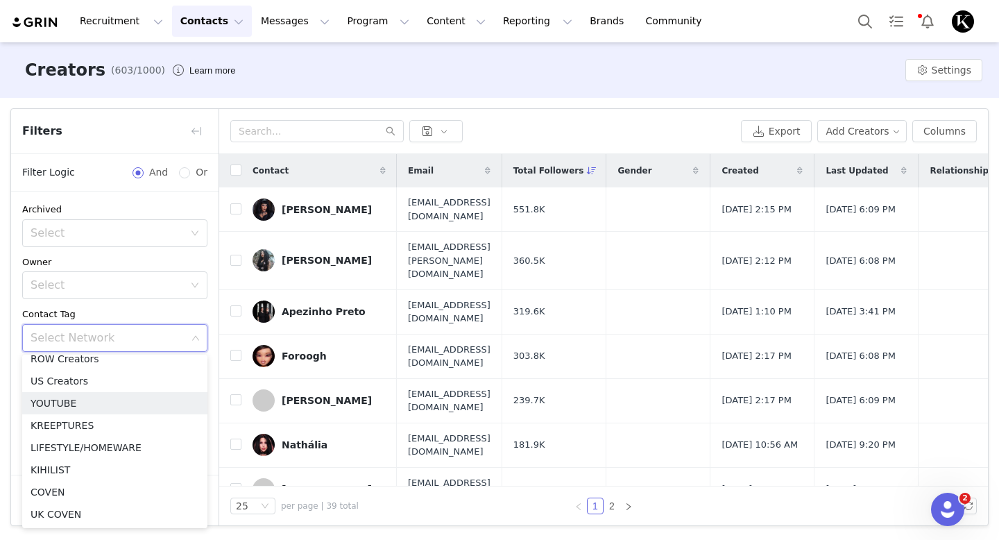
scroll to position [47, 0]
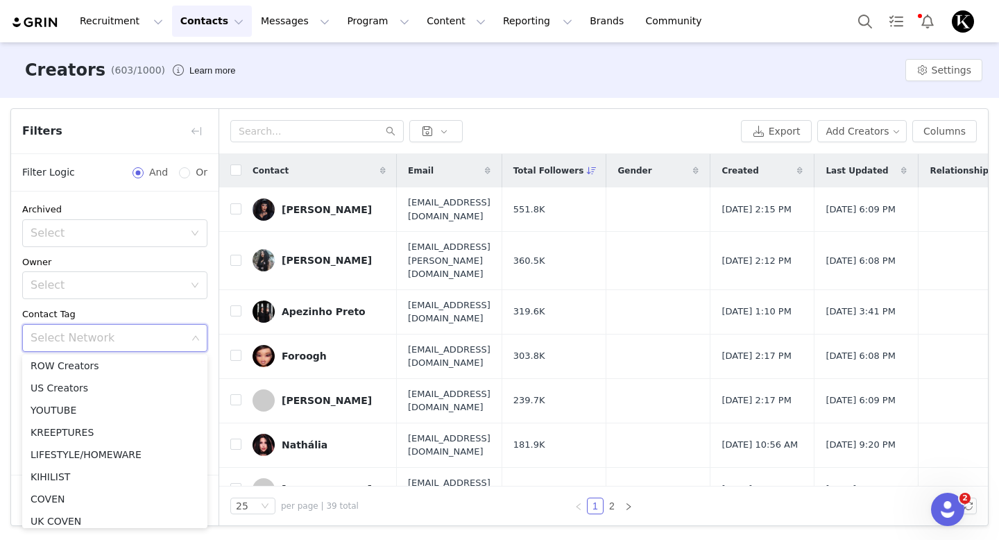
click at [119, 314] on div "Contact Tag" at bounding box center [114, 314] width 185 height 14
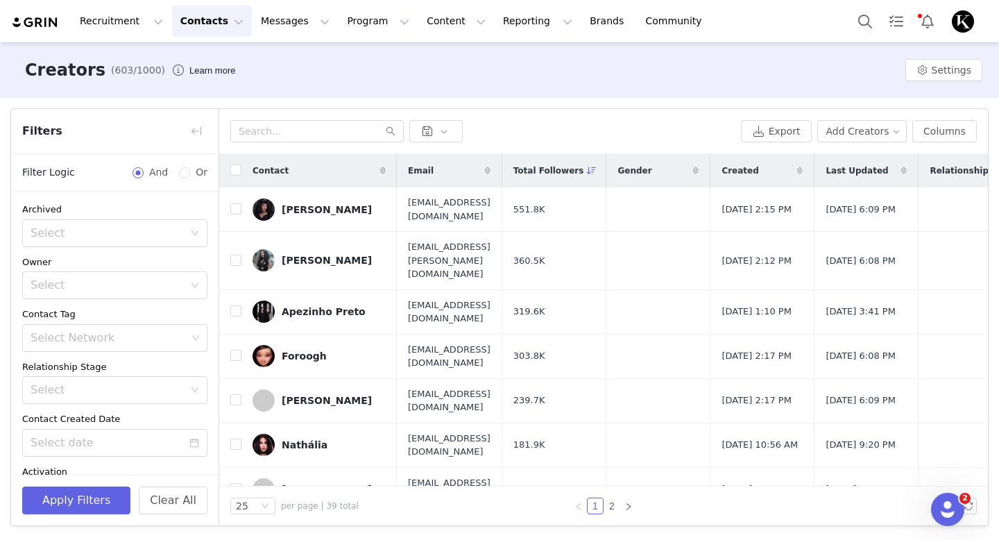
scroll to position [0, 0]
click at [122, 311] on div "Contact Tag" at bounding box center [114, 314] width 185 height 14
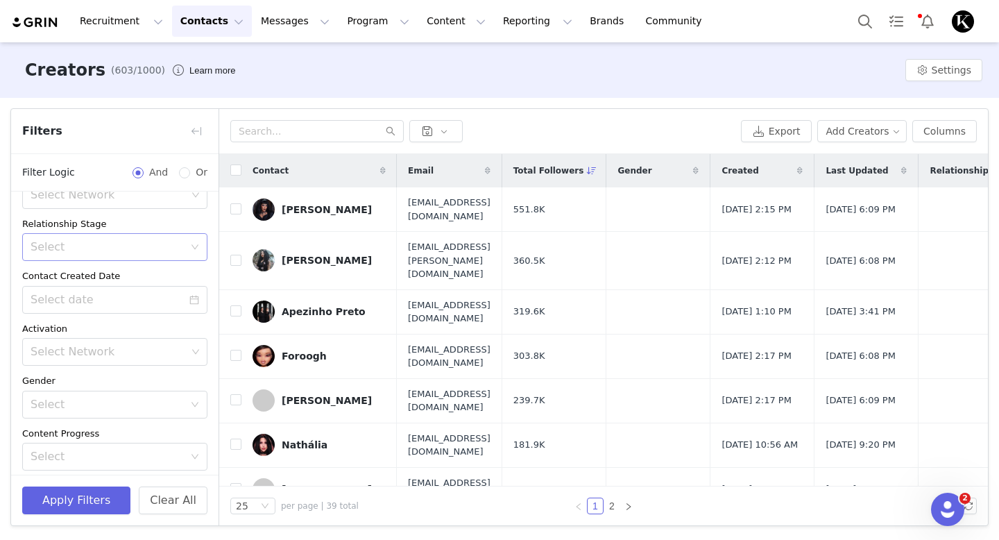
scroll to position [195, 0]
click at [193, 132] on button "button" at bounding box center [196, 131] width 22 height 22
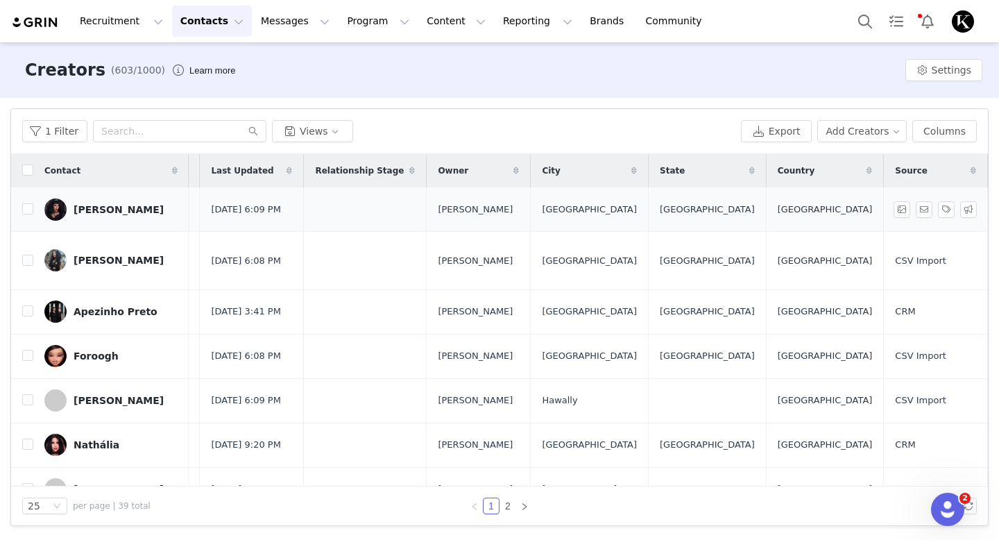
scroll to position [0, 631]
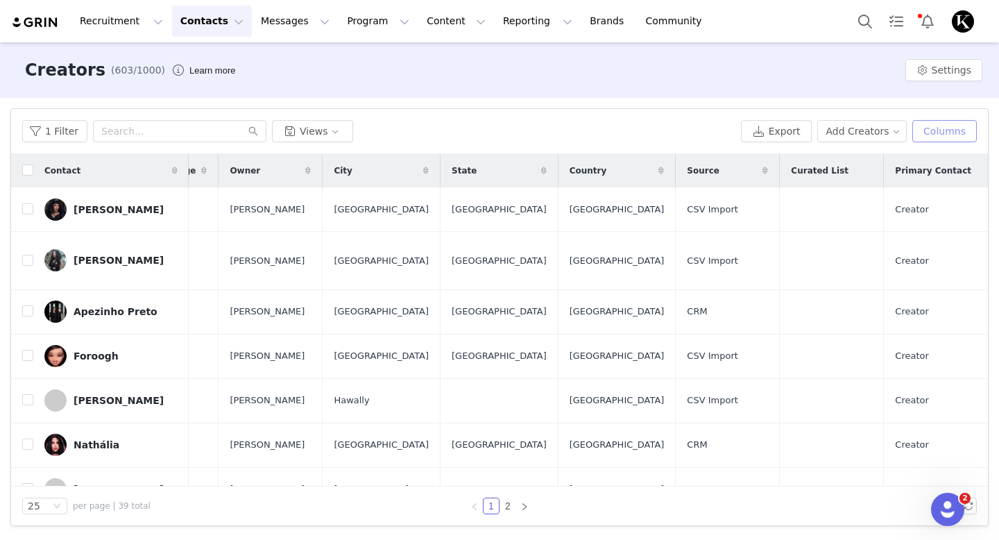
click at [937, 137] on button "Columns" at bounding box center [944, 131] width 65 height 22
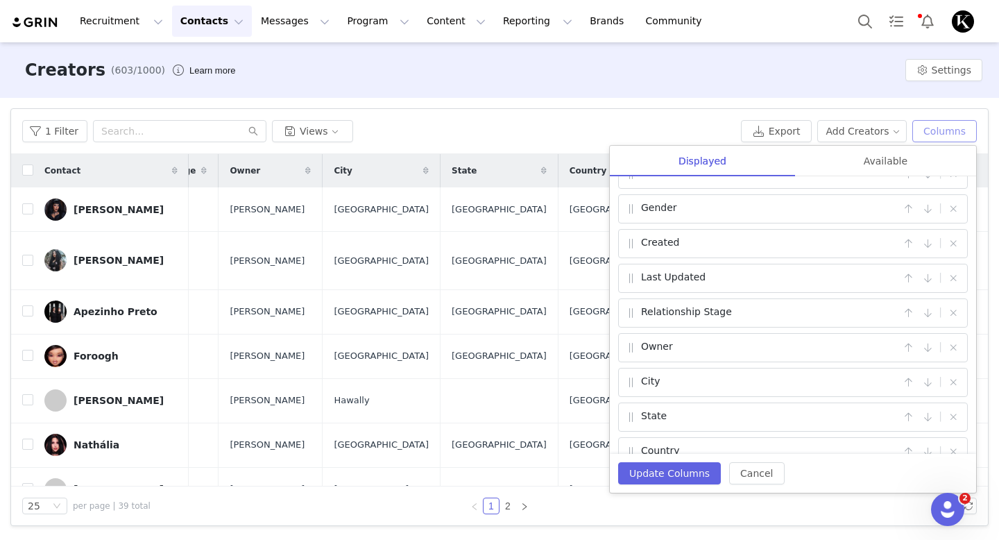
scroll to position [219, 0]
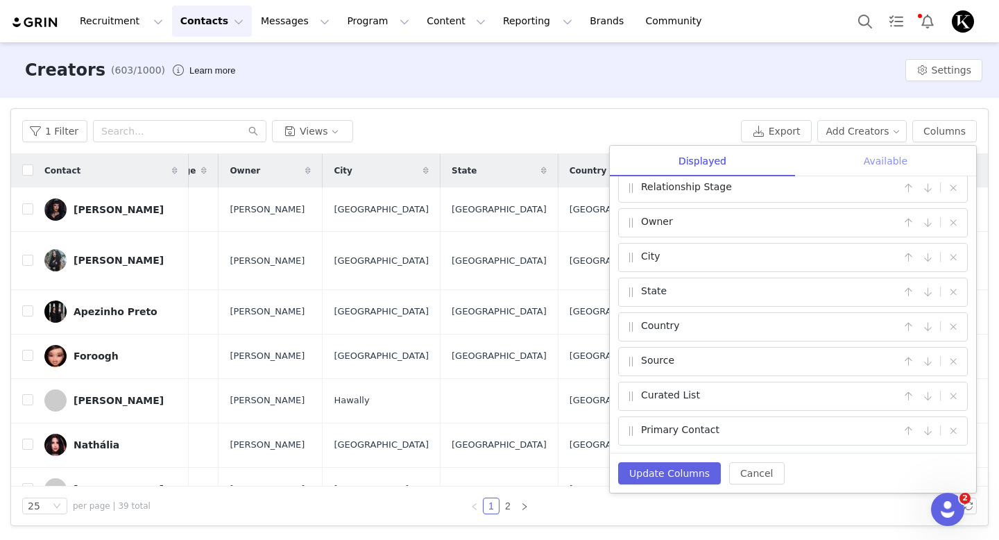
click at [882, 167] on div "Available" at bounding box center [885, 161] width 181 height 31
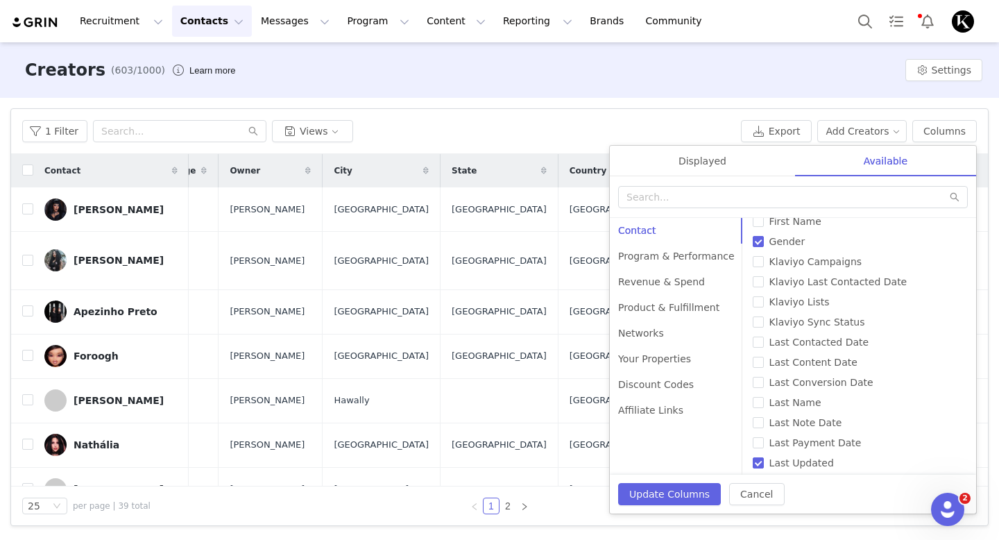
scroll to position [700, 0]
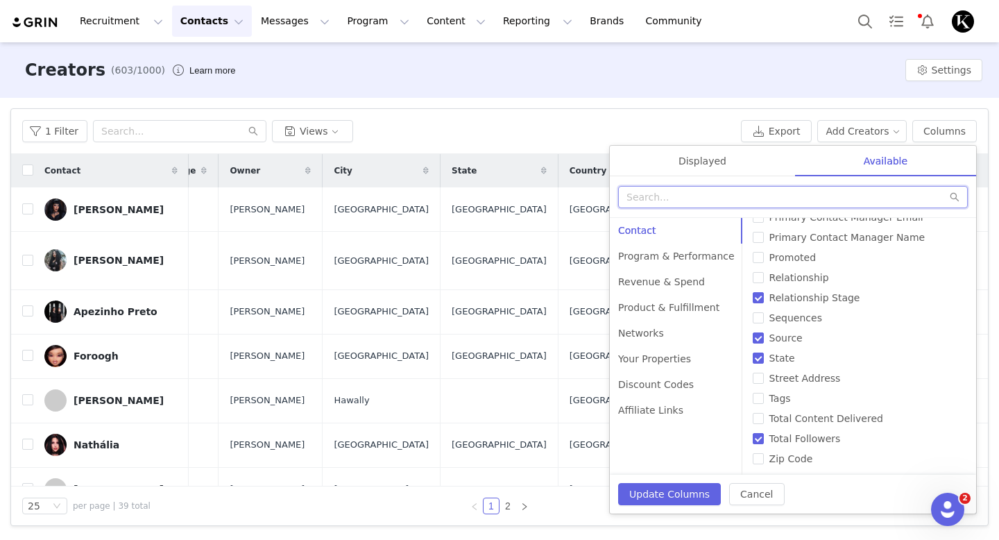
click at [739, 191] on input "text" at bounding box center [793, 197] width 350 height 22
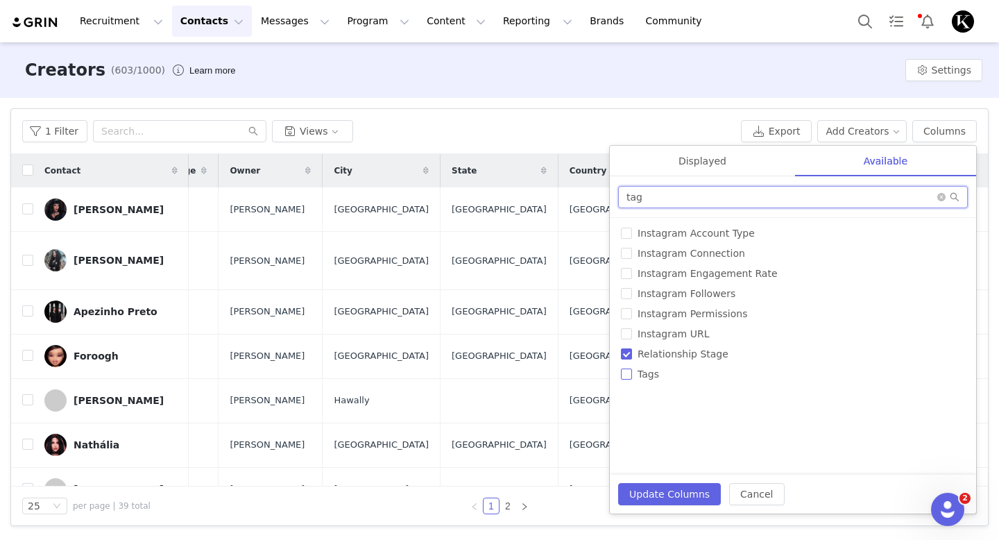
type input "tag"
click at [642, 377] on span "Tags" at bounding box center [648, 373] width 33 height 11
click at [632, 377] on input "Tags" at bounding box center [626, 373] width 11 height 11
checkbox input "true"
click at [669, 499] on button "Update Columns" at bounding box center [669, 494] width 103 height 22
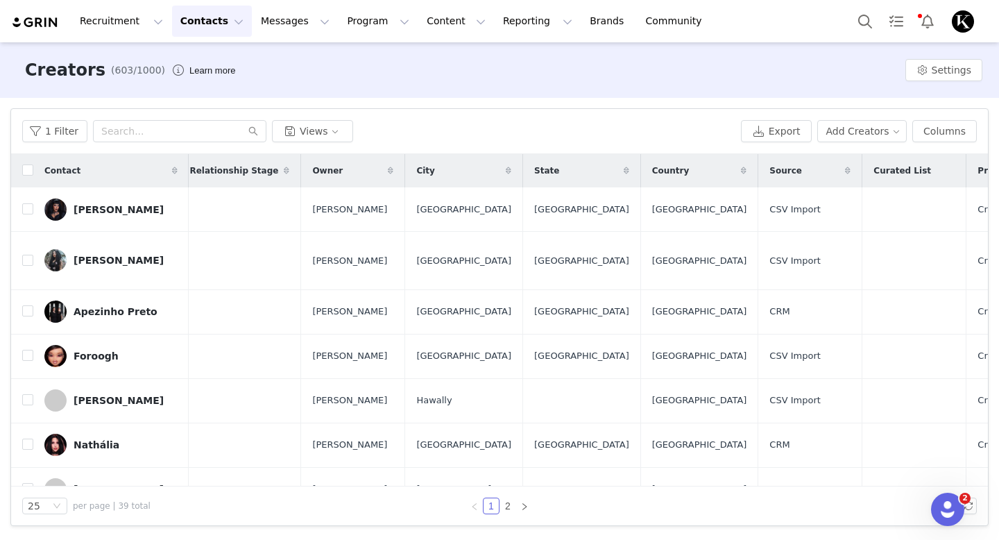
scroll to position [0, 760]
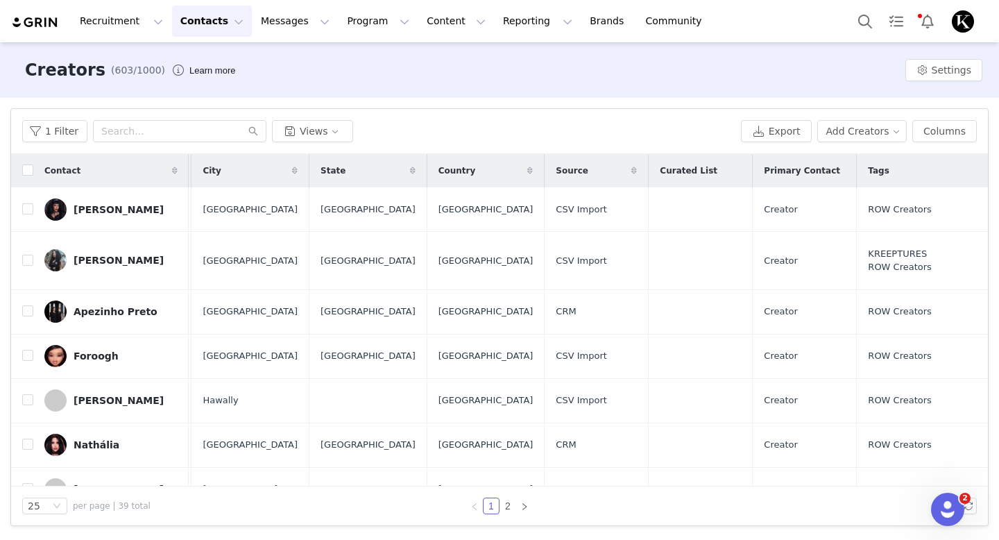
click at [882, 171] on span "Tags" at bounding box center [878, 170] width 21 height 12
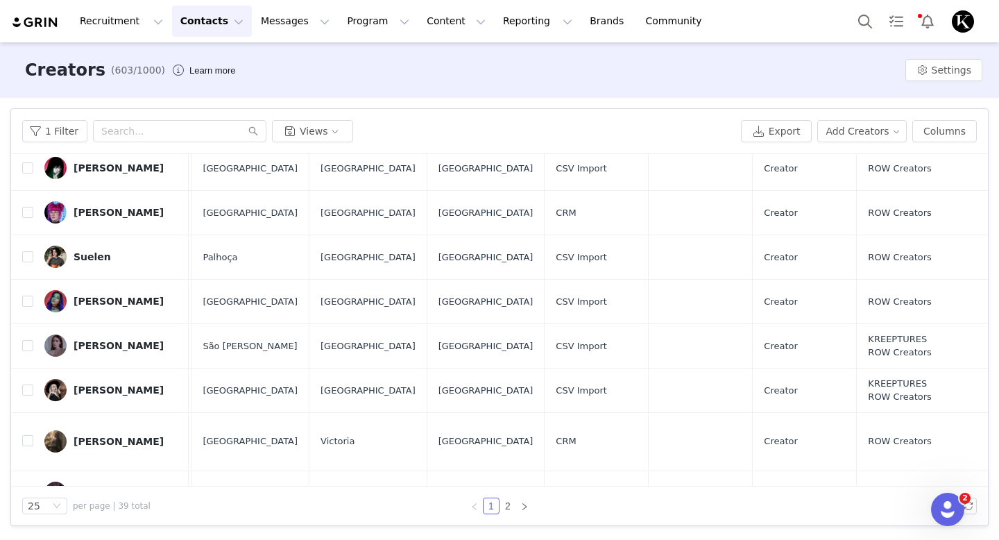
scroll to position [838, 760]
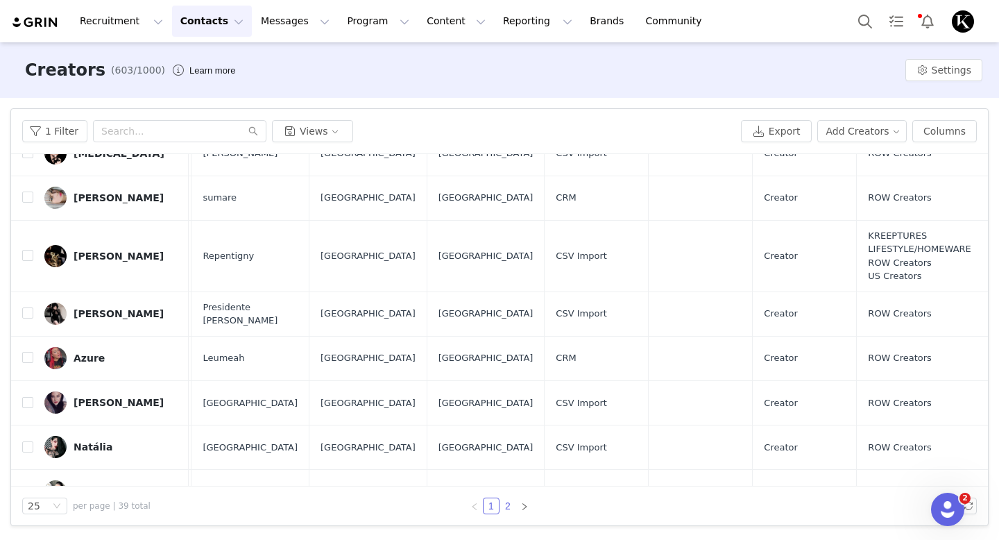
click at [506, 508] on link "2" at bounding box center [507, 505] width 15 height 15
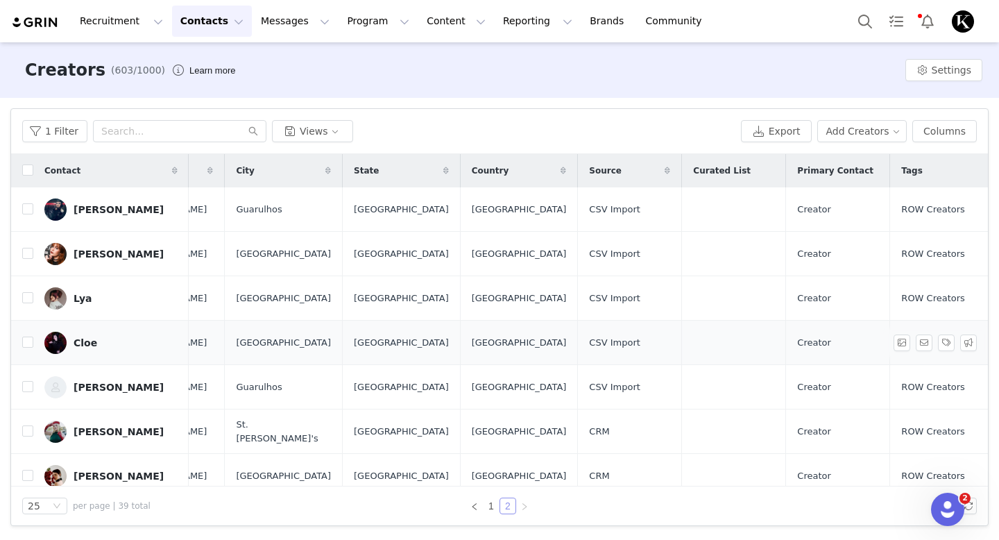
scroll to position [336, 713]
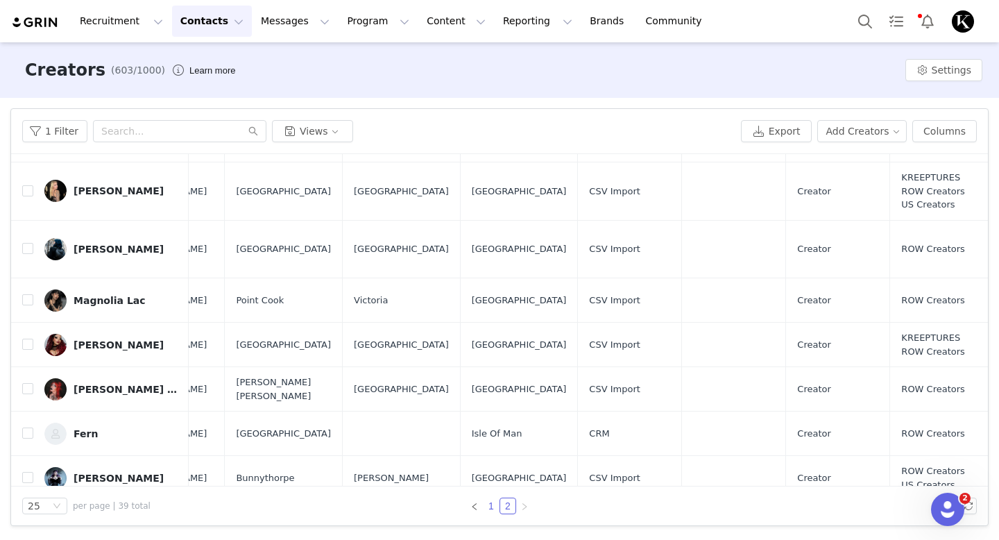
click at [489, 506] on link "1" at bounding box center [491, 505] width 15 height 15
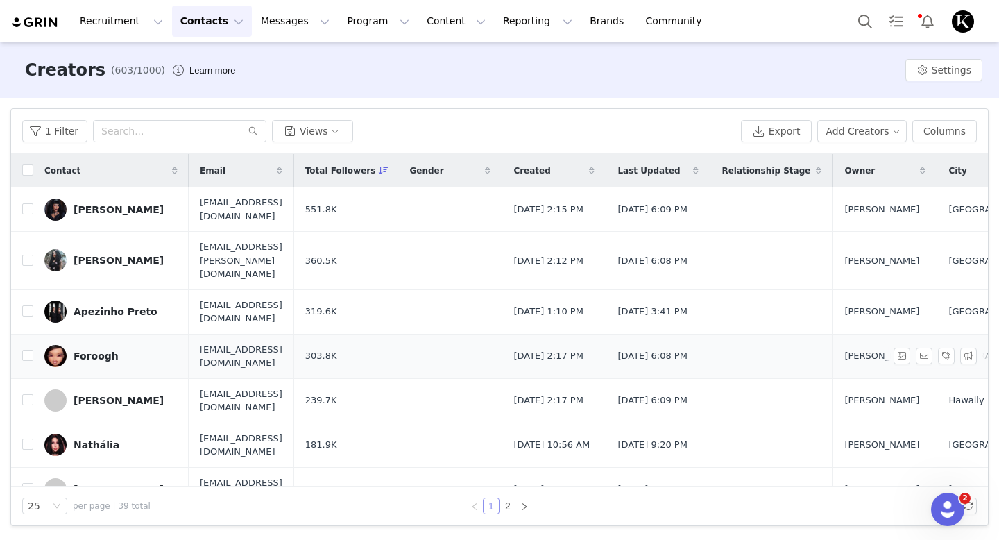
scroll to position [0, 760]
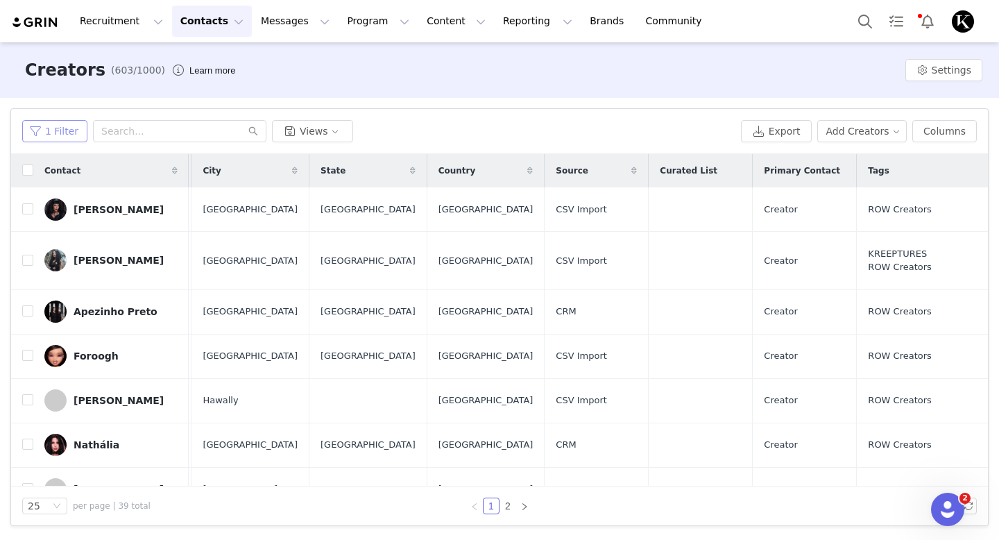
click at [53, 132] on button "1 Filter" at bounding box center [54, 131] width 65 height 22
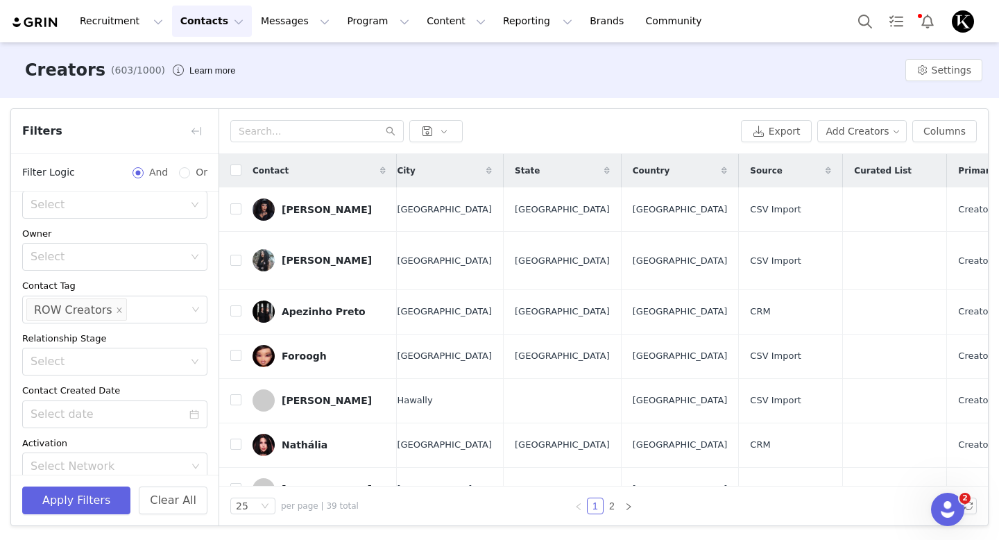
scroll to position [20, 0]
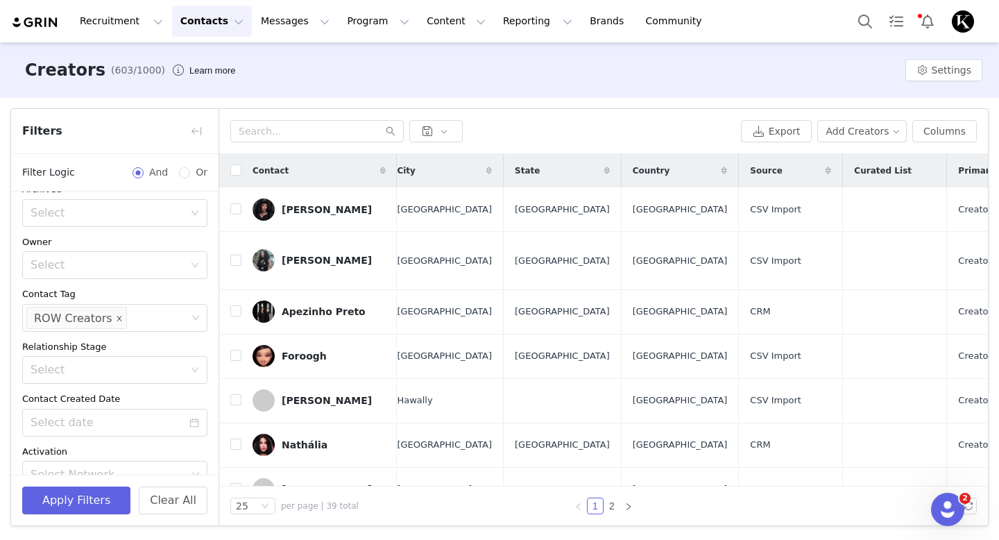
click at [116, 315] on icon "icon: close" at bounding box center [119, 317] width 7 height 7
click at [86, 503] on button "Apply Filters" at bounding box center [76, 500] width 108 height 28
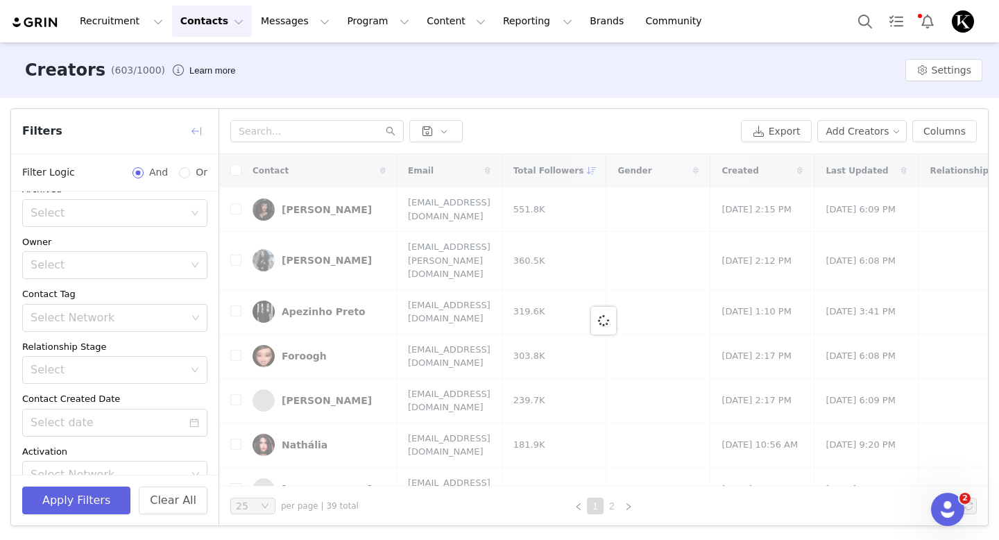
click at [193, 130] on button "button" at bounding box center [196, 131] width 22 height 22
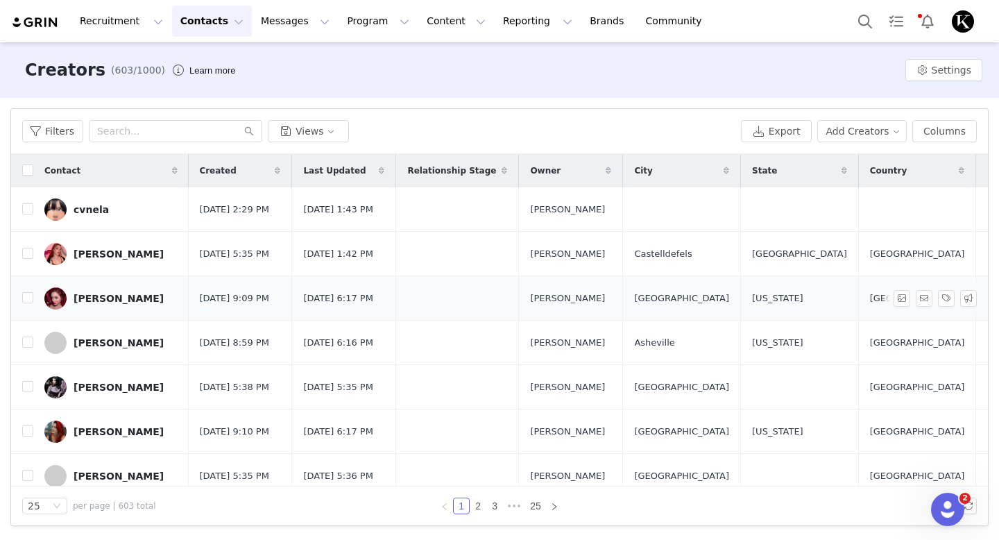
scroll to position [0, 735]
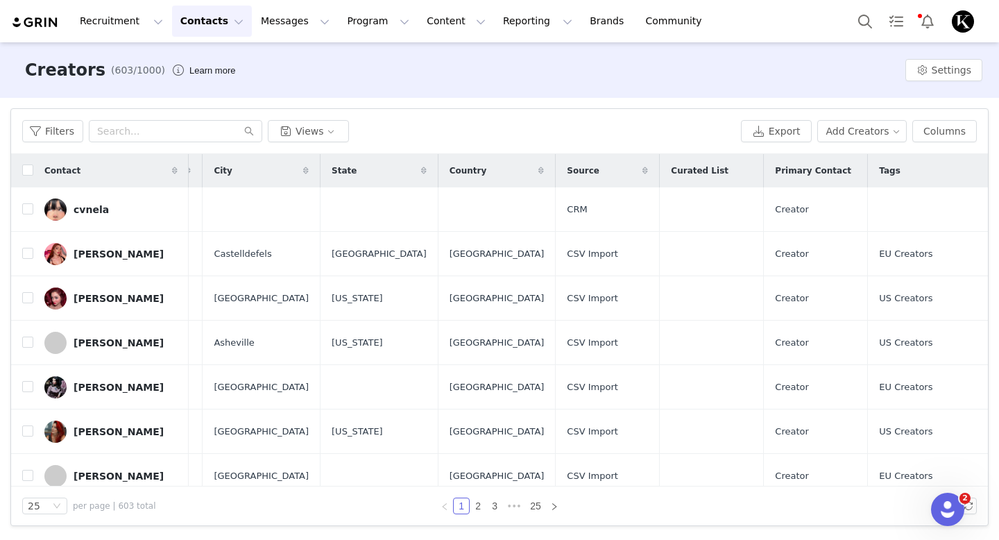
click at [903, 176] on div "Tags" at bounding box center [933, 170] width 130 height 29
click at [882, 173] on span "Tags" at bounding box center [889, 170] width 21 height 12
click at [75, 210] on div "cvnela" at bounding box center [91, 209] width 35 height 11
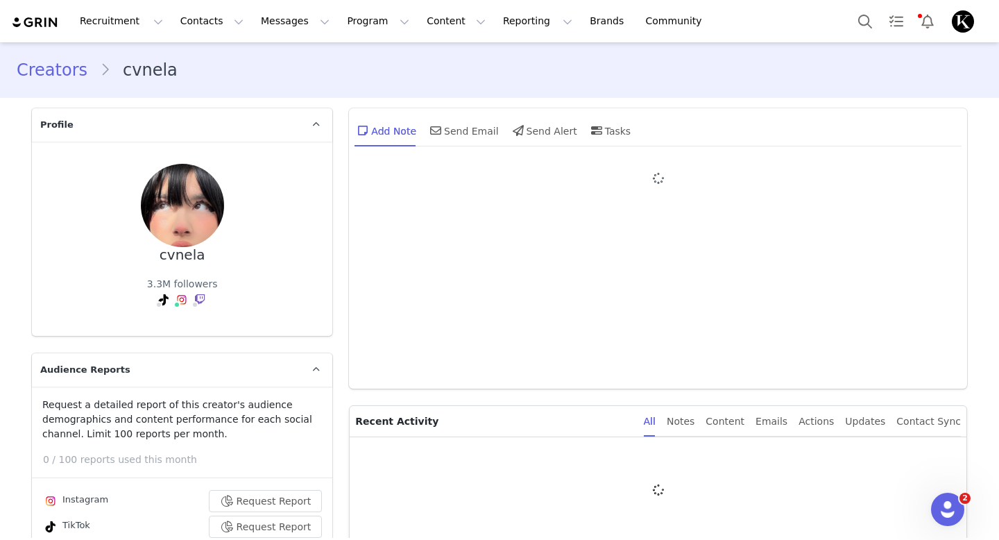
type input "+1 ([GEOGRAPHIC_DATA])"
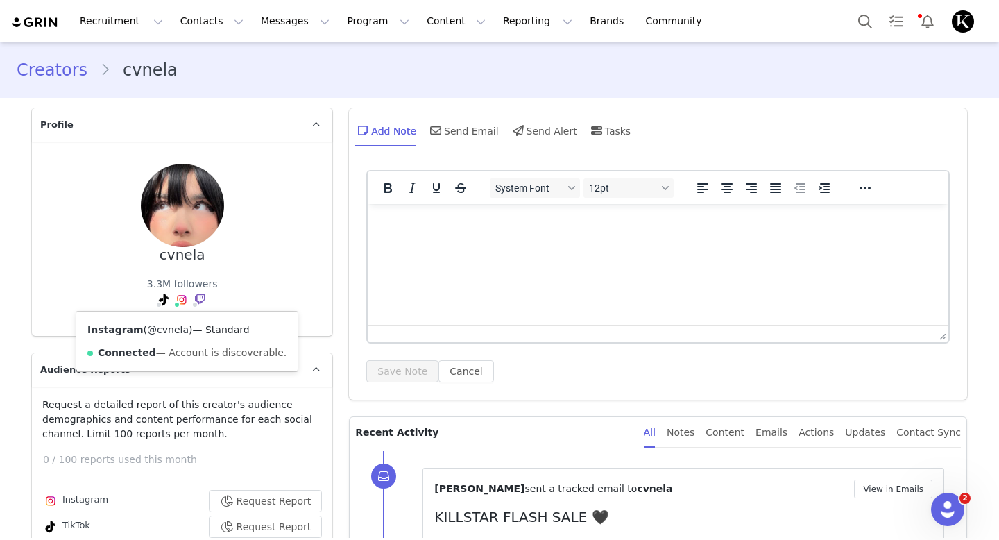
click at [173, 328] on link "@cvnela" at bounding box center [168, 329] width 42 height 11
click at [24, 18] on img at bounding box center [35, 22] width 49 height 13
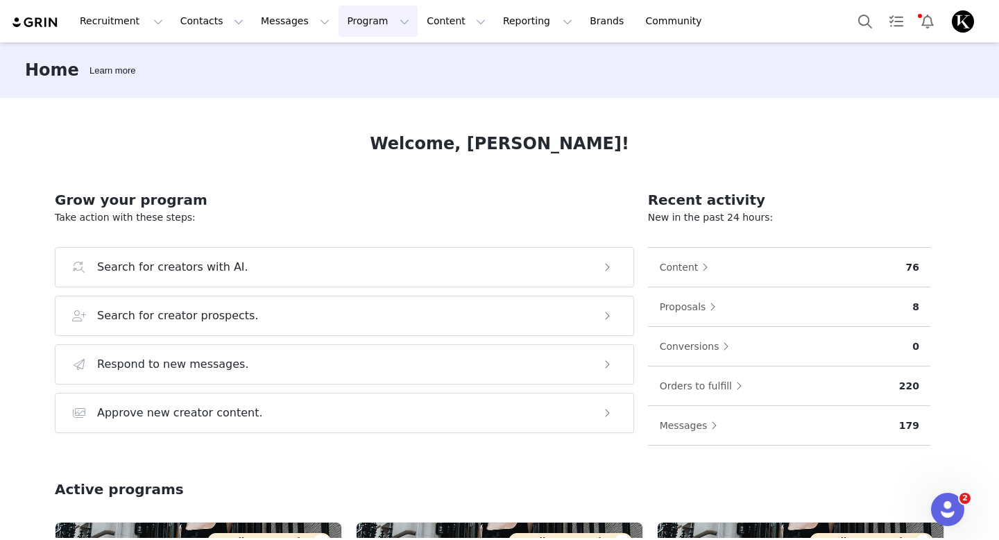
click at [366, 10] on button "Program Program" at bounding box center [378, 21] width 79 height 31
click at [351, 54] on p "Activations" at bounding box center [354, 61] width 53 height 15
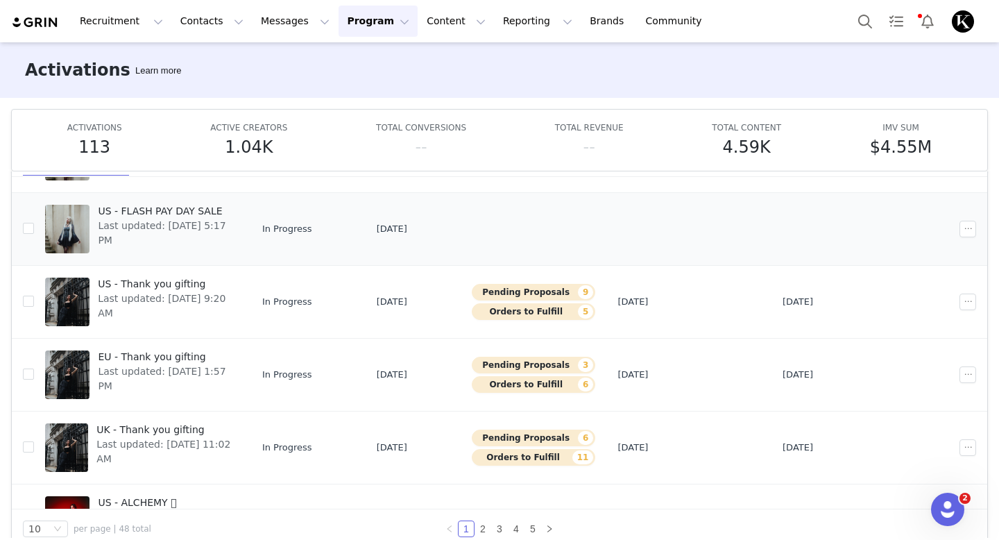
scroll to position [271, 0]
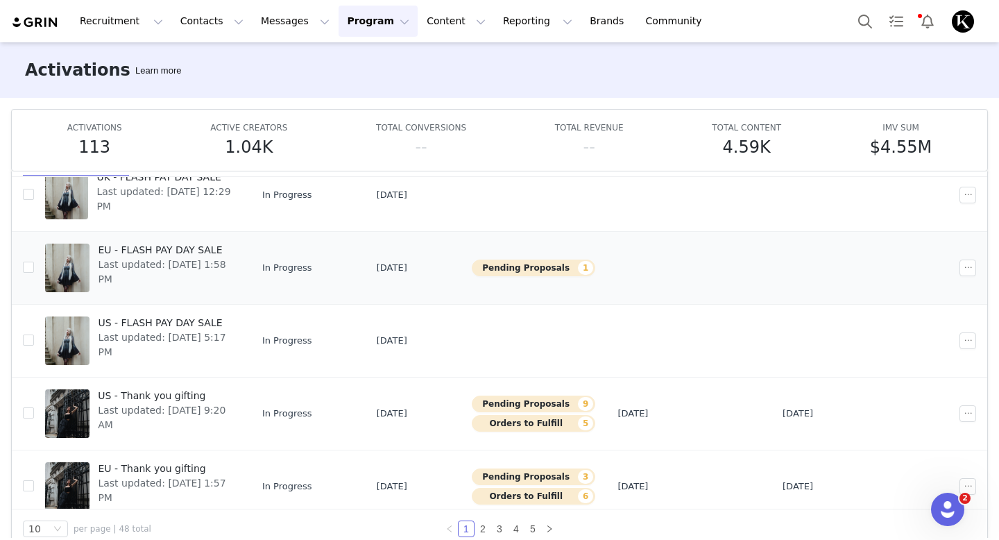
click at [223, 257] on span "Last updated: [DATE] 1:58 PM" at bounding box center [164, 271] width 133 height 29
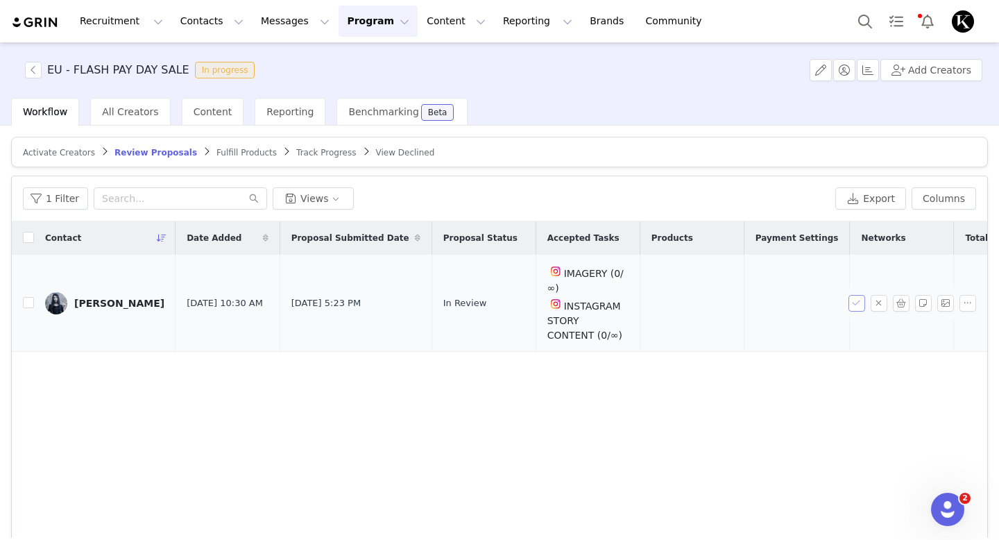
click at [858, 305] on button "button" at bounding box center [856, 303] width 17 height 17
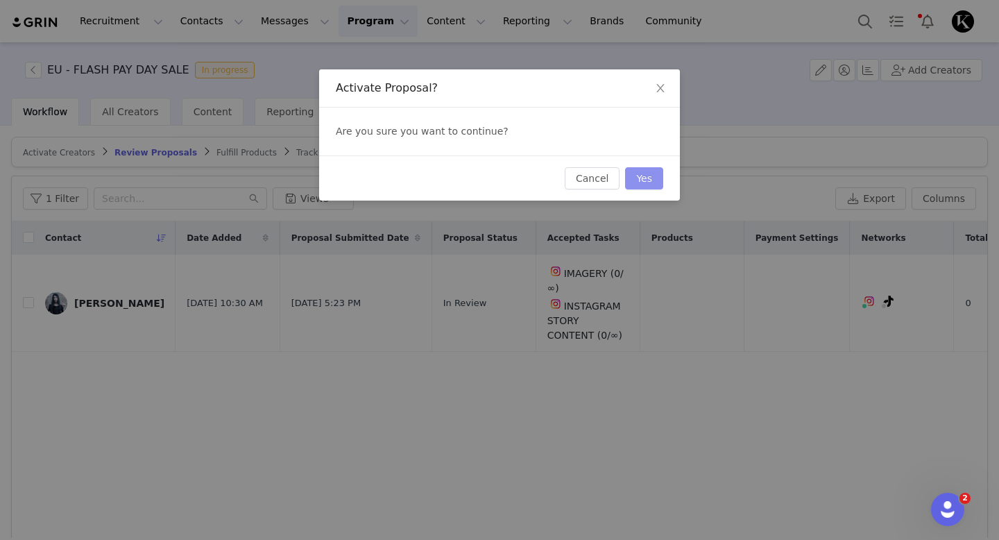
click at [650, 185] on button "Yes" at bounding box center [644, 178] width 38 height 22
